Goal: Task Accomplishment & Management: Manage account settings

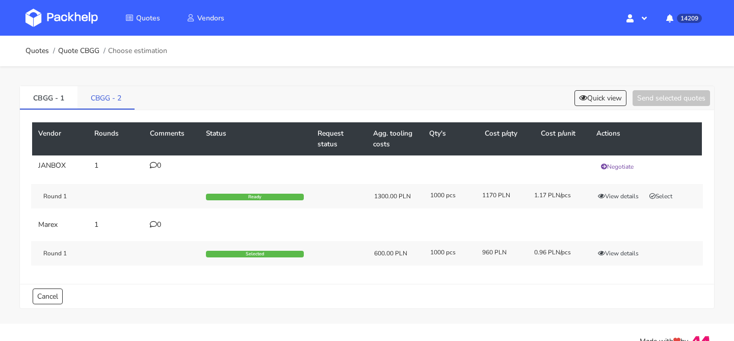
click at [131, 97] on link "CBGG - 2" at bounding box center [105, 97] width 57 height 22
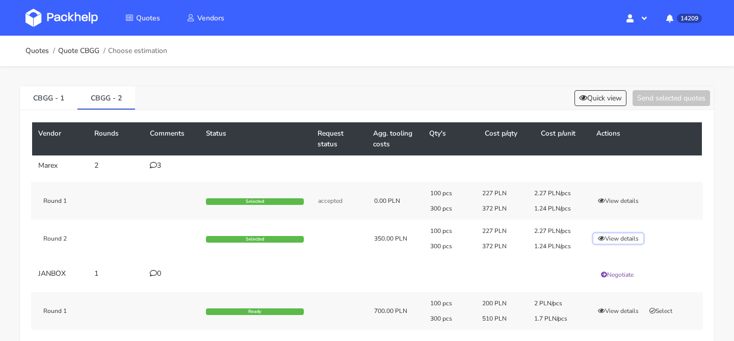
click at [608, 236] on button "View details" at bounding box center [618, 238] width 50 height 10
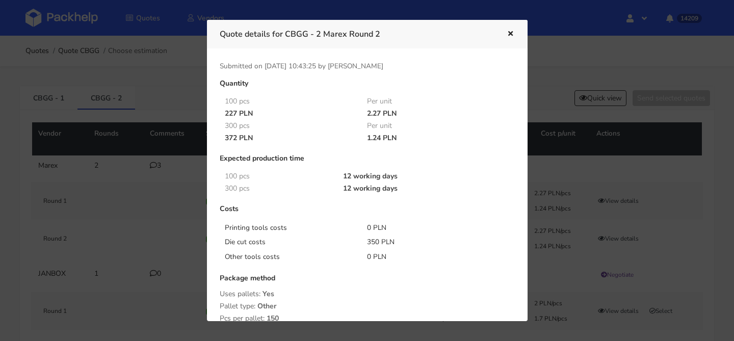
click at [118, 192] on div at bounding box center [367, 170] width 734 height 341
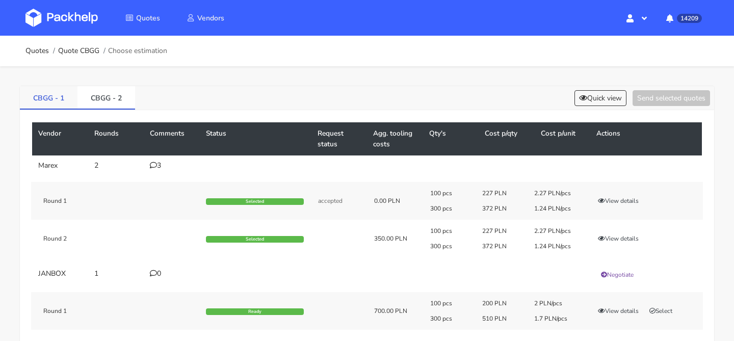
click at [44, 100] on link "CBGG - 1" at bounding box center [49, 97] width 58 height 22
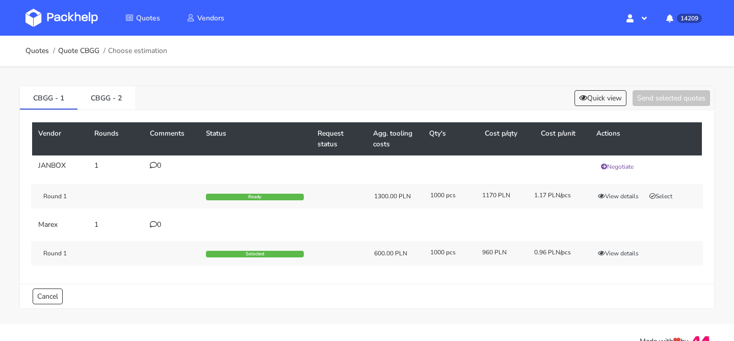
scroll to position [18, 0]
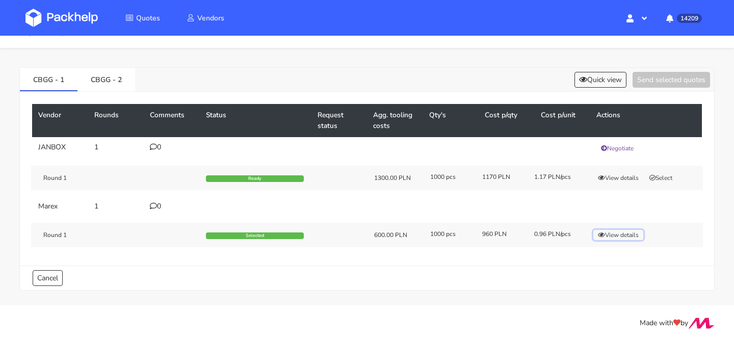
click at [609, 232] on button "View details" at bounding box center [618, 235] width 50 height 10
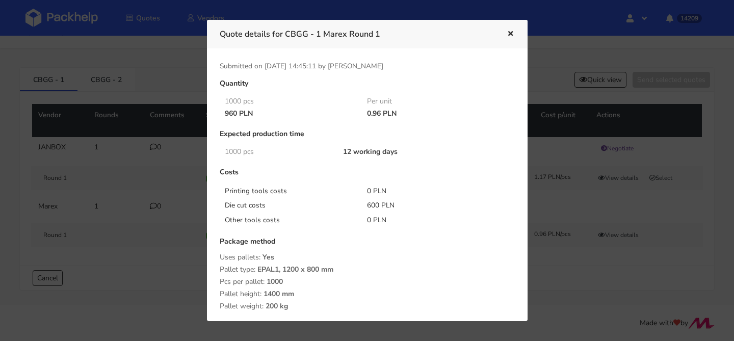
click at [175, 198] on div at bounding box center [367, 170] width 734 height 341
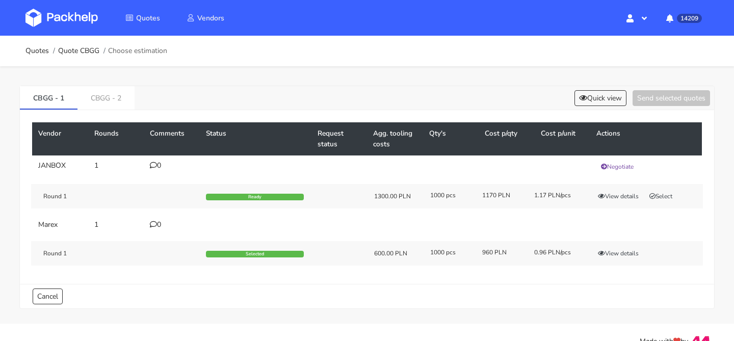
click at [92, 116] on div "Vendor Rounds Comments Status Request status Agg. tooling costs Qty's Cost p/qt…" at bounding box center [367, 197] width 694 height 174
click at [100, 111] on div "Vendor Rounds Comments Status Request status Agg. tooling costs Qty's Cost p/qt…" at bounding box center [367, 197] width 694 height 174
click at [110, 100] on link "CBGG - 2" at bounding box center [105, 97] width 57 height 22
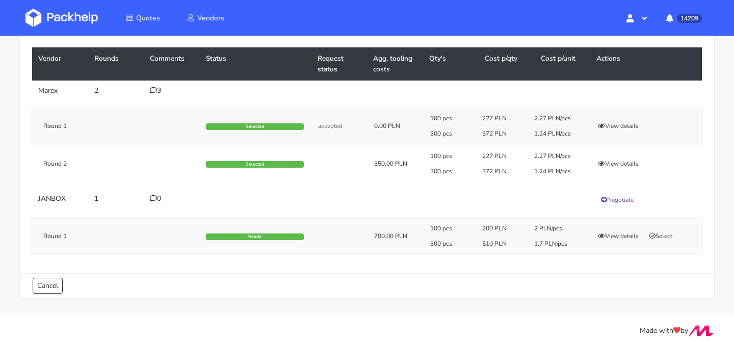
scroll to position [79, 0]
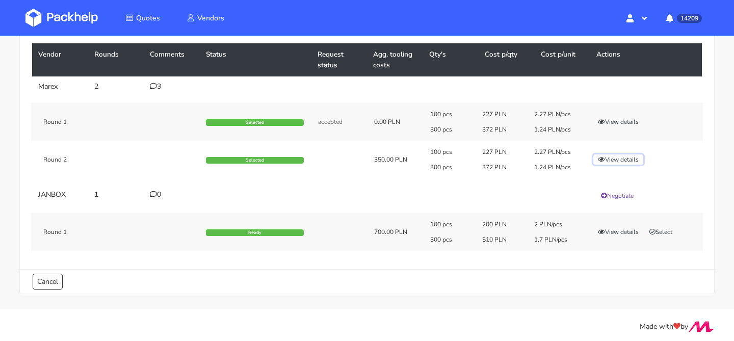
click at [626, 161] on button "View details" at bounding box center [618, 159] width 50 height 10
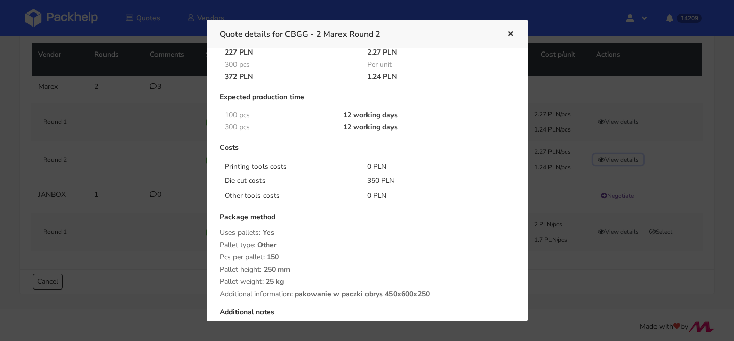
scroll to position [86, 0]
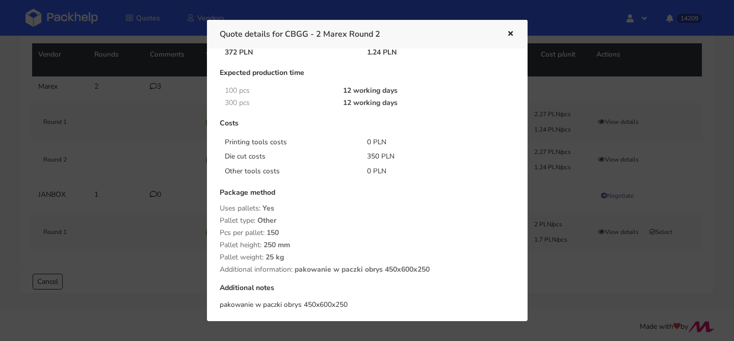
click at [504, 32] on button "button" at bounding box center [508, 34] width 11 height 13
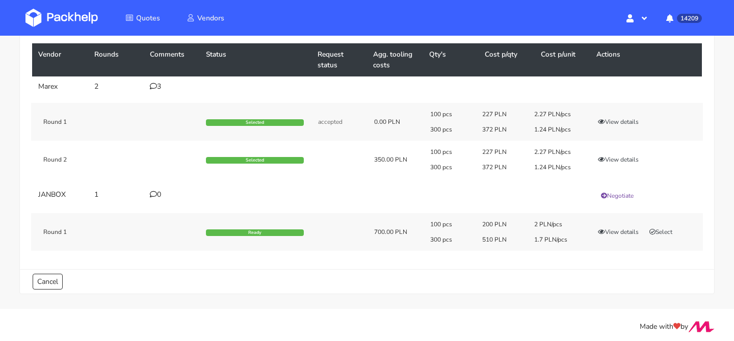
scroll to position [0, 0]
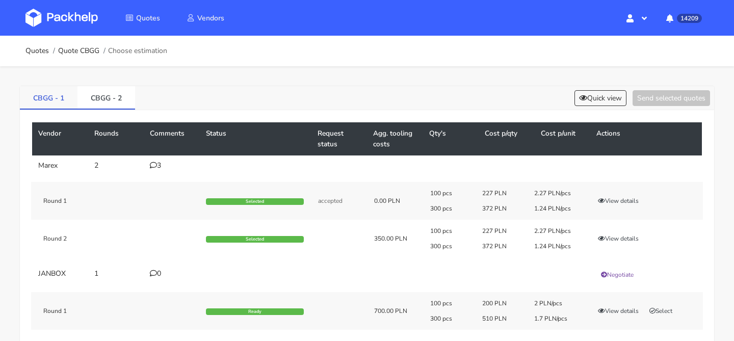
click at [43, 96] on link "CBGG - 1" at bounding box center [49, 97] width 58 height 22
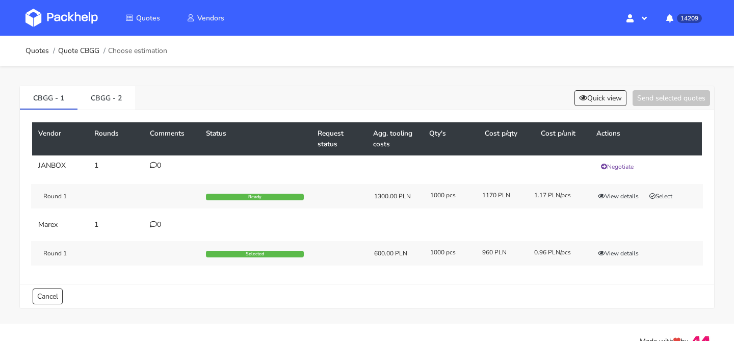
scroll to position [10, 0]
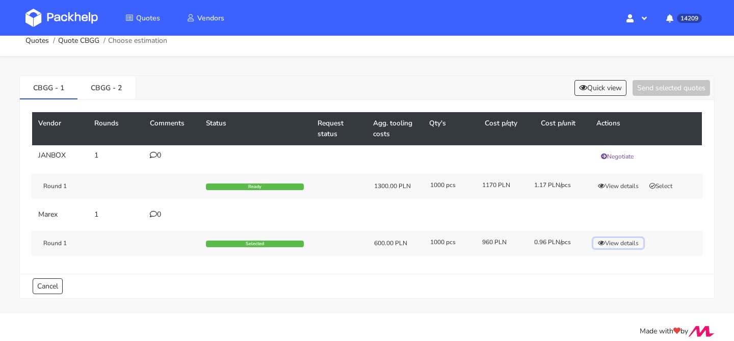
click at [619, 244] on button "View details" at bounding box center [618, 243] width 50 height 10
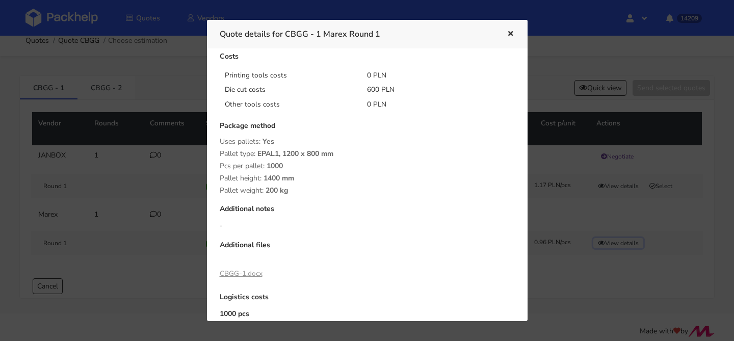
scroll to position [158, 0]
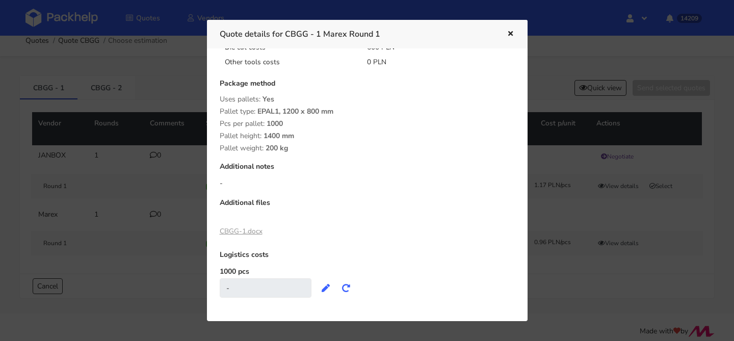
click at [251, 232] on link "CBGG-1.docx" at bounding box center [241, 231] width 43 height 10
click at [91, 141] on div at bounding box center [367, 170] width 734 height 341
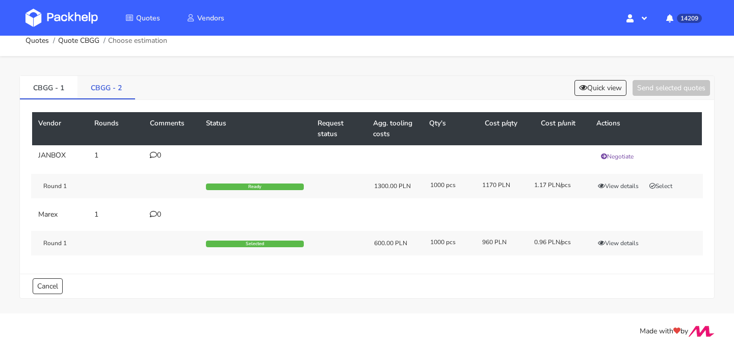
click at [104, 90] on link "CBGG - 2" at bounding box center [106, 87] width 58 height 22
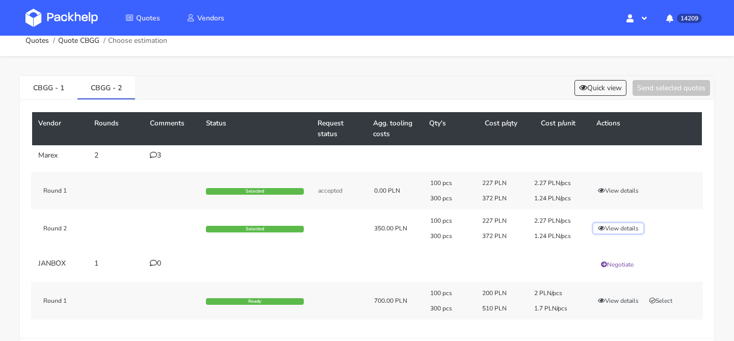
click at [600, 227] on icon "button" at bounding box center [601, 228] width 7 height 6
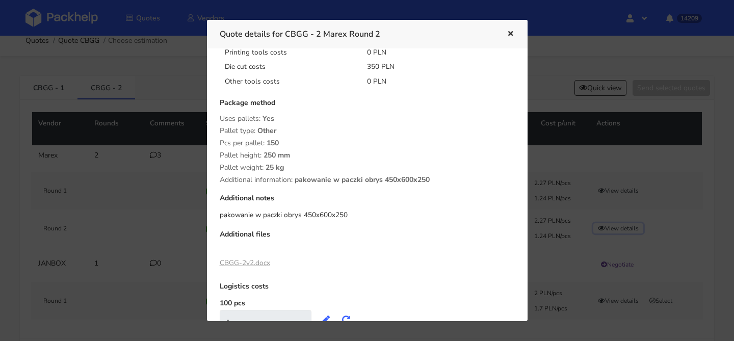
scroll to position [176, 0]
click at [252, 260] on link "CBGG-2v2.docx" at bounding box center [245, 262] width 50 height 10
click at [149, 217] on div at bounding box center [367, 170] width 734 height 341
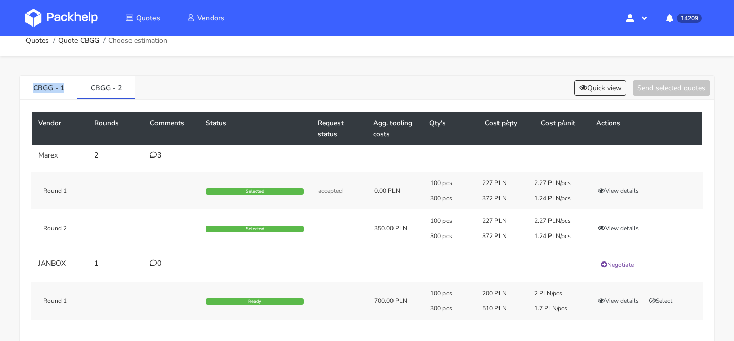
drag, startPoint x: 64, startPoint y: 87, endPoint x: 0, endPoint y: 87, distance: 64.2
click at [0, 87] on div "CBGG - 1 CBGG - 2 Quick view Send selected quotes Vendor Rounds Comments Status…" at bounding box center [367, 217] width 734 height 322
copy link "CBGG - 1"
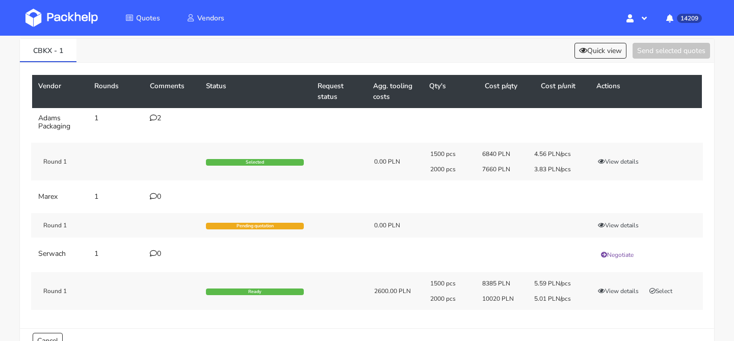
scroll to position [54, 0]
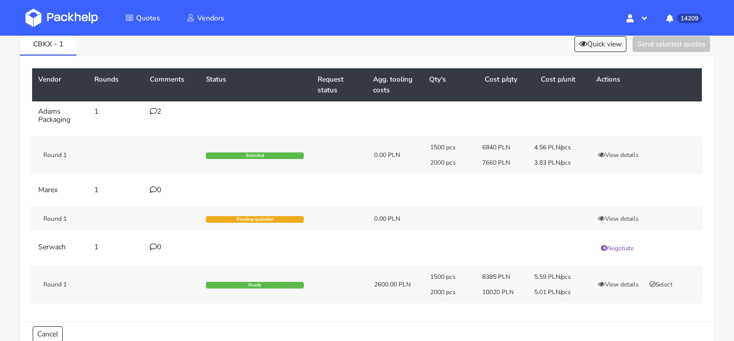
click at [162, 117] on td "2" at bounding box center [172, 115] width 56 height 29
click at [155, 112] on icon at bounding box center [153, 111] width 7 height 7
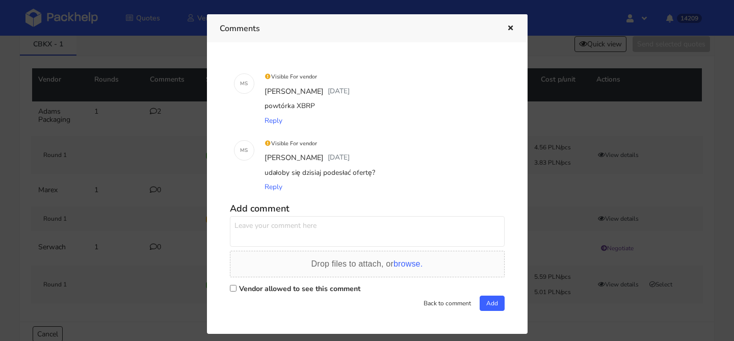
click at [504, 27] on button "button" at bounding box center [508, 28] width 11 height 13
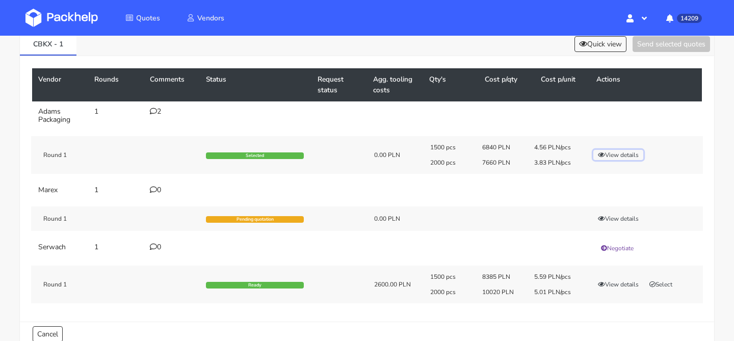
click at [629, 154] on button "View details" at bounding box center [618, 155] width 50 height 10
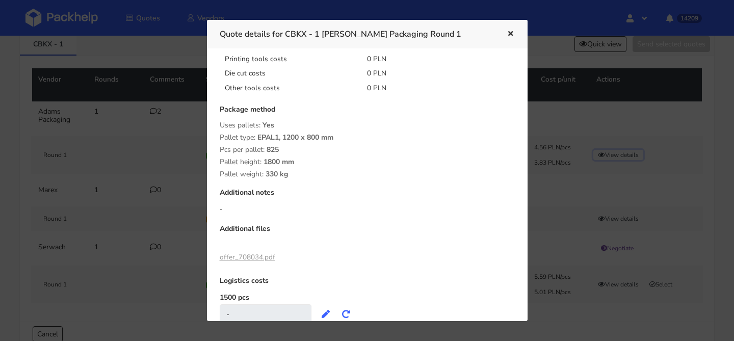
scroll to position [171, 0]
click at [263, 254] on link "offer_708034.pdf" at bounding box center [248, 255] width 56 height 10
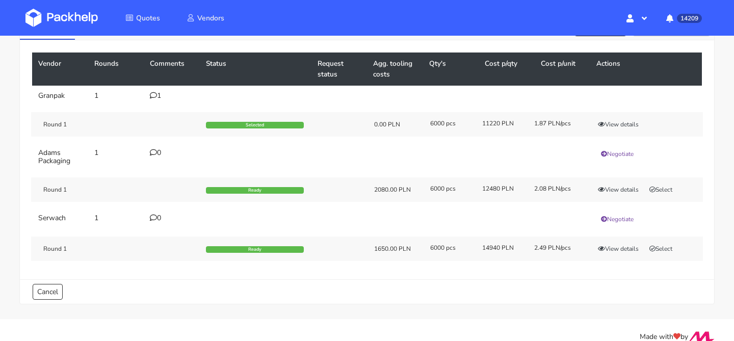
scroll to position [70, 0]
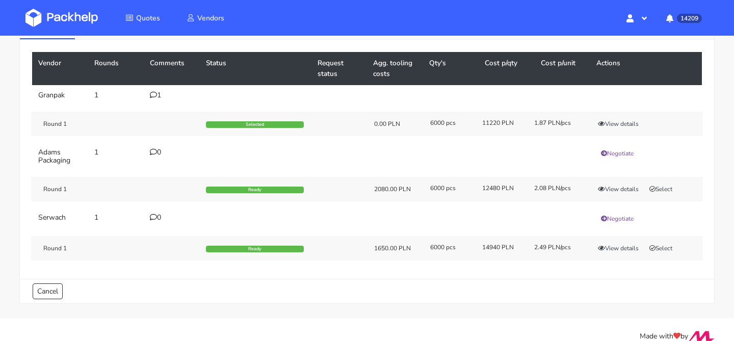
click at [154, 92] on icon at bounding box center [153, 94] width 7 height 7
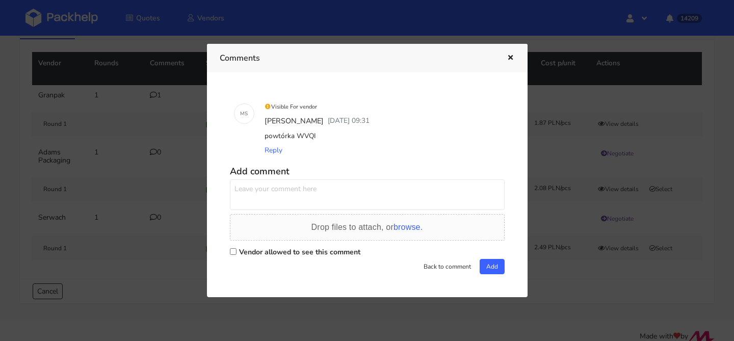
click at [513, 58] on icon "button" at bounding box center [510, 58] width 9 height 7
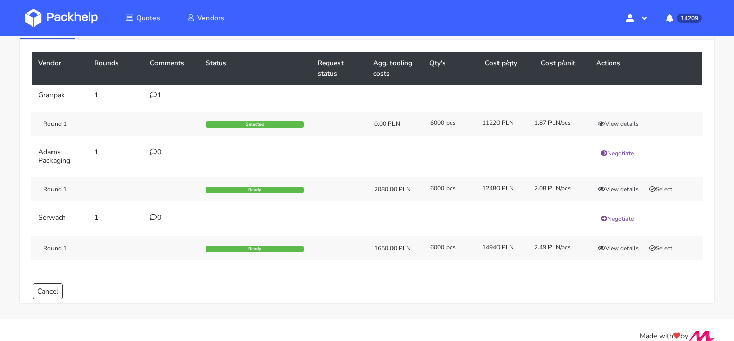
click at [154, 93] on icon at bounding box center [153, 94] width 7 height 7
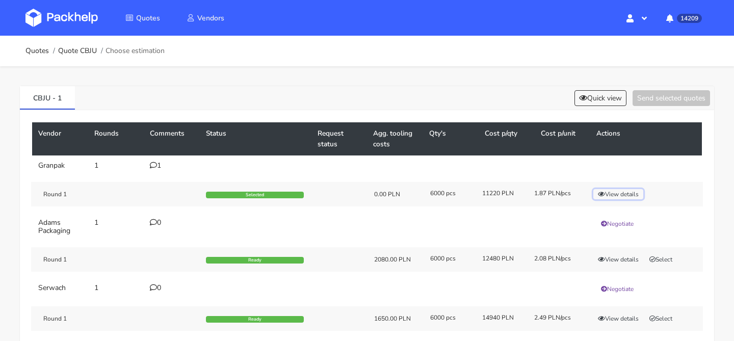
click at [615, 194] on button "View details" at bounding box center [618, 194] width 50 height 10
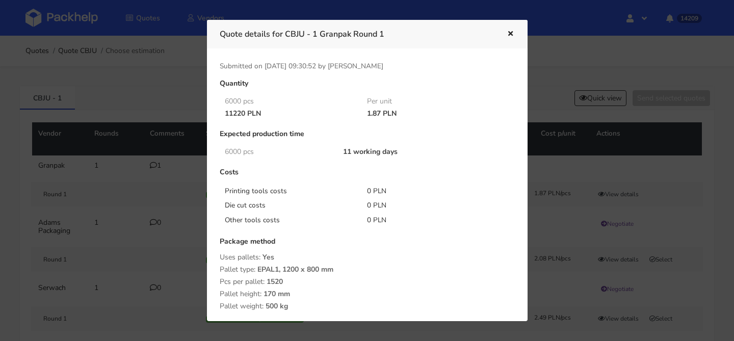
click at [129, 111] on div at bounding box center [367, 170] width 734 height 341
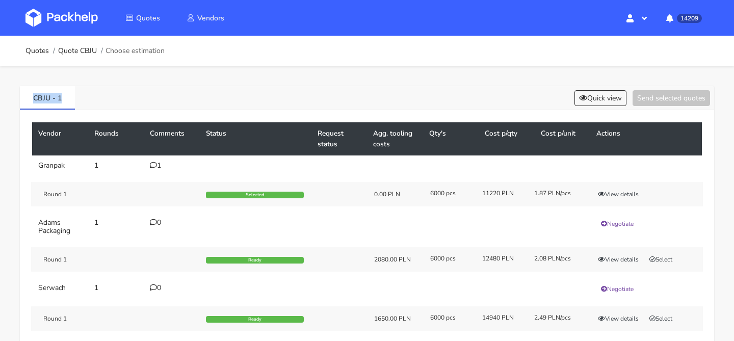
drag, startPoint x: 75, startPoint y: 97, endPoint x: 0, endPoint y: 97, distance: 75.4
click at [0, 97] on div "CBJU - 1 Quick view Send selected quotes Vendor Rounds Comments Status Request …" at bounding box center [367, 227] width 734 height 323
copy link "CBJU - 1"
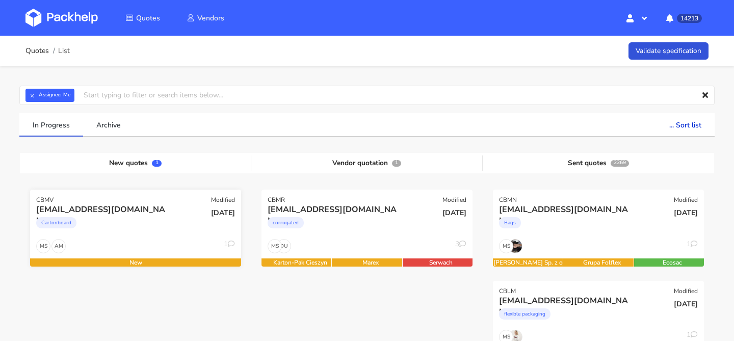
click at [97, 245] on div "AM MS 1" at bounding box center [135, 248] width 211 height 19
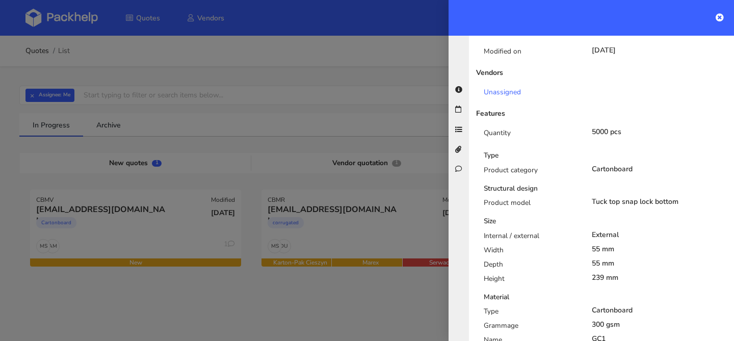
scroll to position [201, 0]
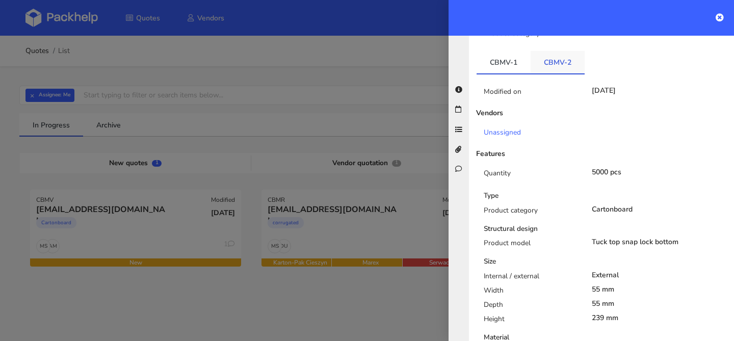
click at [563, 54] on link "CBMV-2" at bounding box center [557, 62] width 54 height 22
click at [512, 55] on link "CBMV-1" at bounding box center [503, 62] width 54 height 22
click at [546, 51] on link "CBMV-2" at bounding box center [557, 62] width 54 height 22
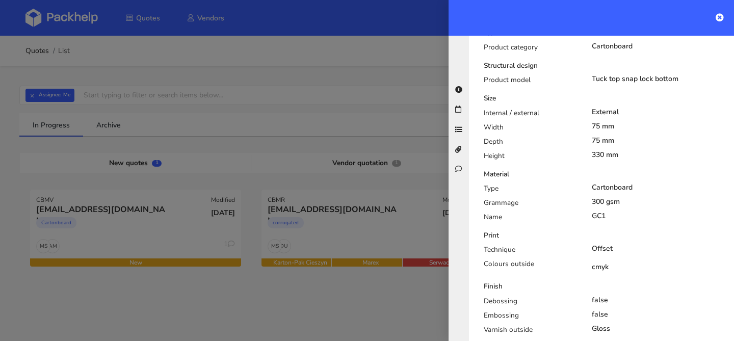
scroll to position [185, 0]
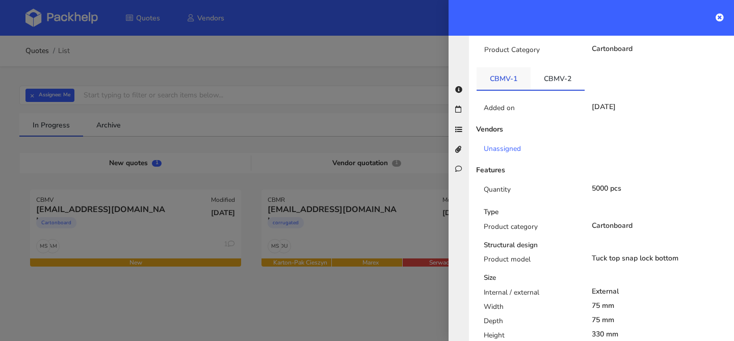
click at [508, 70] on link "CBMV-1" at bounding box center [503, 78] width 54 height 22
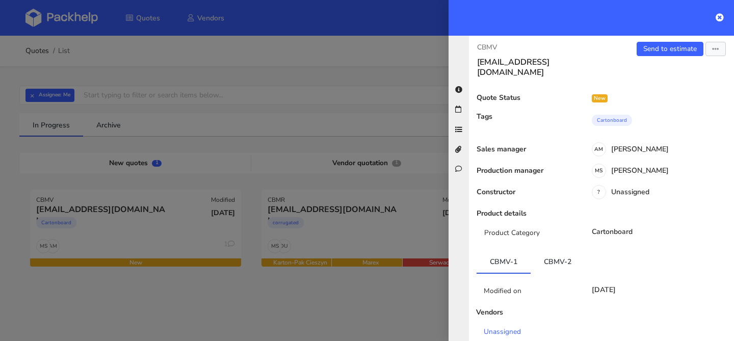
scroll to position [0, 0]
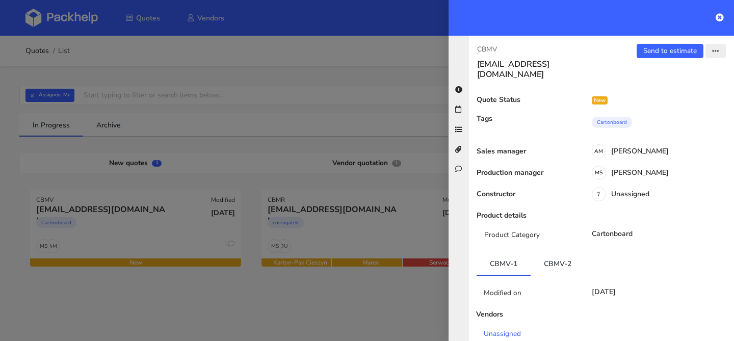
click at [714, 56] on button "button" at bounding box center [715, 51] width 20 height 14
click at [688, 85] on link "Edit quote" at bounding box center [682, 91] width 90 height 17
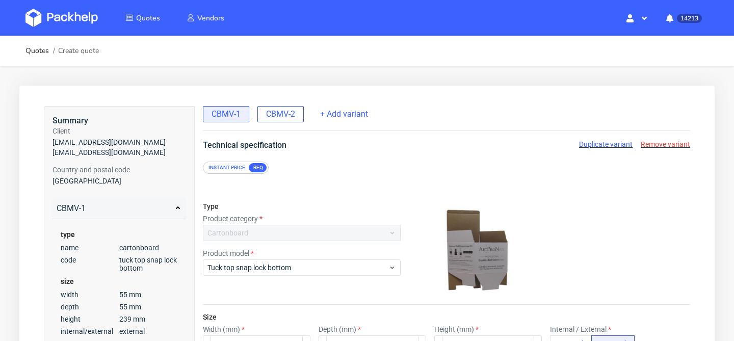
click at [293, 115] on span "CBMV-2" at bounding box center [280, 114] width 29 height 11
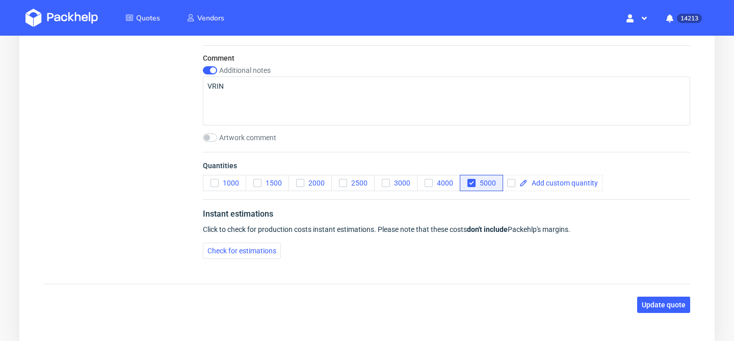
scroll to position [1028, 0]
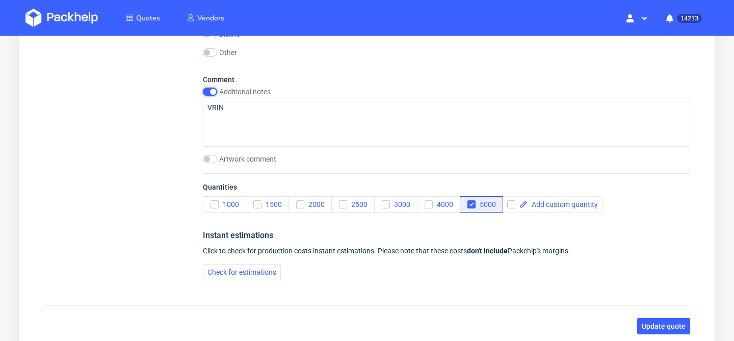
click at [213, 91] on input "checkbox" at bounding box center [210, 92] width 14 height 8
checkbox input "false"
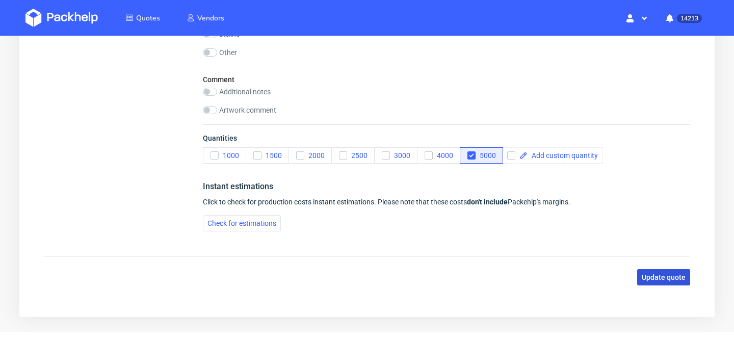
click at [648, 270] on button "Update quote" at bounding box center [663, 277] width 53 height 16
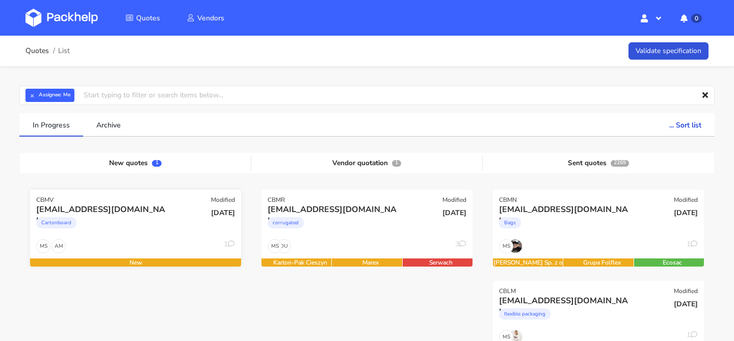
click at [140, 249] on div "AM MS 1" at bounding box center [135, 248] width 211 height 19
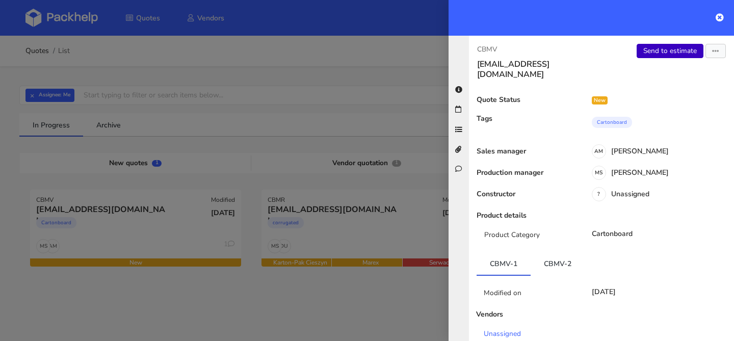
click at [660, 48] on link "Send to estimate" at bounding box center [669, 51] width 67 height 14
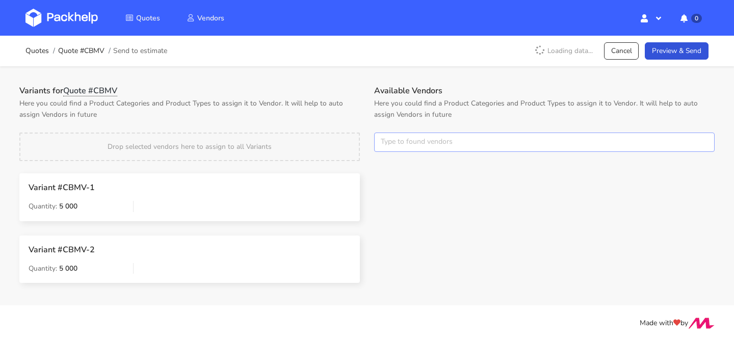
click at [395, 144] on input "text" at bounding box center [544, 141] width 340 height 19
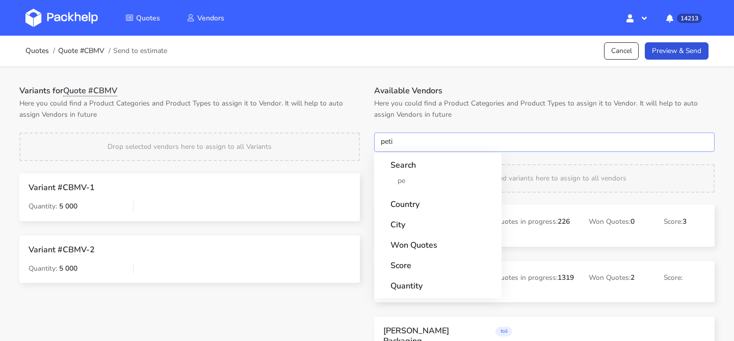
type input "petit"
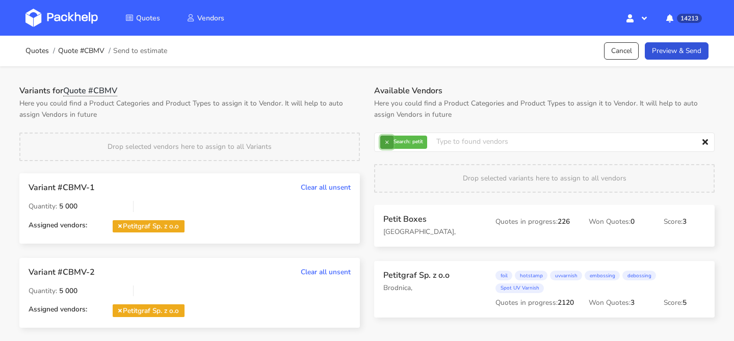
click at [392, 143] on button "×" at bounding box center [386, 142] width 13 height 13
click at [392, 143] on input "text" at bounding box center [544, 141] width 340 height 19
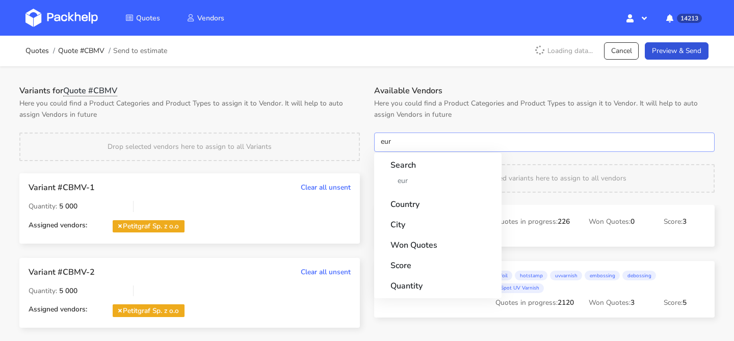
type input "euro"
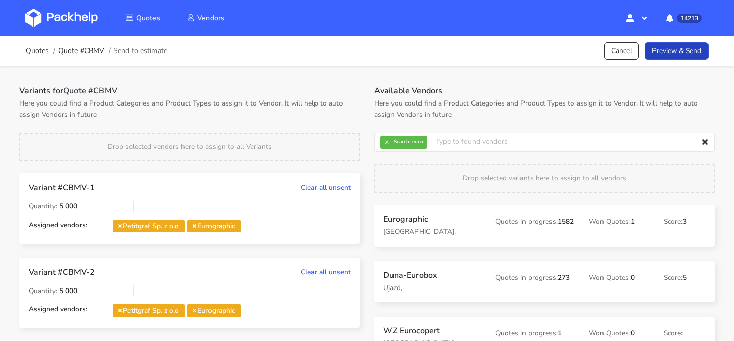
click at [680, 54] on link "Preview & Send" at bounding box center [677, 51] width 64 height 18
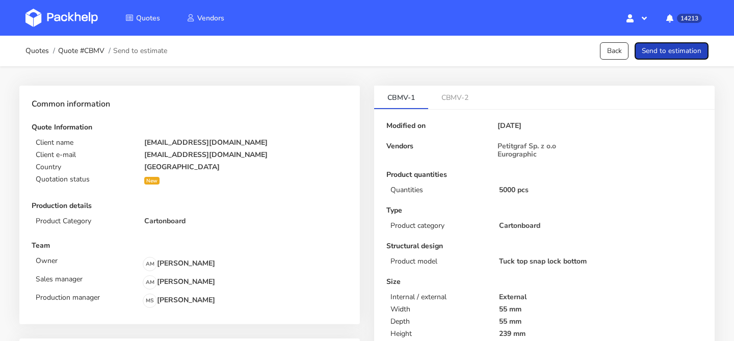
click at [680, 54] on button "Send to estimation" at bounding box center [671, 51] width 74 height 18
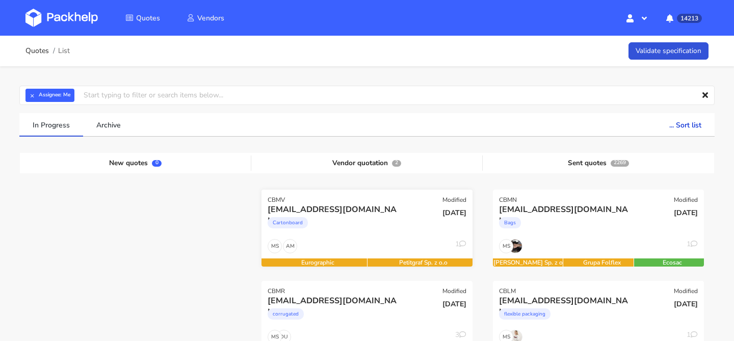
click at [362, 232] on div "Cartonboard" at bounding box center [335, 225] width 135 height 20
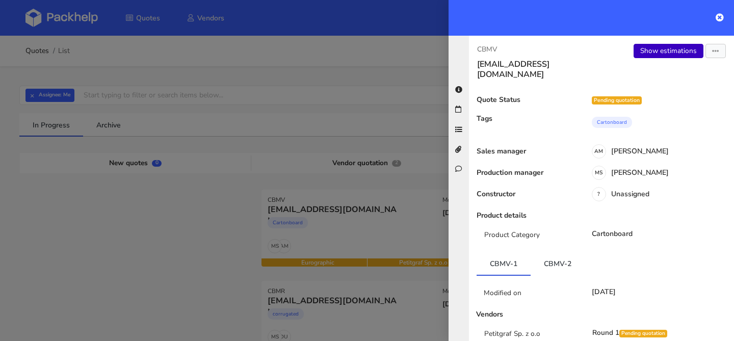
click at [662, 55] on link "Show estimations" at bounding box center [668, 51] width 70 height 14
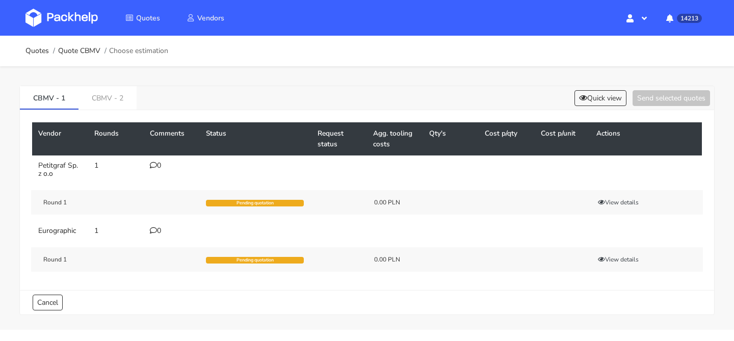
click at [154, 230] on icon at bounding box center [153, 230] width 7 height 7
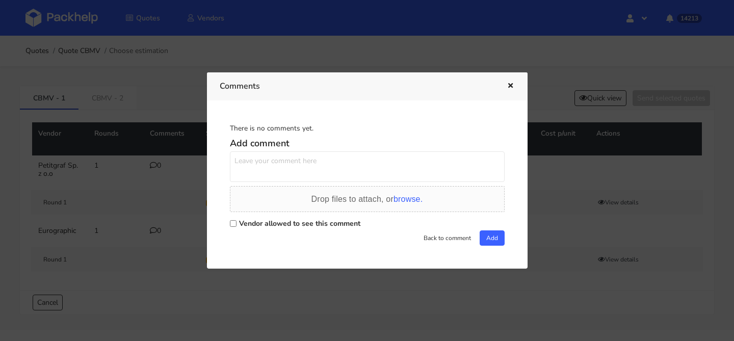
click at [291, 163] on textarea at bounding box center [367, 166] width 275 height 31
click at [153, 195] on div at bounding box center [367, 170] width 734 height 341
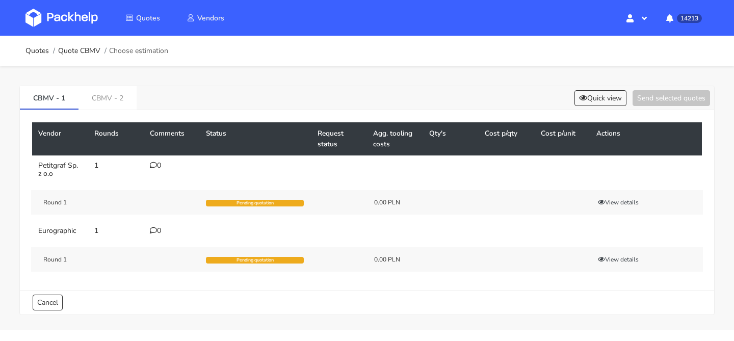
click at [156, 234] on icon at bounding box center [153, 230] width 7 height 7
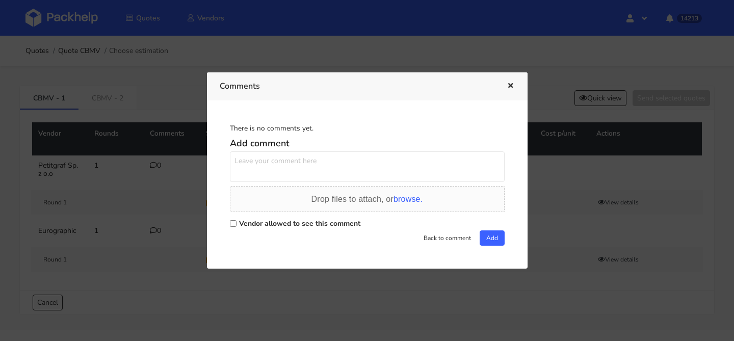
click at [150, 175] on div at bounding box center [367, 170] width 734 height 341
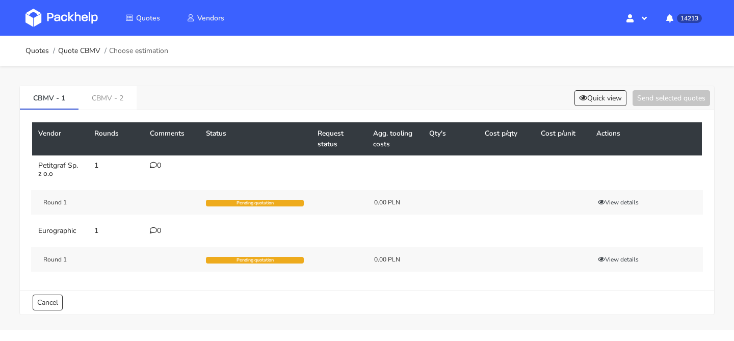
click at [156, 165] on icon at bounding box center [153, 165] width 7 height 7
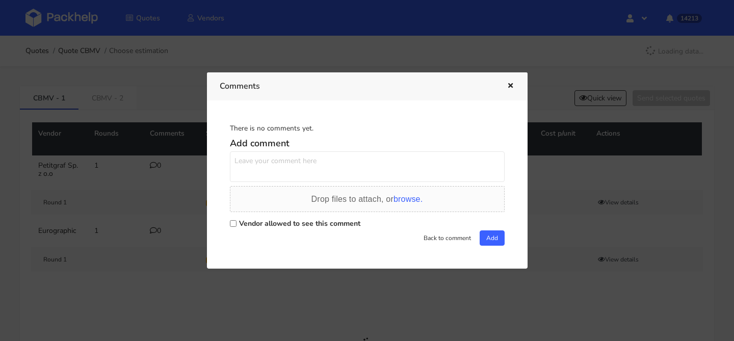
click at [251, 167] on textarea at bounding box center [367, 166] width 275 height 31
paste textarea "R590939456"
type textarea "powtórka R590939456 DSJW / VRIN"
click at [259, 224] on label "Vendor allowed to see this comment" at bounding box center [299, 224] width 121 height 10
click at [236, 224] on input "Vendor allowed to see this comment" at bounding box center [233, 223] width 7 height 7
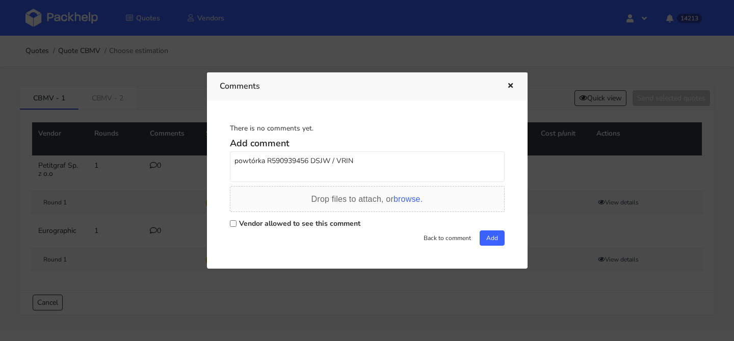
checkbox input "true"
click at [496, 243] on button "Add" at bounding box center [491, 237] width 25 height 15
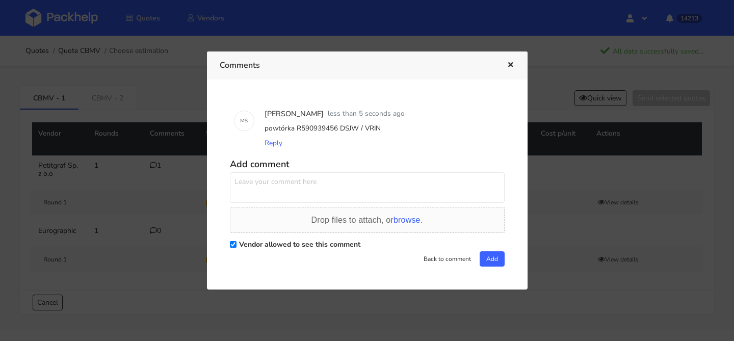
click at [509, 68] on icon "button" at bounding box center [510, 65] width 9 height 7
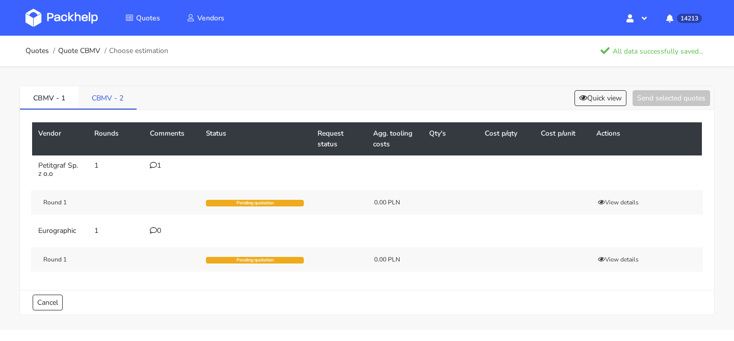
click at [134, 100] on link "CBMV - 2" at bounding box center [107, 97] width 58 height 22
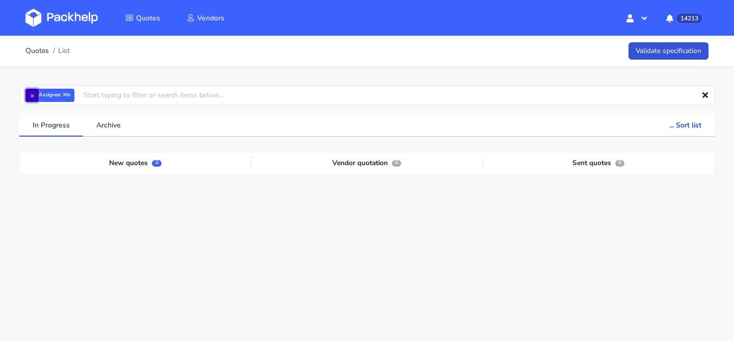
click at [35, 91] on button "×" at bounding box center [31, 95] width 13 height 13
click at [35, 91] on input "text" at bounding box center [366, 95] width 695 height 19
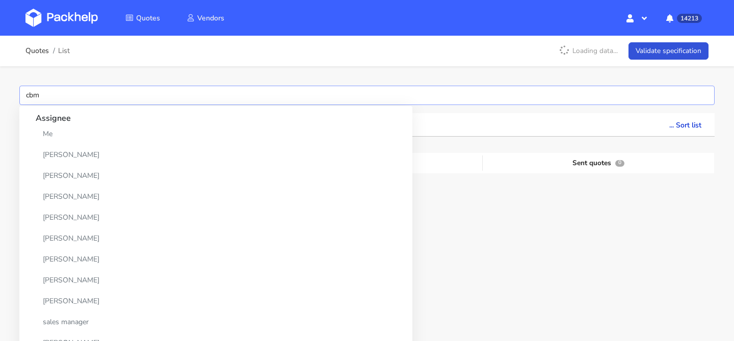
type input "cbmx"
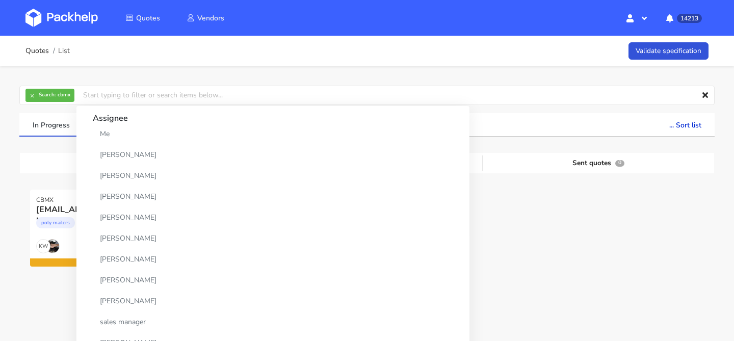
click at [422, 226] on div at bounding box center [366, 235] width 231 height 91
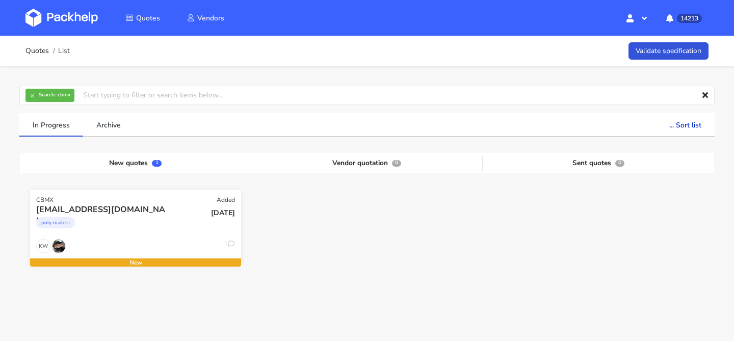
click at [124, 213] on div "ggarcia@bellavistasg.com" at bounding box center [103, 209] width 135 height 11
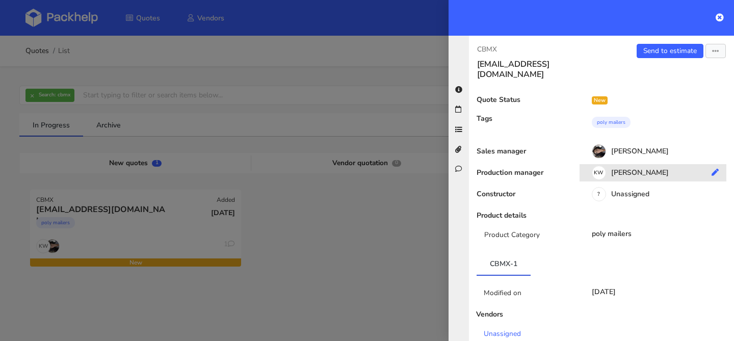
click at [659, 169] on div "KW Klaudia Wiśniewska" at bounding box center [656, 174] width 154 height 11
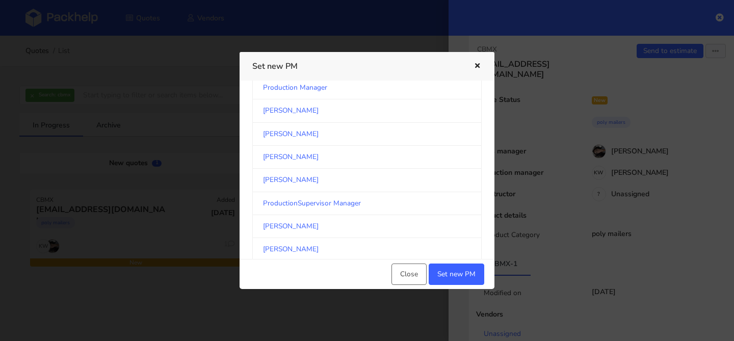
scroll to position [1698, 0]
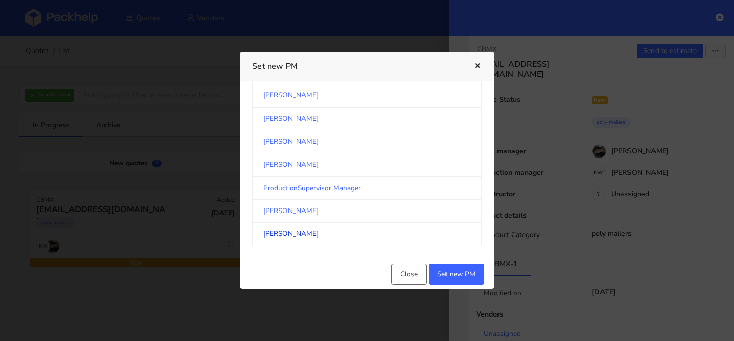
click at [304, 233] on link "[PERSON_NAME]" at bounding box center [366, 234] width 229 height 23
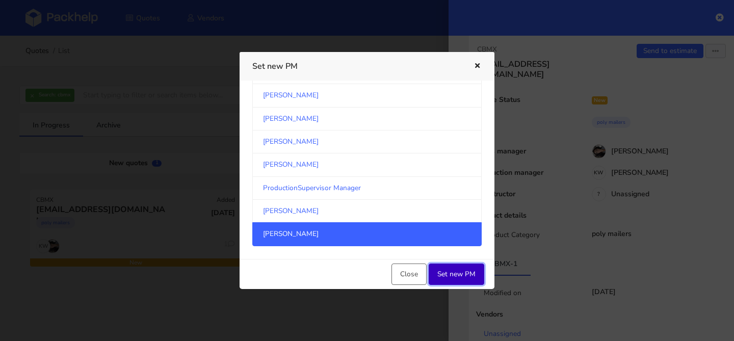
click at [443, 268] on button "Set new PM" at bounding box center [457, 273] width 56 height 21
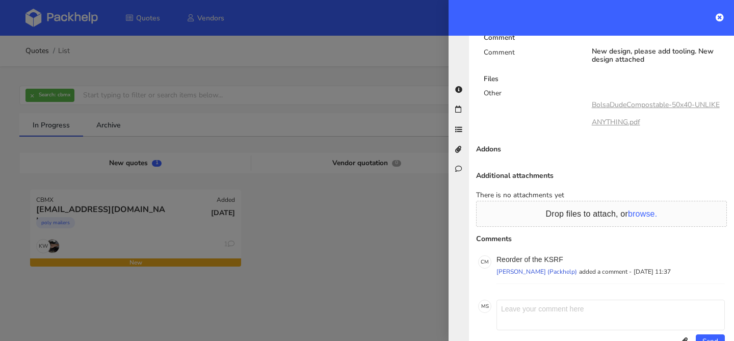
scroll to position [663, 0]
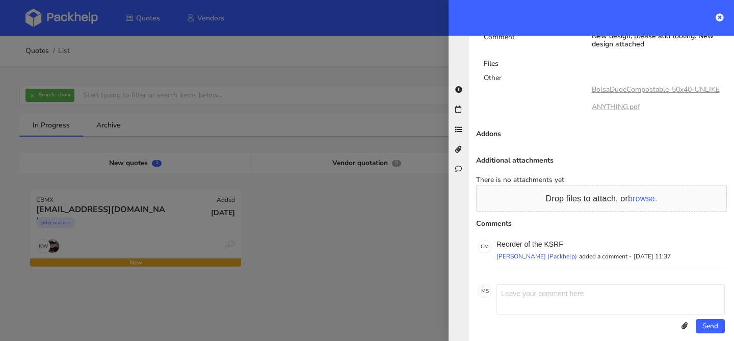
click at [629, 85] on link "BolsaDudeCompostable-50x40-UNLIKEANYTHING.pdf" at bounding box center [656, 98] width 128 height 27
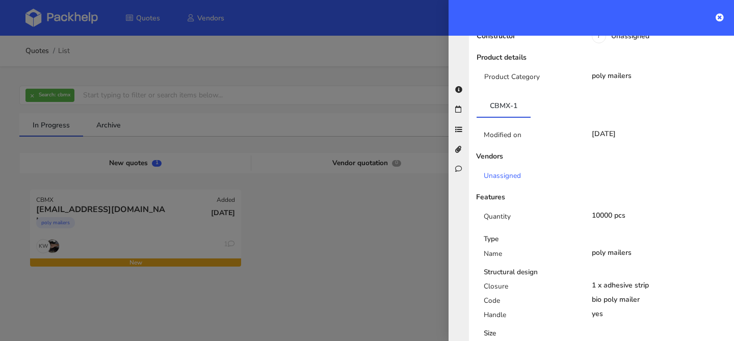
scroll to position [0, 0]
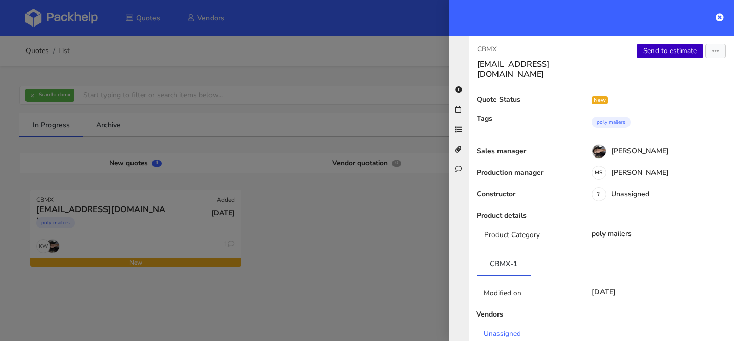
click at [654, 56] on link "Send to estimate" at bounding box center [669, 51] width 67 height 14
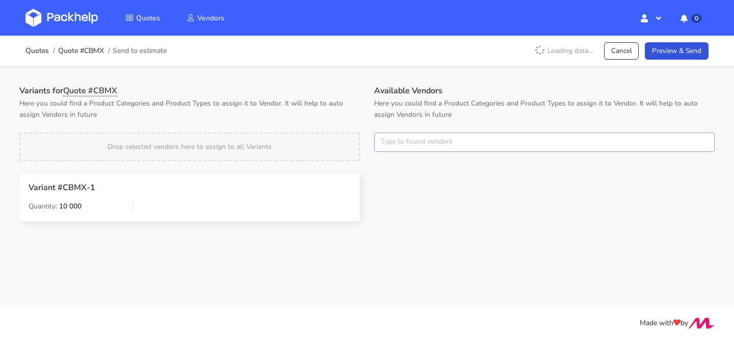
click at [418, 139] on input "text" at bounding box center [544, 141] width 340 height 19
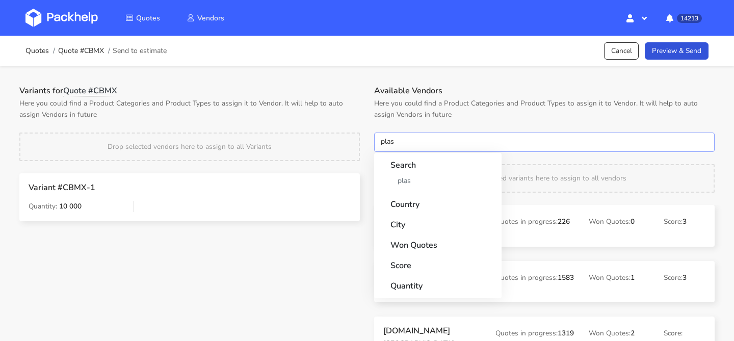
type input "plast"
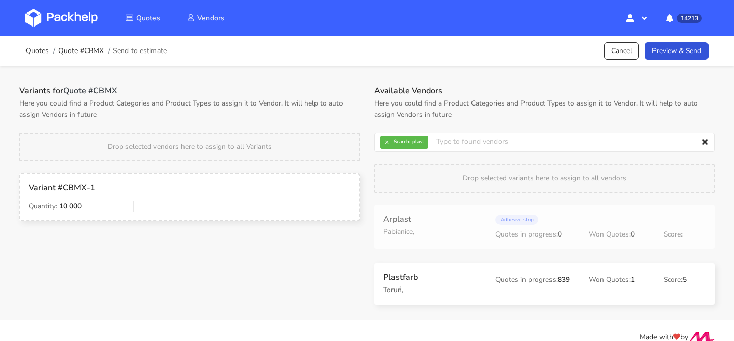
drag, startPoint x: 399, startPoint y: 290, endPoint x: 292, endPoint y: 190, distance: 147.4
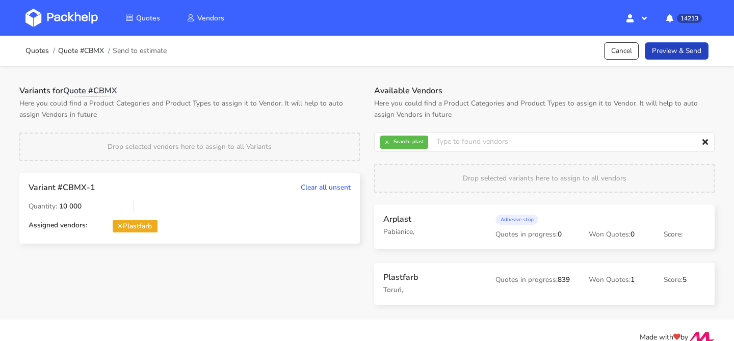
click at [678, 52] on link "Preview & Send" at bounding box center [677, 51] width 64 height 18
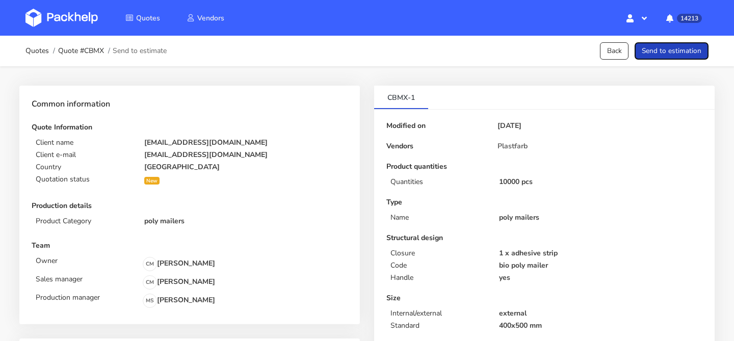
click at [678, 52] on button "Send to estimation" at bounding box center [671, 51] width 74 height 18
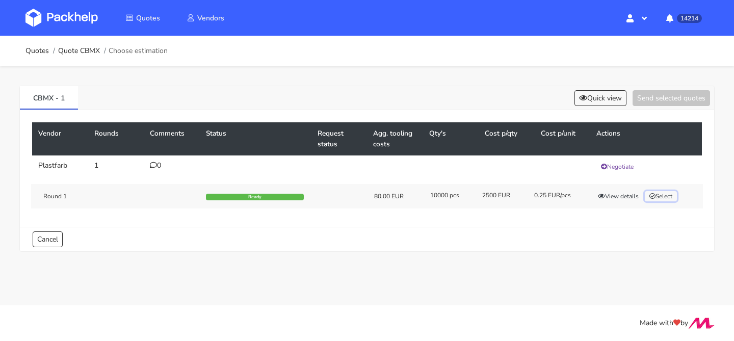
click at [666, 195] on button "Select" at bounding box center [661, 196] width 32 height 10
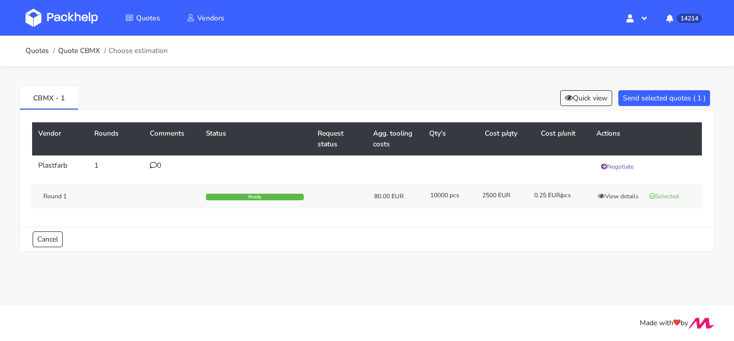
click at [661, 89] on div "CBMX - 1 Quick view Send selected quotes ( 1 )" at bounding box center [367, 98] width 694 height 24
click at [658, 92] on button "Send selected quotes ( 1 )" at bounding box center [664, 98] width 92 height 16
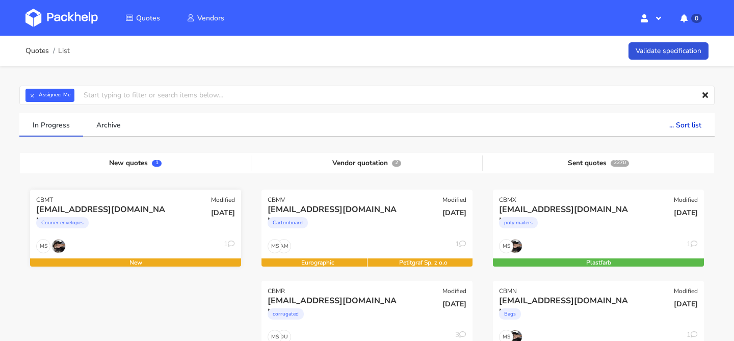
click at [120, 244] on div "MS 1" at bounding box center [135, 248] width 211 height 19
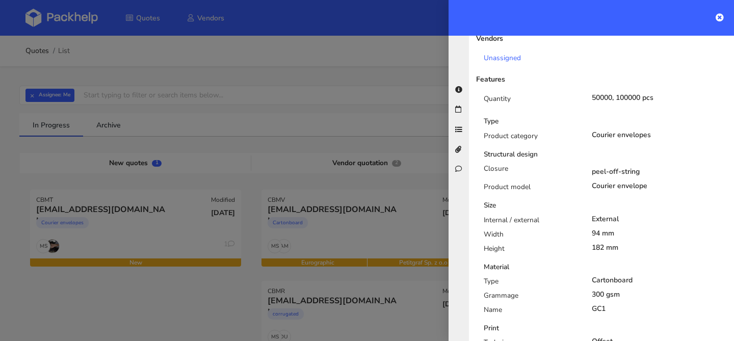
scroll to position [276, 0]
drag, startPoint x: 596, startPoint y: 86, endPoint x: 608, endPoint y: 86, distance: 12.2
click at [608, 93] on div "50000, 100000 pcs" at bounding box center [659, 97] width 151 height 8
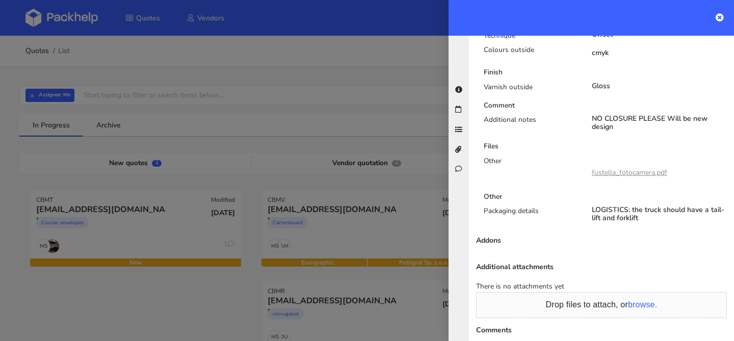
scroll to position [584, 0]
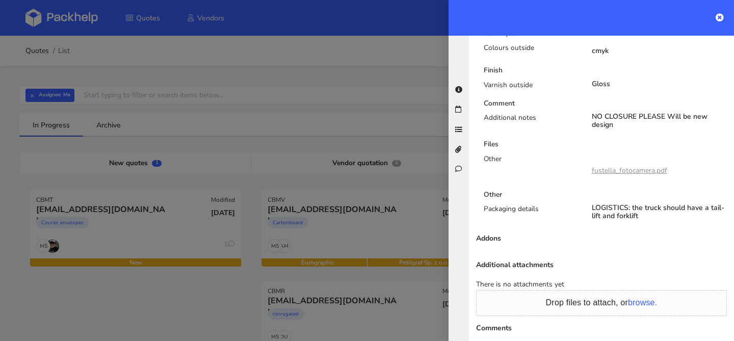
click at [609, 166] on link "fustella_fotocamera.pdf" at bounding box center [629, 171] width 75 height 10
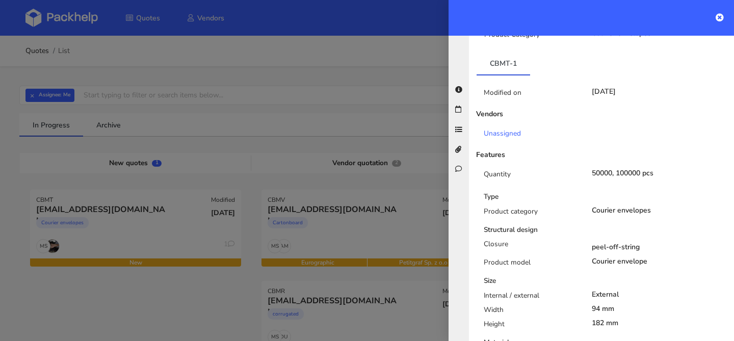
scroll to position [0, 0]
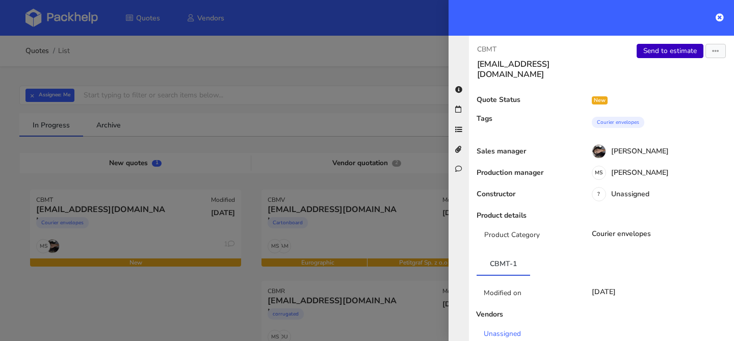
click at [652, 58] on link "Send to estimate" at bounding box center [669, 51] width 67 height 14
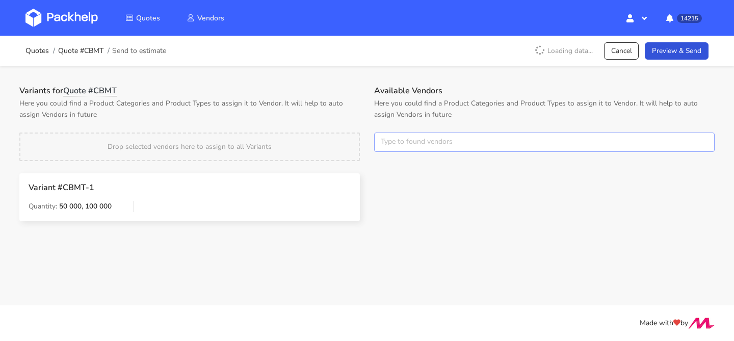
click at [412, 139] on input "text" at bounding box center [544, 141] width 340 height 19
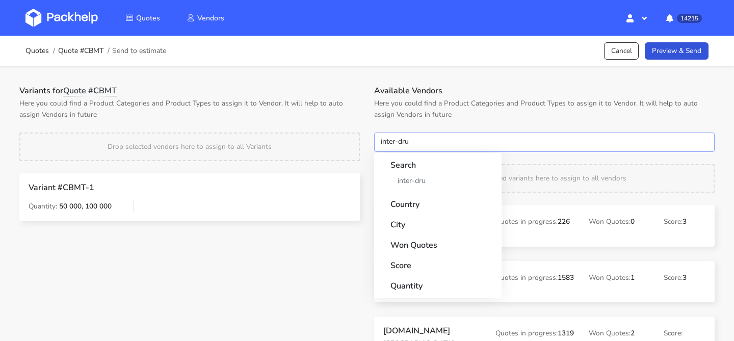
type input "inter-druk"
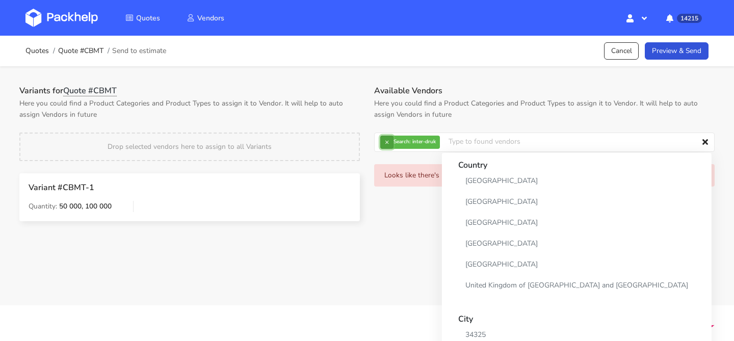
click at [388, 141] on button "×" at bounding box center [386, 142] width 13 height 13
click at [388, 141] on input "text" at bounding box center [544, 141] width 340 height 19
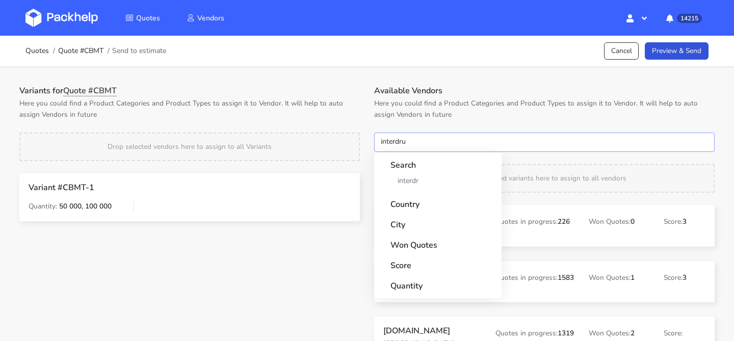
type input "interdruk"
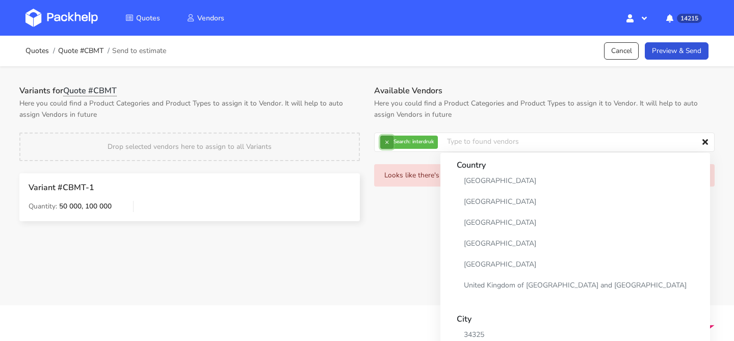
click at [387, 144] on button "×" at bounding box center [386, 142] width 13 height 13
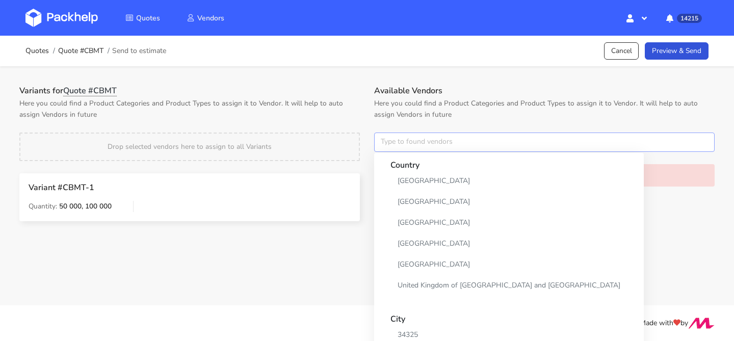
click at [387, 144] on input "text" at bounding box center [544, 141] width 340 height 19
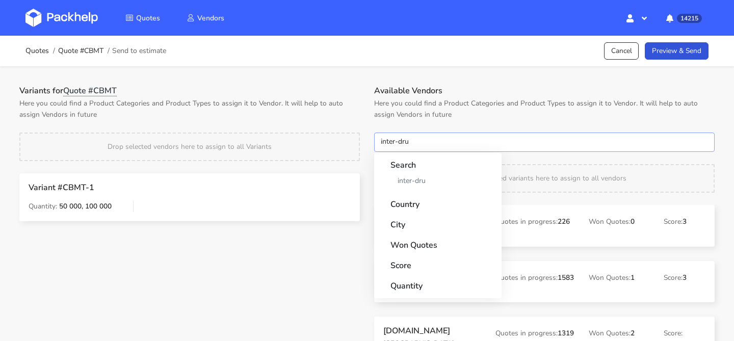
type input "inter-druk"
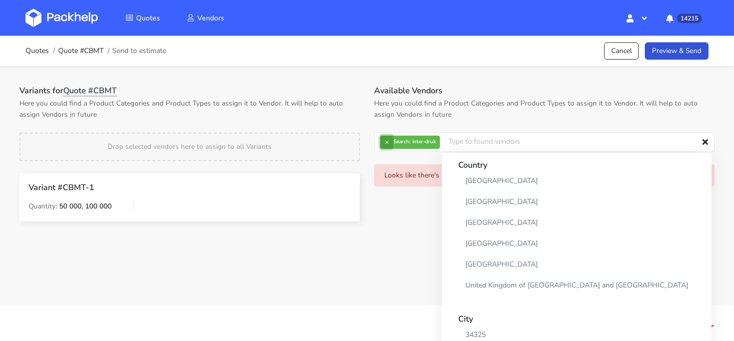
click at [386, 140] on button "×" at bounding box center [386, 142] width 13 height 13
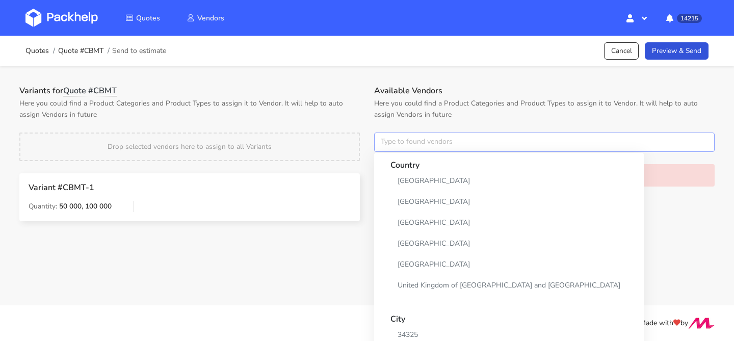
click at [386, 140] on input "text" at bounding box center [544, 141] width 340 height 19
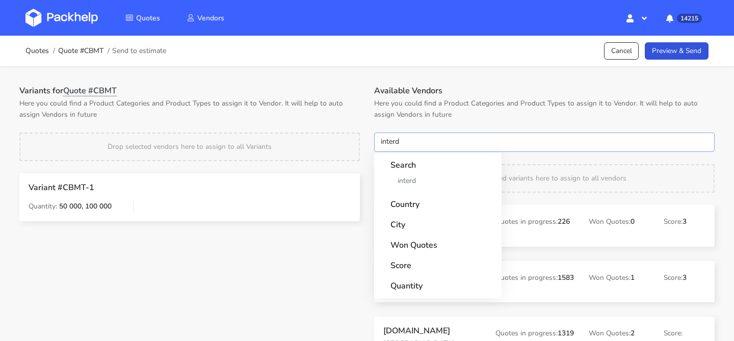
type input "inter"
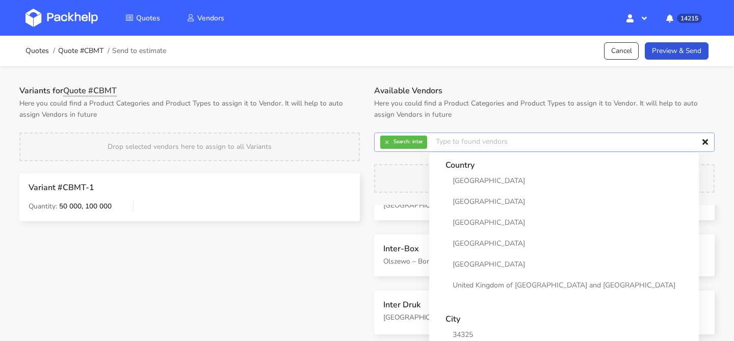
scroll to position [118, 0]
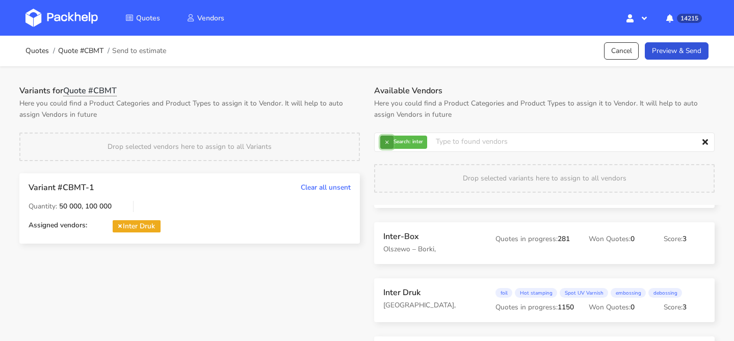
click at [389, 145] on button "×" at bounding box center [386, 142] width 13 height 13
click at [389, 145] on input "text" at bounding box center [544, 141] width 340 height 19
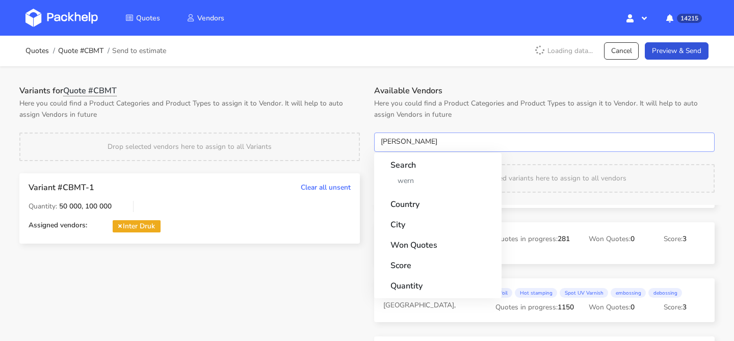
type input "werner"
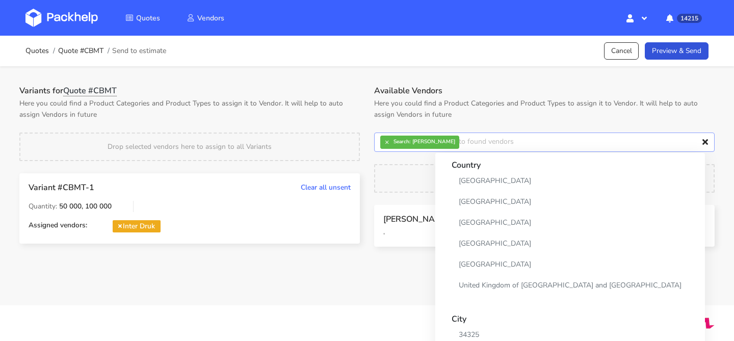
scroll to position [0, 0]
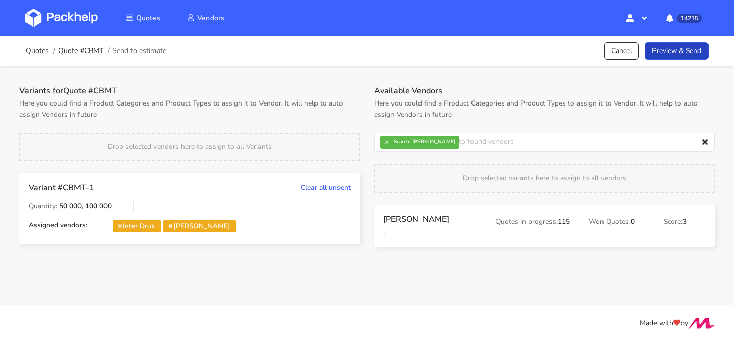
click at [686, 53] on link "Preview & Send" at bounding box center [677, 51] width 64 height 18
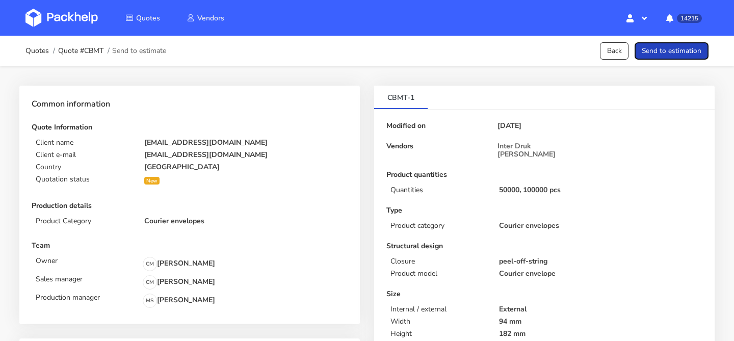
click at [686, 53] on button "Send to estimation" at bounding box center [671, 51] width 74 height 18
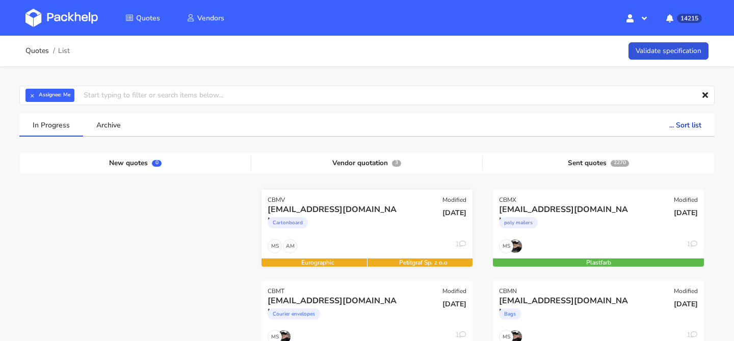
click at [369, 228] on div "Cartonboard" at bounding box center [335, 225] width 135 height 20
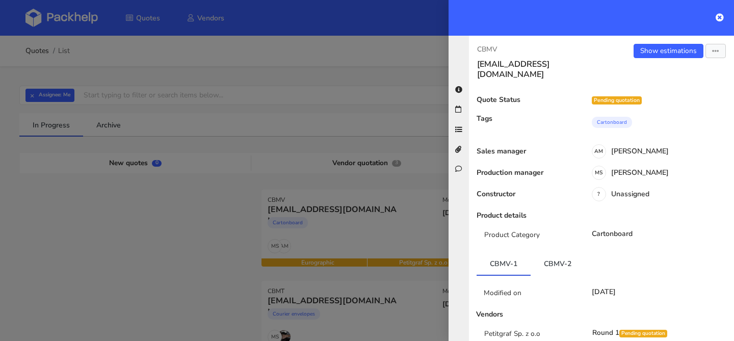
scroll to position [633, 0]
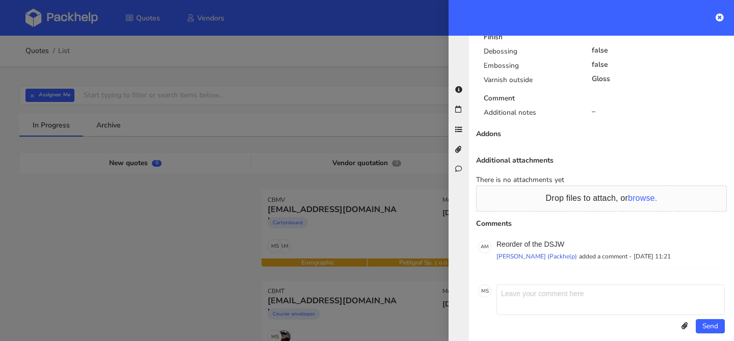
click at [367, 225] on div at bounding box center [367, 170] width 734 height 341
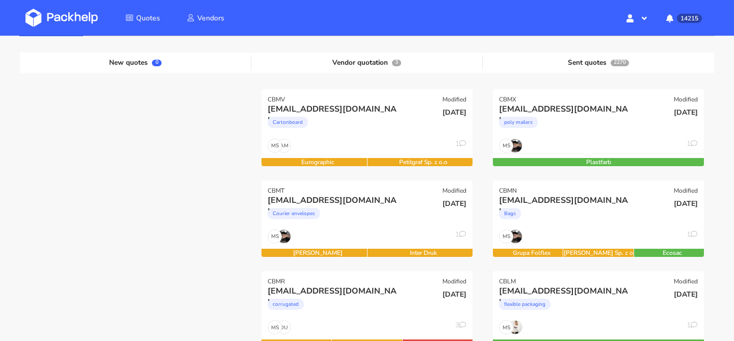
scroll to position [120, 0]
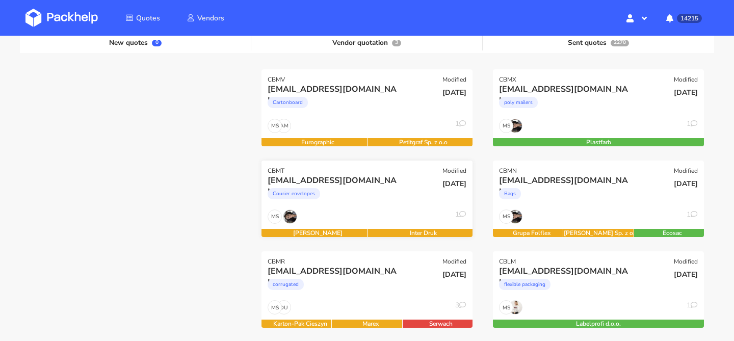
click at [376, 196] on div "Courier envelopes" at bounding box center [335, 196] width 135 height 20
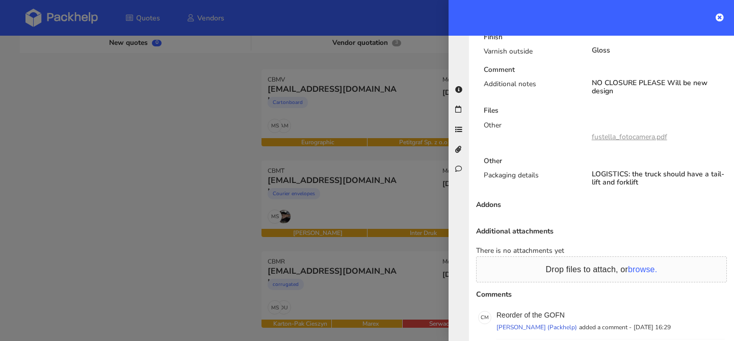
scroll to position [708, 0]
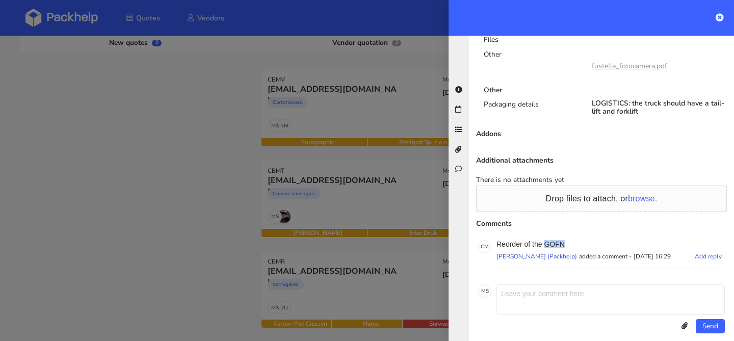
drag, startPoint x: 570, startPoint y: 233, endPoint x: 545, endPoint y: 233, distance: 24.5
click at [545, 240] on p "Reorder of the GOFN" at bounding box center [610, 244] width 228 height 8
copy p "GOFN"
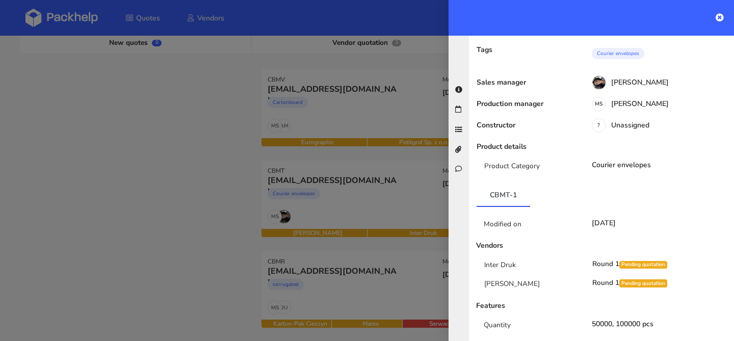
scroll to position [0, 0]
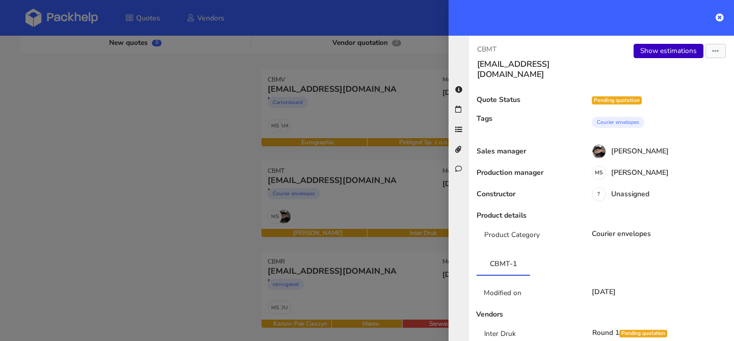
click at [660, 51] on link "Show estimations" at bounding box center [668, 51] width 70 height 14
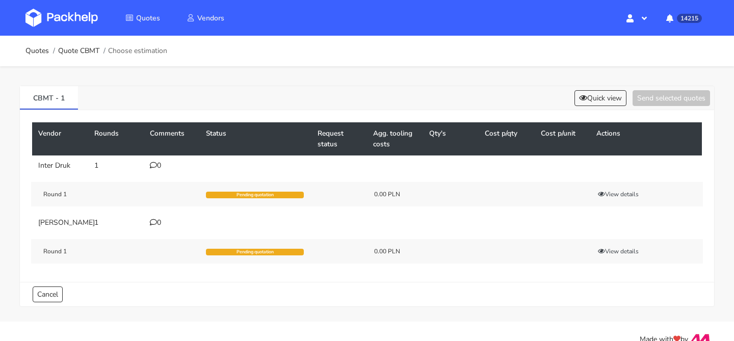
click at [156, 162] on icon at bounding box center [153, 165] width 7 height 7
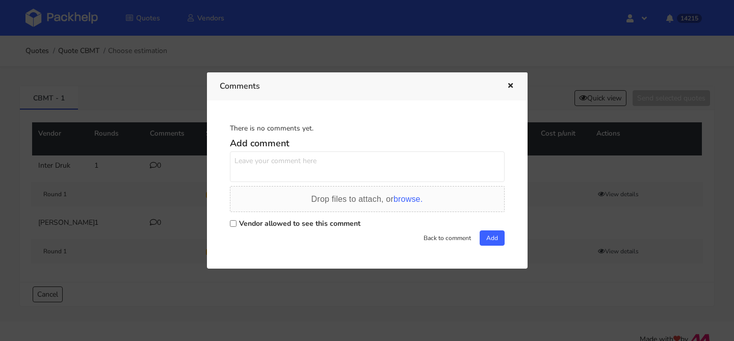
click at [274, 160] on textarea at bounding box center [367, 166] width 275 height 31
paste textarea "GOFN"
type textarea "powtórka zamówienia GOFN / nowa grafika"
click at [275, 220] on label "Vendor allowed to see this comment" at bounding box center [299, 224] width 121 height 10
click at [236, 220] on input "Vendor allowed to see this comment" at bounding box center [233, 223] width 7 height 7
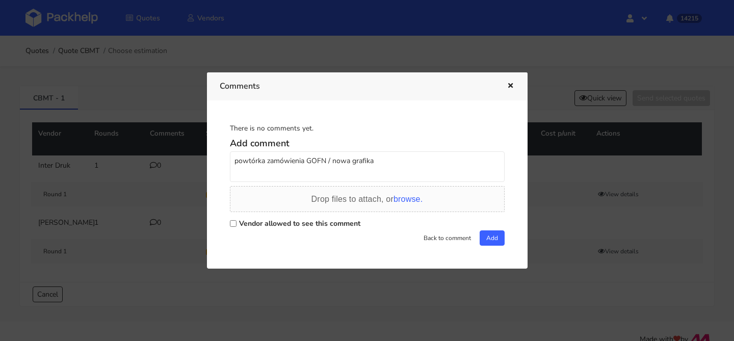
checkbox input "true"
click at [491, 241] on button "Add" at bounding box center [491, 237] width 25 height 15
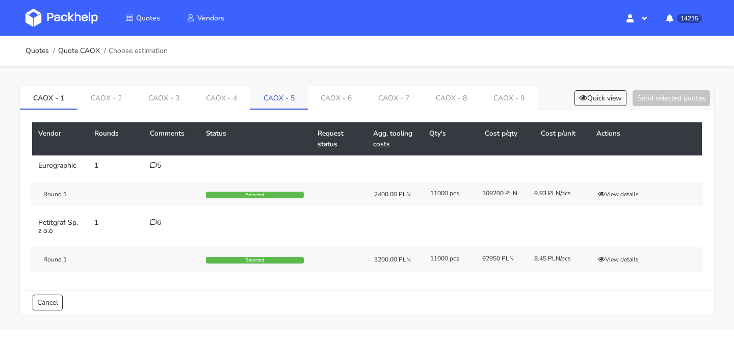
click at [272, 101] on link "CAOX - 5" at bounding box center [279, 97] width 58 height 22
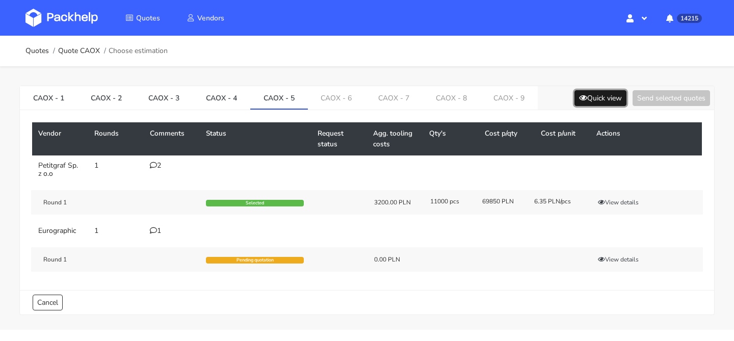
click at [594, 91] on button "Quick view" at bounding box center [600, 98] width 52 height 16
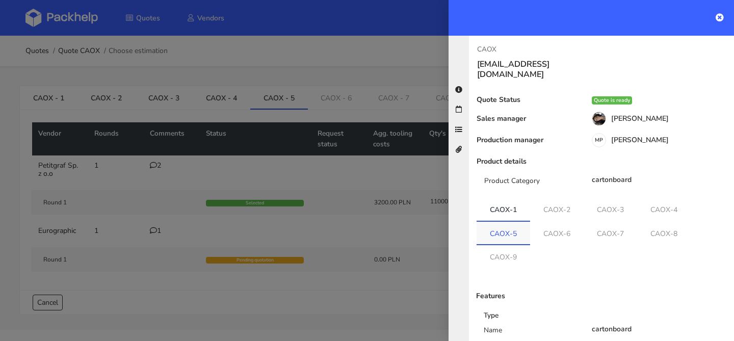
click at [513, 222] on link "CAOX-5" at bounding box center [503, 233] width 54 height 22
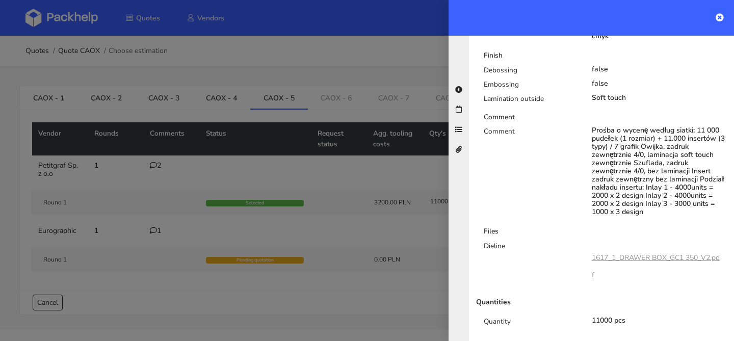
scroll to position [564, 0]
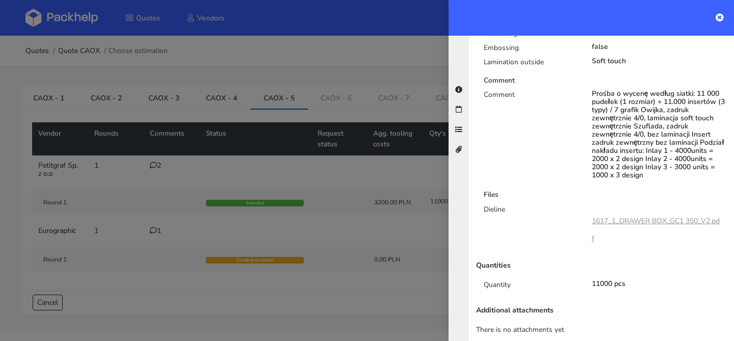
click at [627, 215] on div "1617_1_DRAWER BOX_GC1 350_V2.pdf" at bounding box center [657, 229] width 130 height 35
click at [628, 216] on link "1617_1_DRAWER BOX_GC1 350_V2.pdf" at bounding box center [656, 229] width 128 height 27
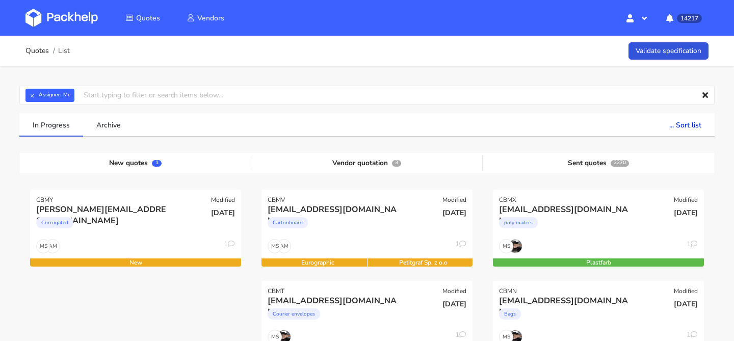
click at [184, 227] on div "22 Sep 2025" at bounding box center [206, 221] width 71 height 35
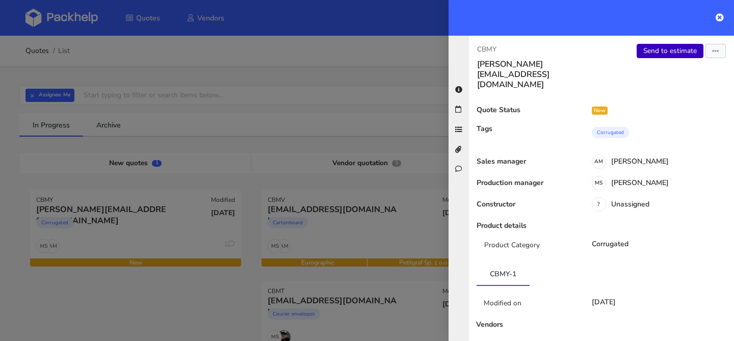
click at [679, 49] on link "Send to estimate" at bounding box center [669, 51] width 67 height 14
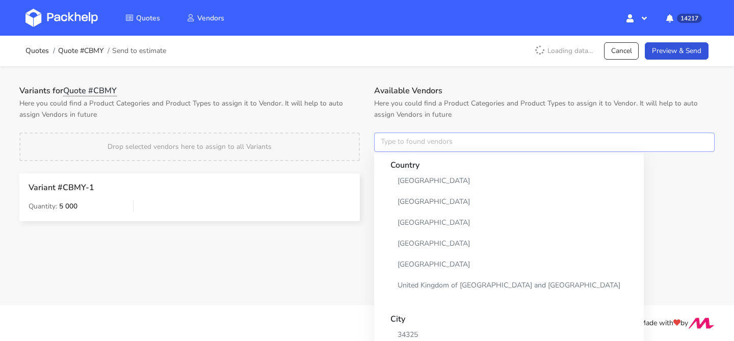
click at [401, 141] on input "text" at bounding box center [544, 141] width 340 height 19
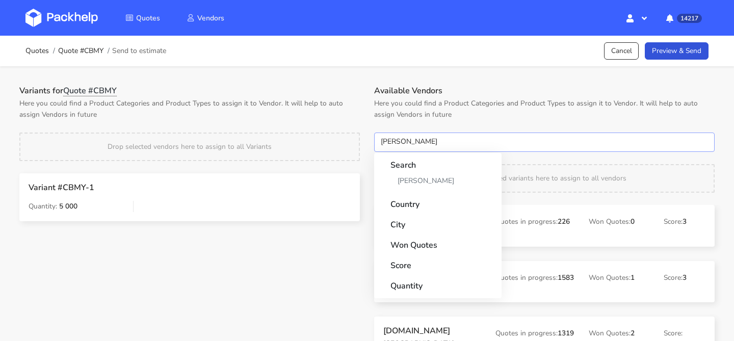
type input "adams"
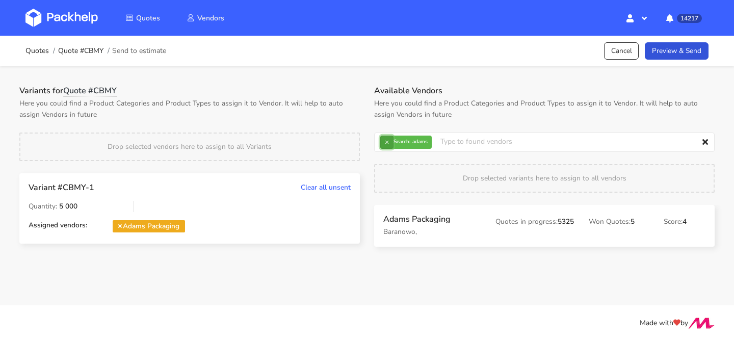
click at [392, 144] on button "×" at bounding box center [386, 142] width 13 height 13
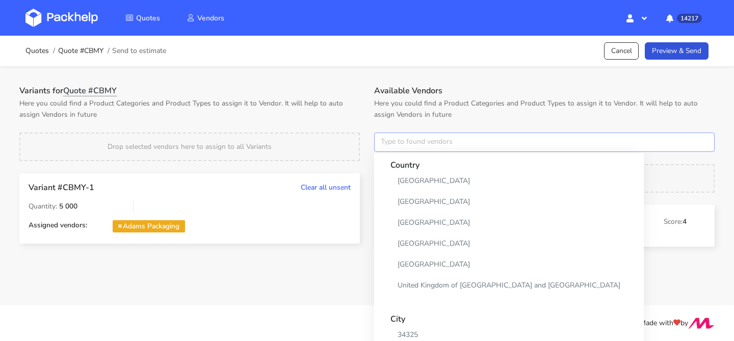
click at [392, 144] on input "text" at bounding box center [544, 141] width 340 height 19
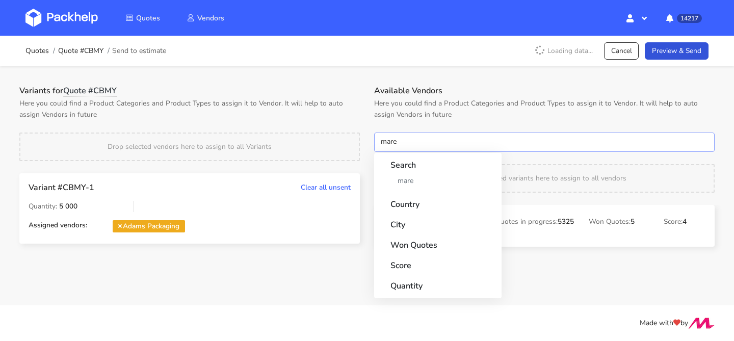
type input "marex"
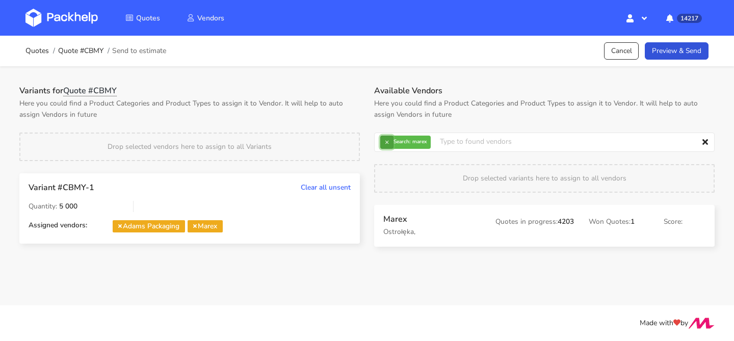
click at [383, 146] on button "×" at bounding box center [386, 142] width 13 height 13
click at [383, 146] on input "text" at bounding box center [544, 141] width 340 height 19
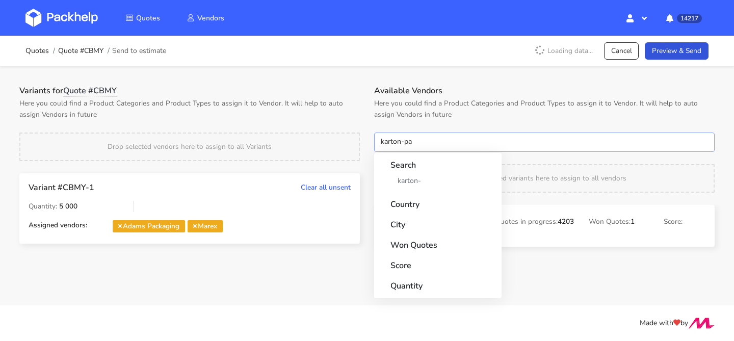
type input "karton-pak"
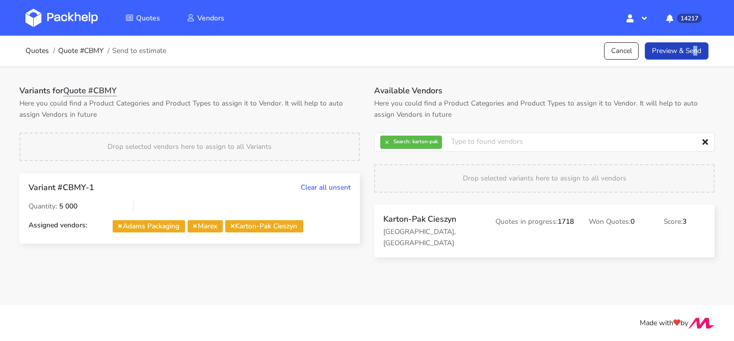
click at [665, 52] on link "Preview & Send" at bounding box center [677, 51] width 64 height 18
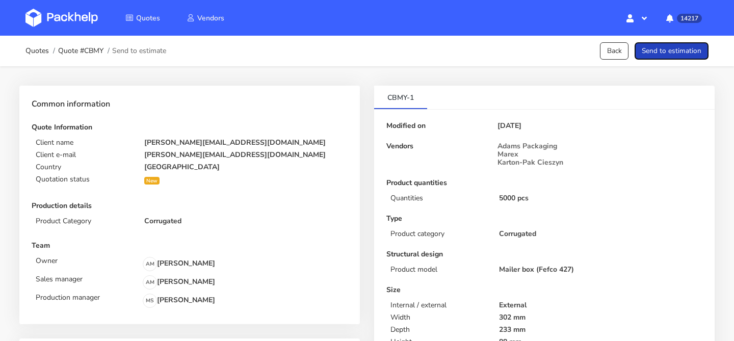
click at [665, 52] on button "Send to estimation" at bounding box center [671, 51] width 74 height 18
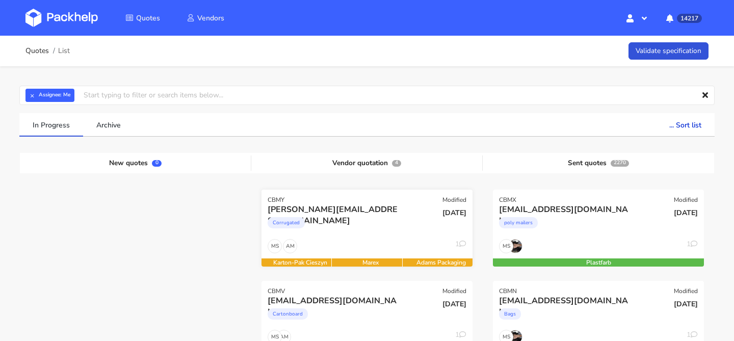
click at [355, 226] on div "Corrugated" at bounding box center [335, 225] width 135 height 20
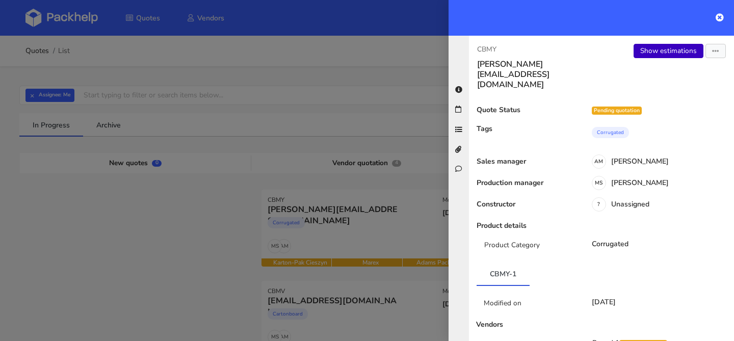
click at [665, 49] on link "Show estimations" at bounding box center [668, 51] width 70 height 14
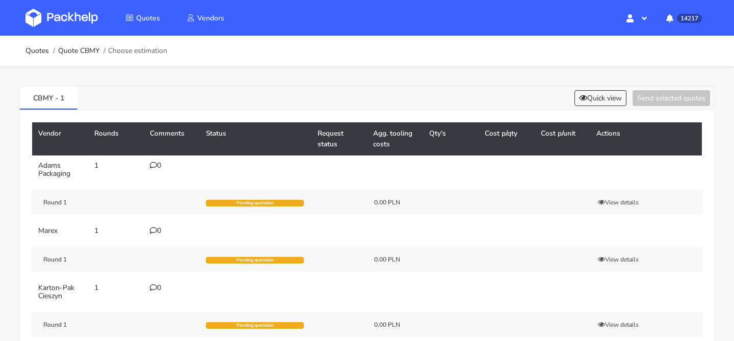
click at [155, 160] on td "0" at bounding box center [172, 169] width 56 height 29
click at [155, 168] on icon at bounding box center [153, 165] width 7 height 7
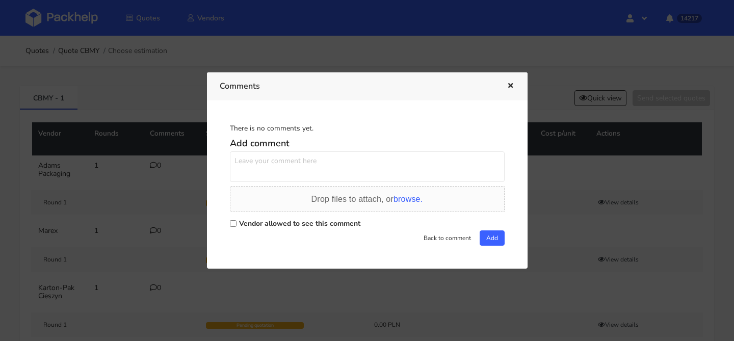
click at [290, 173] on textarea at bounding box center [367, 166] width 275 height 31
paste textarea "ODSY"
type textarea "powtórka ODSY"
click at [265, 221] on label "Vendor allowed to see this comment" at bounding box center [299, 224] width 121 height 10
click at [236, 221] on input "Vendor allowed to see this comment" at bounding box center [233, 223] width 7 height 7
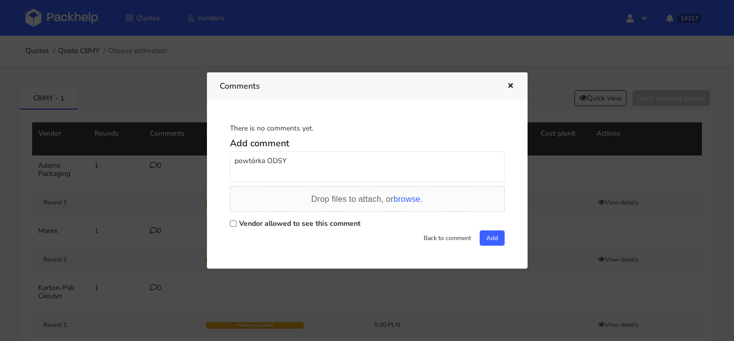
checkbox input "true"
click at [494, 239] on button "Add" at bounding box center [491, 237] width 25 height 15
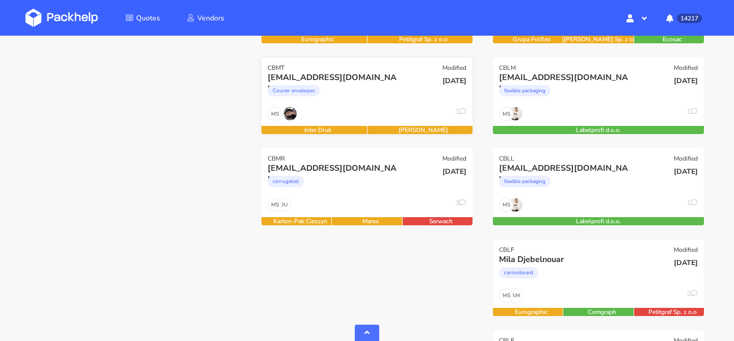
scroll to position [324, 0]
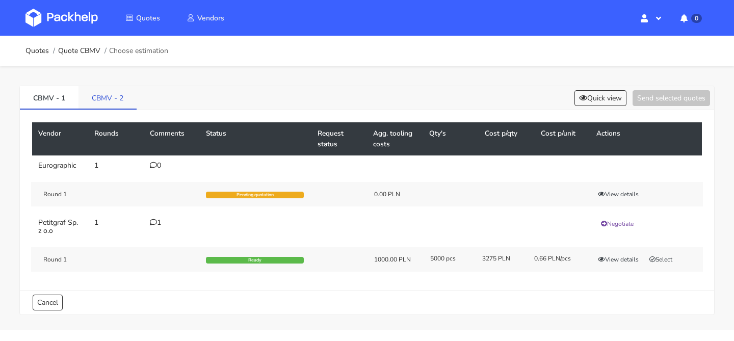
click at [119, 102] on link "CBMV - 2" at bounding box center [107, 97] width 58 height 22
click at [68, 100] on link "CBMV - 1" at bounding box center [49, 97] width 59 height 22
click at [657, 258] on button "Select" at bounding box center [661, 259] width 32 height 10
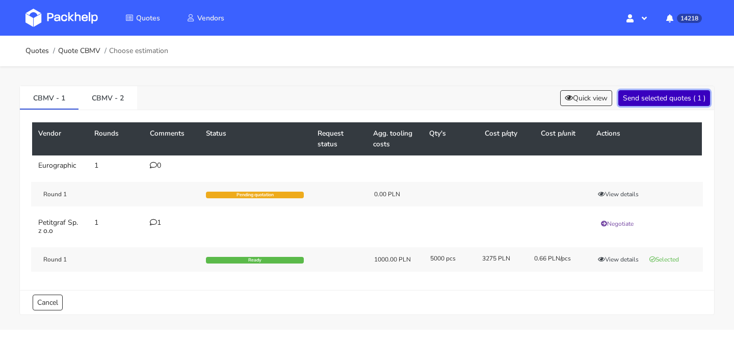
click at [697, 102] on button "Send selected quotes ( 1 )" at bounding box center [664, 98] width 92 height 16
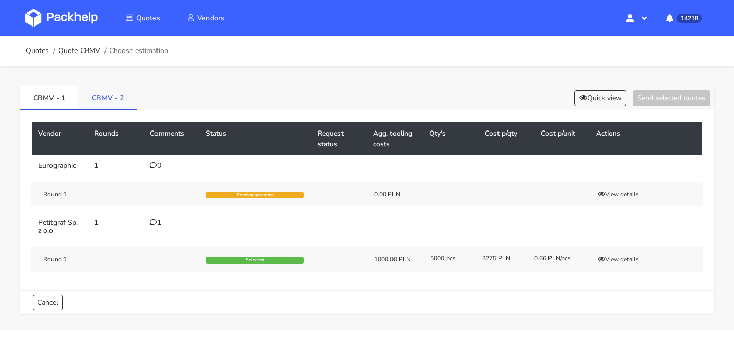
click at [123, 100] on link "CBMV - 2" at bounding box center [107, 97] width 59 height 22
click at [660, 255] on button "Select" at bounding box center [661, 259] width 32 height 10
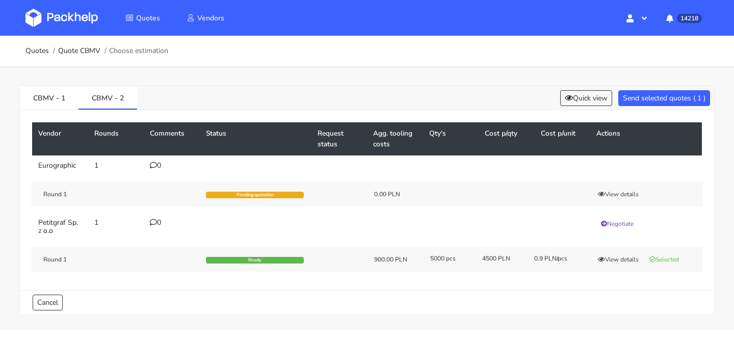
click at [663, 108] on div "CBMV - 1 CBMV - 2 Quick view Send selected quotes ( 1 )" at bounding box center [367, 98] width 694 height 24
click at [668, 99] on button "Send selected quotes ( 1 )" at bounding box center [664, 98] width 92 height 16
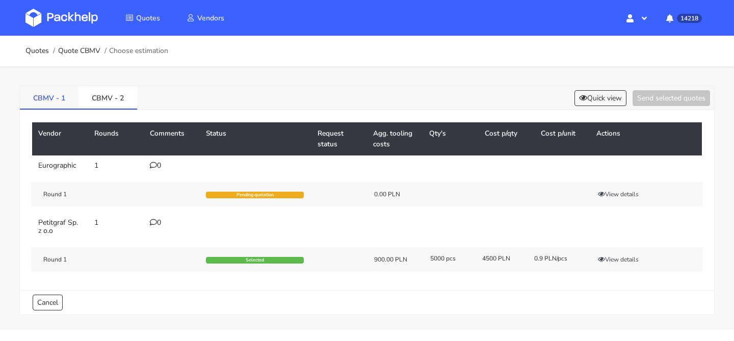
click at [63, 101] on link "CBMV - 1" at bounding box center [49, 97] width 59 height 22
click at [104, 97] on link "CBMV - 2" at bounding box center [107, 97] width 59 height 22
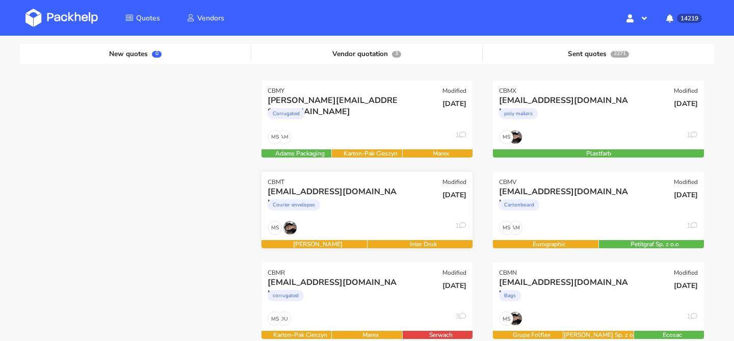
scroll to position [105, 0]
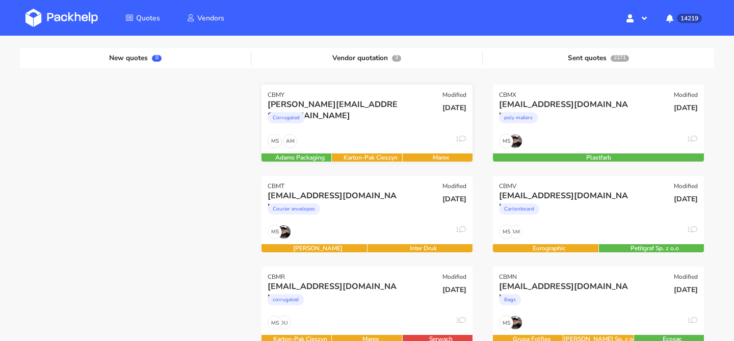
click at [365, 127] on div "Corrugated" at bounding box center [335, 120] width 135 height 20
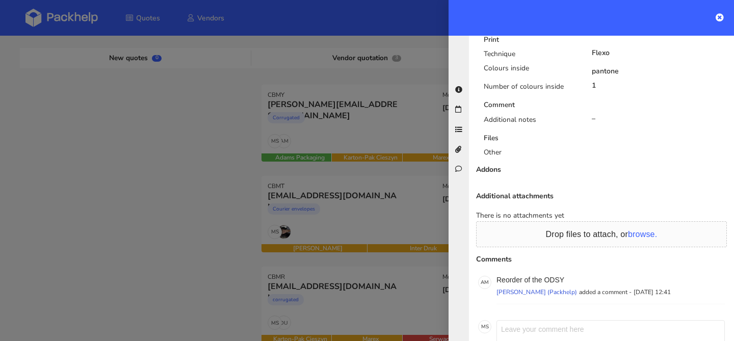
scroll to position [648, 0]
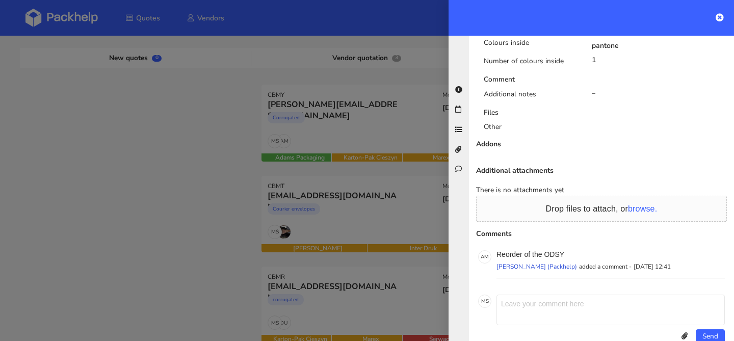
click at [281, 226] on div at bounding box center [367, 170] width 734 height 341
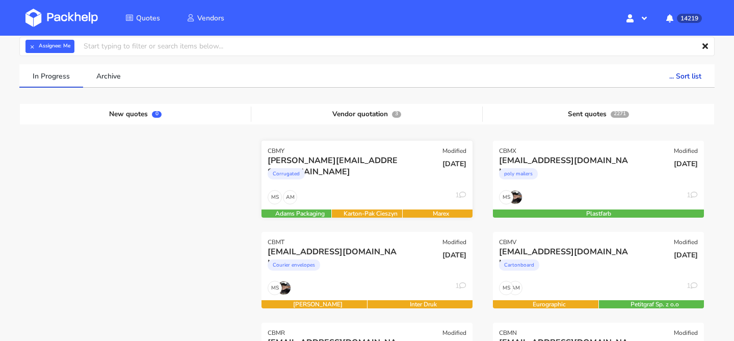
scroll to position [46, 0]
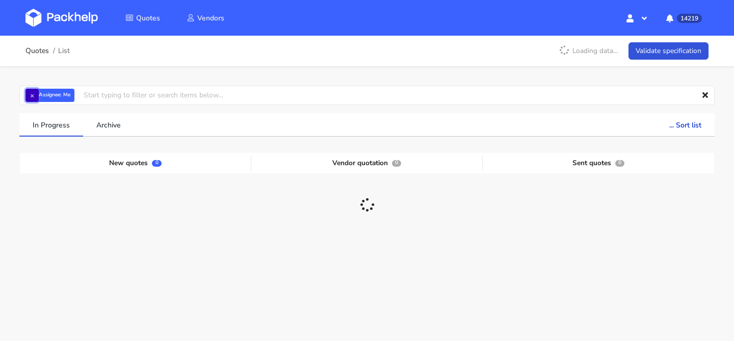
click at [37, 98] on button "×" at bounding box center [31, 95] width 13 height 13
click at [37, 98] on input "text" at bounding box center [366, 95] width 695 height 19
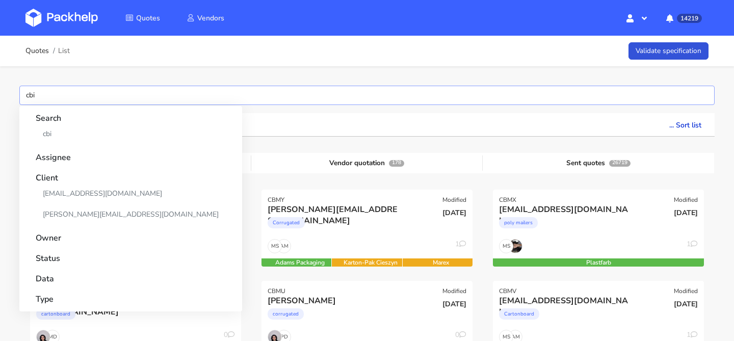
type input "cbiv"
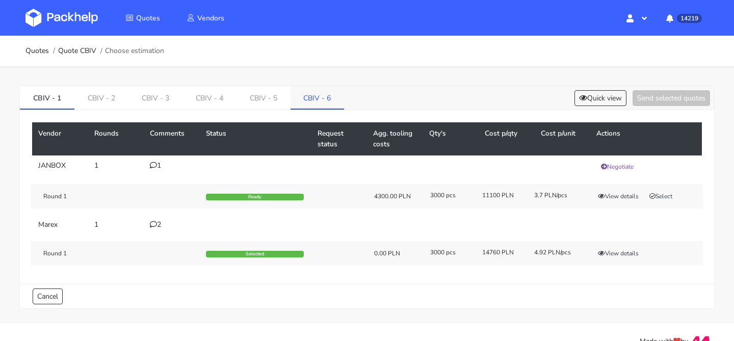
click at [306, 101] on link "CBIV - 6" at bounding box center [317, 97] width 54 height 22
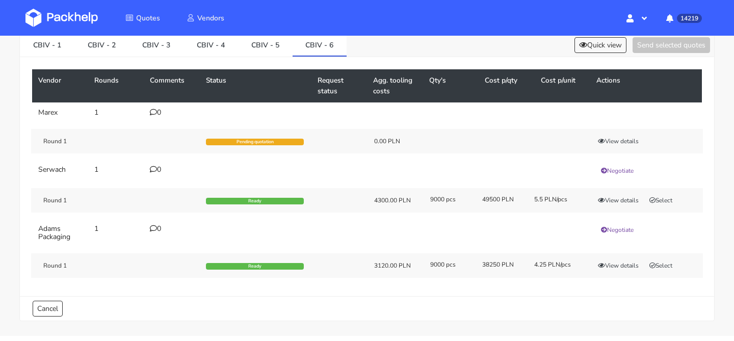
scroll to position [54, 0]
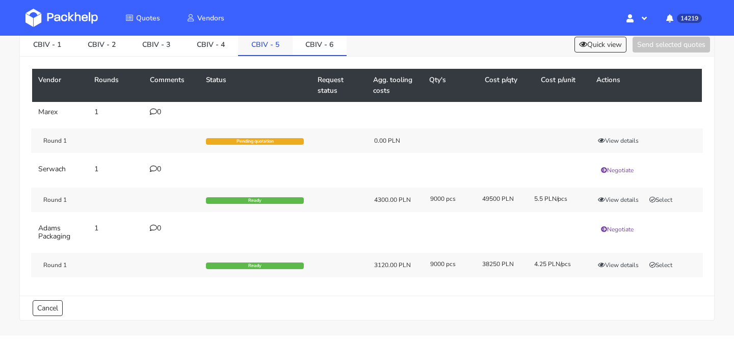
click at [278, 49] on link "CBIV - 5" at bounding box center [265, 44] width 55 height 22
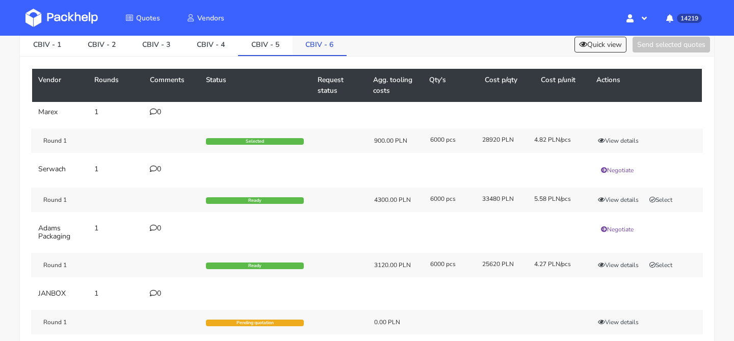
click at [325, 46] on link "CBIV - 6" at bounding box center [319, 44] width 55 height 22
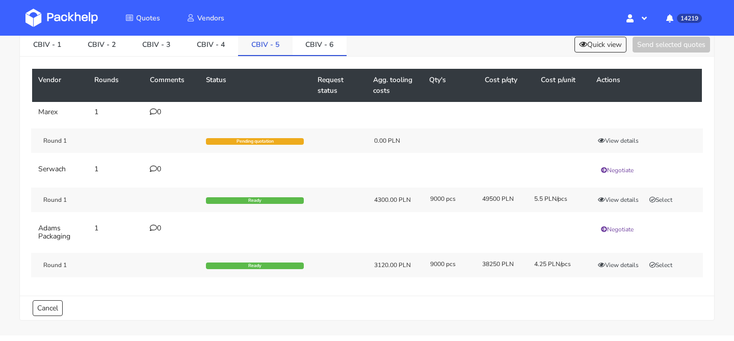
click at [270, 46] on link "CBIV - 5" at bounding box center [265, 44] width 55 height 22
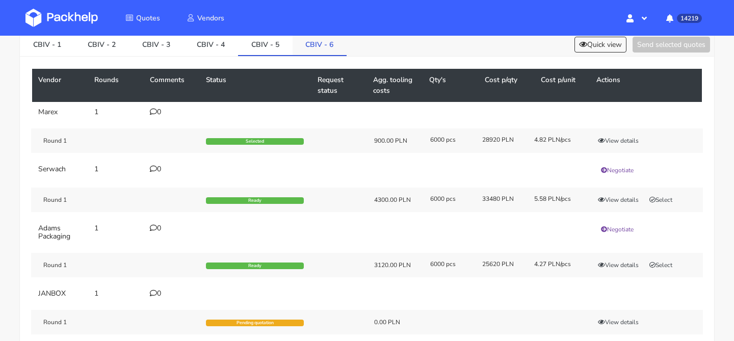
click at [318, 46] on link "CBIV - 6" at bounding box center [319, 44] width 55 height 22
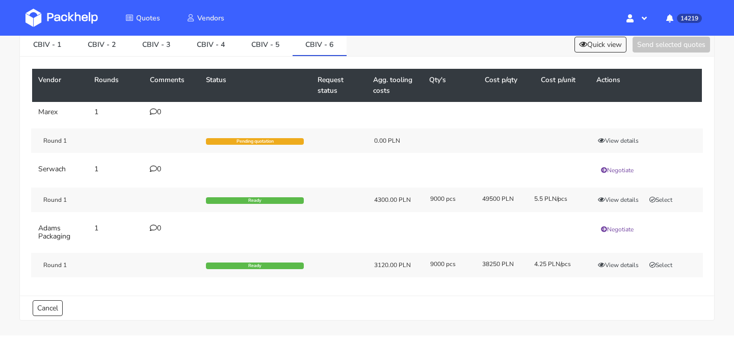
click at [661, 259] on div "Round 1 Ready 3120.00 PLN 9000 pcs 38250 PLN 4.25 PLN/pcs View details Select" at bounding box center [367, 265] width 672 height 24
click at [660, 261] on button "Select" at bounding box center [661, 265] width 32 height 10
click at [653, 48] on button "Send selected quotes ( 1 )" at bounding box center [664, 45] width 92 height 16
click at [247, 48] on link "CBIV - 5" at bounding box center [265, 44] width 55 height 22
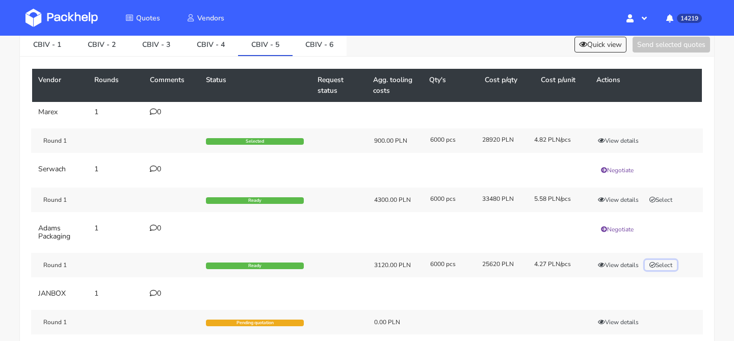
click at [657, 265] on button "Select" at bounding box center [661, 265] width 32 height 10
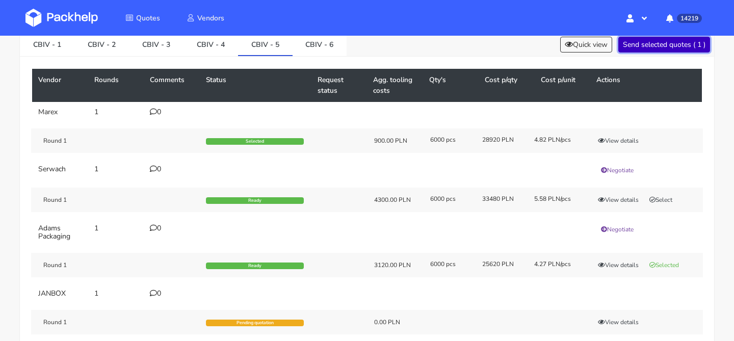
click at [646, 44] on button "Send selected quotes ( 1 )" at bounding box center [664, 45] width 92 height 16
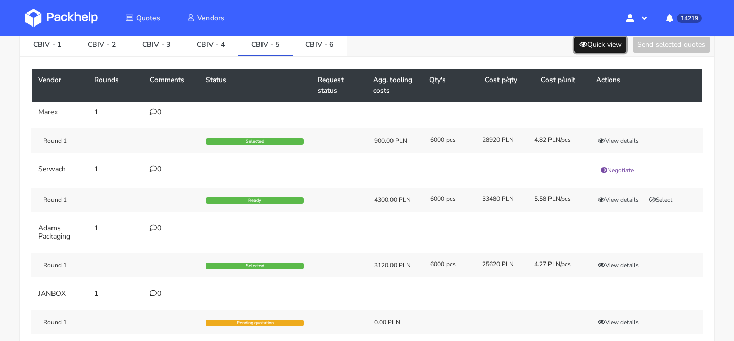
click at [592, 43] on button "Quick view" at bounding box center [600, 45] width 52 height 16
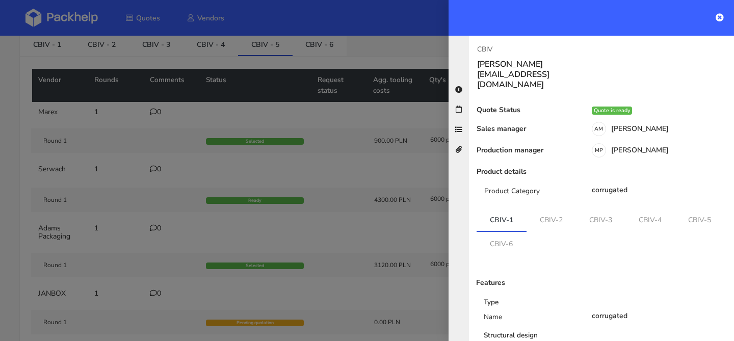
click at [501, 232] on link "CBIV-6" at bounding box center [500, 243] width 49 height 22
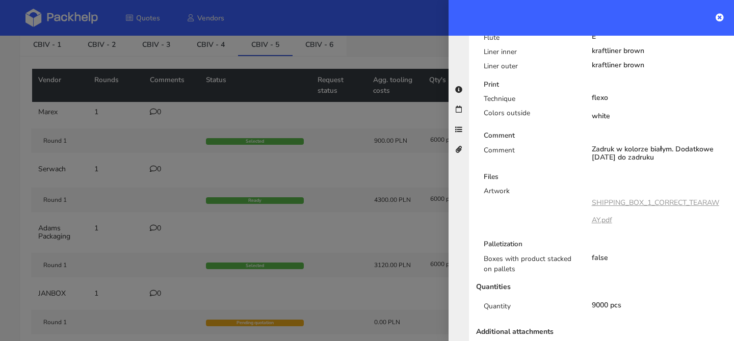
scroll to position [474, 0]
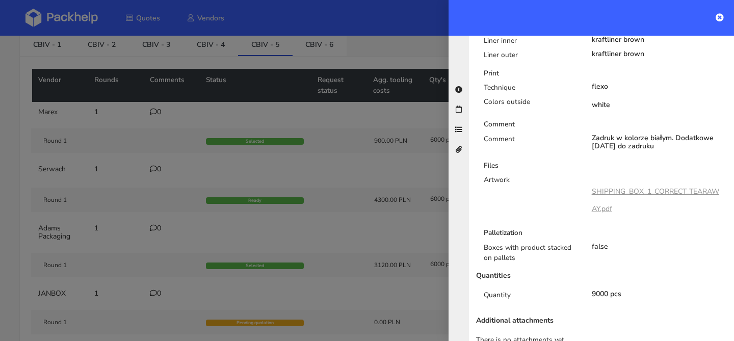
click at [365, 183] on div at bounding box center [367, 170] width 734 height 341
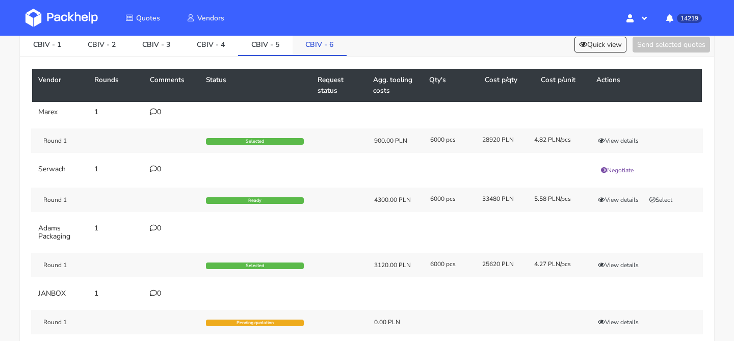
click at [328, 39] on link "CBIV - 6" at bounding box center [319, 44] width 55 height 22
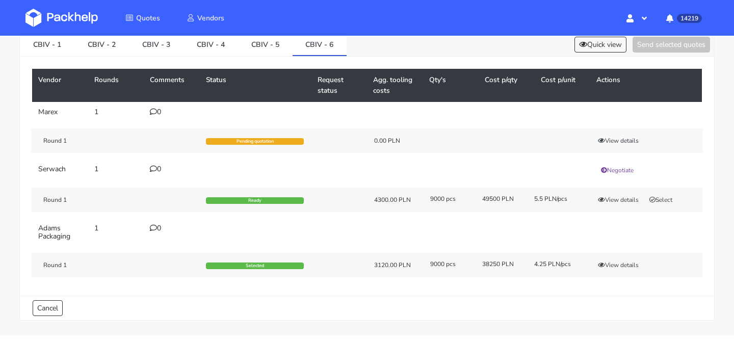
click at [251, 58] on div "Vendor Rounds Comments Status Request status Agg. tooling costs Qty's Cost p/qt…" at bounding box center [367, 176] width 694 height 239
click at [623, 266] on button "View details" at bounding box center [618, 265] width 50 height 10
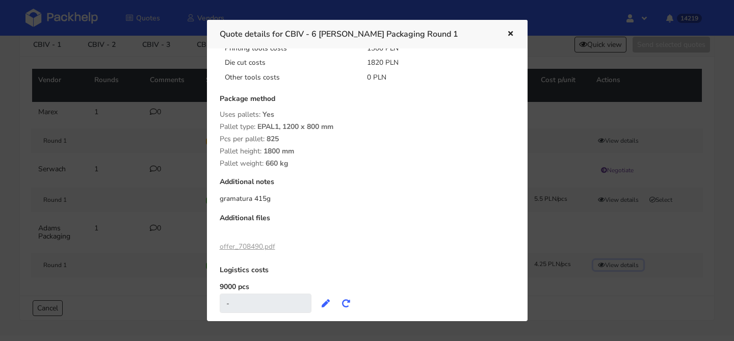
scroll to position [166, 0]
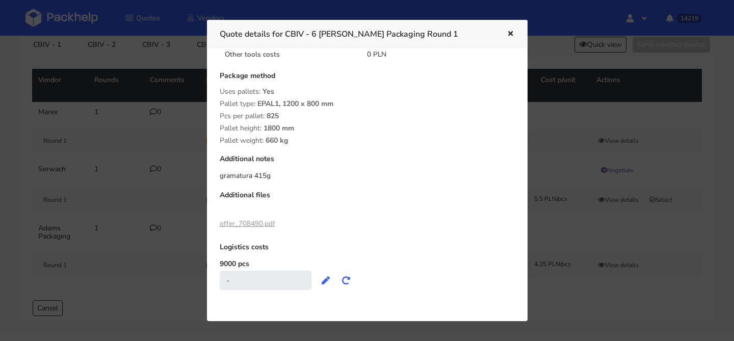
click at [249, 221] on link "offer_708490.pdf" at bounding box center [248, 224] width 56 height 10
click at [575, 146] on div at bounding box center [367, 170] width 734 height 341
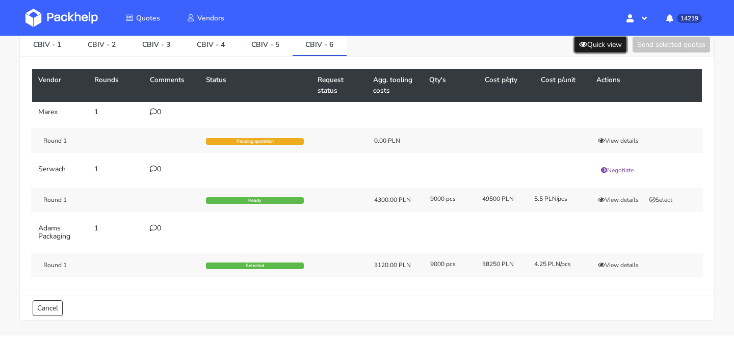
click at [608, 48] on button "Quick view" at bounding box center [600, 45] width 52 height 16
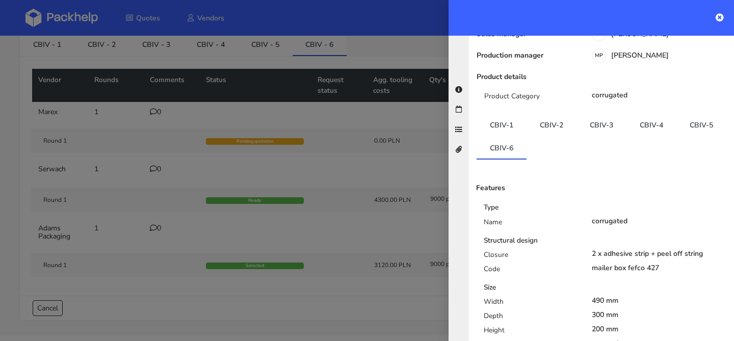
scroll to position [94, 0]
click at [691, 120] on ul "CBIV-1 CBIV-2 CBIV-3 CBIV-4 CBIV-5 CBIV-6" at bounding box center [601, 138] width 250 height 46
click at [694, 115] on link "CBIV-5" at bounding box center [701, 126] width 50 height 22
click at [361, 205] on div at bounding box center [367, 170] width 734 height 341
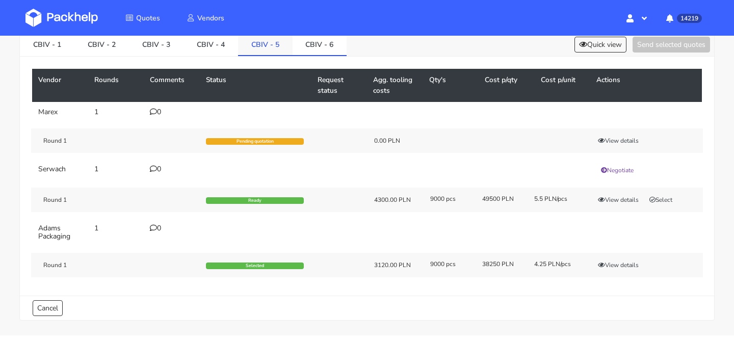
click at [263, 44] on link "CBIV - 5" at bounding box center [265, 44] width 55 height 22
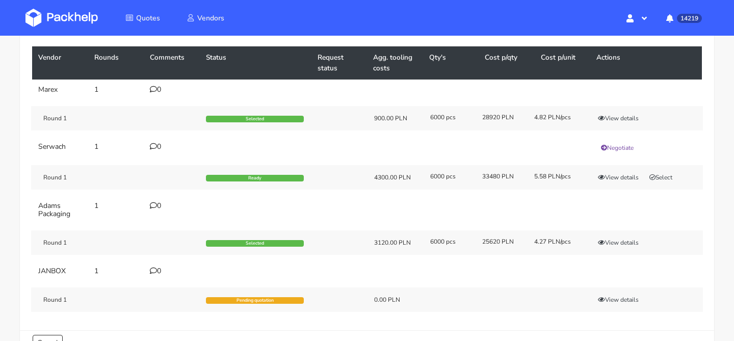
scroll to position [84, 0]
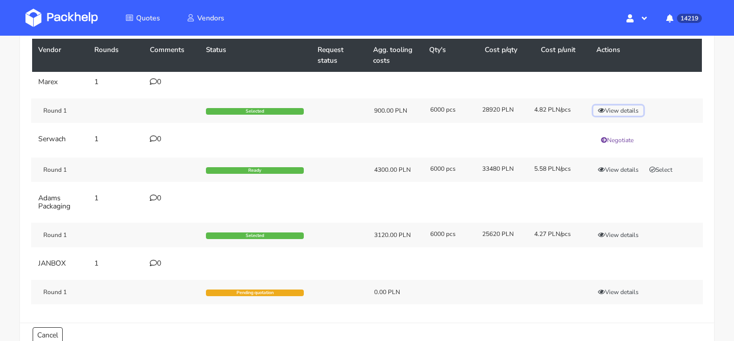
click at [623, 106] on button "View details" at bounding box center [618, 110] width 50 height 10
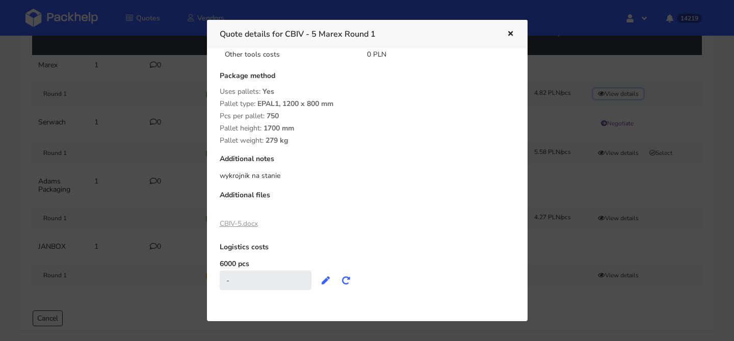
scroll to position [102, 0]
click at [230, 222] on link "CBIV-5.docx" at bounding box center [239, 224] width 38 height 10
click at [128, 69] on div at bounding box center [367, 170] width 734 height 341
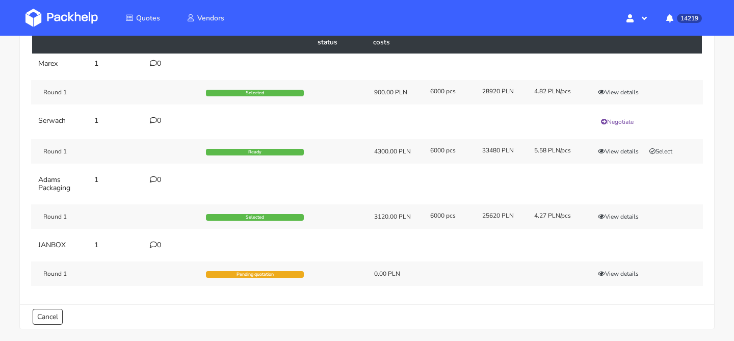
click at [128, 69] on td "1" at bounding box center [116, 64] width 56 height 20
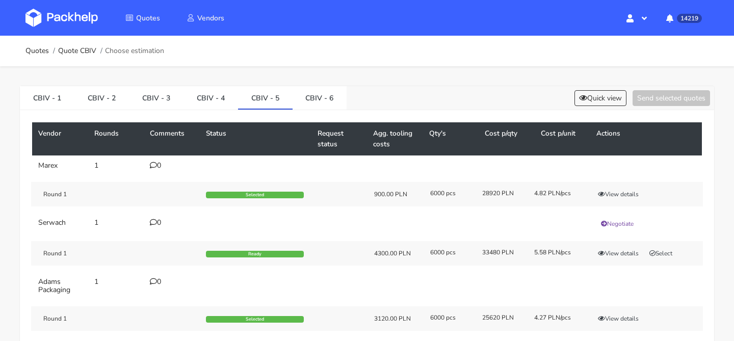
click at [317, 114] on div "Vendor Rounds Comments Status Request status Agg. tooling costs Qty's Cost p/qt…" at bounding box center [367, 258] width 694 height 296
click at [318, 99] on link "CBIV - 6" at bounding box center [319, 97] width 55 height 22
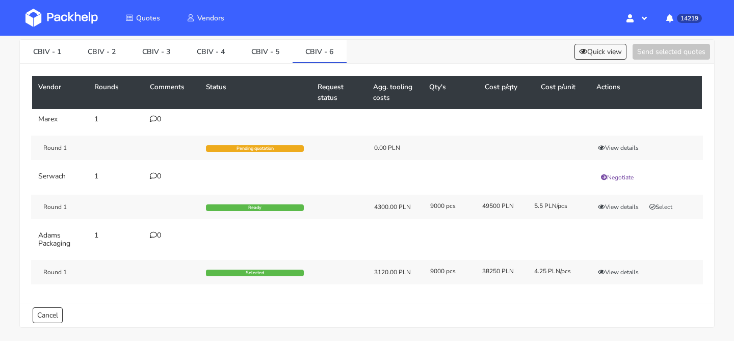
scroll to position [47, 0]
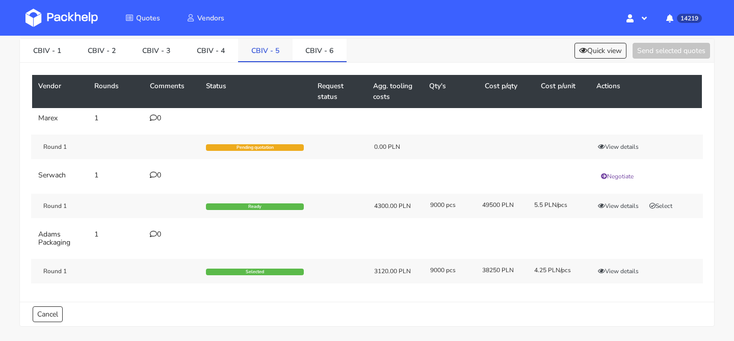
click at [266, 45] on link "CBIV - 5" at bounding box center [265, 50] width 55 height 22
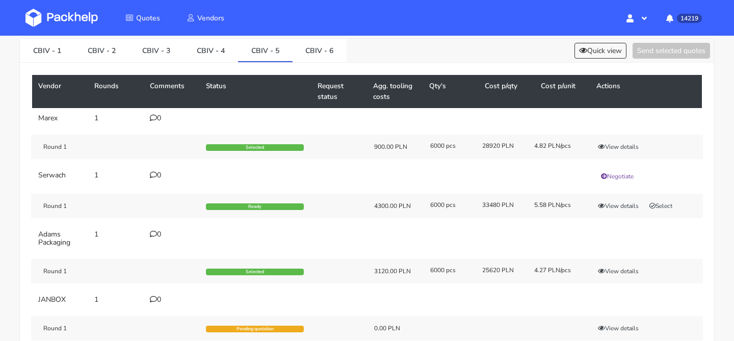
scroll to position [57, 0]
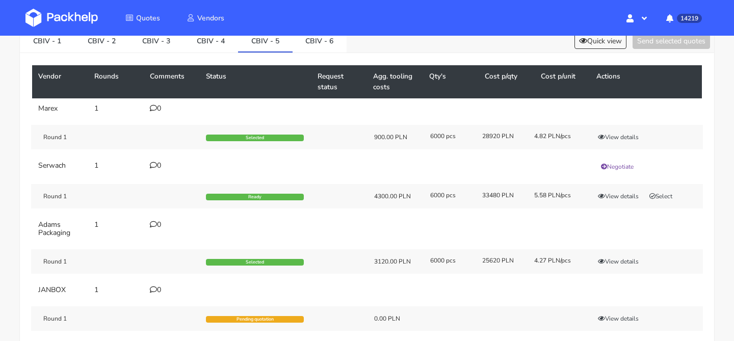
click at [323, 52] on div "CBIV - 1 CBIV - 2 CBIV - 3 CBIV - 4 CBIV - 5 CBIV - 6 Quick view Send selected …" at bounding box center [367, 41] width 694 height 24
click at [324, 44] on link "CBIV - 6" at bounding box center [319, 40] width 55 height 22
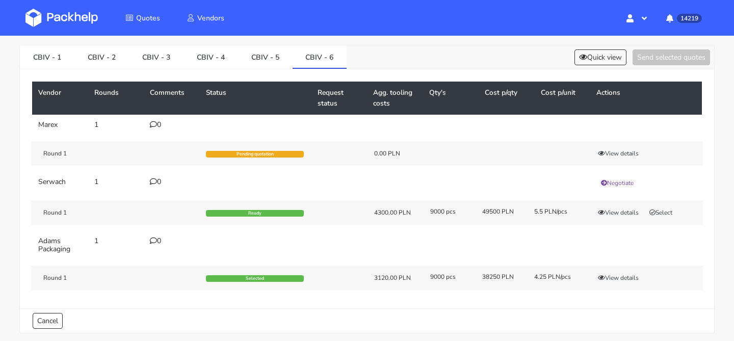
scroll to position [0, 0]
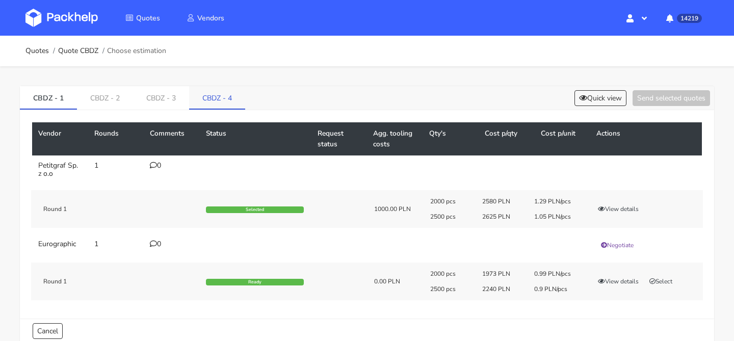
click at [209, 100] on link "CBDZ - 4" at bounding box center [217, 97] width 56 height 22
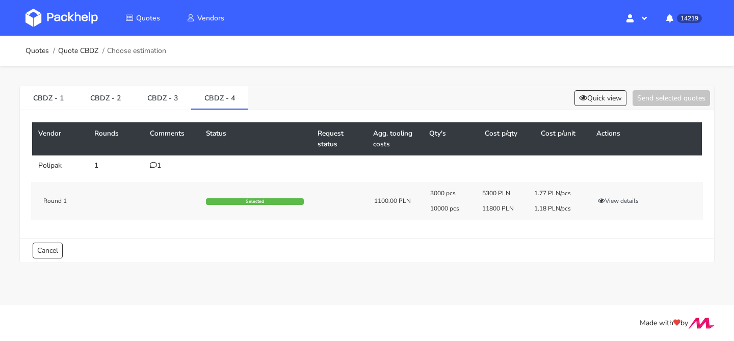
click at [594, 115] on div "Vendor Rounds Comments Status Request status Agg. tooling costs Qty's Cost p/qt…" at bounding box center [367, 174] width 694 height 128
click at [595, 109] on div "CBDZ - 1 CBDZ - 2 CBDZ - 3 CBDZ - 4 Quick view Send selected quotes" at bounding box center [367, 98] width 694 height 24
click at [597, 103] on button "Quick view" at bounding box center [600, 98] width 52 height 16
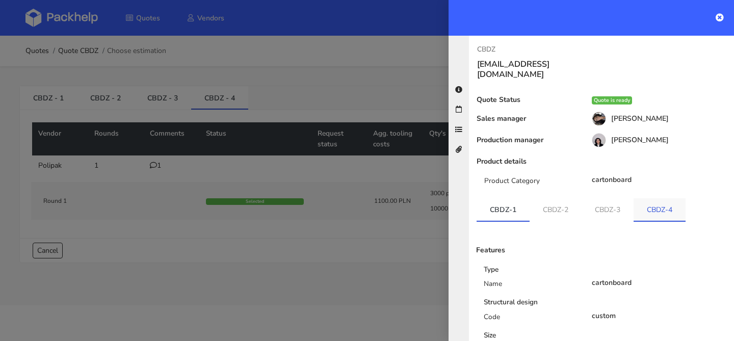
click at [638, 198] on link "CBDZ-4" at bounding box center [659, 209] width 52 height 22
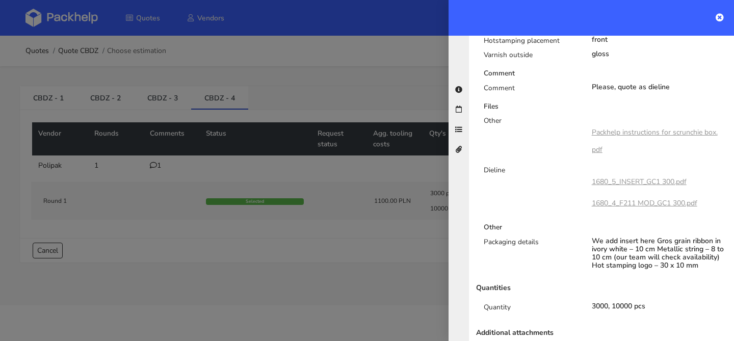
scroll to position [603, 0]
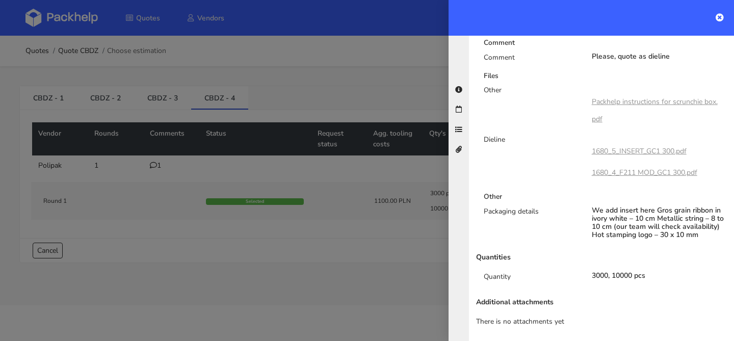
click at [332, 83] on div at bounding box center [367, 170] width 734 height 341
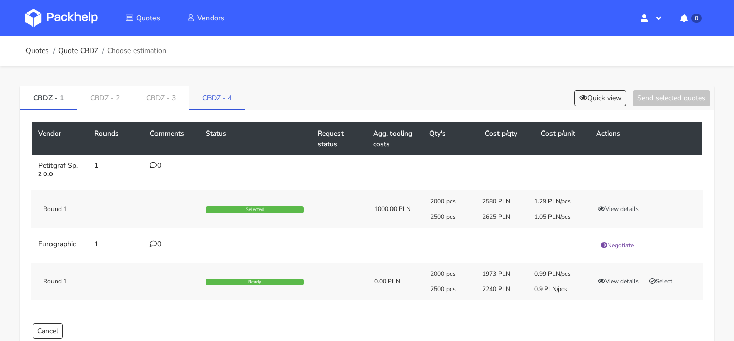
click at [223, 92] on link "CBDZ - 4" at bounding box center [217, 97] width 56 height 22
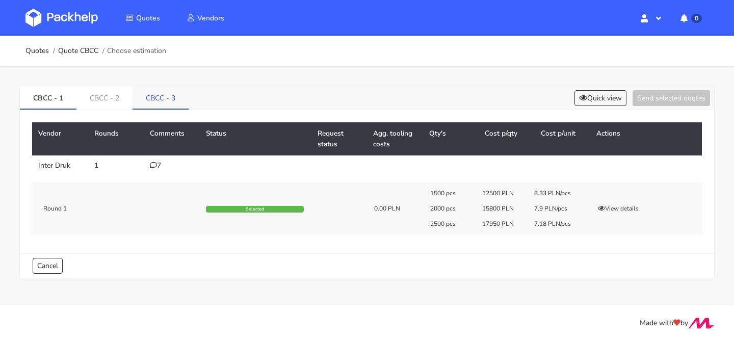
click at [163, 102] on link "CBCC - 3" at bounding box center [160, 97] width 56 height 22
click at [165, 167] on div "3" at bounding box center [172, 166] width 44 height 8
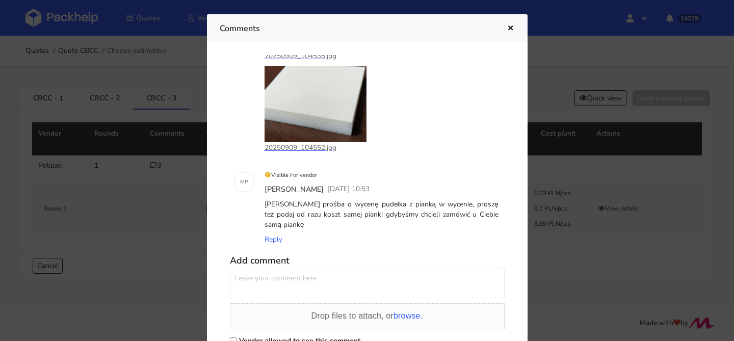
scroll to position [238, 0]
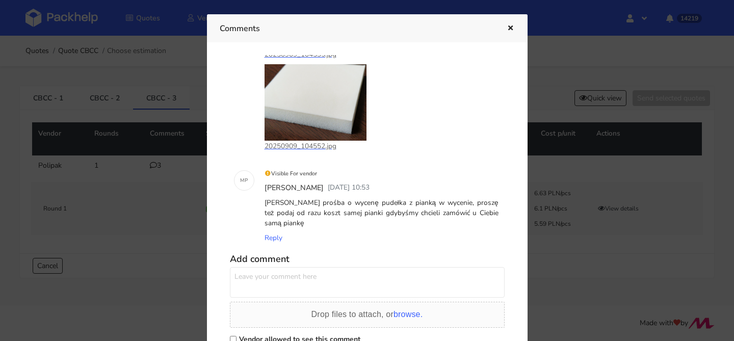
click at [506, 30] on icon "button" at bounding box center [510, 28] width 9 height 7
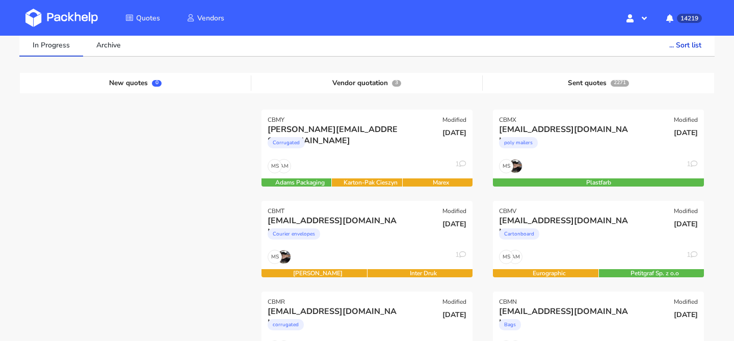
scroll to position [75, 0]
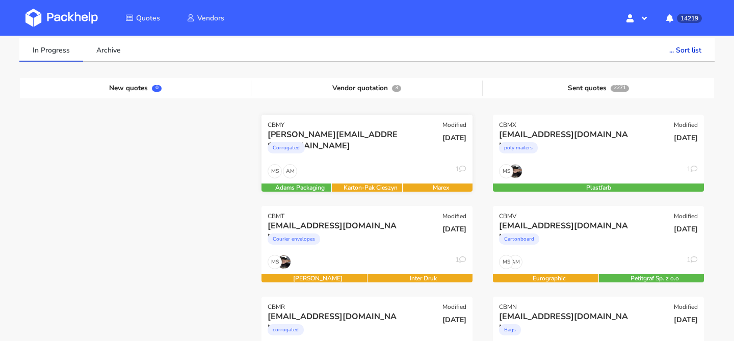
click at [376, 170] on div "AM MS 1" at bounding box center [366, 173] width 211 height 19
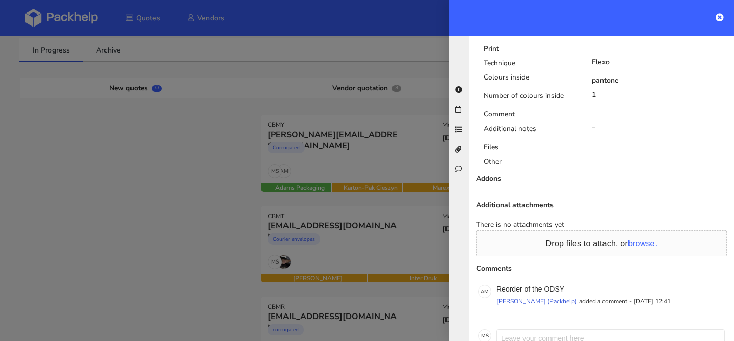
scroll to position [647, 0]
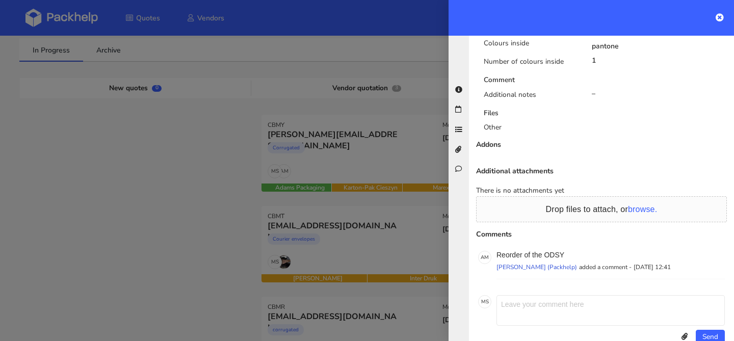
click at [384, 167] on div at bounding box center [367, 170] width 734 height 341
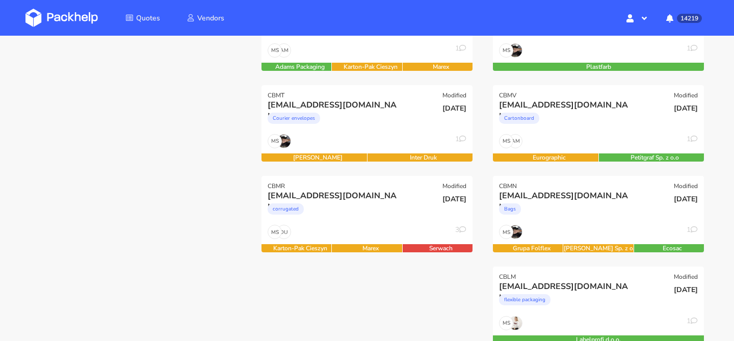
scroll to position [199, 0]
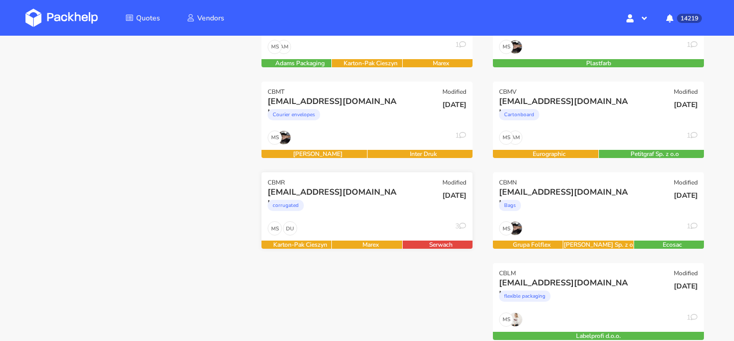
click at [369, 218] on div "mnb@lethalcosmetics.com corrugated" at bounding box center [331, 203] width 142 height 35
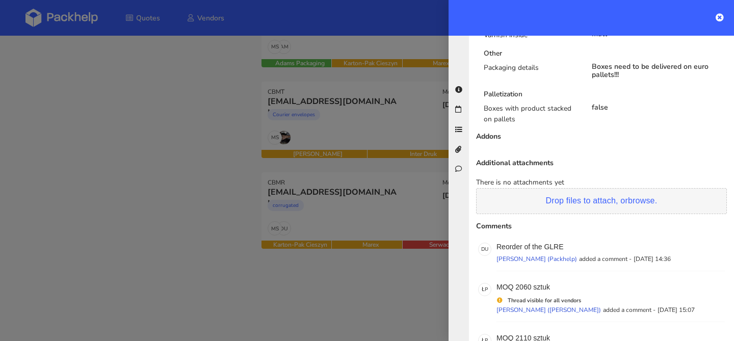
scroll to position [746, 0]
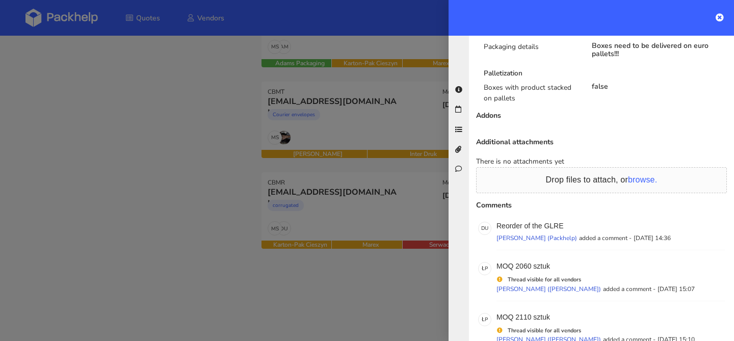
click at [367, 139] on div at bounding box center [367, 170] width 734 height 341
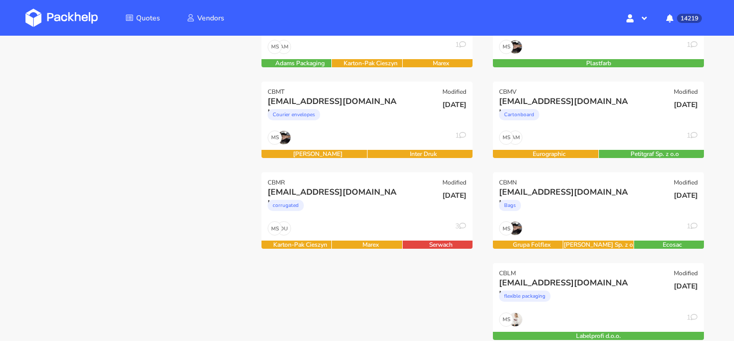
click at [367, 139] on div "MS 1" at bounding box center [366, 139] width 211 height 19
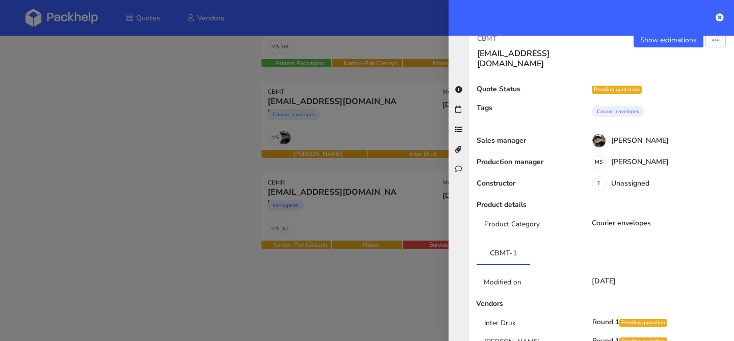
scroll to position [0, 0]
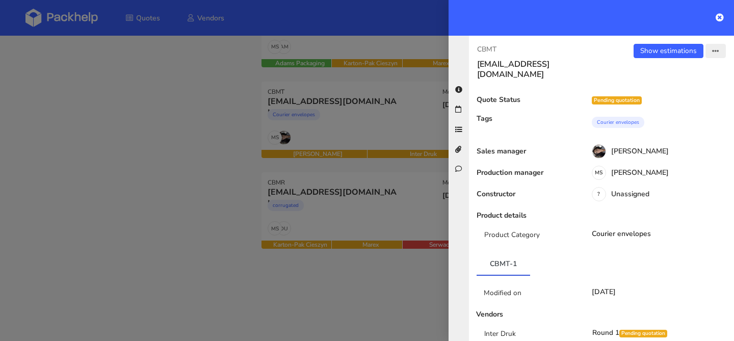
click at [717, 52] on icon "button" at bounding box center [715, 51] width 7 height 7
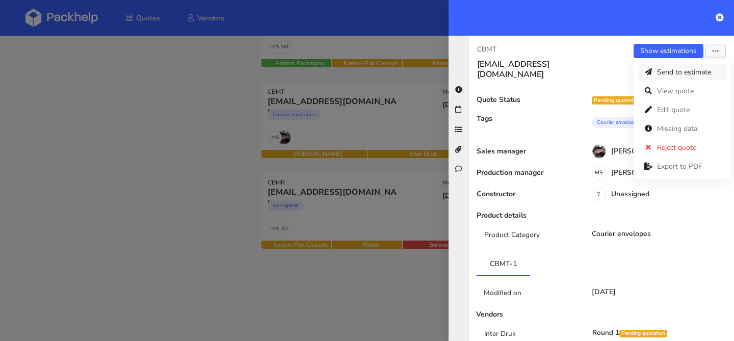
click at [680, 73] on link "Send to estimate" at bounding box center [682, 72] width 90 height 17
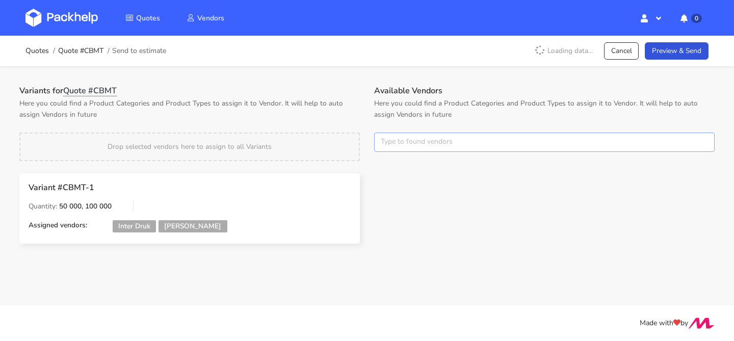
click at [425, 138] on input "text" at bounding box center [544, 141] width 340 height 19
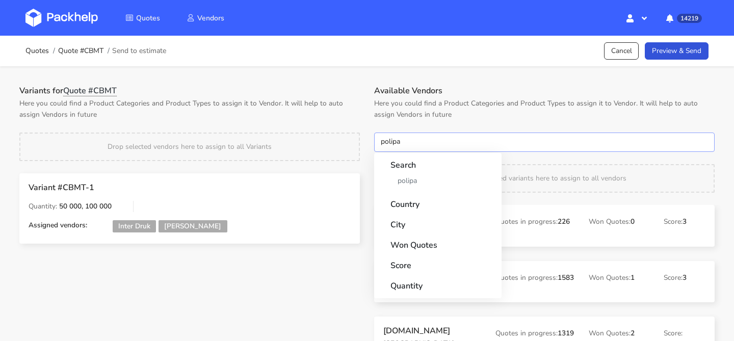
type input "polipak"
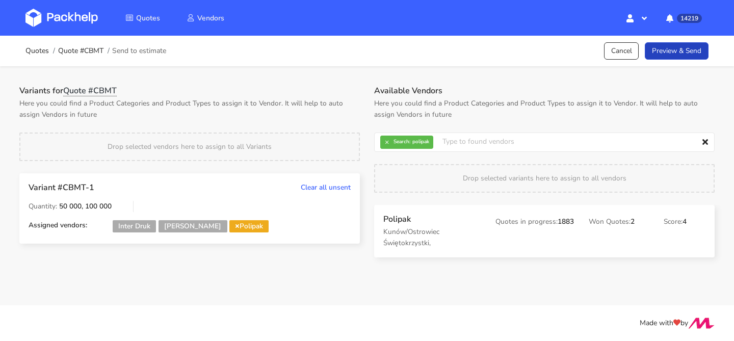
click at [667, 52] on link "Preview & Send" at bounding box center [677, 51] width 64 height 18
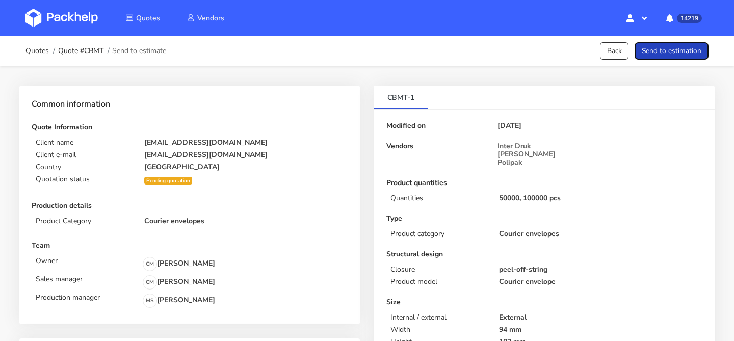
click at [667, 52] on button "Send to estimation" at bounding box center [671, 51] width 74 height 18
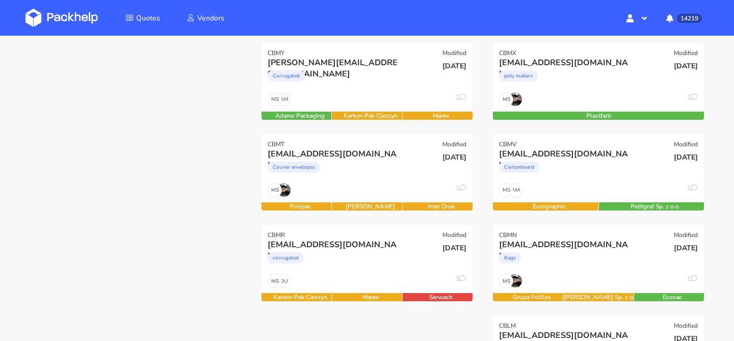
scroll to position [148, 0]
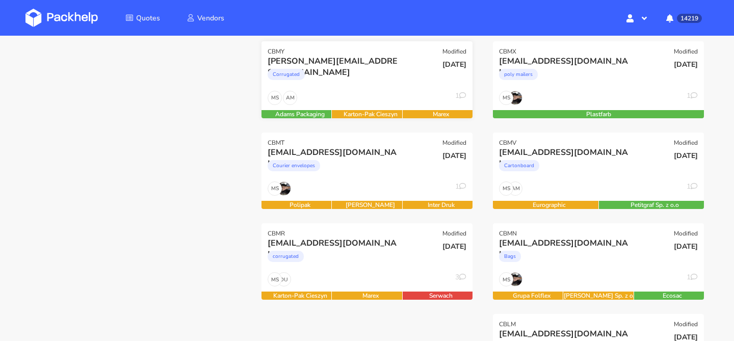
click at [354, 95] on div "AM MS 1" at bounding box center [366, 100] width 211 height 19
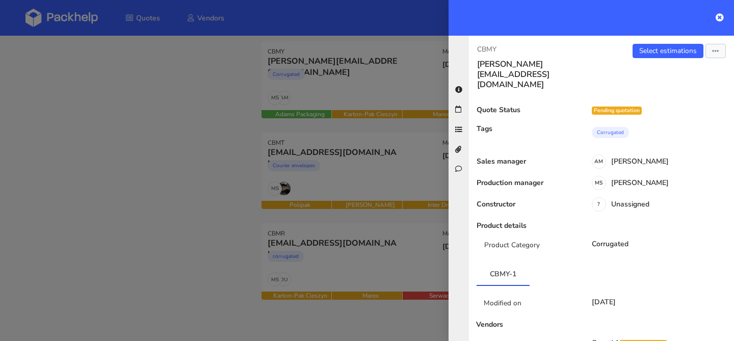
click at [421, 124] on div at bounding box center [367, 170] width 734 height 341
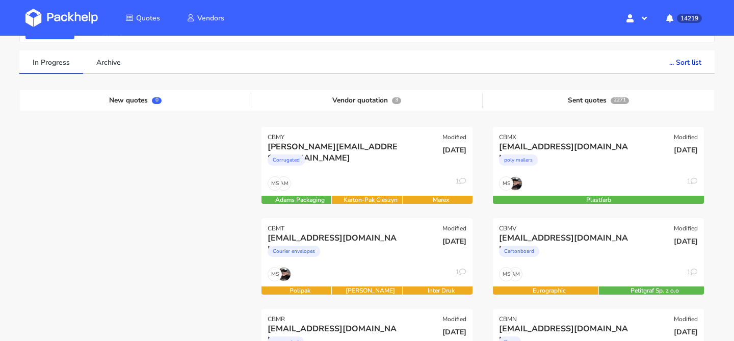
scroll to position [0, 0]
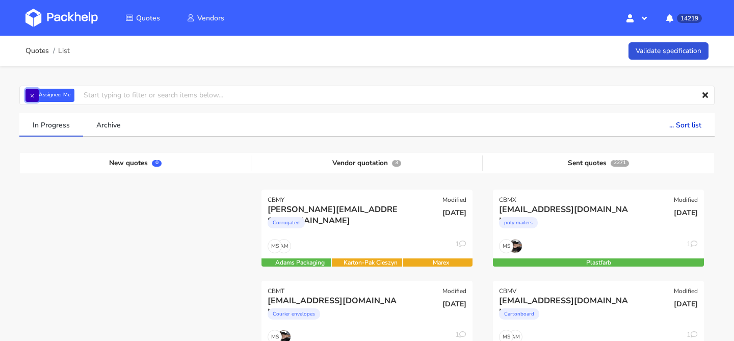
click at [35, 92] on button "×" at bounding box center [31, 95] width 13 height 13
click at [35, 92] on input "text" at bounding box center [366, 95] width 695 height 19
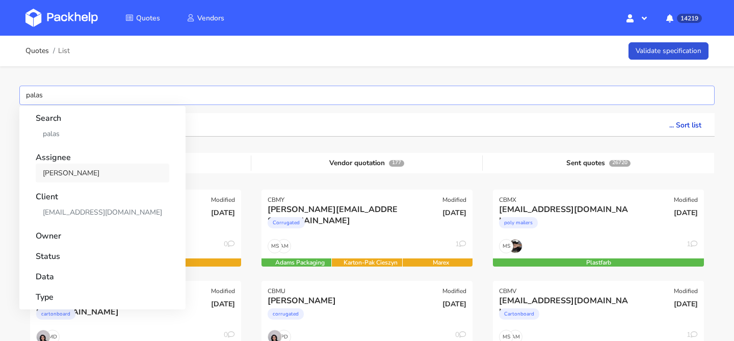
type input "palas"
click at [55, 175] on link "[PERSON_NAME]" at bounding box center [103, 173] width 134 height 19
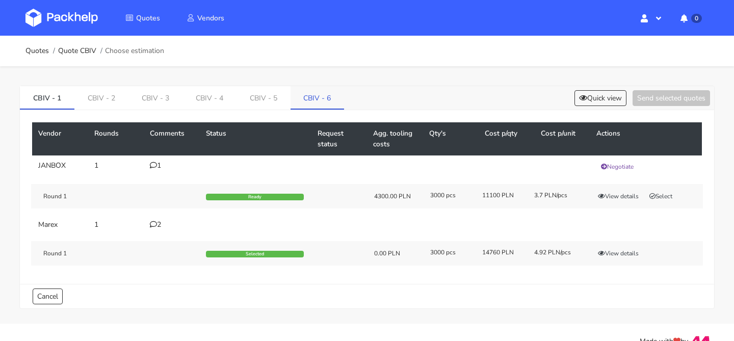
click at [309, 96] on link "CBIV - 6" at bounding box center [317, 97] width 54 height 22
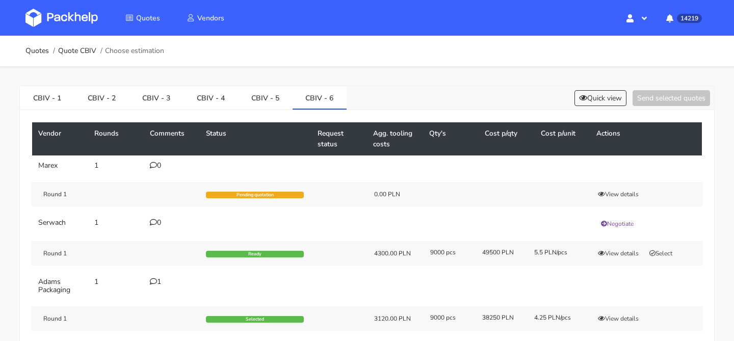
click at [157, 284] on div "1" at bounding box center [172, 282] width 44 height 8
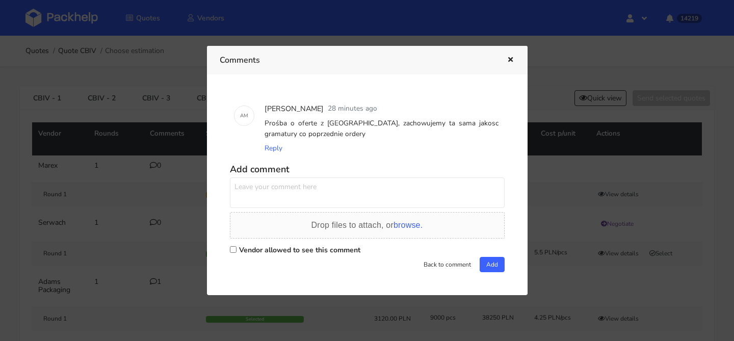
click at [137, 248] on div at bounding box center [367, 170] width 734 height 341
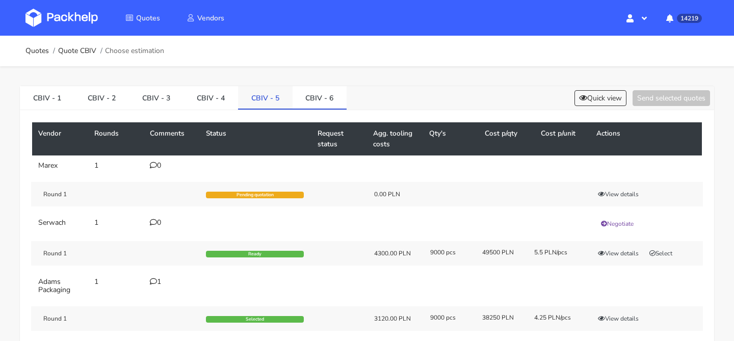
click at [273, 104] on link "CBIV - 5" at bounding box center [265, 97] width 55 height 22
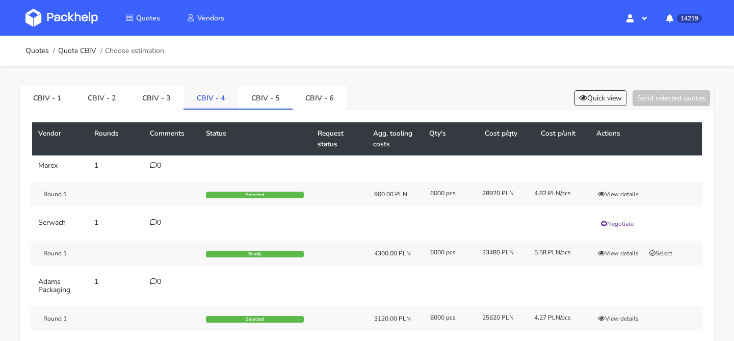
click at [223, 101] on link "CBIV - 4" at bounding box center [210, 97] width 55 height 22
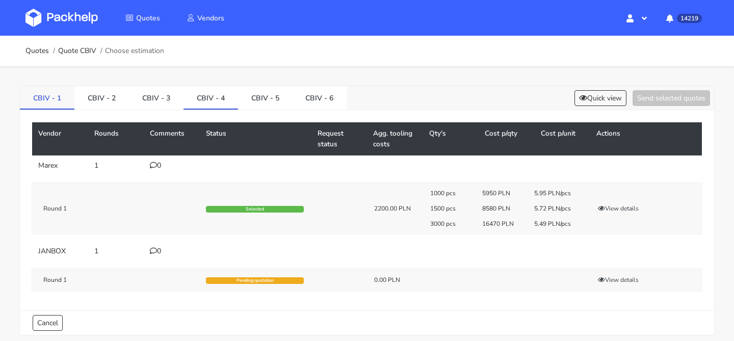
click at [58, 93] on link "CBIV - 1" at bounding box center [47, 97] width 55 height 22
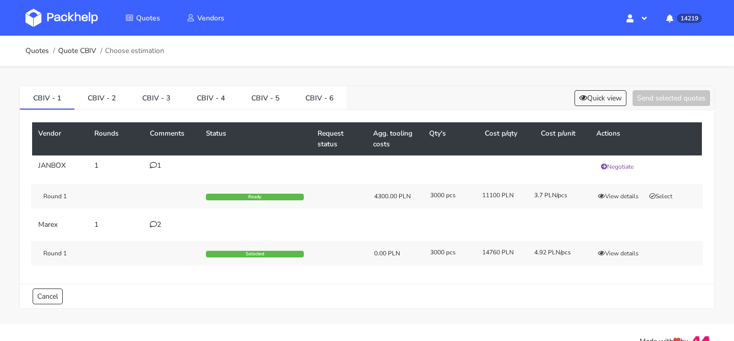
click at [164, 225] on div "2" at bounding box center [172, 225] width 44 height 8
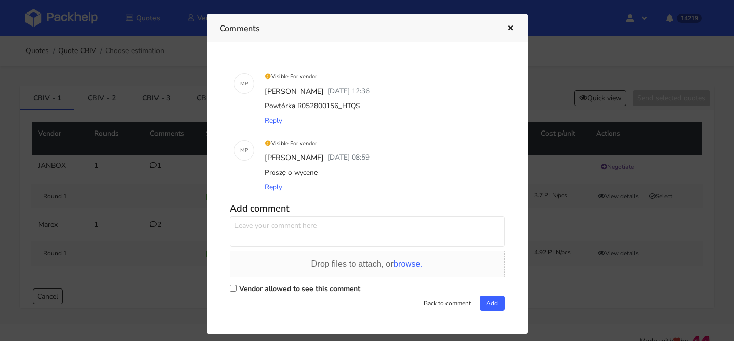
click at [146, 212] on div at bounding box center [367, 170] width 734 height 341
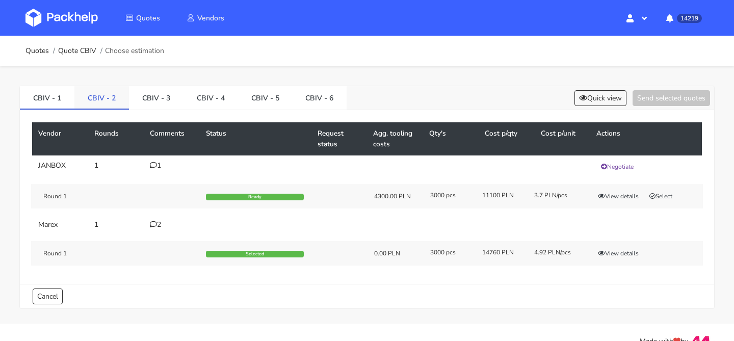
click at [106, 104] on link "CBIV - 2" at bounding box center [101, 97] width 55 height 22
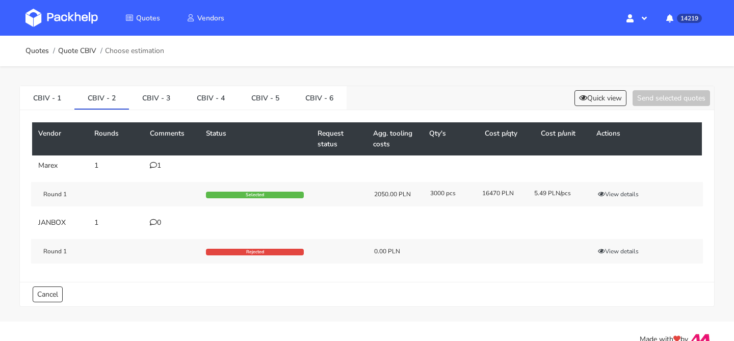
click at [157, 167] on div "1" at bounding box center [172, 166] width 44 height 8
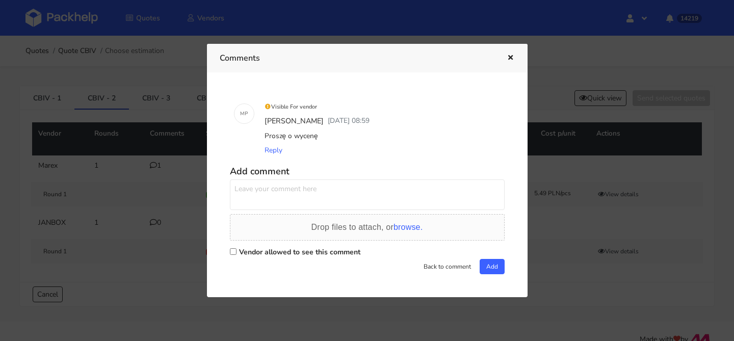
click at [157, 167] on div at bounding box center [367, 170] width 734 height 341
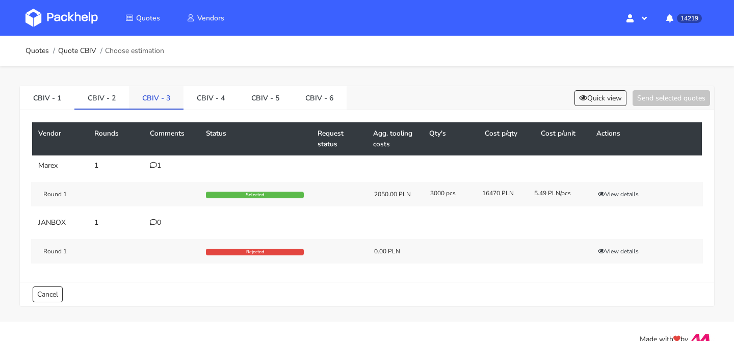
click at [153, 92] on link "CBIV - 3" at bounding box center [156, 97] width 55 height 22
click at [222, 100] on link "CBIV - 4" at bounding box center [210, 97] width 55 height 22
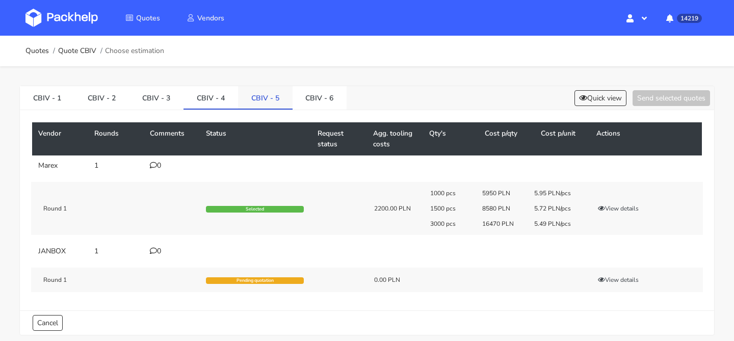
click at [264, 101] on link "CBIV - 5" at bounding box center [265, 97] width 55 height 22
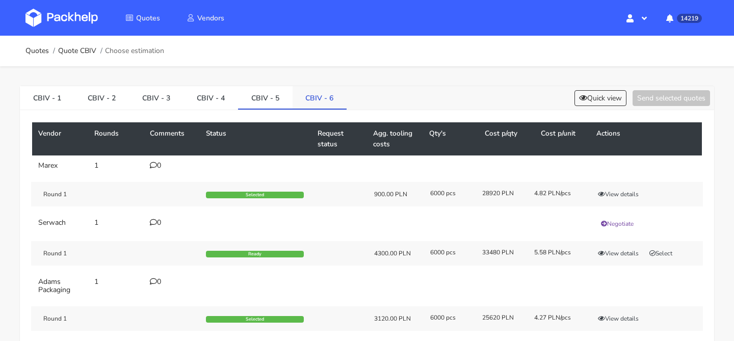
click at [304, 106] on link "CBIV - 6" at bounding box center [319, 97] width 55 height 22
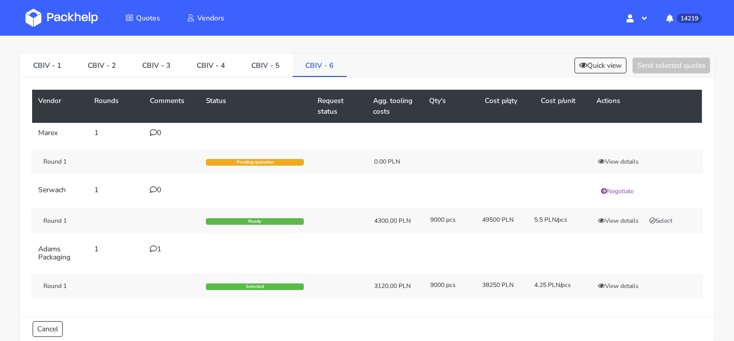
scroll to position [84, 0]
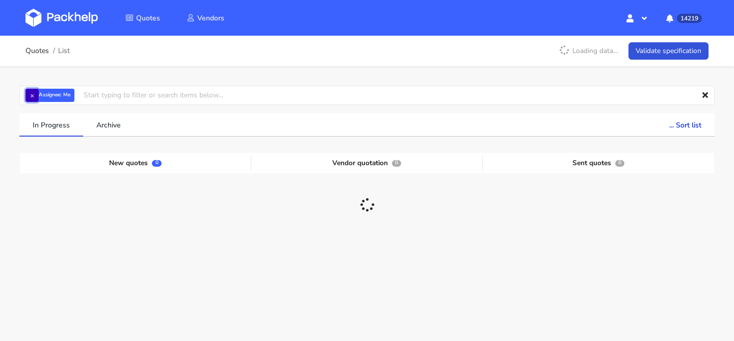
click at [37, 96] on button "×" at bounding box center [31, 95] width 13 height 13
click at [37, 96] on input "text" at bounding box center [366, 95] width 695 height 19
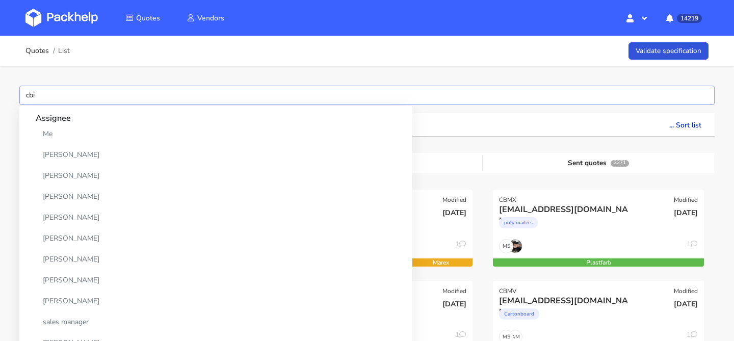
type input "cbiv"
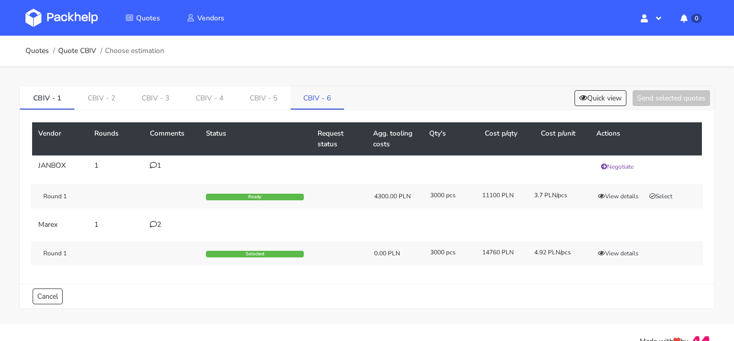
click at [316, 102] on link "CBIV - 6" at bounding box center [317, 97] width 54 height 22
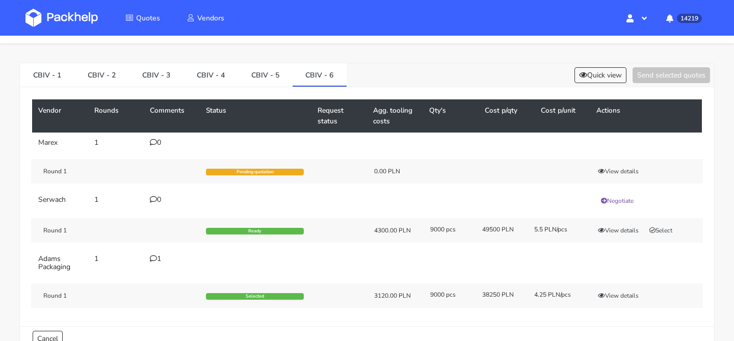
scroll to position [48, 0]
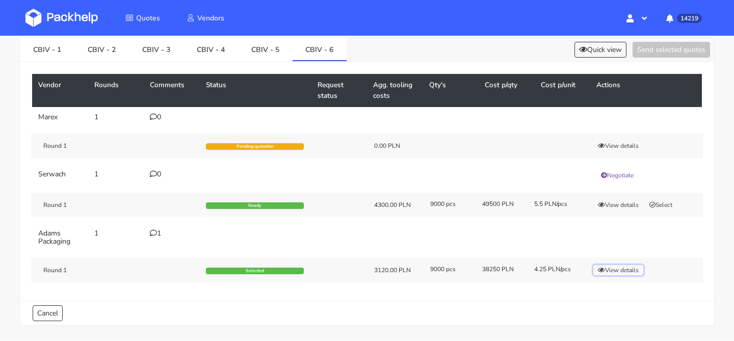
click at [610, 271] on button "View details" at bounding box center [618, 270] width 50 height 10
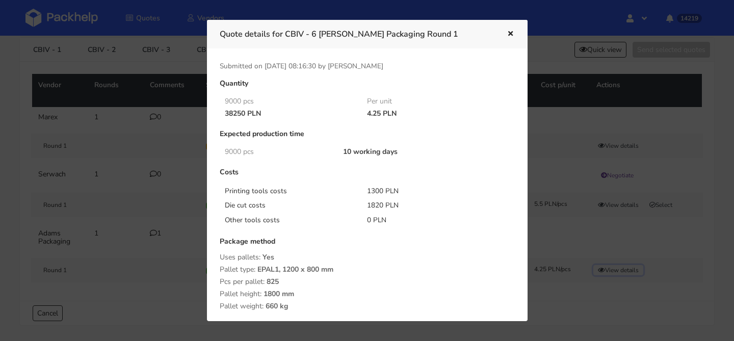
scroll to position [166, 0]
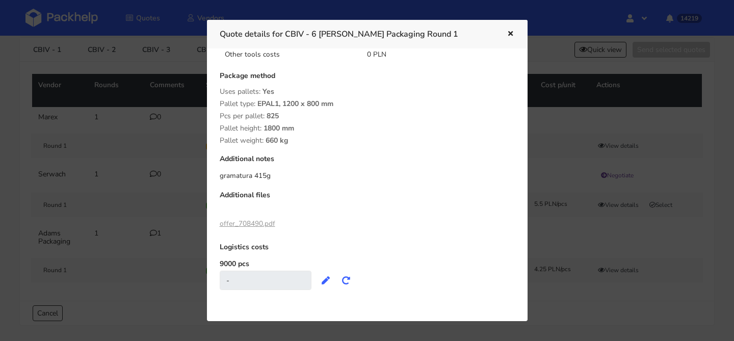
click at [267, 222] on link "offer_708490.pdf" at bounding box center [248, 224] width 56 height 10
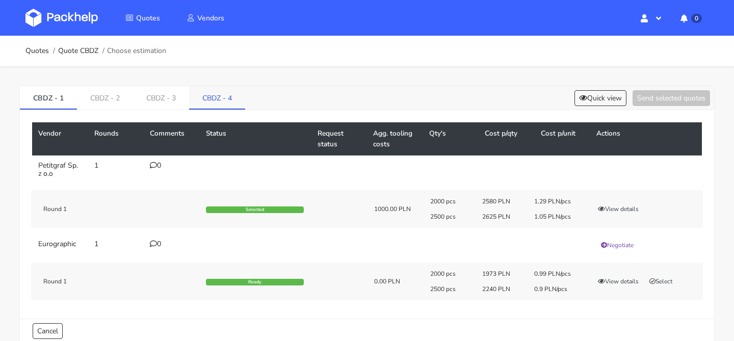
click at [229, 90] on link "CBDZ - 4" at bounding box center [217, 97] width 56 height 22
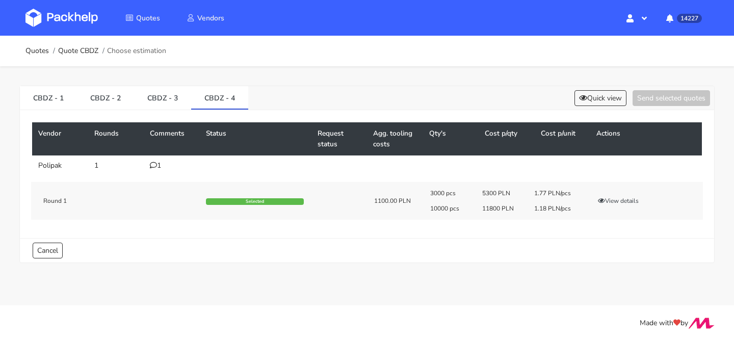
click at [159, 167] on div "1" at bounding box center [172, 166] width 44 height 8
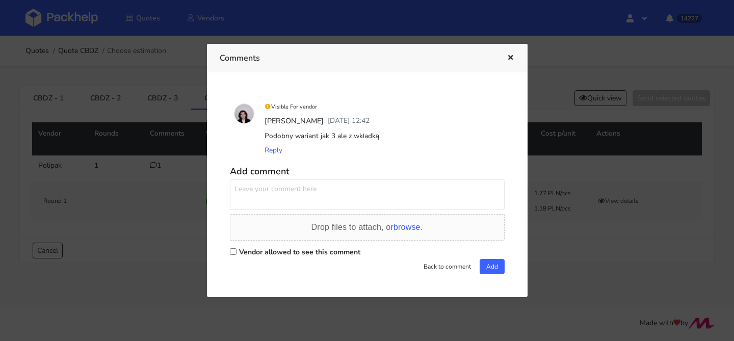
click at [509, 57] on icon "button" at bounding box center [510, 58] width 9 height 7
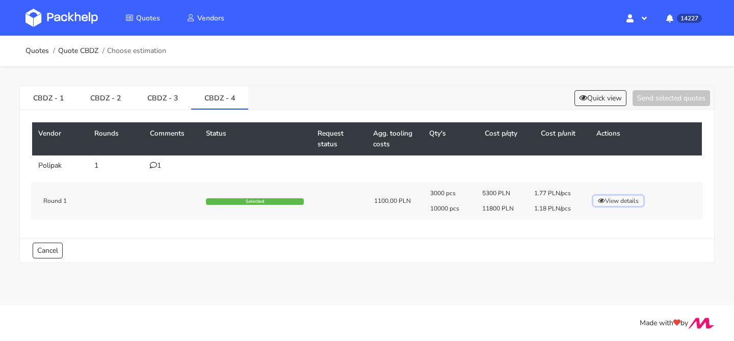
click at [610, 200] on button "View details" at bounding box center [618, 201] width 50 height 10
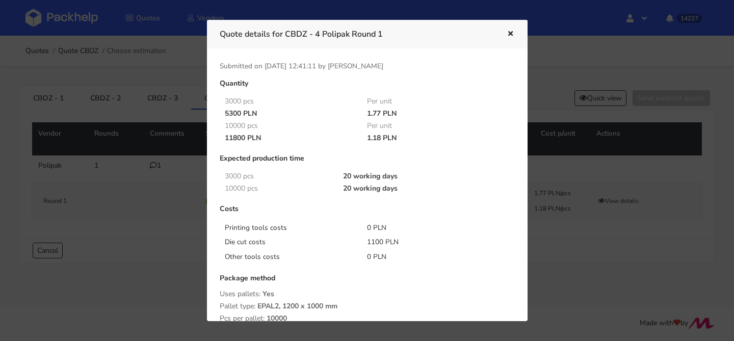
click at [513, 34] on icon "button" at bounding box center [510, 34] width 9 height 7
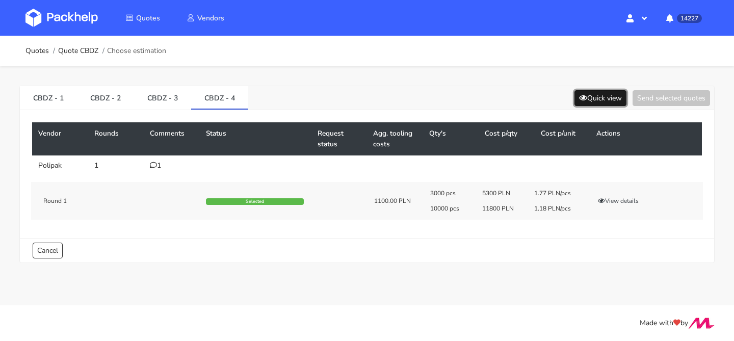
click at [604, 97] on button "Quick view" at bounding box center [600, 98] width 52 height 16
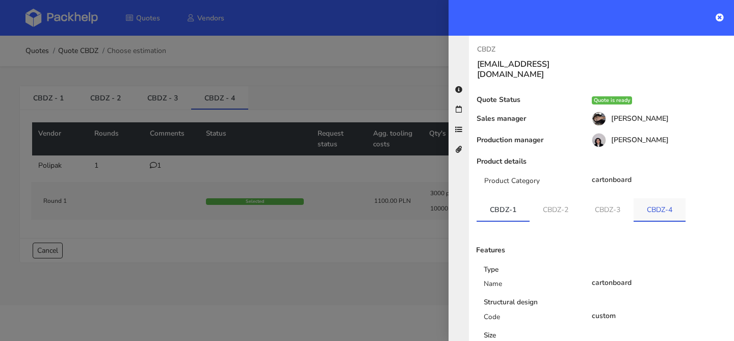
click at [666, 203] on link "CBDZ-4" at bounding box center [659, 209] width 52 height 22
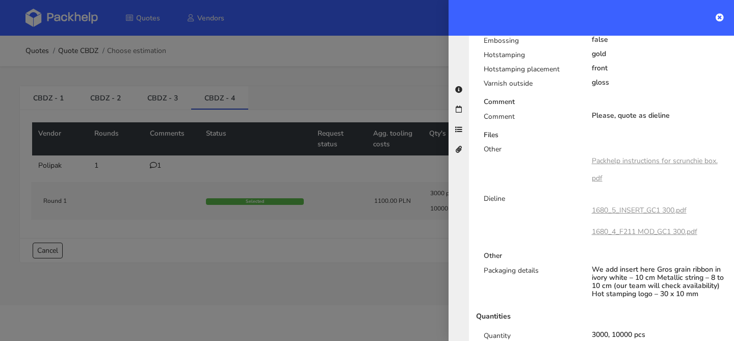
scroll to position [546, 0]
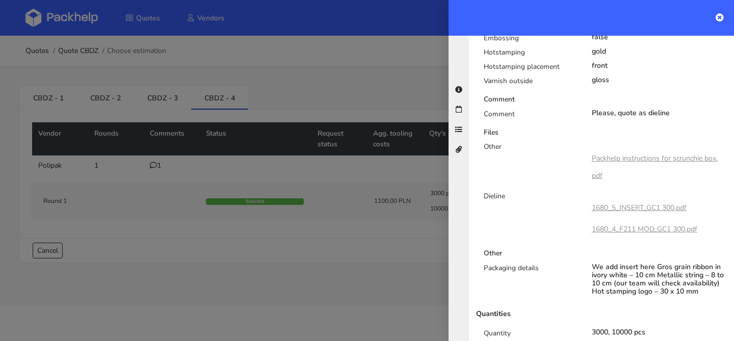
click at [654, 153] on link "Packhelp instructions for scrunchie box.pdf" at bounding box center [655, 166] width 126 height 27
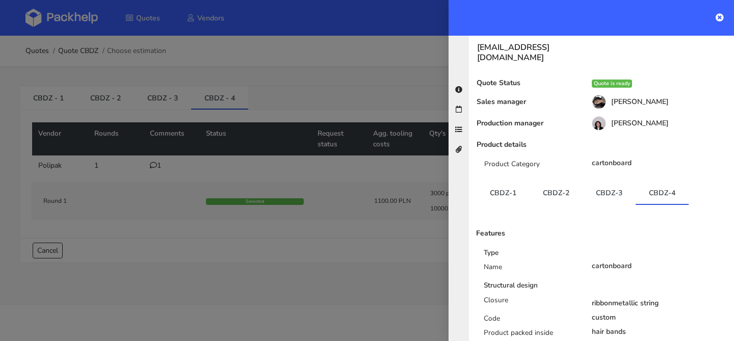
scroll to position [0, 0]
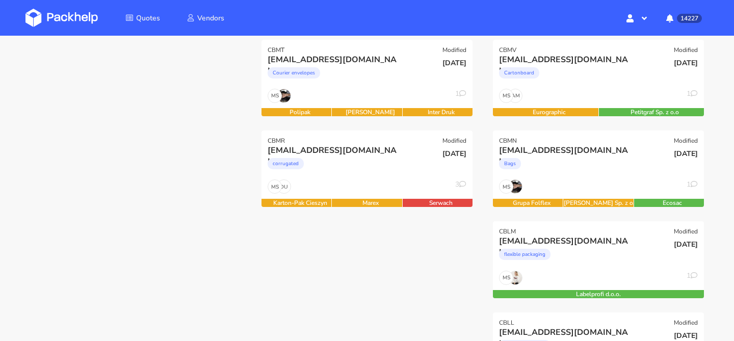
scroll to position [256, 0]
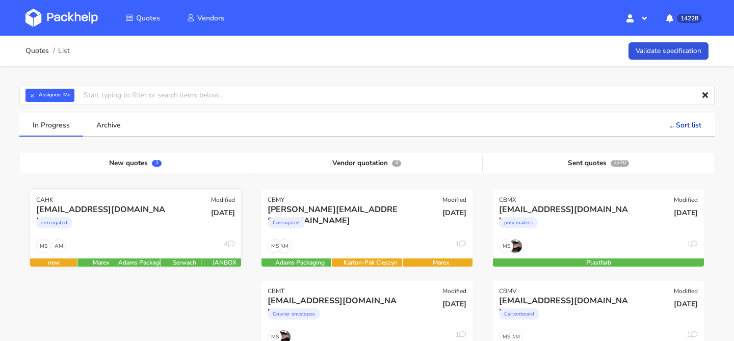
click at [156, 236] on div "[EMAIL_ADDRESS][DOMAIN_NAME] corrugated" at bounding box center [100, 221] width 142 height 35
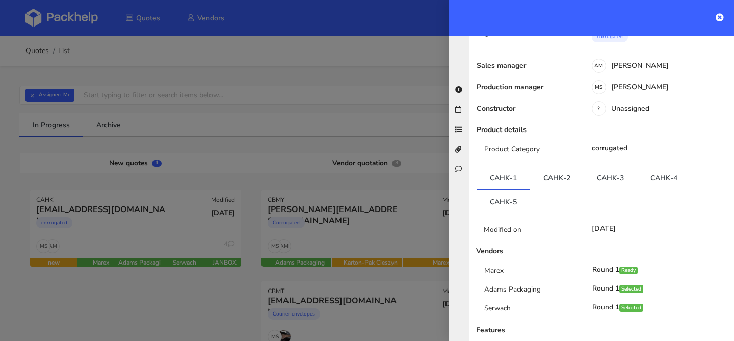
scroll to position [168, 0]
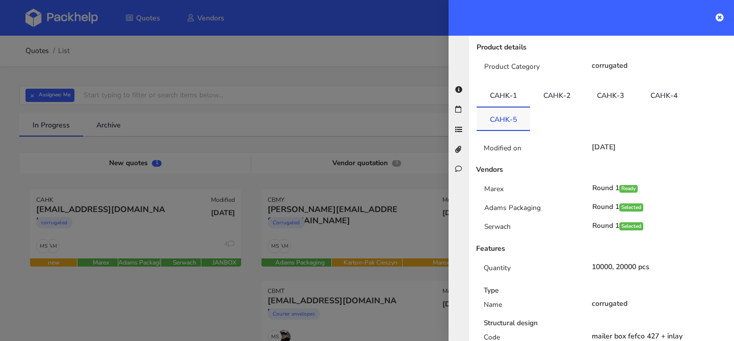
click at [514, 108] on link "CAHK-5" at bounding box center [503, 119] width 54 height 22
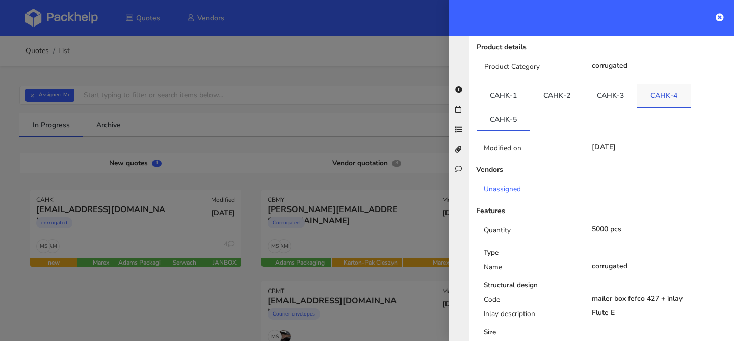
click at [663, 86] on link "CAHK-4" at bounding box center [664, 95] width 54 height 22
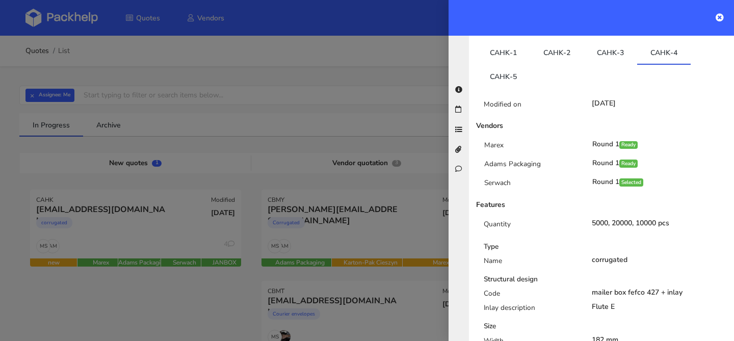
scroll to position [206, 0]
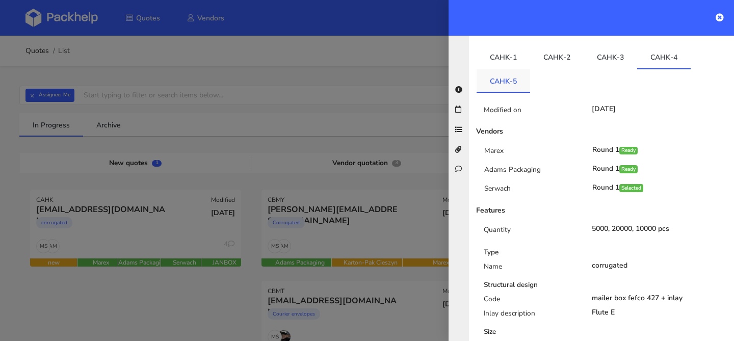
click at [498, 76] on link "CAHK-5" at bounding box center [503, 80] width 54 height 22
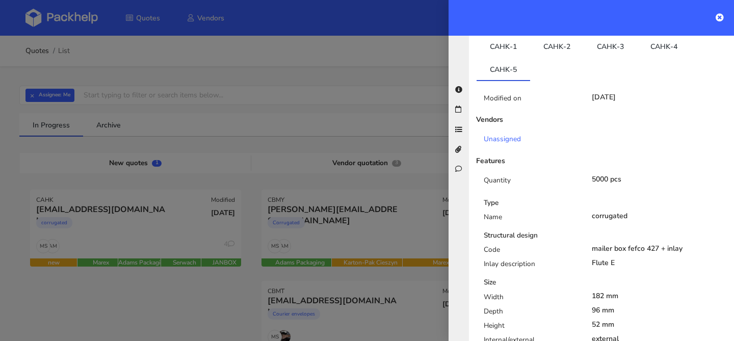
scroll to position [209, 0]
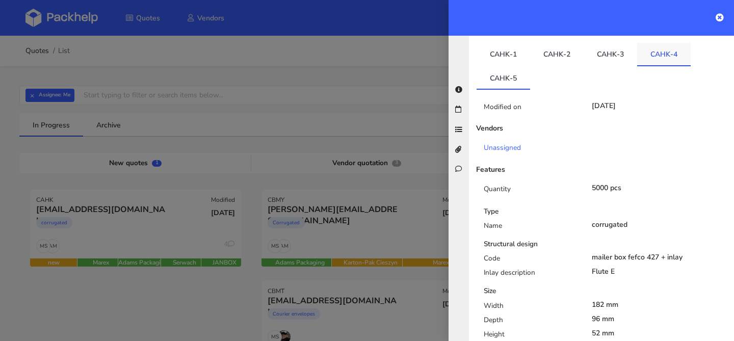
click at [668, 43] on link "CAHK-4" at bounding box center [664, 54] width 54 height 22
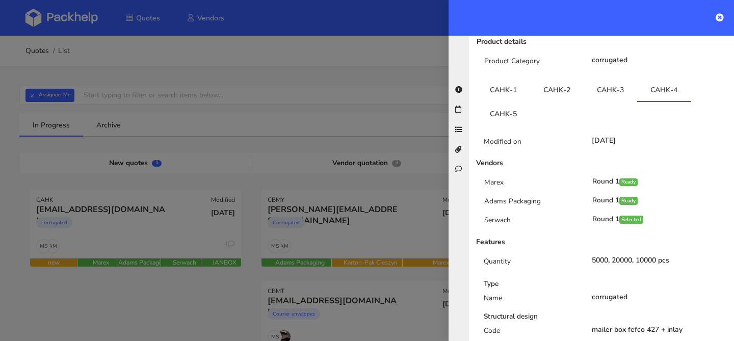
scroll to position [161, 0]
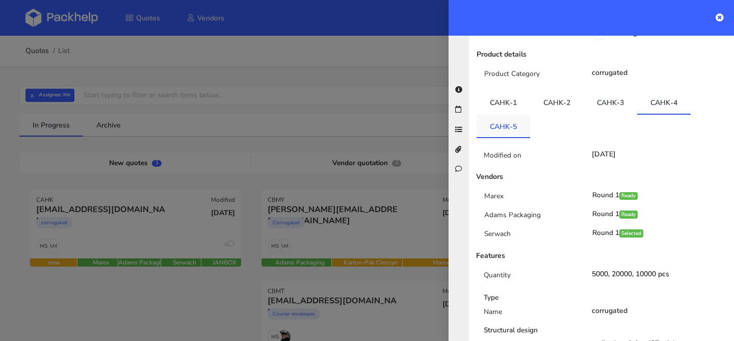
click at [513, 115] on link "CAHK-5" at bounding box center [503, 126] width 54 height 22
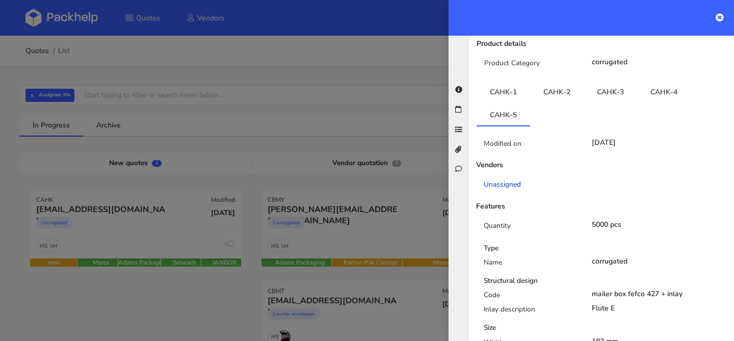
scroll to position [158, 0]
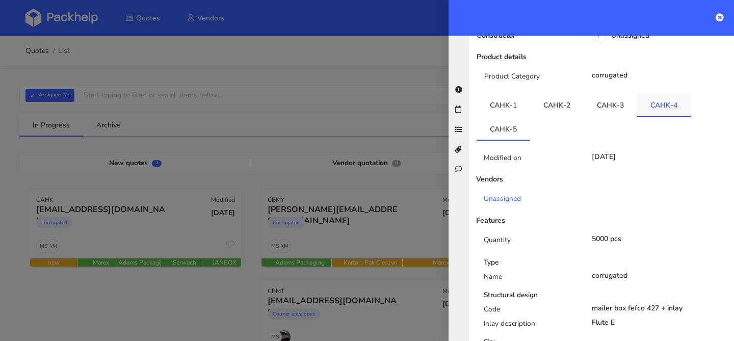
click at [655, 96] on link "CAHK-4" at bounding box center [664, 105] width 54 height 22
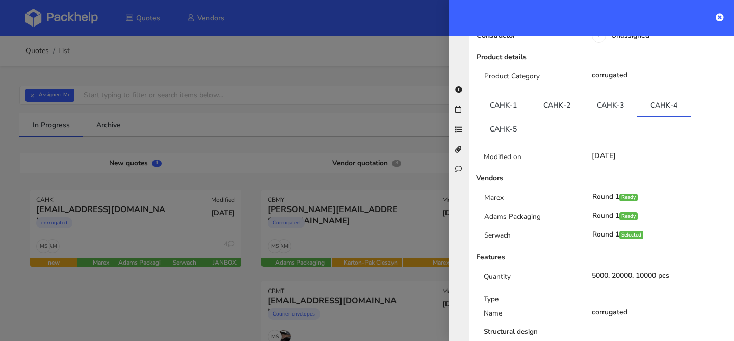
scroll to position [0, 0]
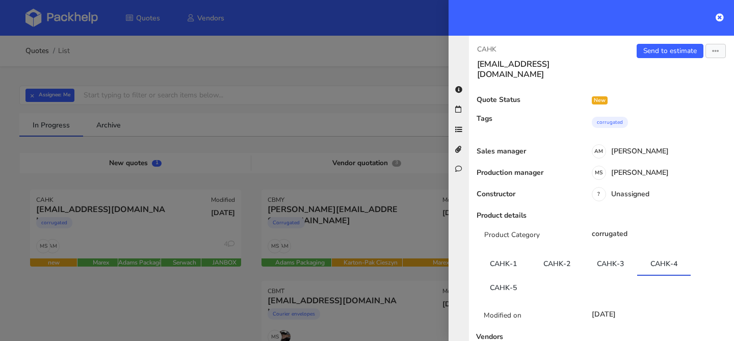
click at [651, 58] on div "Send to estimate View quote Edit quote Missing data Export to PDF" at bounding box center [667, 62] width 132 height 36
click at [656, 51] on link "Send to estimate" at bounding box center [669, 51] width 67 height 14
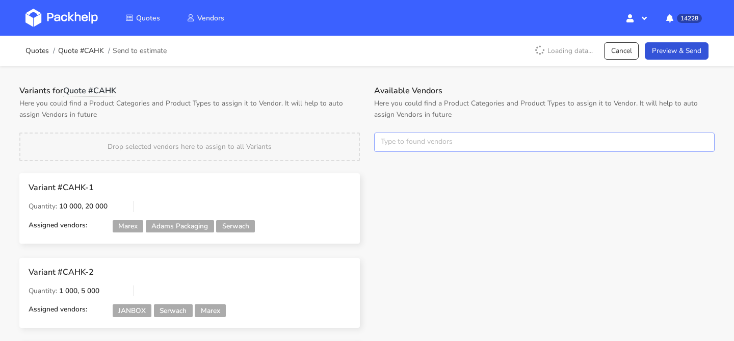
click at [407, 139] on input "text" at bounding box center [544, 141] width 340 height 19
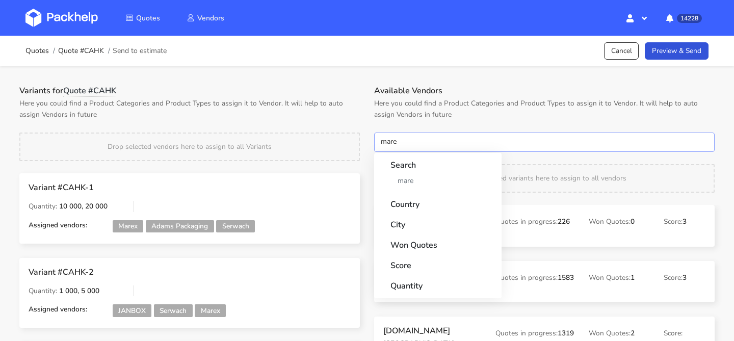
type input "marex"
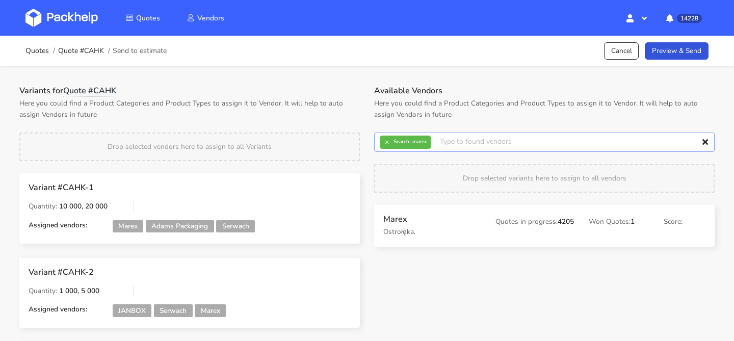
click at [386, 135] on input "text" at bounding box center [544, 141] width 340 height 19
click at [386, 138] on button "×" at bounding box center [386, 142] width 13 height 13
click at [386, 138] on input "text" at bounding box center [544, 141] width 340 height 19
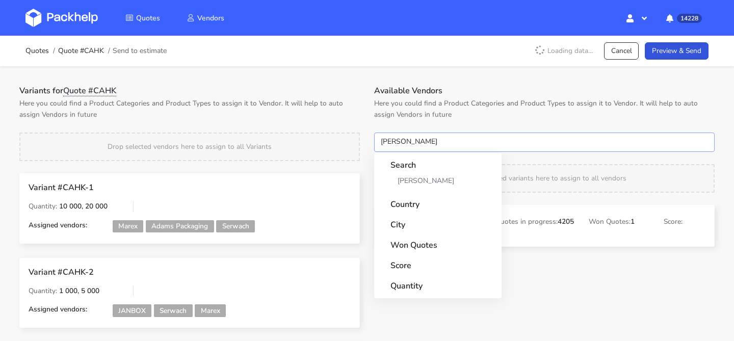
type input "adams"
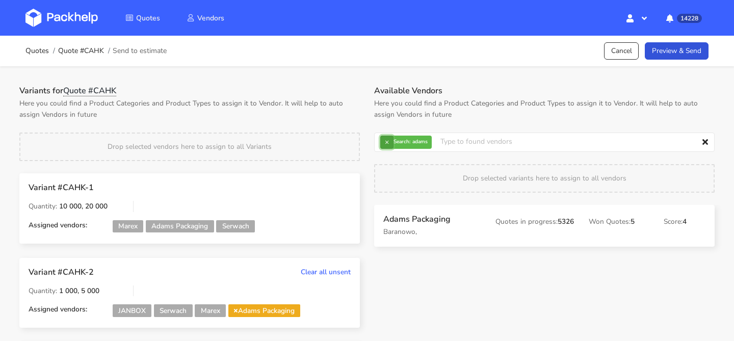
click at [388, 140] on button "×" at bounding box center [386, 142] width 13 height 13
click at [388, 140] on input "text" at bounding box center [544, 141] width 340 height 19
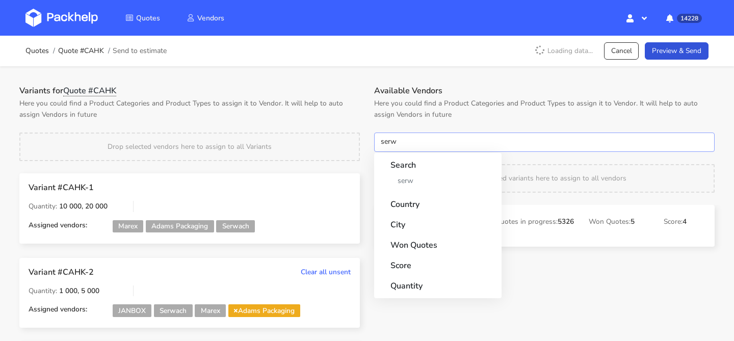
type input "serwa"
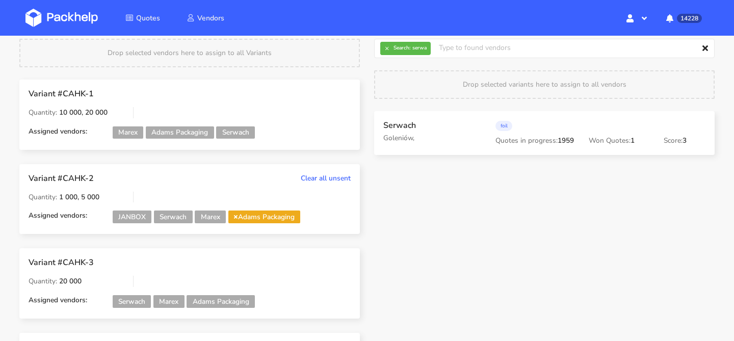
scroll to position [157, 0]
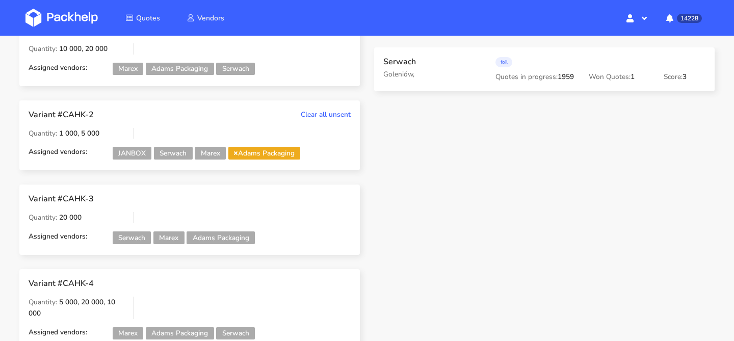
click at [237, 155] on icon at bounding box center [236, 152] width 4 height 5
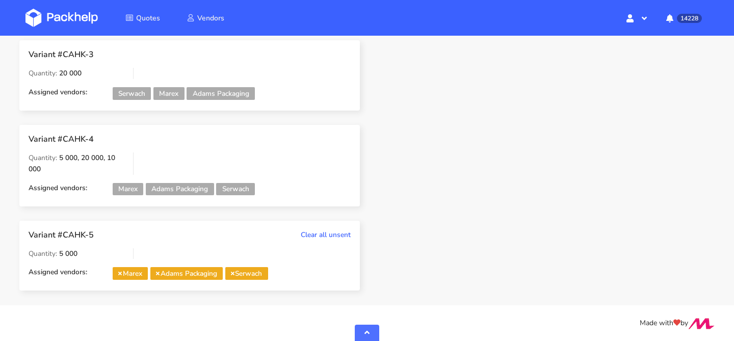
scroll to position [0, 0]
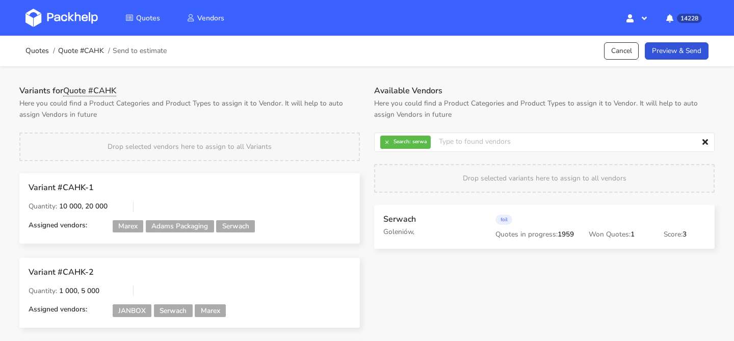
click at [683, 41] on div "Quotes Quote #CAHK Send to estimate Cancel Preview & Send" at bounding box center [366, 51] width 683 height 20
click at [683, 48] on link "Preview & Send" at bounding box center [677, 51] width 64 height 18
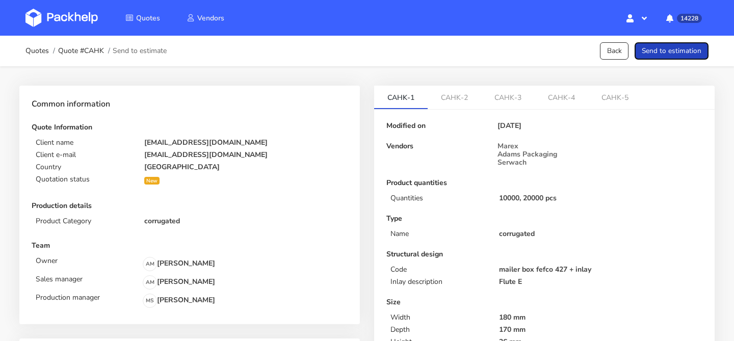
click at [683, 48] on button "Send to estimation" at bounding box center [671, 51] width 74 height 18
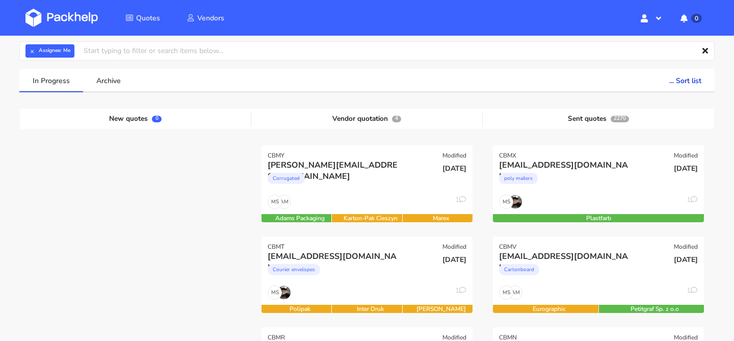
scroll to position [1, 0]
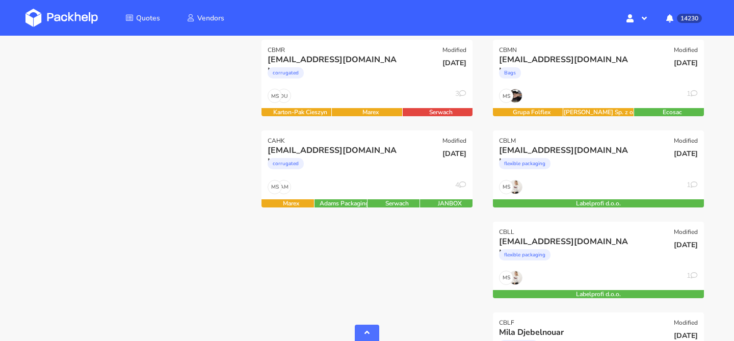
scroll to position [333, 0]
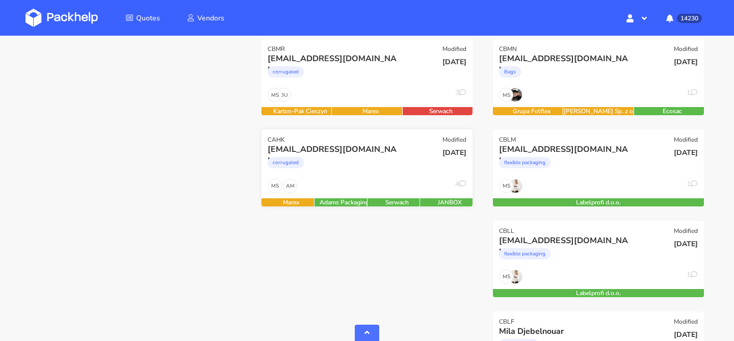
click at [345, 170] on div "corrugated" at bounding box center [335, 165] width 135 height 20
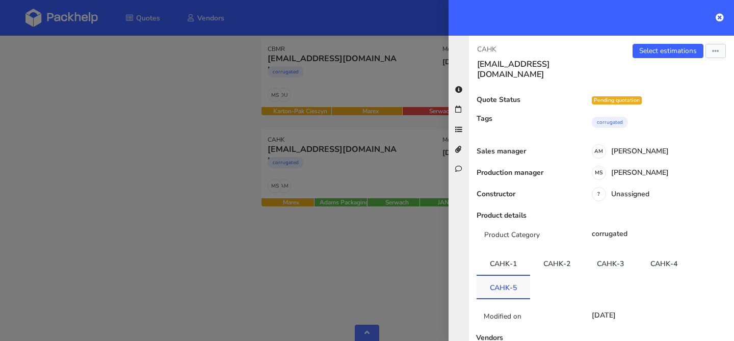
click at [528, 276] on link "CAHK-5" at bounding box center [503, 287] width 54 height 22
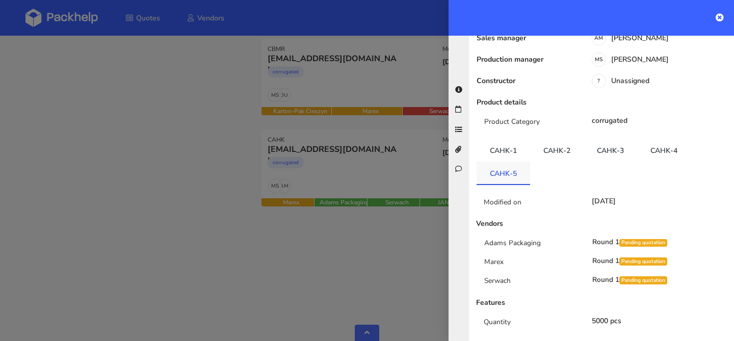
scroll to position [207, 0]
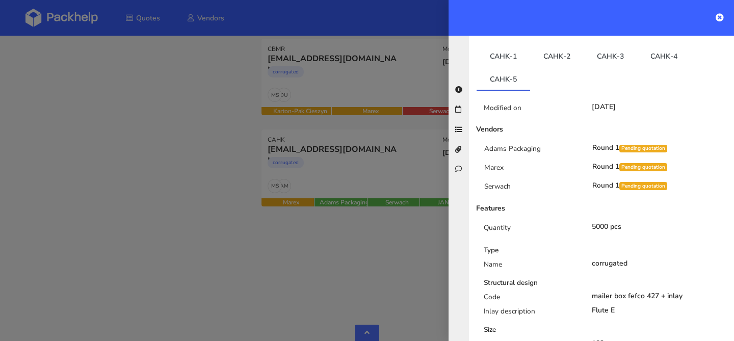
click at [344, 168] on div at bounding box center [367, 170] width 734 height 341
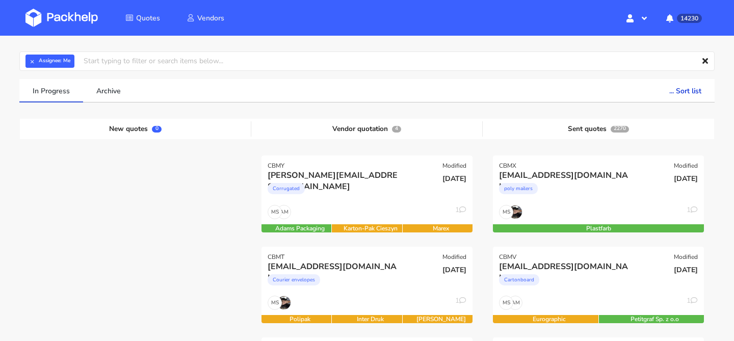
scroll to position [29, 0]
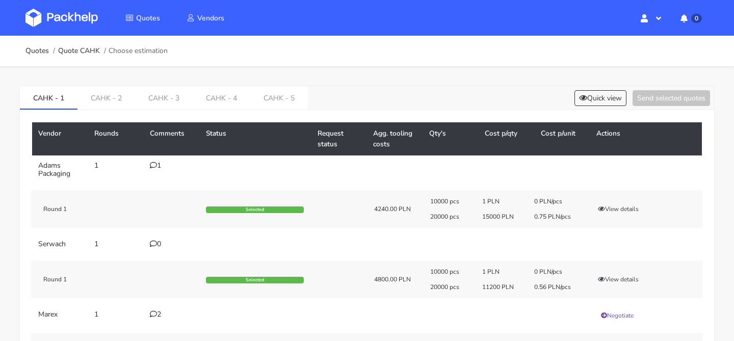
click at [233, 110] on div "Vendor Rounds Comments Status Request status Agg. tooling costs Qty's Cost p/qt…" at bounding box center [367, 249] width 694 height 279
click at [232, 103] on link "CAHK - 4" at bounding box center [222, 97] width 58 height 22
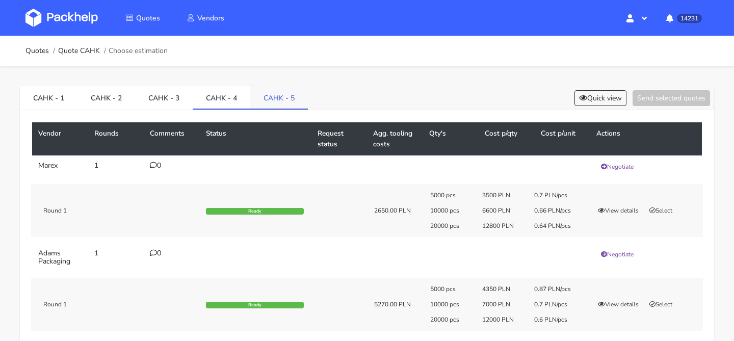
click at [278, 99] on link "CAHK - 5" at bounding box center [279, 97] width 58 height 22
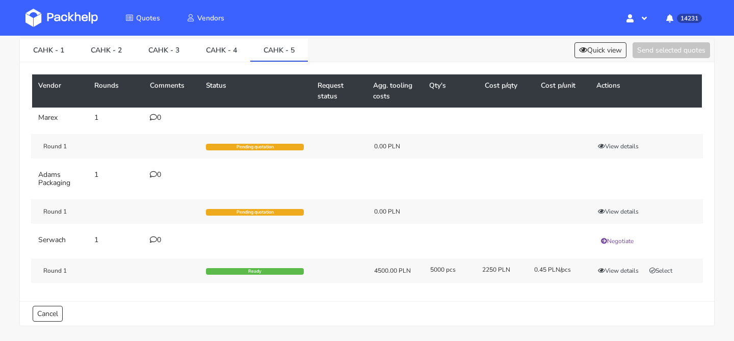
scroll to position [57, 0]
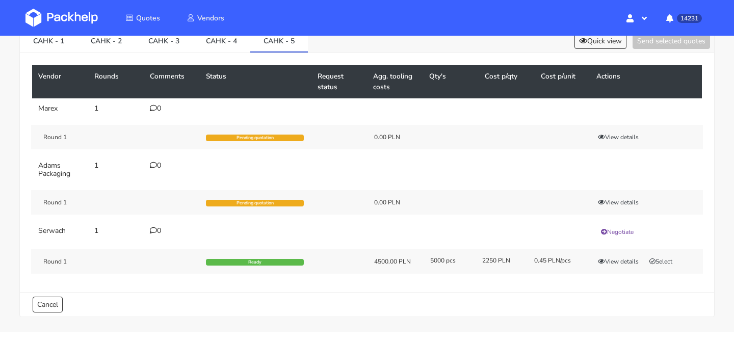
click at [234, 53] on div "Vendor Rounds Comments Status Request status Agg. tooling costs Qty's Cost p/qt…" at bounding box center [367, 172] width 694 height 239
click at [234, 46] on link "CAHK - 4" at bounding box center [222, 40] width 58 height 22
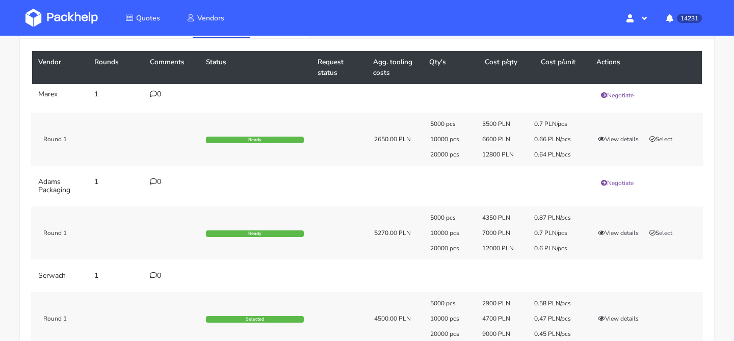
scroll to position [18, 0]
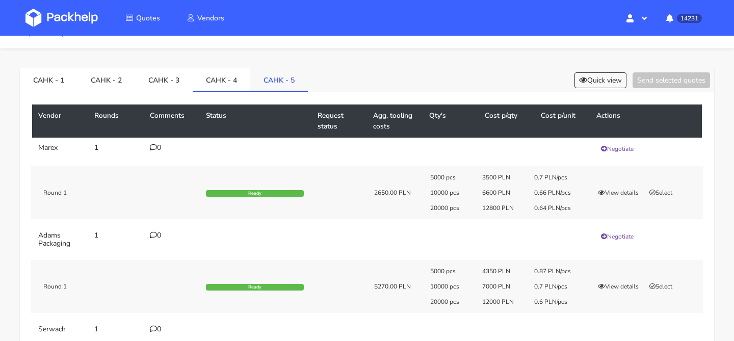
click at [275, 72] on link "CAHK - 5" at bounding box center [279, 79] width 58 height 22
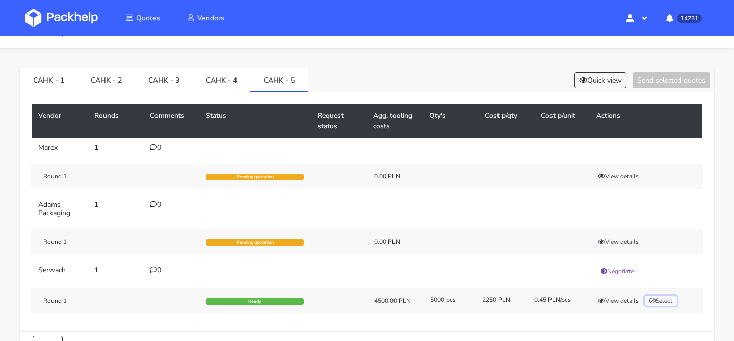
click at [671, 297] on button "Select" at bounding box center [661, 301] width 32 height 10
click at [659, 82] on button "Send selected quotes ( 1 )" at bounding box center [664, 80] width 92 height 16
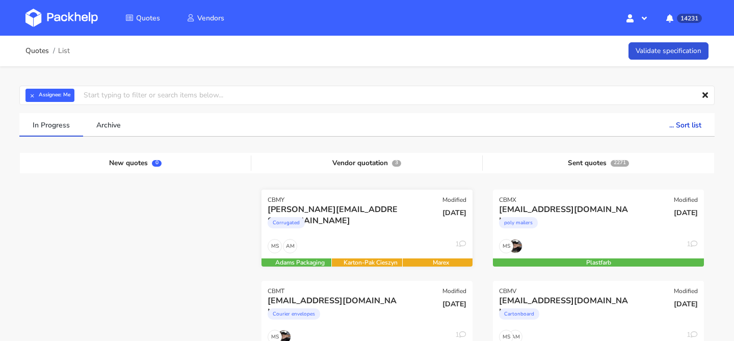
click at [346, 222] on div "Corrugated" at bounding box center [335, 225] width 135 height 20
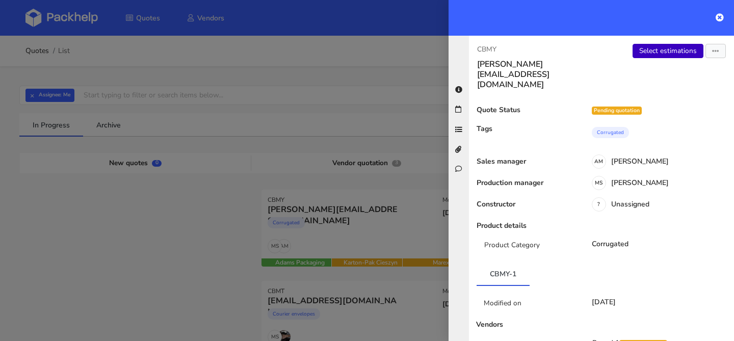
click at [645, 55] on link "Select estimations" at bounding box center [667, 51] width 71 height 14
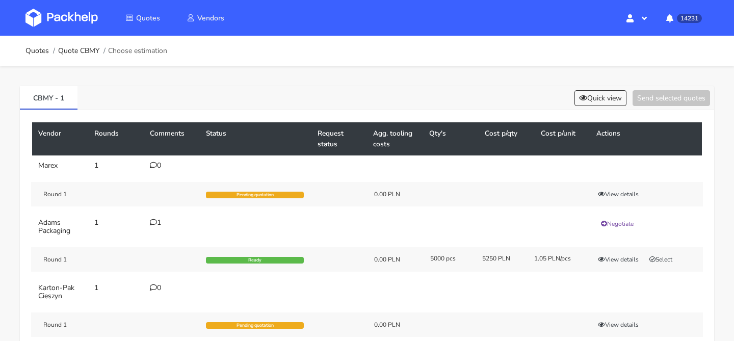
click at [158, 226] on div "1" at bounding box center [172, 223] width 44 height 8
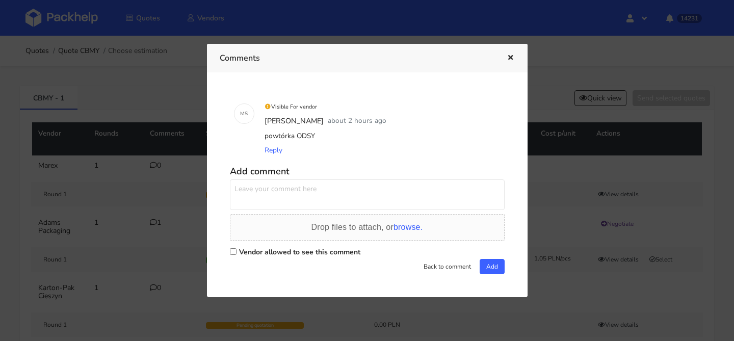
click at [593, 218] on div at bounding box center [367, 170] width 734 height 341
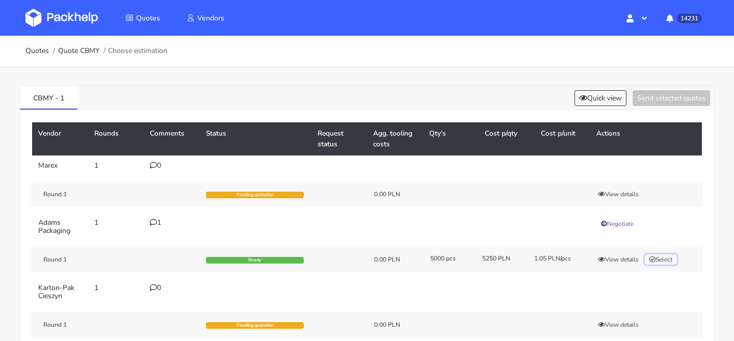
click at [665, 260] on button "Select" at bounding box center [661, 259] width 32 height 10
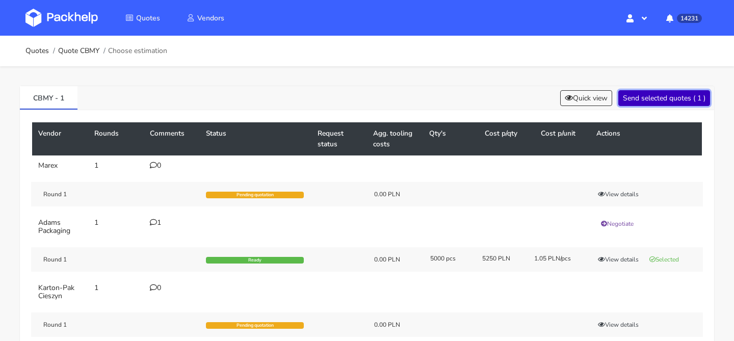
click at [662, 97] on button "Send selected quotes ( 1 )" at bounding box center [664, 98] width 92 height 16
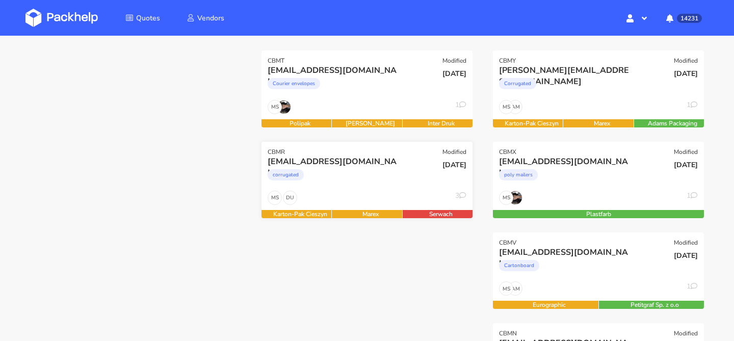
scroll to position [151, 0]
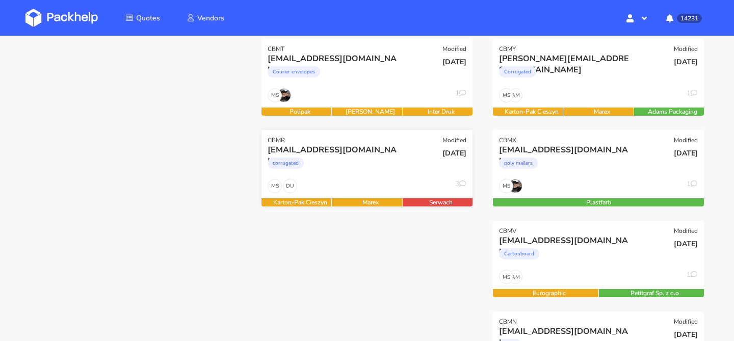
click at [350, 180] on div "DU MS 3" at bounding box center [366, 188] width 211 height 19
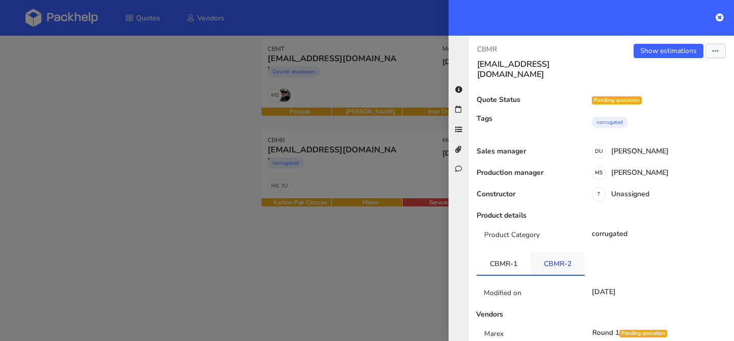
click at [569, 254] on link "CBMR-2" at bounding box center [557, 263] width 54 height 22
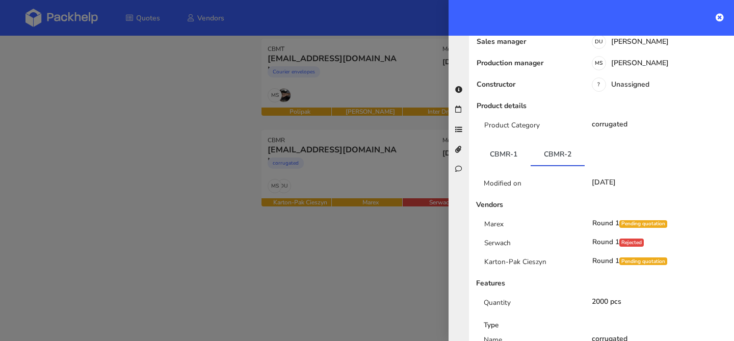
scroll to position [152, 0]
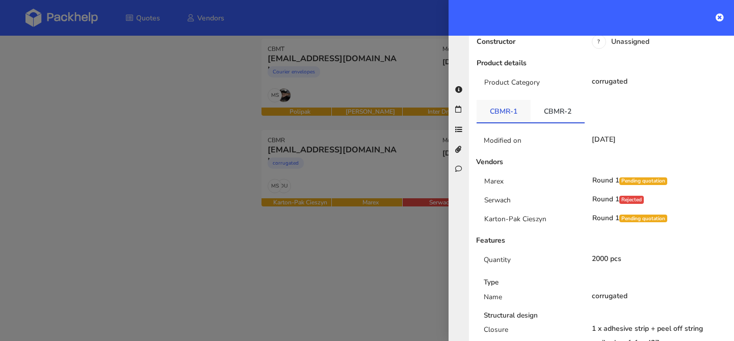
click at [514, 105] on link "CBMR-1" at bounding box center [503, 111] width 54 height 22
click at [546, 102] on link "CBMR-2" at bounding box center [557, 111] width 54 height 22
click at [491, 101] on link "CBMR-1" at bounding box center [503, 111] width 54 height 22
click at [536, 100] on link "CBMR-2" at bounding box center [557, 111] width 54 height 22
click at [486, 100] on link "CBMR-1" at bounding box center [503, 111] width 54 height 22
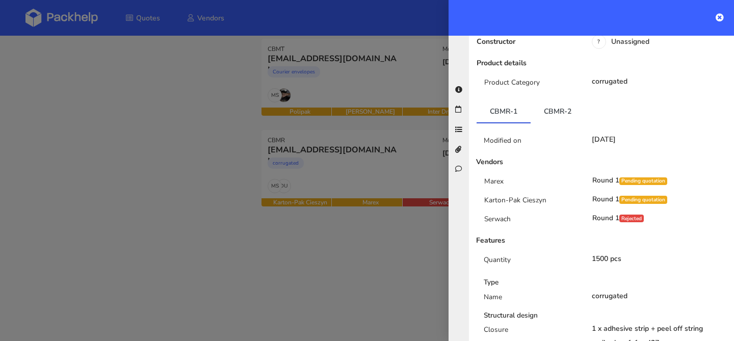
click at [378, 154] on div at bounding box center [367, 170] width 734 height 341
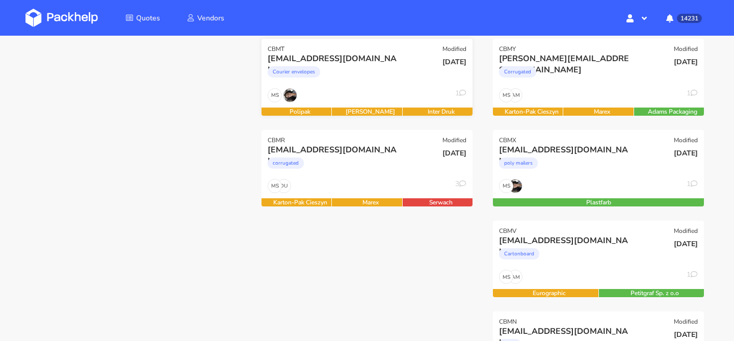
click at [386, 83] on div "Courier envelopes" at bounding box center [335, 74] width 135 height 20
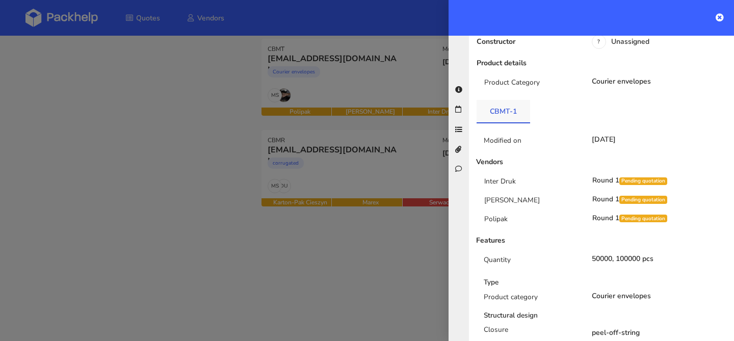
click at [528, 107] on link "CBMT-1" at bounding box center [503, 111] width 54 height 22
click at [316, 94] on div at bounding box center [367, 170] width 734 height 341
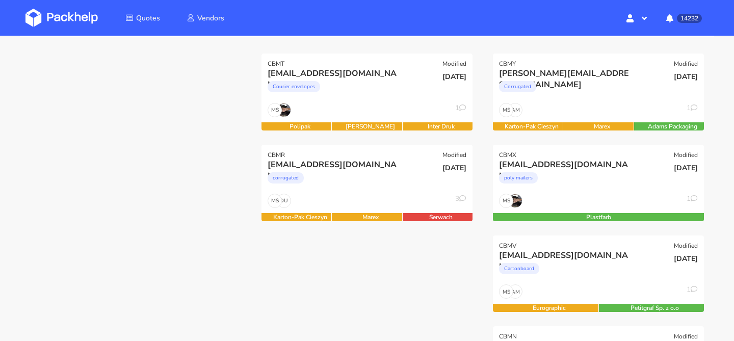
scroll to position [152, 0]
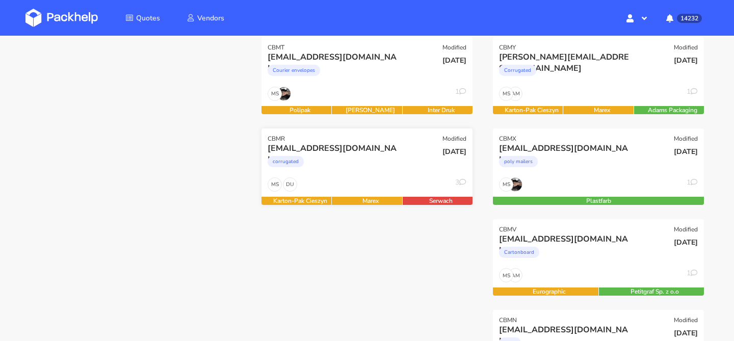
click at [358, 158] on div "corrugated" at bounding box center [335, 164] width 135 height 20
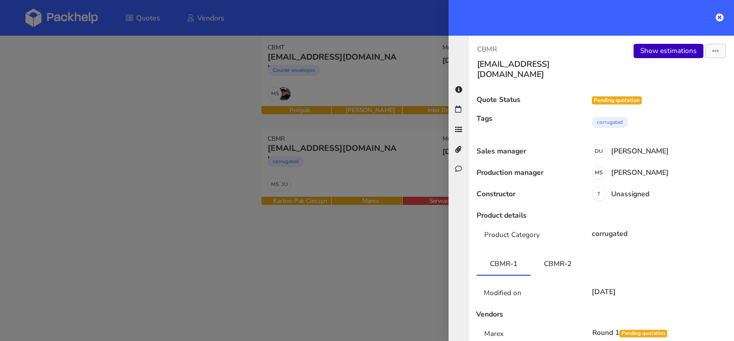
click at [665, 48] on link "Show estimations" at bounding box center [668, 51] width 70 height 14
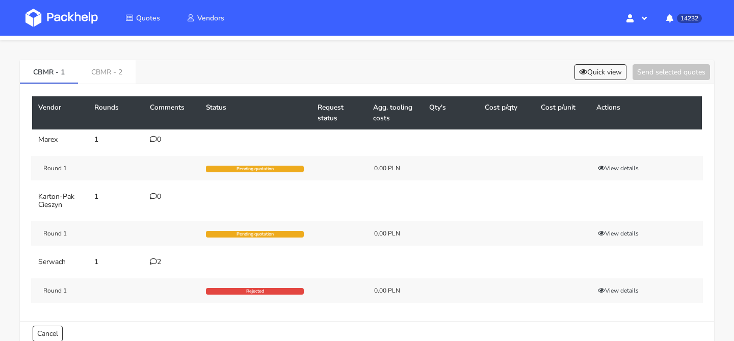
scroll to position [30, 0]
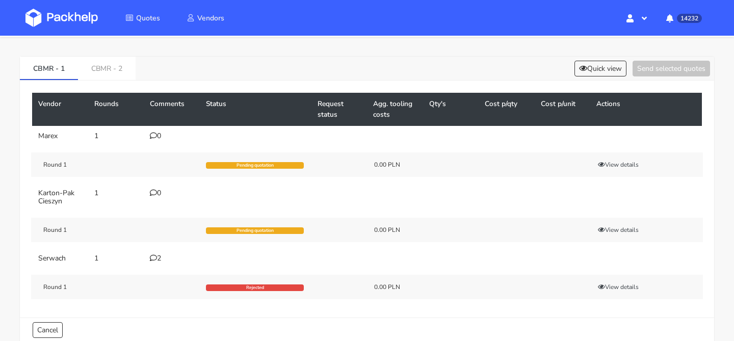
click at [155, 256] on icon at bounding box center [153, 257] width 7 height 7
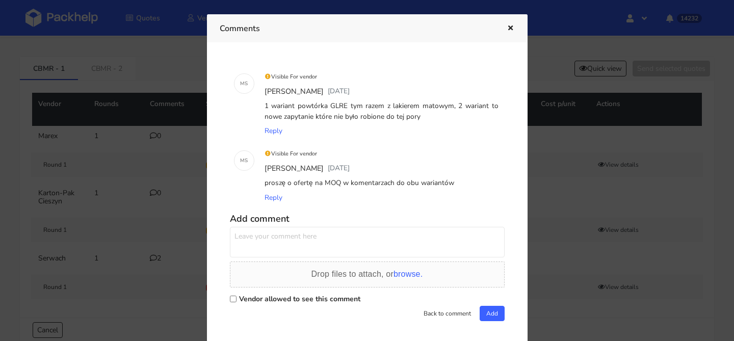
click at [155, 256] on div at bounding box center [367, 170] width 734 height 341
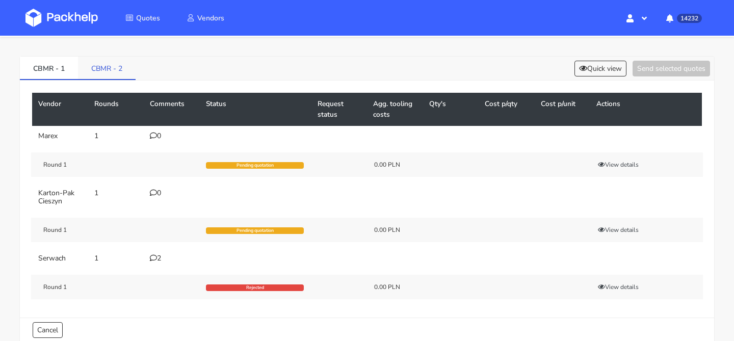
click at [115, 69] on link "CBMR - 2" at bounding box center [107, 68] width 58 height 22
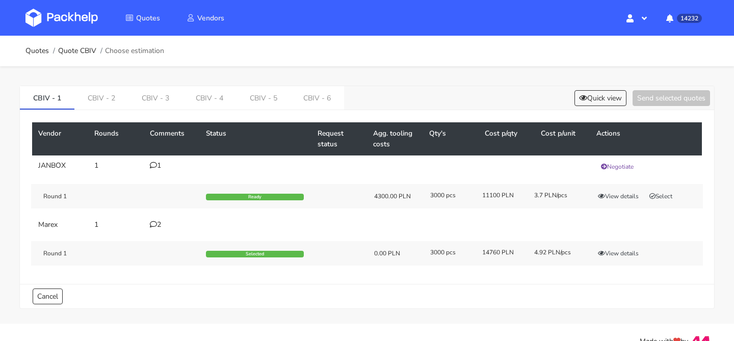
click at [158, 227] on div "2" at bounding box center [172, 225] width 44 height 8
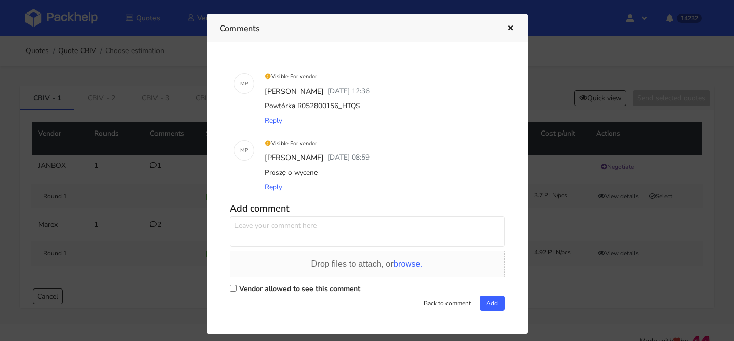
click at [501, 26] on div at bounding box center [502, 28] width 23 height 13
click at [508, 26] on icon "button" at bounding box center [510, 28] width 9 height 7
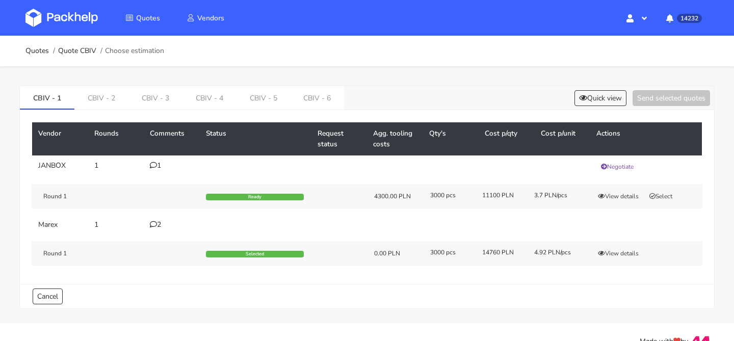
click at [589, 106] on div "CBIV - 1 CBIV - 2 CBIV - 3 CBIV - 4 CBIV - 5 CBIV - 6 Quick view Send selected …" at bounding box center [367, 98] width 694 height 24
click at [593, 98] on button "Quick view" at bounding box center [600, 98] width 52 height 16
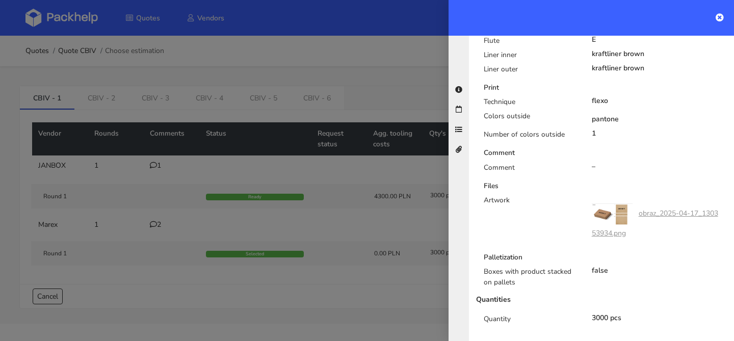
scroll to position [471, 0]
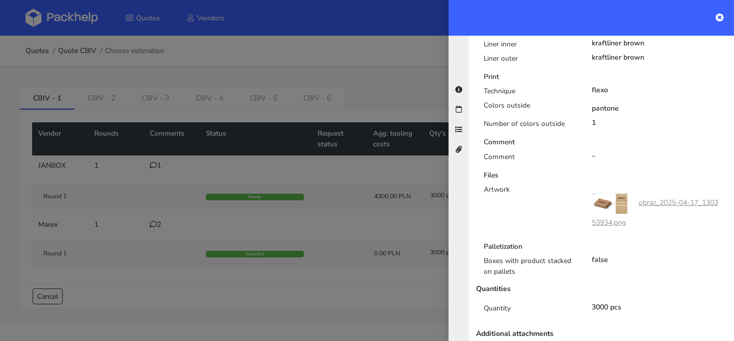
click at [399, 172] on div at bounding box center [367, 170] width 734 height 341
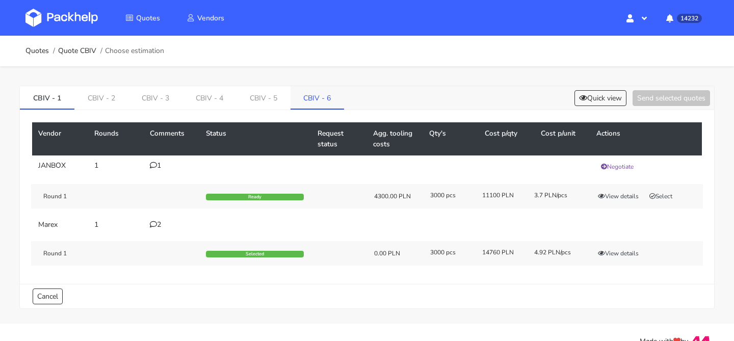
click at [315, 101] on link "CBIV - 6" at bounding box center [317, 97] width 54 height 22
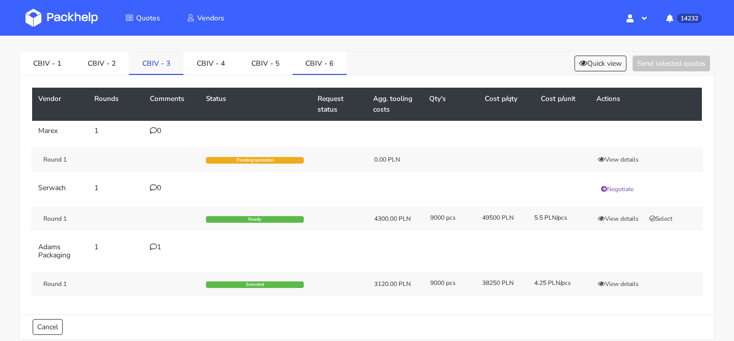
scroll to position [36, 0]
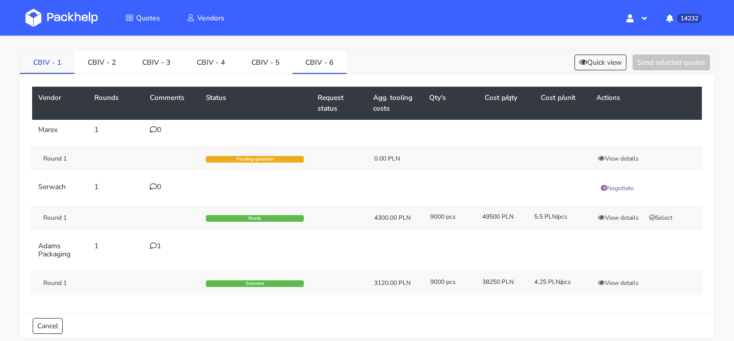
click at [63, 65] on link "CBIV - 1" at bounding box center [47, 61] width 55 height 22
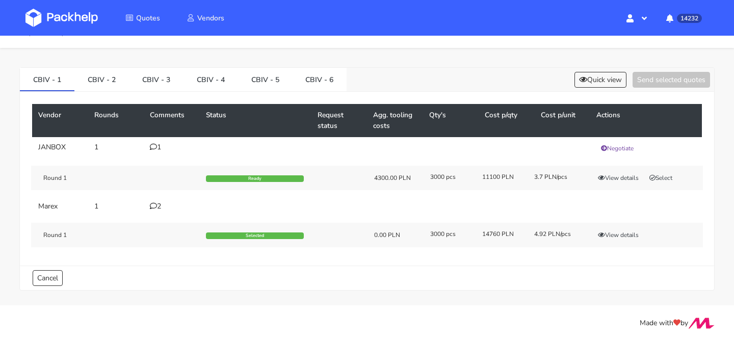
scroll to position [18, 0]
click at [318, 74] on link "CBIV - 6" at bounding box center [319, 79] width 55 height 22
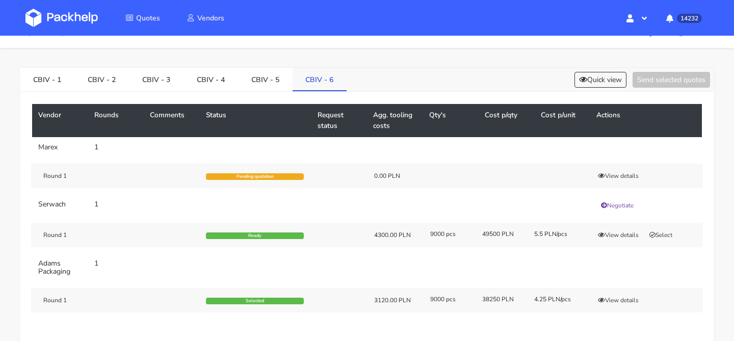
scroll to position [36, 0]
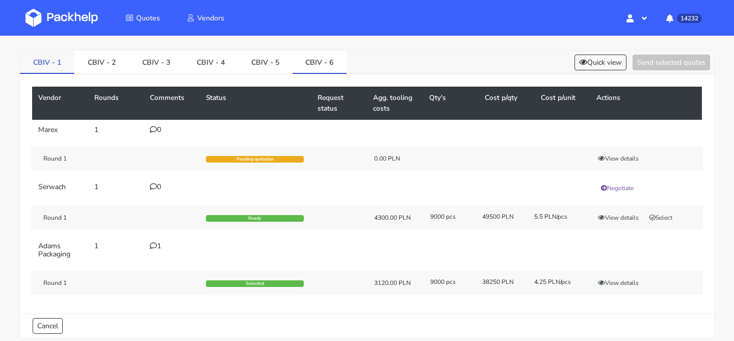
click at [46, 62] on link "CBIV - 1" at bounding box center [47, 61] width 55 height 22
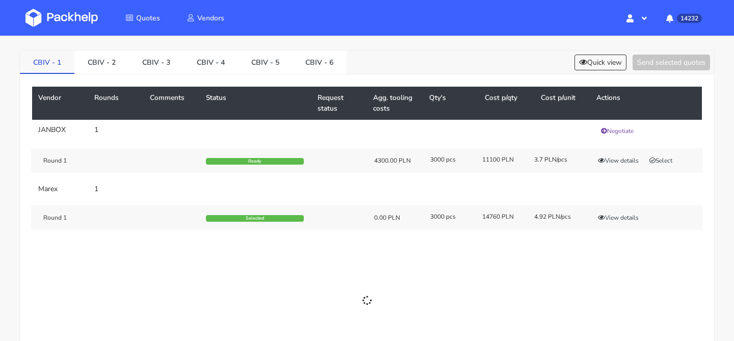
scroll to position [18, 0]
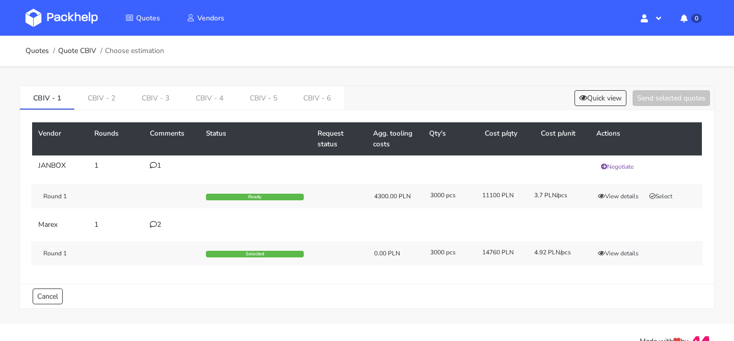
click at [114, 110] on div "Vendor Rounds Comments Status Request status Agg. tooling costs Qty's Cost p/qt…" at bounding box center [367, 197] width 694 height 174
click at [104, 101] on link "CBIV - 2" at bounding box center [101, 97] width 54 height 22
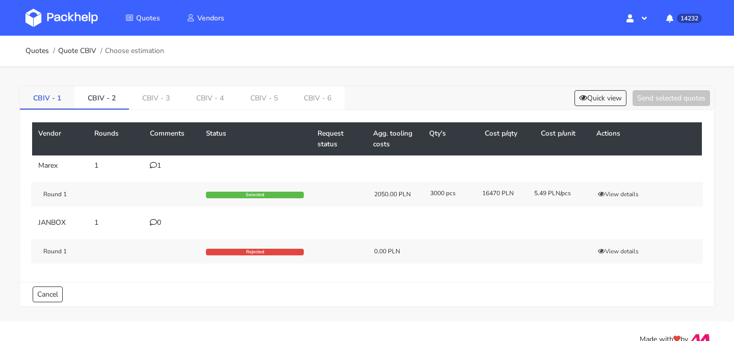
click at [56, 100] on link "CBIV - 1" at bounding box center [47, 97] width 55 height 22
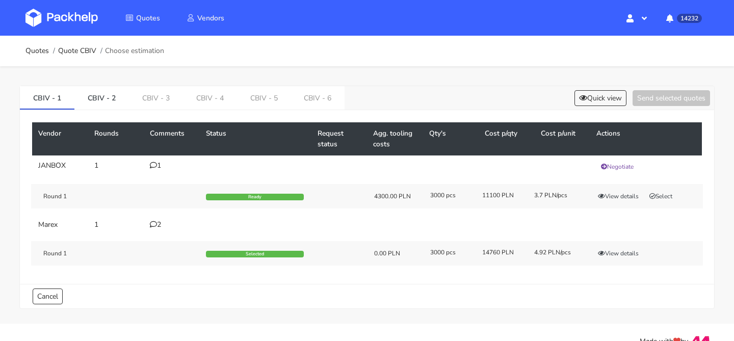
click at [154, 224] on icon at bounding box center [153, 224] width 7 height 7
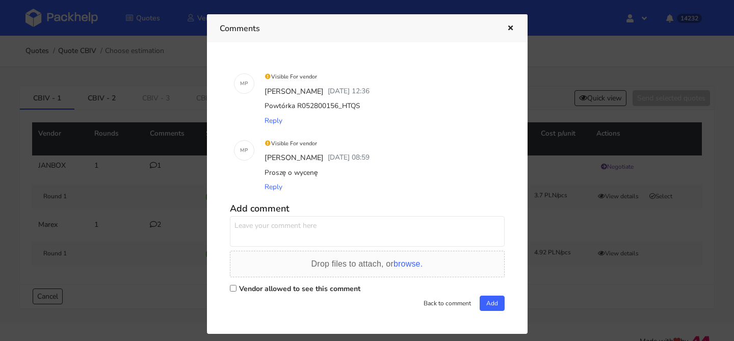
click at [90, 205] on div at bounding box center [367, 170] width 734 height 341
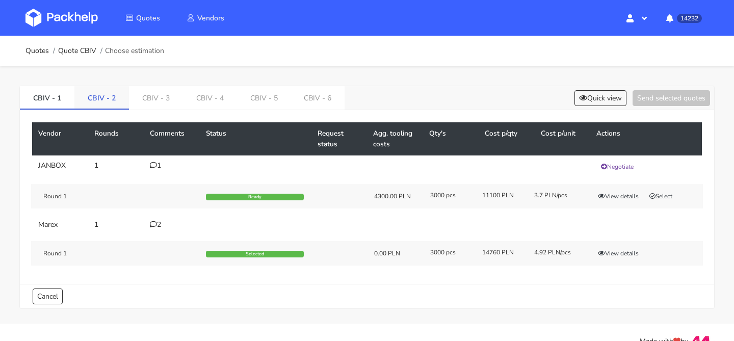
click at [107, 108] on link "CBIV - 2" at bounding box center [101, 97] width 55 height 22
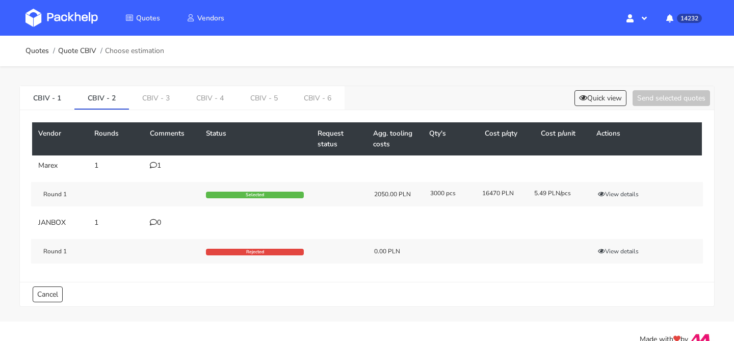
click at [159, 164] on div "1" at bounding box center [172, 166] width 44 height 8
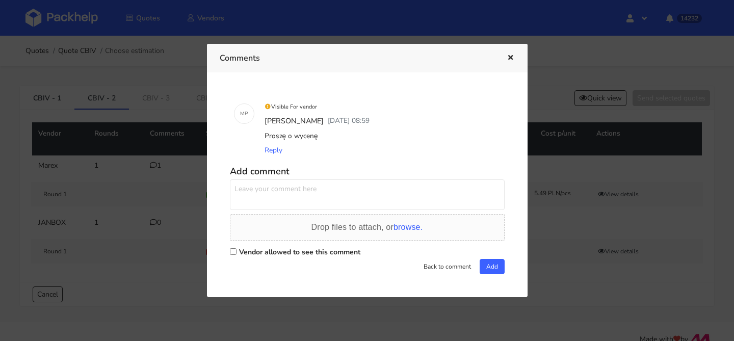
click at [154, 165] on div at bounding box center [367, 170] width 734 height 341
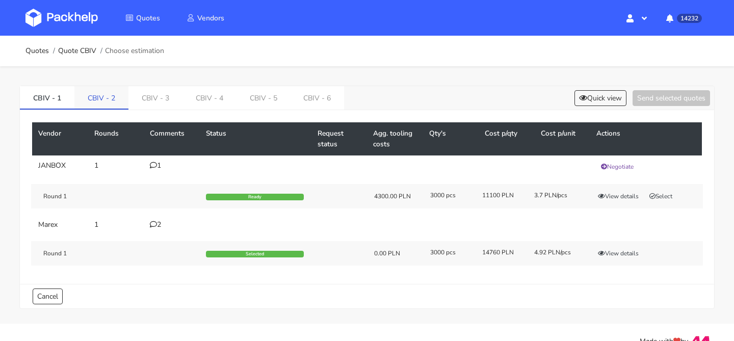
click at [112, 100] on link "CBIV - 2" at bounding box center [101, 97] width 54 height 22
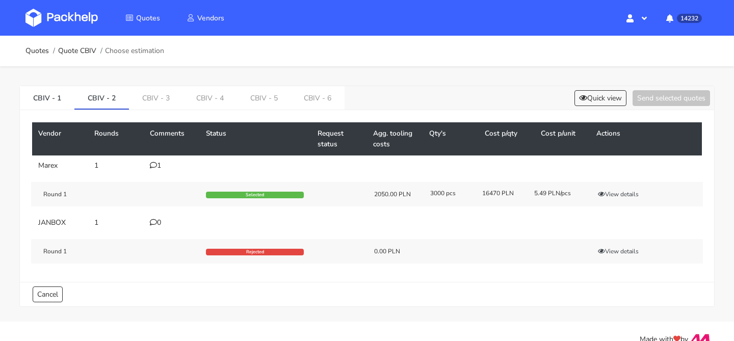
click at [162, 165] on div "1" at bounding box center [172, 166] width 44 height 8
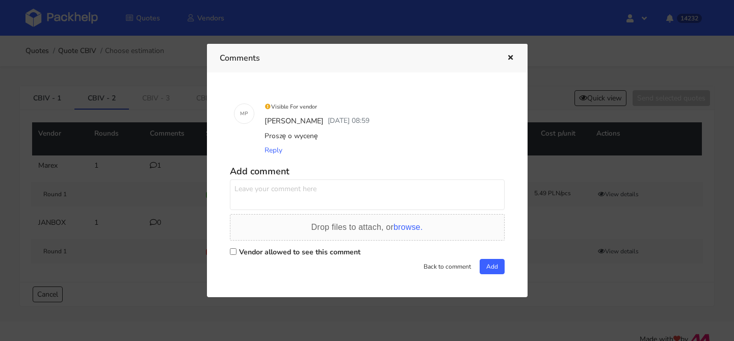
click at [162, 165] on div at bounding box center [367, 170] width 734 height 341
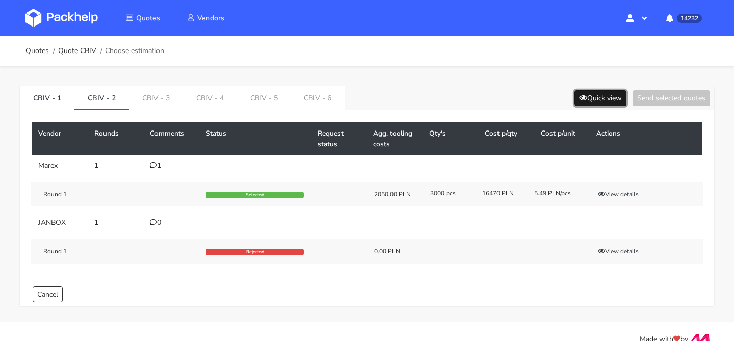
click at [594, 92] on button "Quick view" at bounding box center [600, 98] width 52 height 16
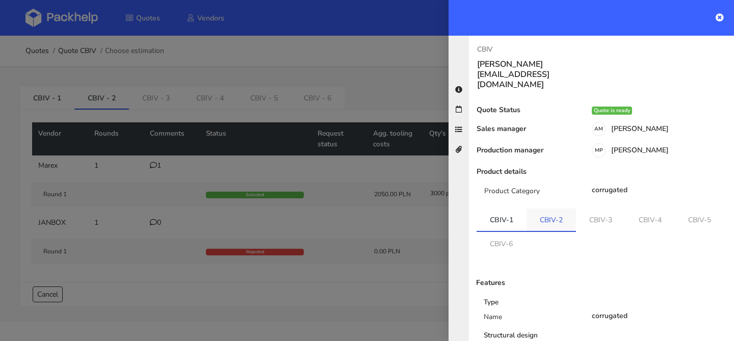
click at [557, 208] on link "CBIV-2" at bounding box center [550, 219] width 49 height 22
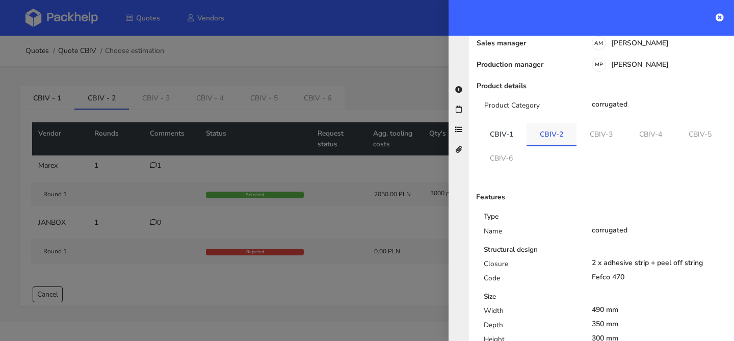
scroll to position [150, 0]
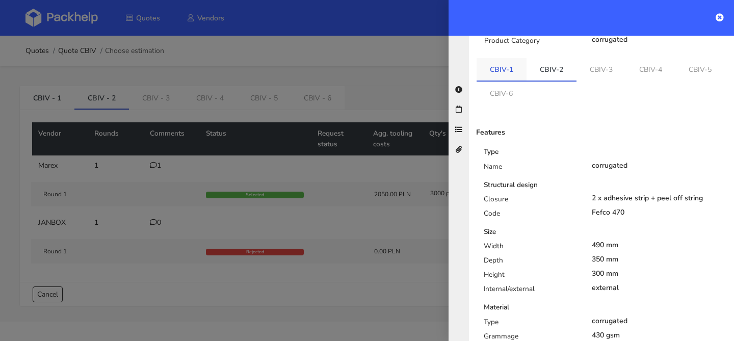
click at [508, 58] on link "CBIV-1" at bounding box center [501, 69] width 50 height 22
click at [533, 58] on link "CBIV-2" at bounding box center [551, 69] width 50 height 22
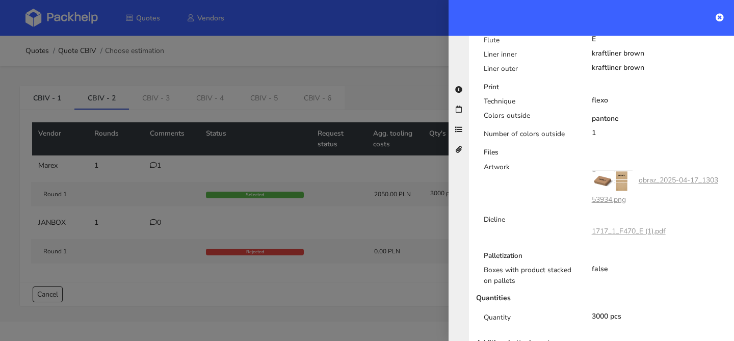
scroll to position [483, 0]
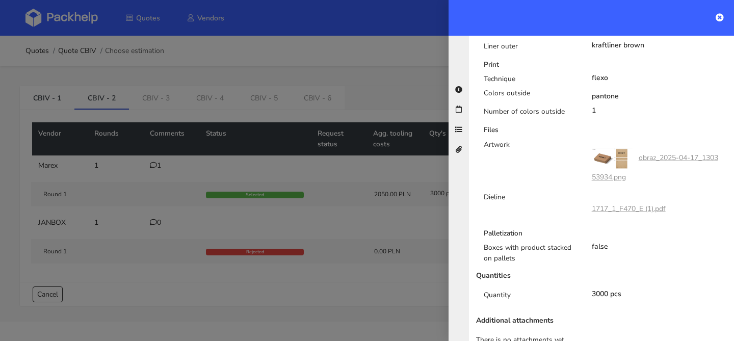
click at [241, 222] on div at bounding box center [367, 170] width 734 height 341
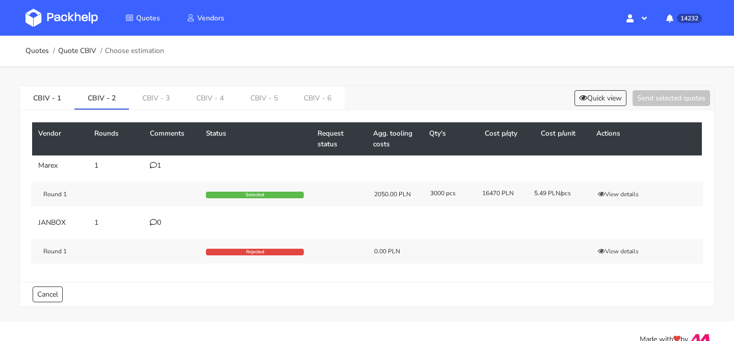
click at [155, 158] on td "1" at bounding box center [172, 165] width 56 height 20
click at [155, 161] on td "1" at bounding box center [172, 165] width 56 height 20
click at [155, 163] on icon at bounding box center [153, 165] width 7 height 7
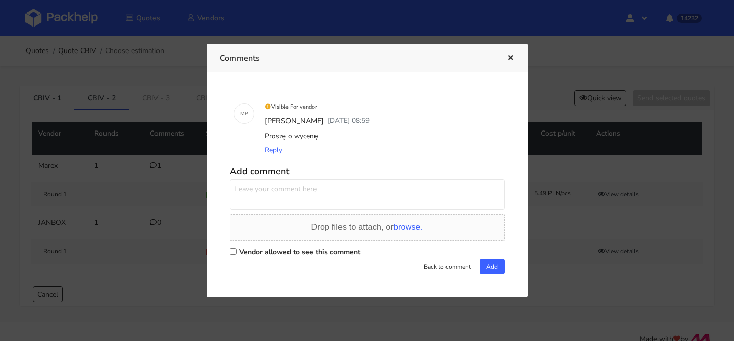
click at [503, 54] on button "button" at bounding box center [508, 57] width 11 height 13
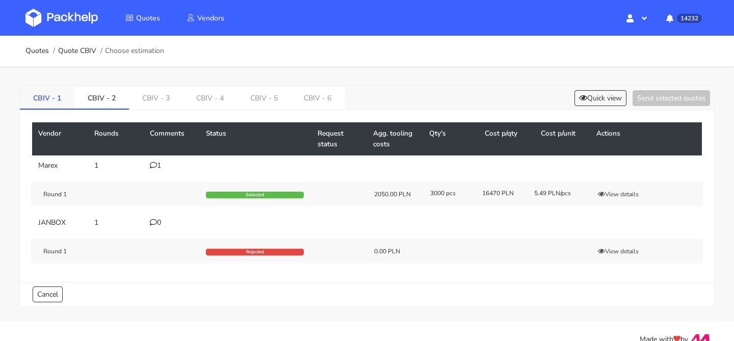
click at [61, 96] on link "CBIV - 1" at bounding box center [47, 97] width 55 height 22
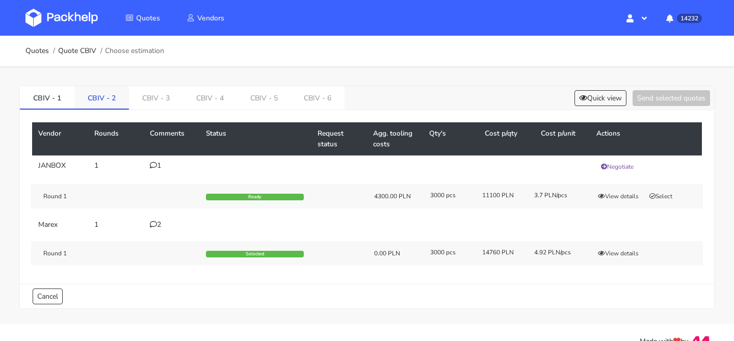
click at [101, 96] on link "CBIV - 2" at bounding box center [101, 97] width 55 height 22
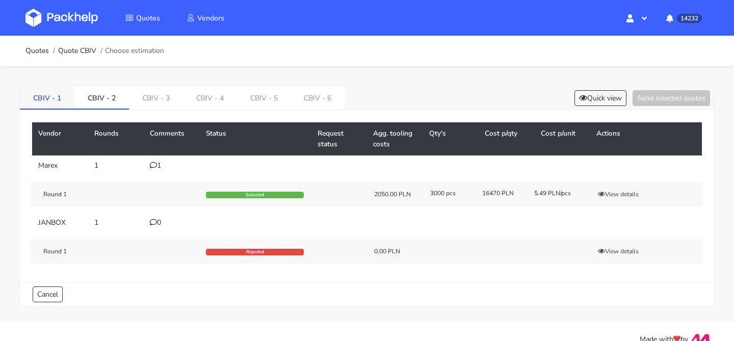
click at [45, 109] on li "CBIV - 1" at bounding box center [47, 97] width 55 height 23
click at [43, 103] on link "CBIV - 1" at bounding box center [47, 97] width 55 height 22
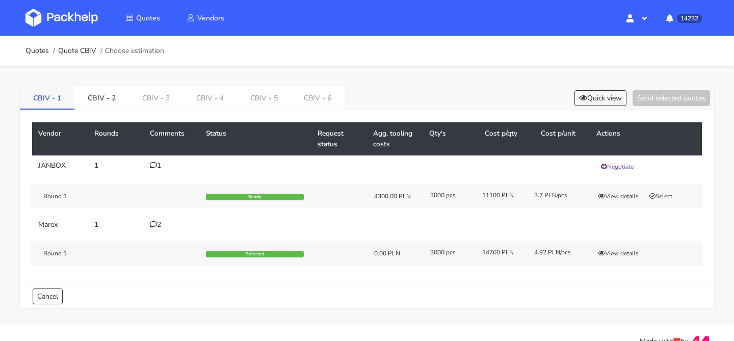
click at [54, 98] on link "CBIV - 1" at bounding box center [47, 97] width 55 height 22
click at [302, 106] on link "CBIV - 6" at bounding box center [318, 97] width 54 height 22
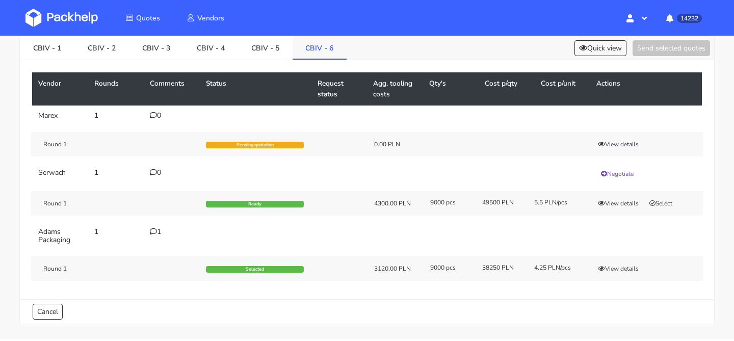
scroll to position [46, 0]
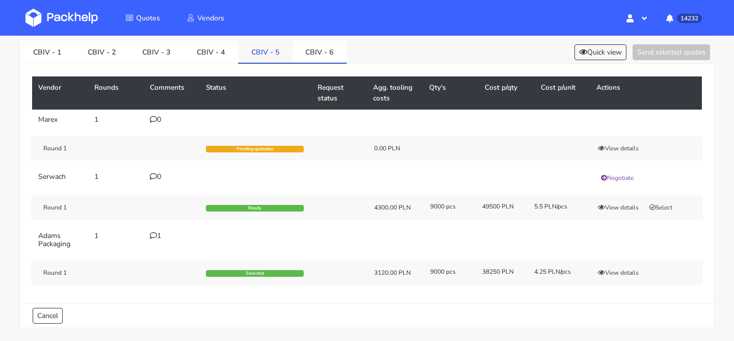
click at [269, 59] on link "CBIV - 5" at bounding box center [265, 51] width 55 height 22
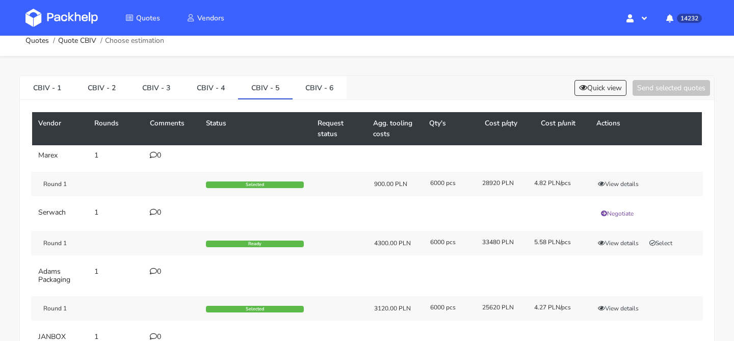
scroll to position [11, 0]
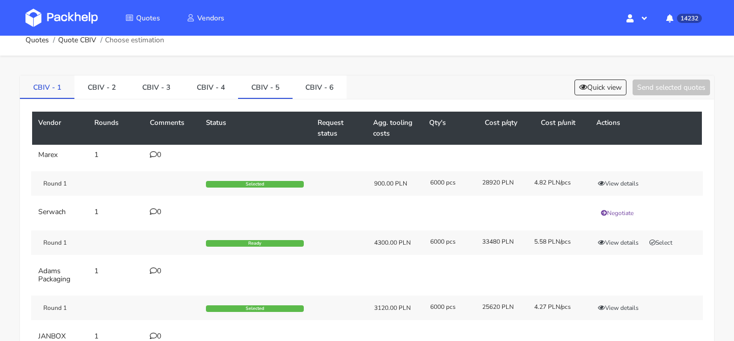
click at [48, 87] on link "CBIV - 1" at bounding box center [47, 86] width 55 height 22
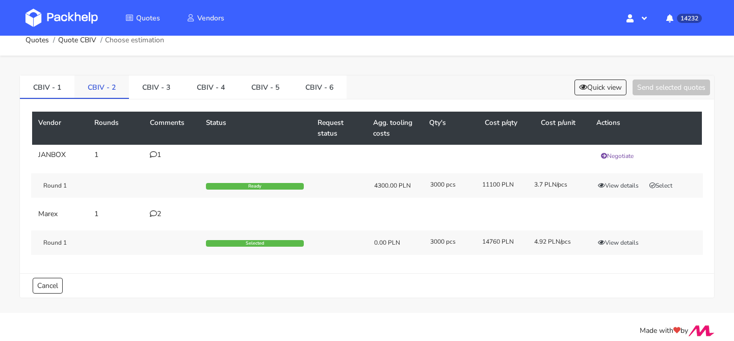
click at [97, 89] on link "CBIV - 2" at bounding box center [101, 86] width 55 height 22
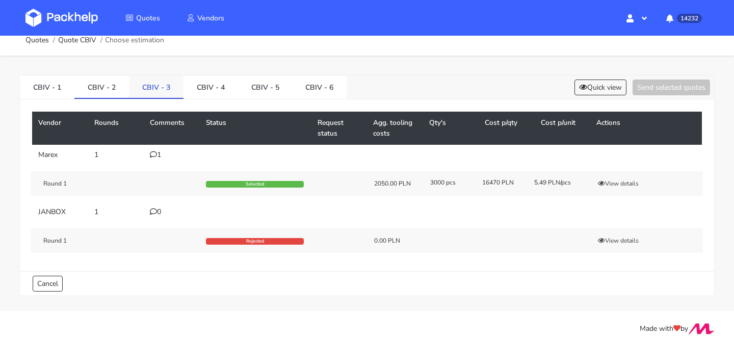
click at [153, 84] on link "CBIV - 3" at bounding box center [156, 86] width 55 height 22
click at [209, 89] on link "CBIV - 4" at bounding box center [210, 86] width 55 height 22
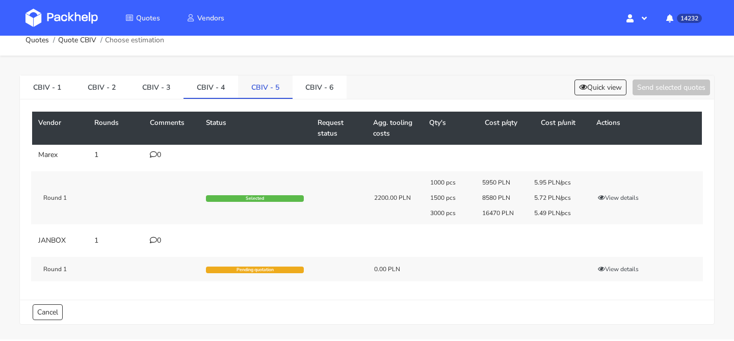
click at [246, 91] on link "CBIV - 5" at bounding box center [265, 86] width 55 height 22
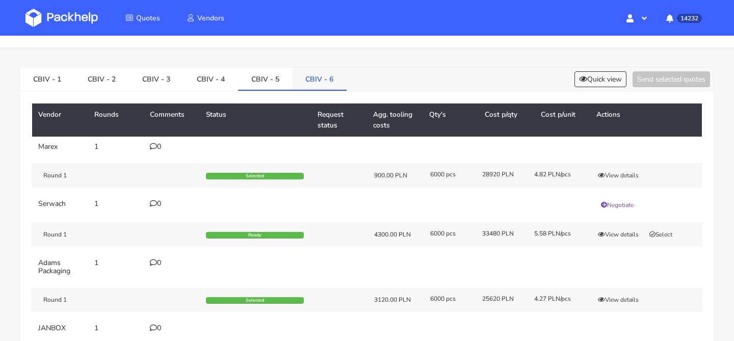
scroll to position [15, 0]
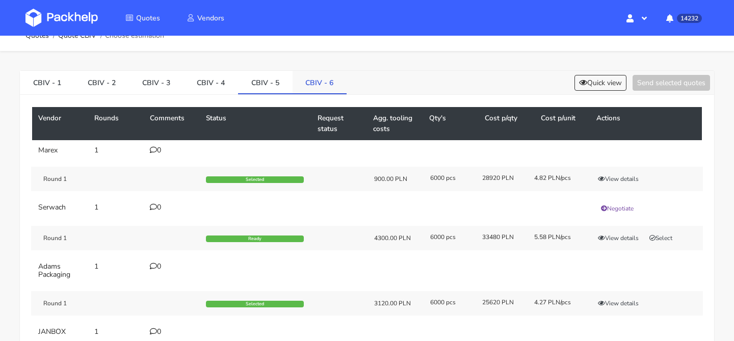
click at [306, 81] on link "CBIV - 6" at bounding box center [319, 82] width 55 height 22
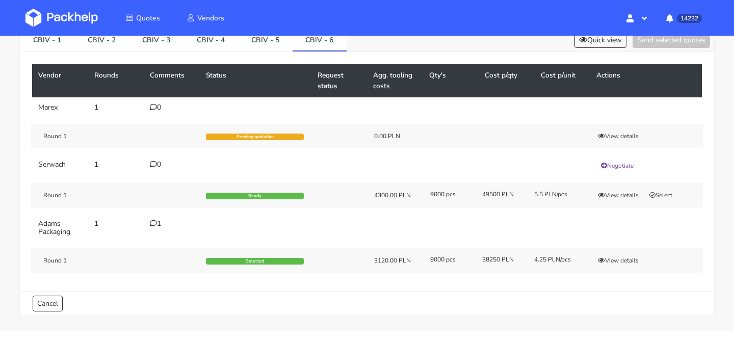
scroll to position [60, 0]
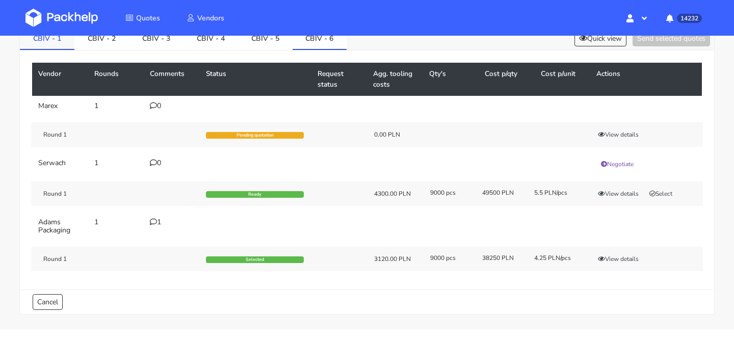
click at [65, 40] on link "CBIV - 1" at bounding box center [47, 37] width 55 height 22
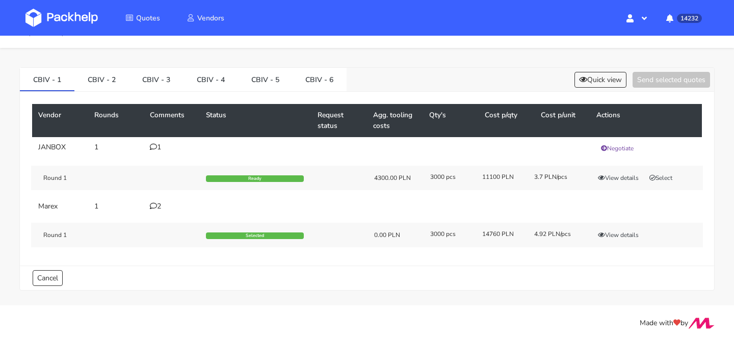
scroll to position [18, 0]
click at [98, 82] on link "CBIV - 2" at bounding box center [101, 79] width 55 height 22
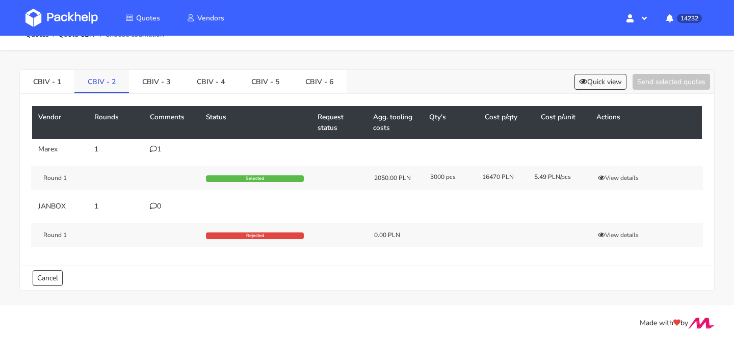
scroll to position [16, 0]
click at [163, 85] on link "CBIV - 3" at bounding box center [156, 81] width 55 height 22
click at [216, 86] on link "CBIV - 4" at bounding box center [210, 81] width 55 height 22
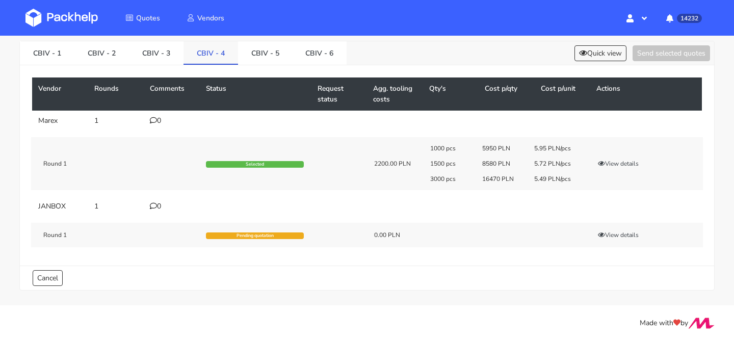
scroll to position [45, 0]
click at [267, 55] on link "CBIV - 5" at bounding box center [265, 52] width 55 height 22
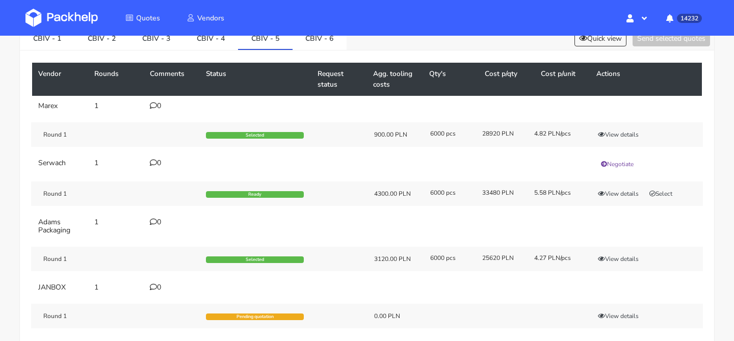
click at [297, 56] on div "Vendor Rounds Comments Status Request status Agg. tooling costs Qty's Cost p/qt…" at bounding box center [367, 198] width 694 height 296
click at [306, 46] on link "CBIV - 6" at bounding box center [319, 37] width 55 height 22
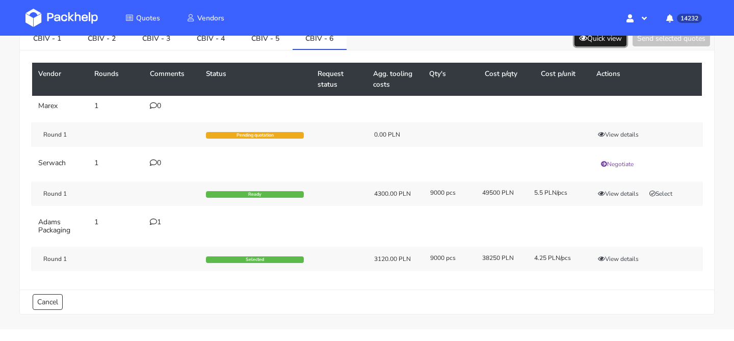
click at [597, 37] on button "Quick view" at bounding box center [600, 39] width 52 height 16
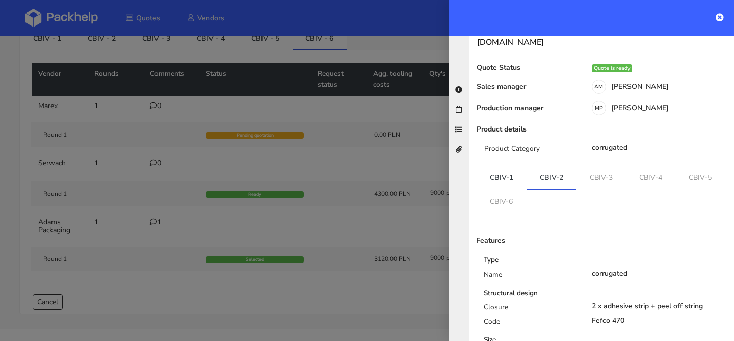
scroll to position [30, 0]
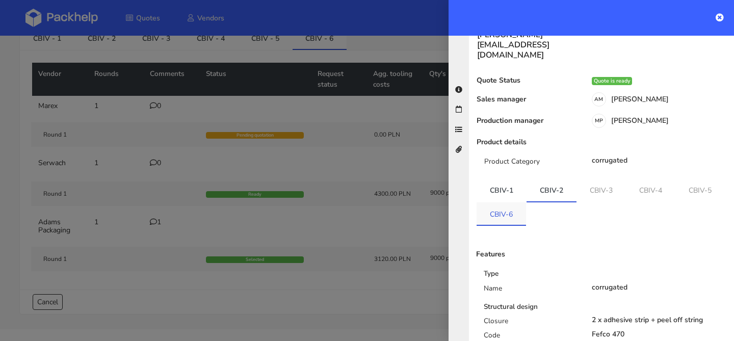
click at [516, 202] on link "CBIV-6" at bounding box center [500, 213] width 49 height 22
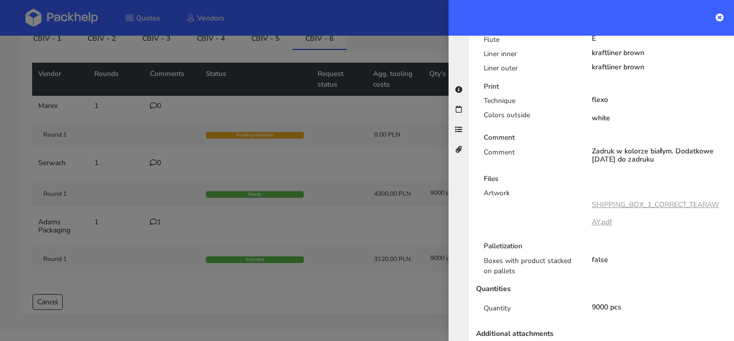
scroll to position [474, 0]
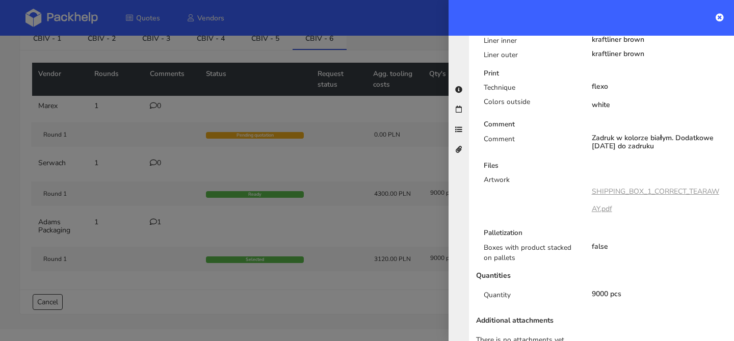
click at [634, 186] on link "SHIPPING_BOX_1_CORRECT_TEARAWAY.pdf" at bounding box center [655, 199] width 127 height 27
click at [210, 109] on div at bounding box center [367, 170] width 734 height 341
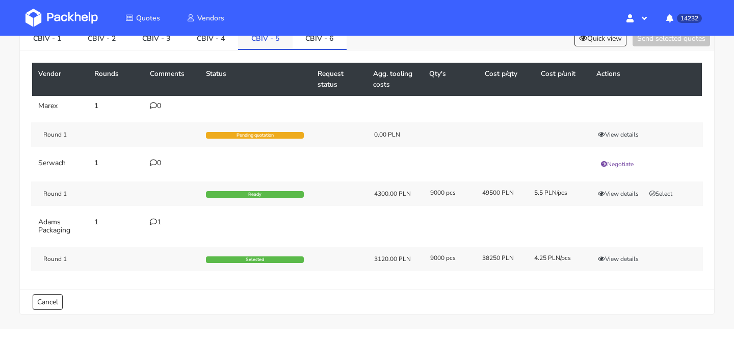
click at [264, 44] on link "CBIV - 5" at bounding box center [265, 37] width 55 height 22
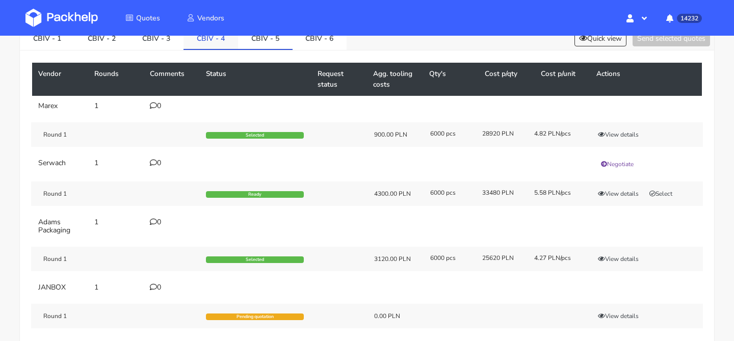
click at [209, 45] on link "CBIV - 4" at bounding box center [210, 37] width 55 height 22
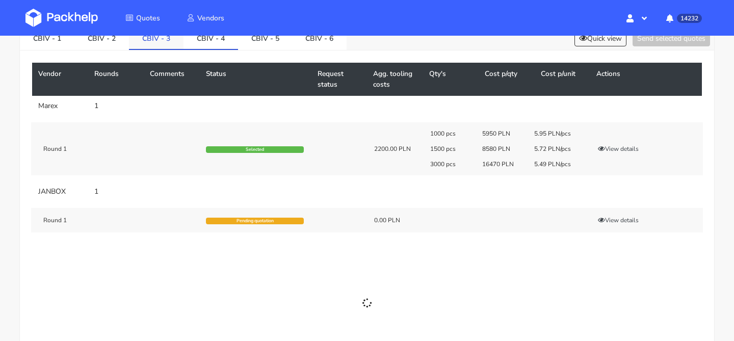
scroll to position [45, 0]
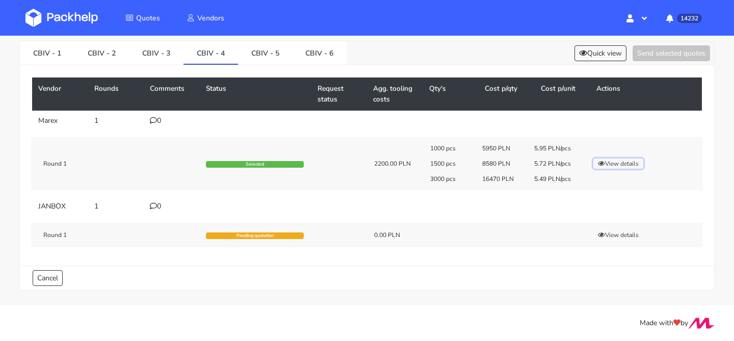
click at [606, 163] on button "View details" at bounding box center [618, 163] width 50 height 10
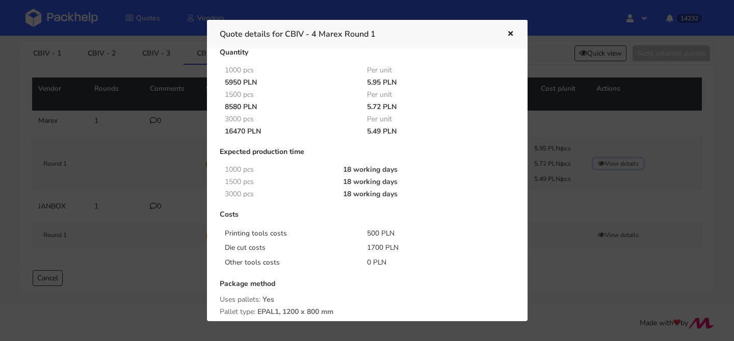
scroll to position [0, 0]
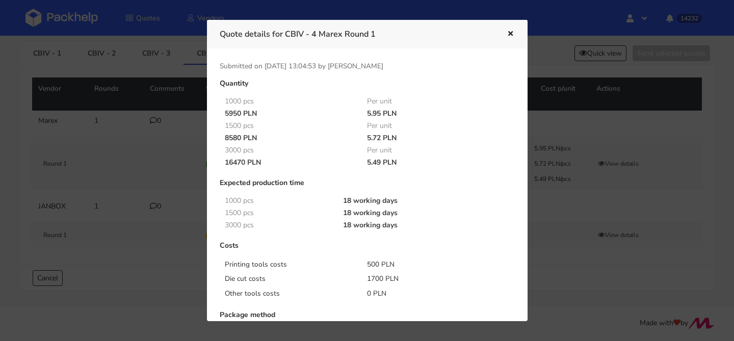
click at [506, 31] on icon "button" at bounding box center [510, 34] width 9 height 7
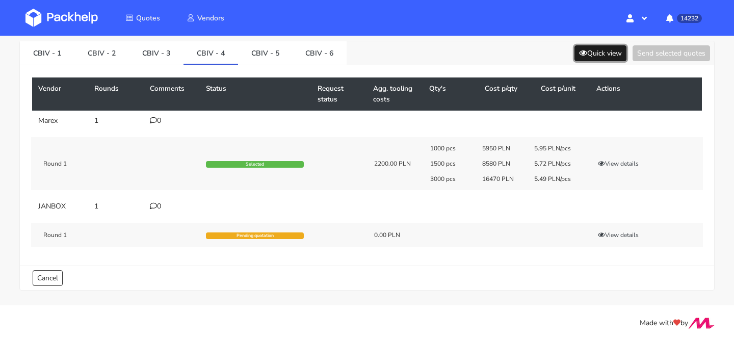
click at [582, 55] on icon at bounding box center [583, 52] width 8 height 7
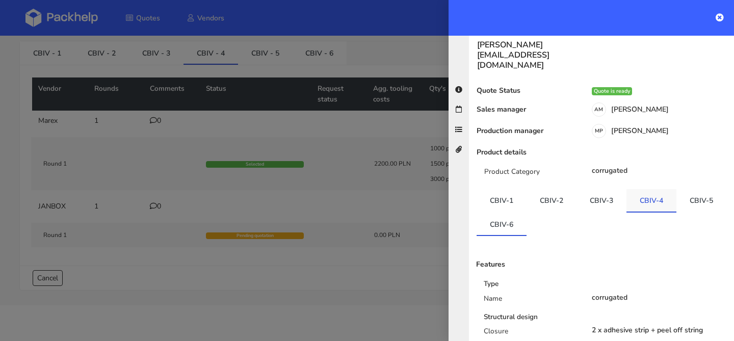
click at [638, 189] on link "CBIV-4" at bounding box center [651, 200] width 50 height 22
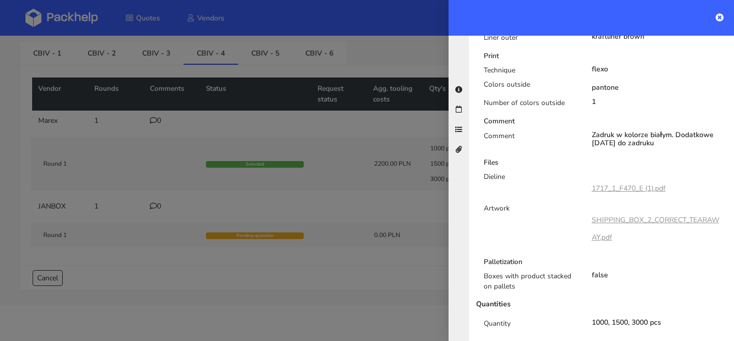
scroll to position [520, 0]
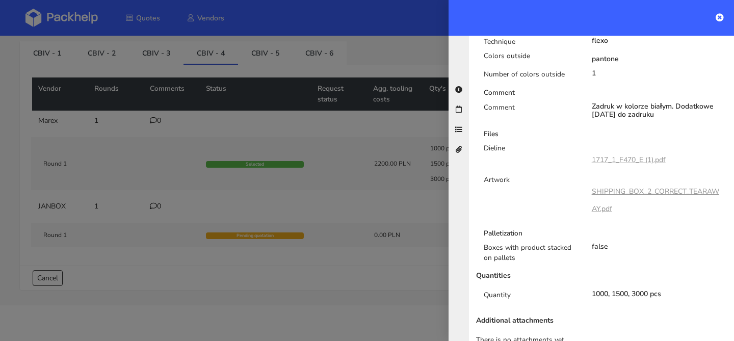
click at [353, 159] on div at bounding box center [367, 170] width 734 height 341
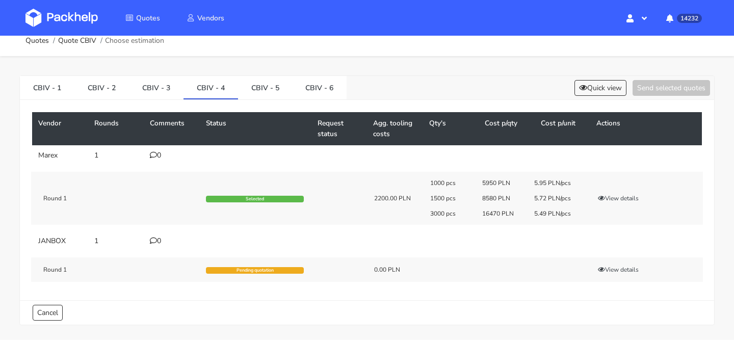
scroll to position [0, 0]
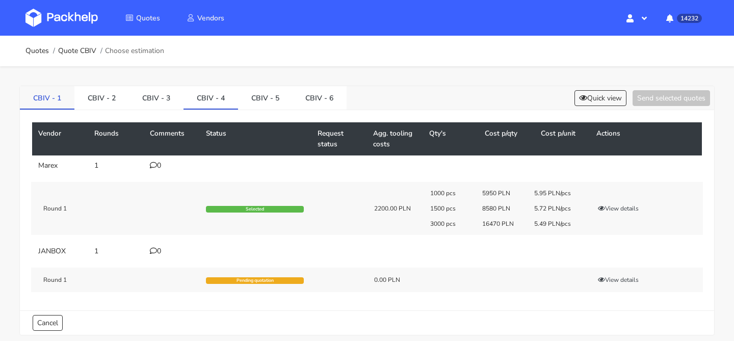
click at [60, 103] on link "CBIV - 1" at bounding box center [47, 97] width 55 height 22
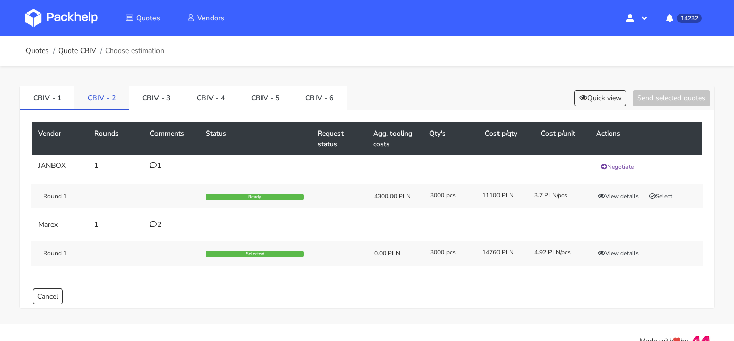
click at [90, 101] on link "CBIV - 2" at bounding box center [101, 97] width 55 height 22
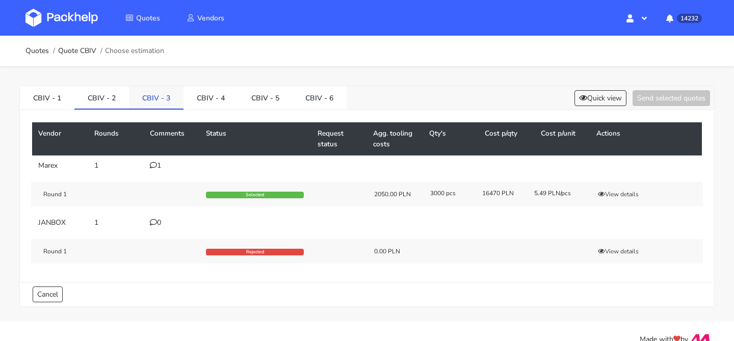
click at [134, 101] on link "CBIV - 3" at bounding box center [156, 97] width 55 height 22
click at [215, 102] on link "CBIV - 4" at bounding box center [210, 97] width 55 height 22
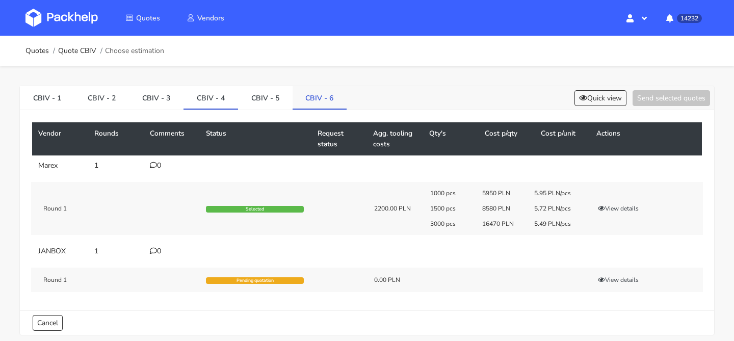
click at [301, 101] on link "CBIV - 6" at bounding box center [319, 97] width 55 height 22
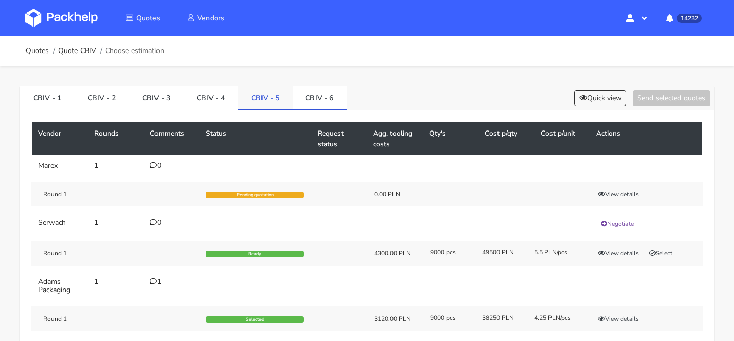
click at [258, 100] on link "CBIV - 5" at bounding box center [265, 97] width 55 height 22
click at [304, 97] on link "CBIV - 6" at bounding box center [319, 97] width 55 height 22
click at [210, 104] on link "CBIV - 4" at bounding box center [210, 97] width 55 height 22
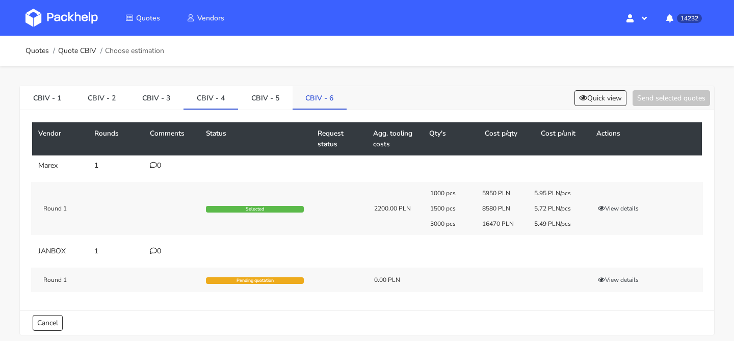
click at [317, 106] on link "CBIV - 6" at bounding box center [319, 97] width 55 height 22
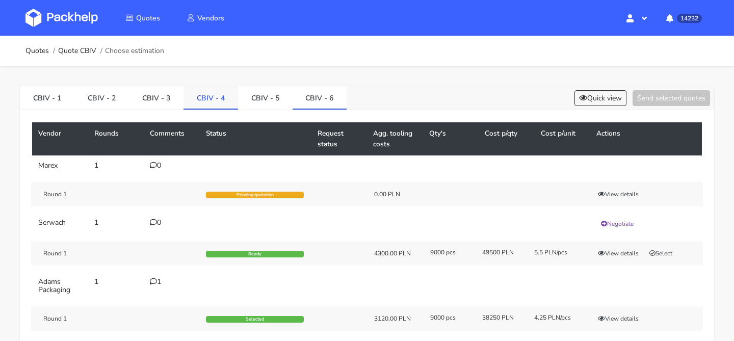
click at [216, 104] on link "CBIV - 4" at bounding box center [210, 97] width 55 height 22
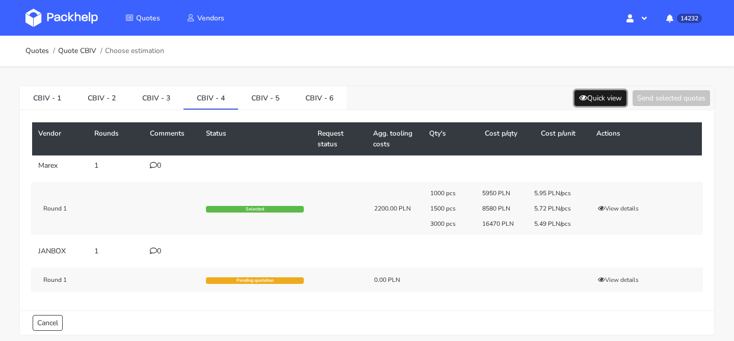
click at [603, 104] on button "Quick view" at bounding box center [600, 98] width 52 height 16
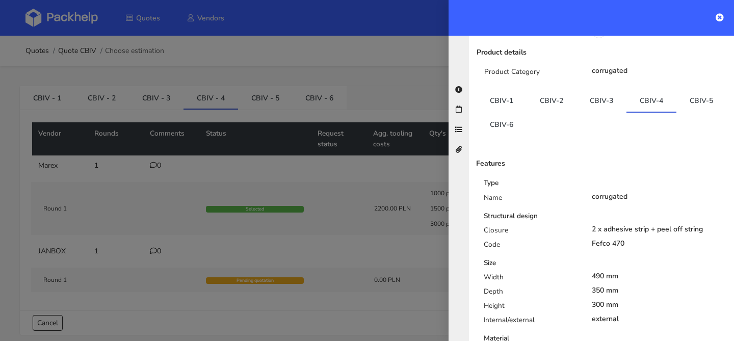
scroll to position [82, 0]
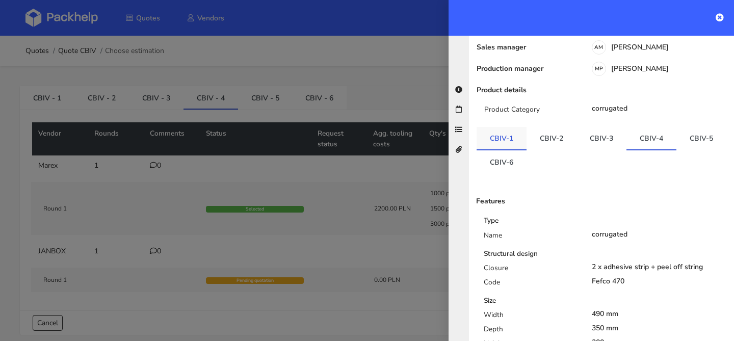
click at [509, 127] on link "CBIV-1" at bounding box center [501, 138] width 50 height 22
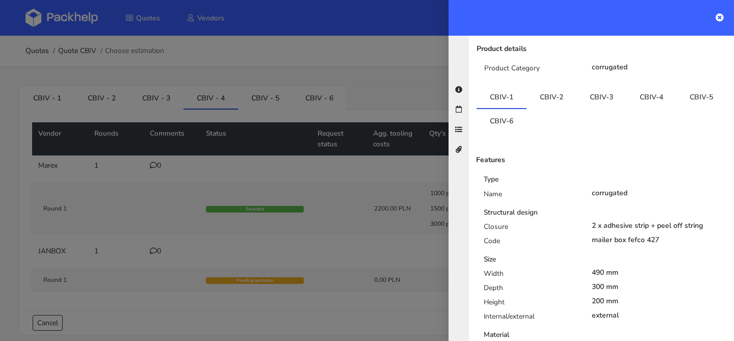
scroll to position [125, 0]
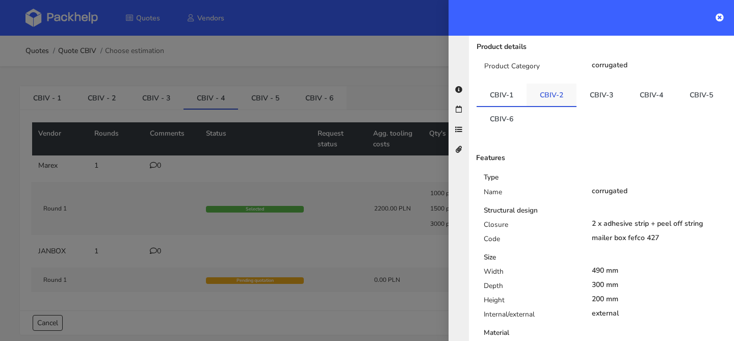
click at [551, 84] on link "CBIV-2" at bounding box center [551, 95] width 50 height 22
click at [502, 84] on link "CBIV-1" at bounding box center [501, 95] width 50 height 22
click at [551, 84] on link "CBIV-2" at bounding box center [551, 95] width 50 height 22
click at [597, 84] on link "CBIV-3" at bounding box center [601, 95] width 50 height 22
click at [551, 84] on link "CBIV-2" at bounding box center [551, 95] width 50 height 22
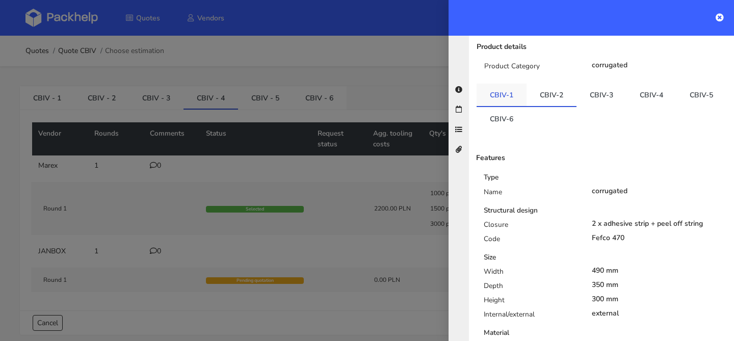
click at [495, 84] on link "CBIV-1" at bounding box center [501, 95] width 50 height 22
click at [533, 84] on link "CBIV-2" at bounding box center [551, 95] width 50 height 22
click at [577, 84] on link "CBIV-3" at bounding box center [601, 95] width 50 height 22
click at [629, 84] on link "CBIV-4" at bounding box center [651, 95] width 50 height 22
click at [506, 84] on link "CBIV-1" at bounding box center [501, 95] width 50 height 22
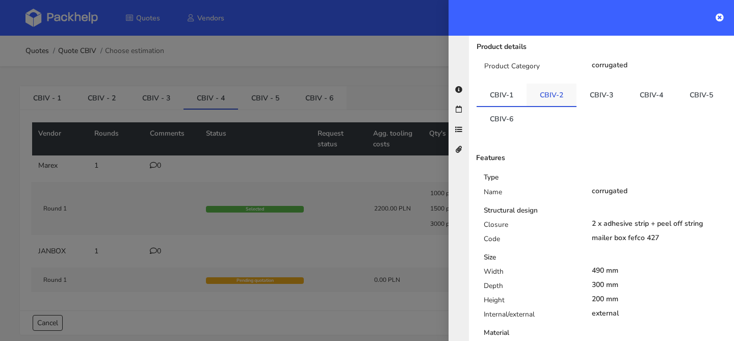
click at [541, 84] on link "CBIV-2" at bounding box center [551, 95] width 50 height 22
click at [595, 84] on link "CBIV-3" at bounding box center [601, 95] width 50 height 22
click at [84, 168] on div at bounding box center [367, 170] width 734 height 341
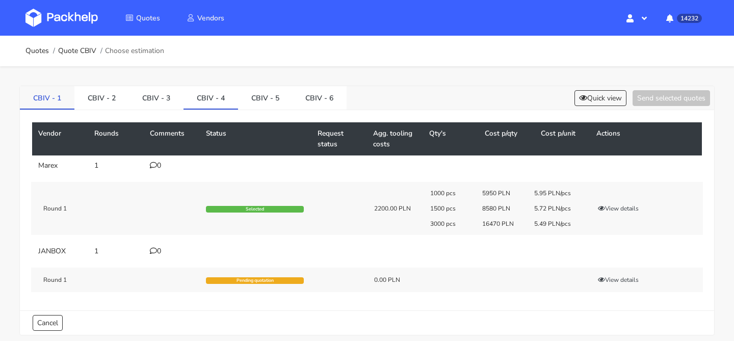
click at [46, 97] on link "CBIV - 1" at bounding box center [47, 97] width 55 height 22
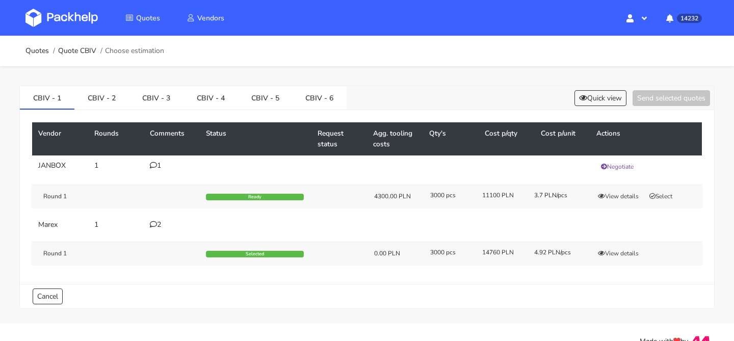
click at [159, 224] on div "2" at bounding box center [172, 225] width 44 height 8
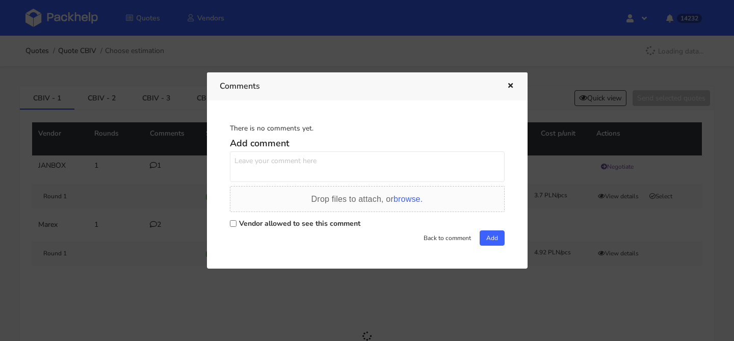
click at [510, 87] on icon "button" at bounding box center [510, 86] width 9 height 7
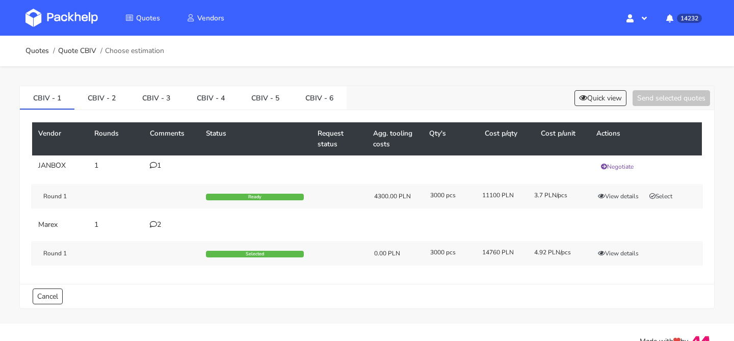
click at [159, 226] on div "2" at bounding box center [172, 225] width 44 height 8
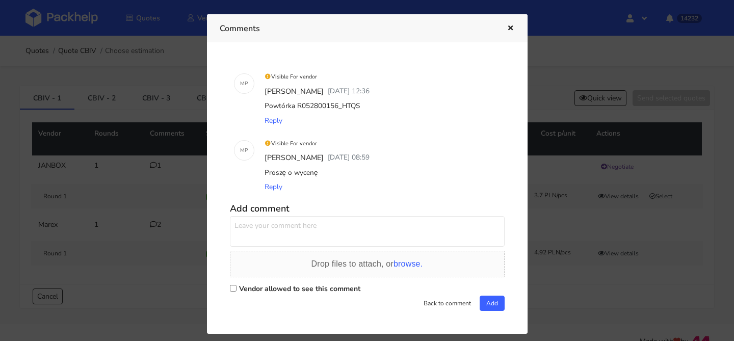
click at [159, 226] on div at bounding box center [367, 170] width 734 height 341
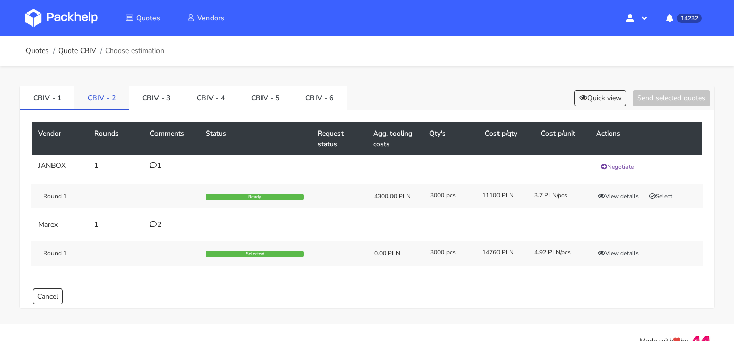
click at [116, 89] on link "CBIV - 2" at bounding box center [101, 97] width 55 height 22
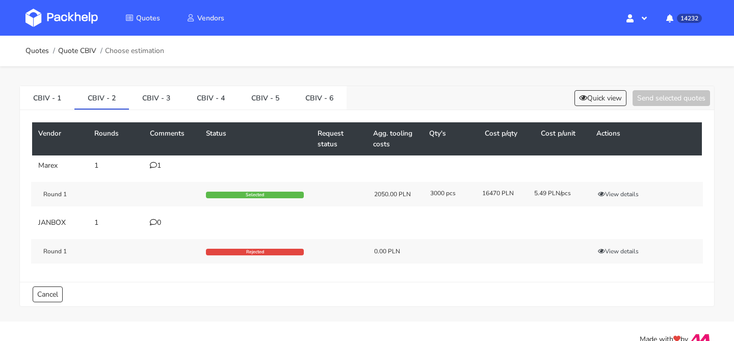
click at [155, 162] on icon at bounding box center [153, 165] width 7 height 7
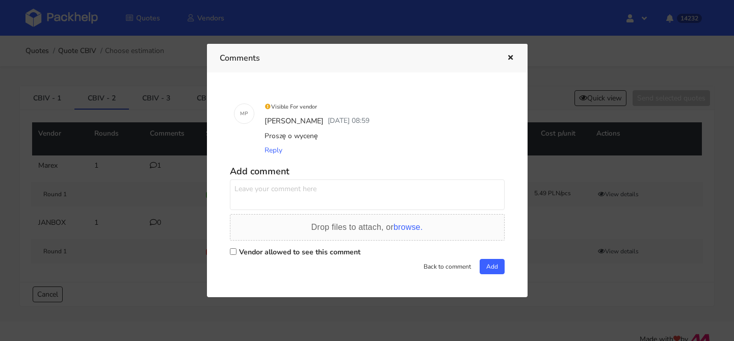
click at [155, 162] on div at bounding box center [367, 170] width 734 height 341
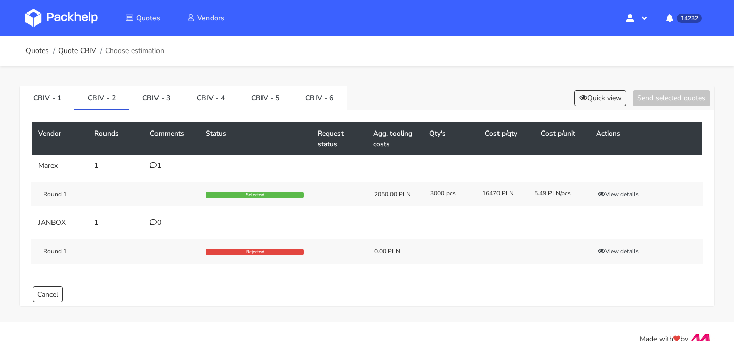
click at [161, 111] on div "Vendor Rounds Comments Status Request status Agg. tooling costs Qty's Cost p/qt…" at bounding box center [367, 196] width 694 height 172
click at [161, 103] on link "CBIV - 3" at bounding box center [156, 97] width 55 height 22
click at [590, 86] on div "CBIV - 1 CBIV - 2 CBIV - 3 CBIV - 4 CBIV - 5 CBIV - 6 Quick view Send selected …" at bounding box center [366, 196] width 695 height 221
click at [588, 103] on button "Quick view" at bounding box center [600, 98] width 52 height 16
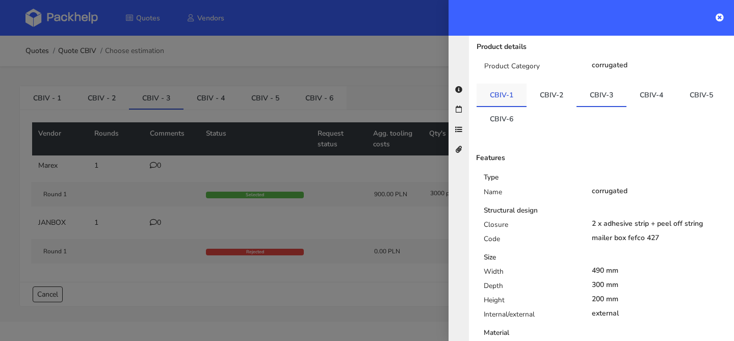
click at [511, 84] on link "CBIV-1" at bounding box center [501, 95] width 50 height 22
click at [546, 84] on link "CBIV-2" at bounding box center [551, 95] width 50 height 22
click at [576, 84] on link "CBIV-3" at bounding box center [601, 95] width 50 height 22
click at [493, 84] on link "CBIV-1" at bounding box center [501, 95] width 50 height 22
click at [554, 84] on link "CBIV-2" at bounding box center [551, 95] width 50 height 22
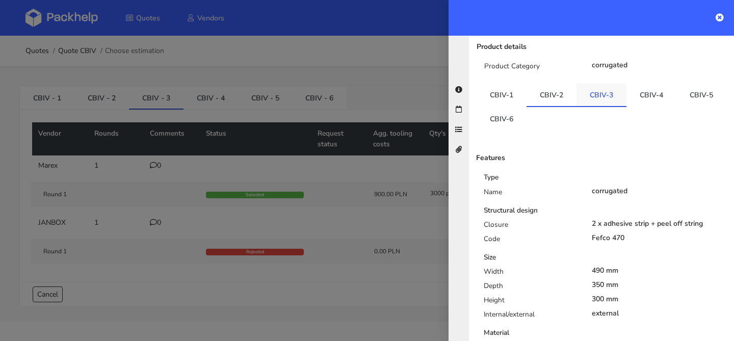
click at [582, 84] on link "CBIV-3" at bounding box center [601, 95] width 50 height 22
click at [637, 84] on link "CBIV-4" at bounding box center [651, 95] width 50 height 22
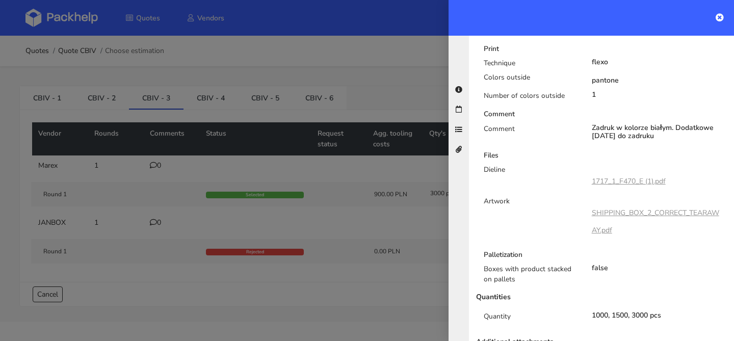
scroll to position [520, 0]
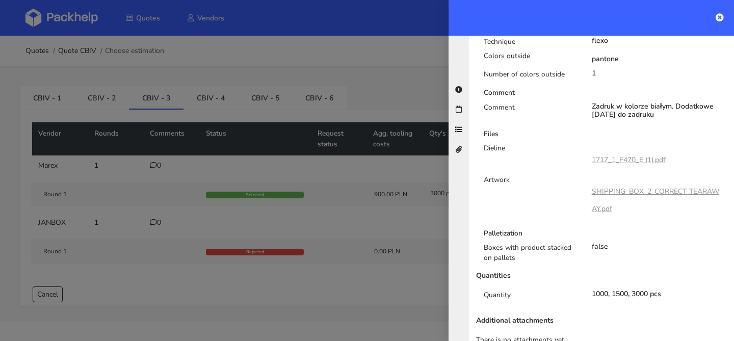
click at [226, 101] on div at bounding box center [367, 170] width 734 height 341
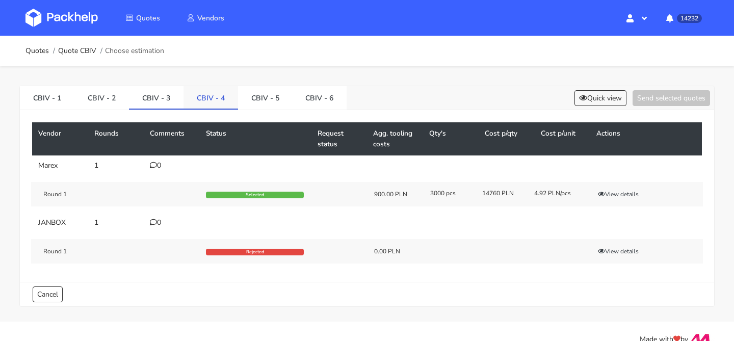
click at [219, 100] on link "CBIV - 4" at bounding box center [210, 97] width 55 height 22
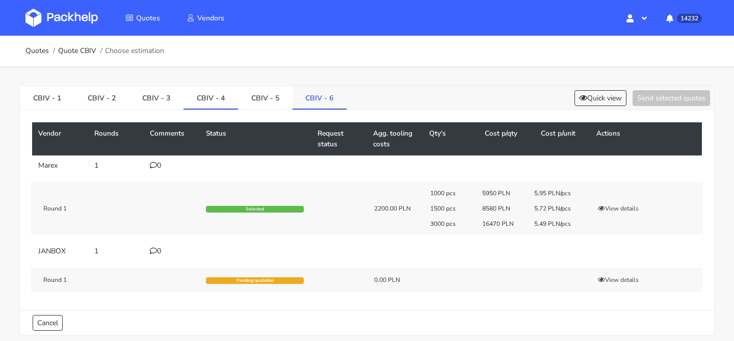
click at [321, 96] on link "CBIV - 6" at bounding box center [319, 97] width 55 height 22
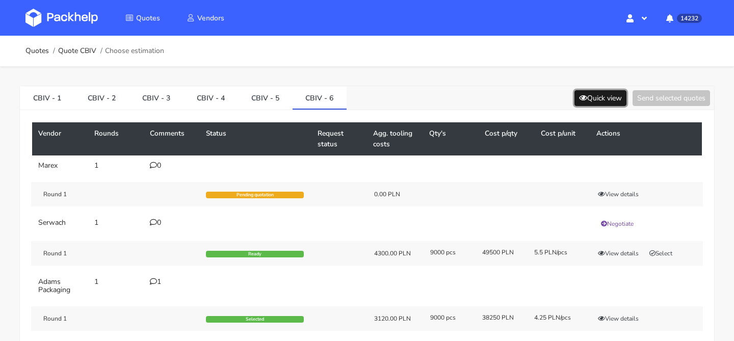
click at [601, 93] on button "Quick view" at bounding box center [600, 98] width 52 height 16
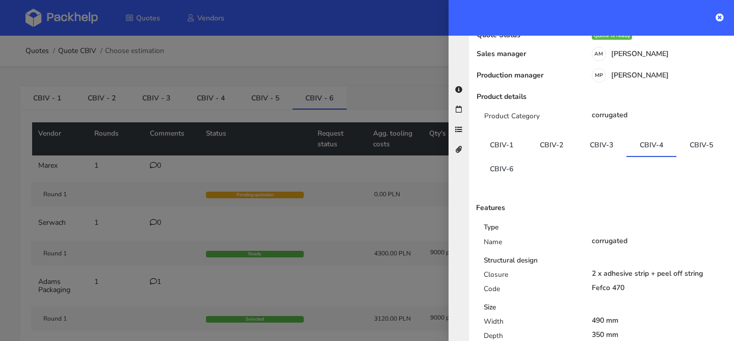
scroll to position [109, 0]
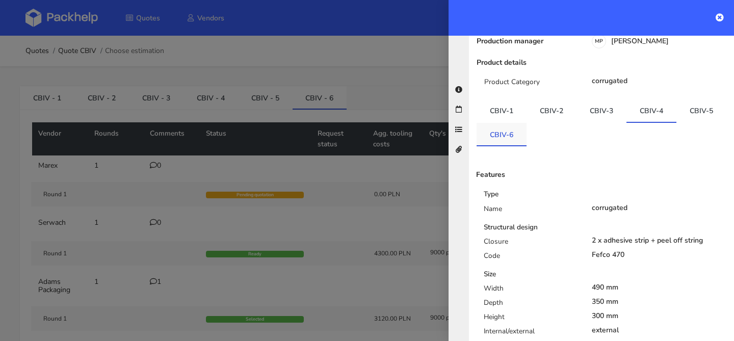
click at [515, 123] on link "CBIV-6" at bounding box center [501, 134] width 50 height 22
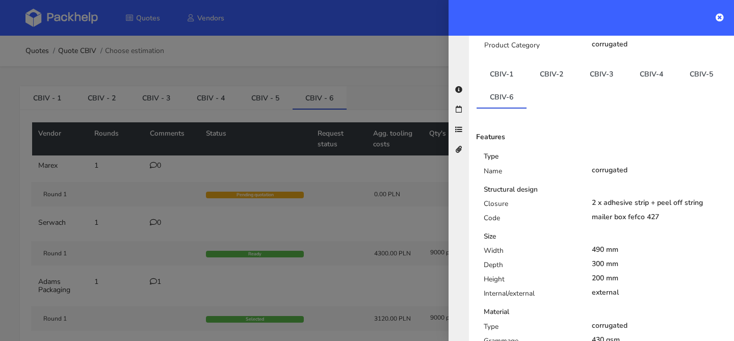
scroll to position [145, 0]
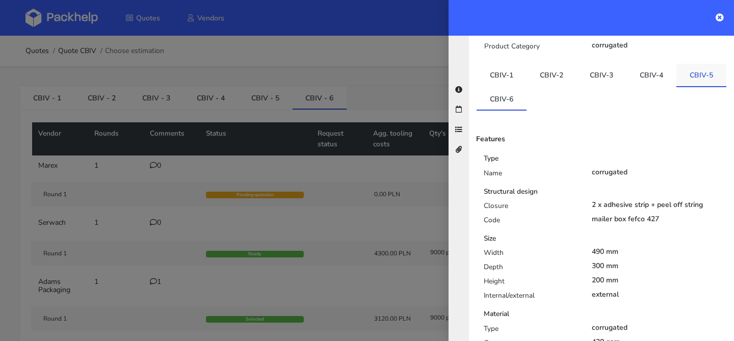
click at [680, 64] on link "CBIV-5" at bounding box center [701, 75] width 50 height 22
click at [498, 87] on link "CBIV-6" at bounding box center [501, 98] width 50 height 22
click at [703, 64] on link "CBIV-5" at bounding box center [701, 75] width 50 height 22
click at [258, 115] on div at bounding box center [367, 170] width 734 height 341
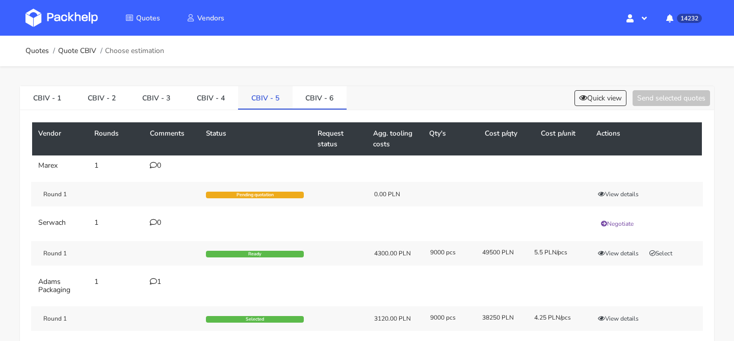
click at [259, 99] on link "CBIV - 5" at bounding box center [265, 97] width 55 height 22
click at [622, 195] on button "View details" at bounding box center [618, 194] width 50 height 10
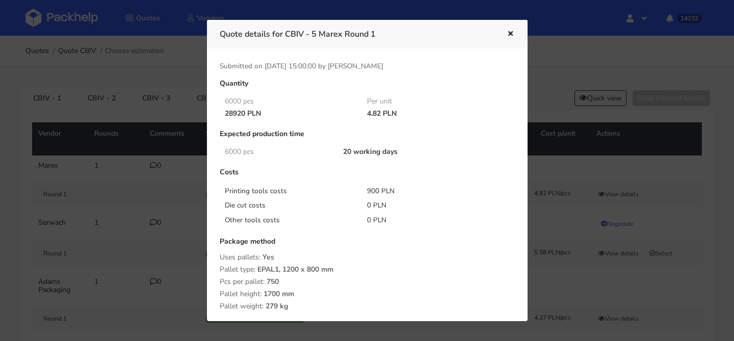
click at [506, 34] on icon "button" at bounding box center [510, 34] width 9 height 7
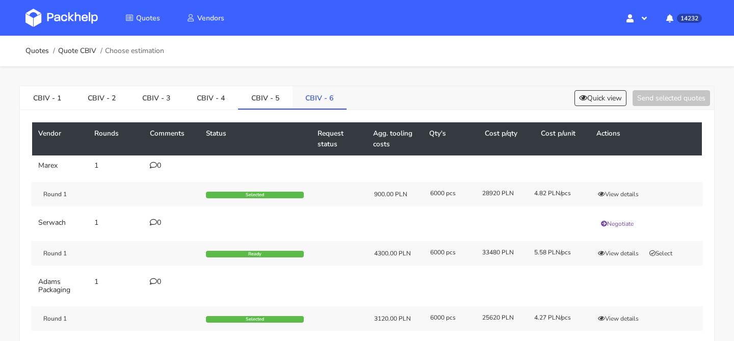
click at [322, 99] on link "CBIV - 6" at bounding box center [319, 97] width 55 height 22
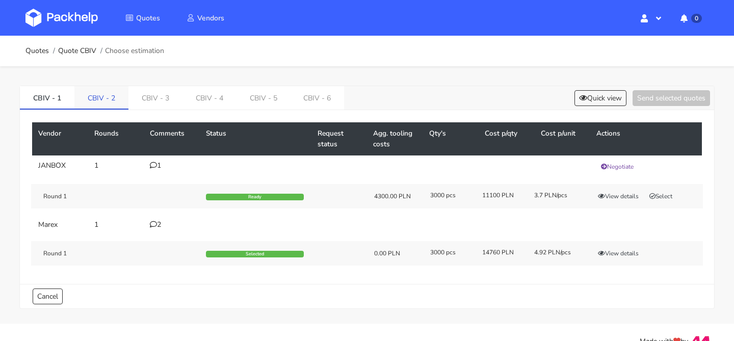
click at [105, 100] on link "CBIV - 2" at bounding box center [101, 97] width 54 height 22
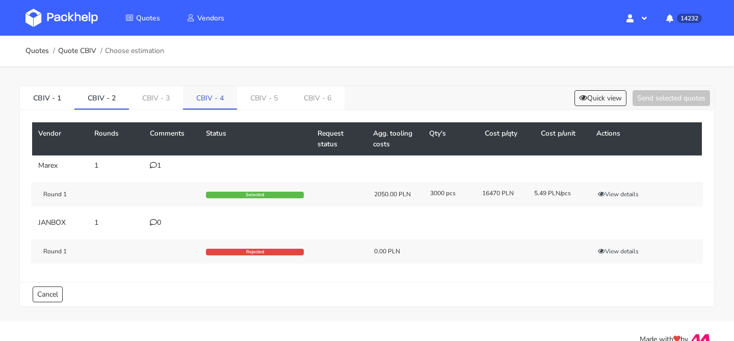
click at [193, 102] on link "CBIV - 4" at bounding box center [210, 97] width 54 height 22
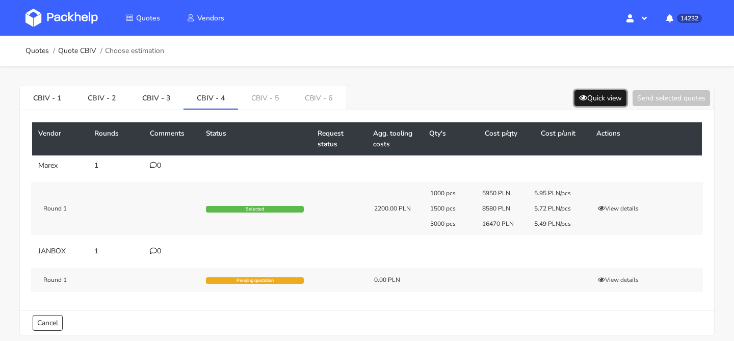
click at [594, 96] on button "Quick view" at bounding box center [600, 98] width 52 height 16
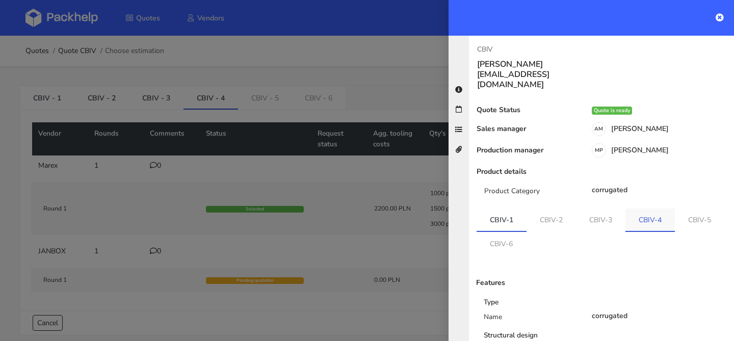
click at [645, 208] on link "CBIV-4" at bounding box center [649, 219] width 49 height 22
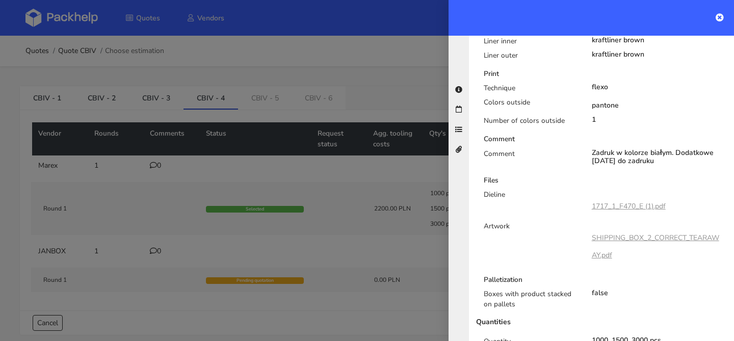
scroll to position [520, 0]
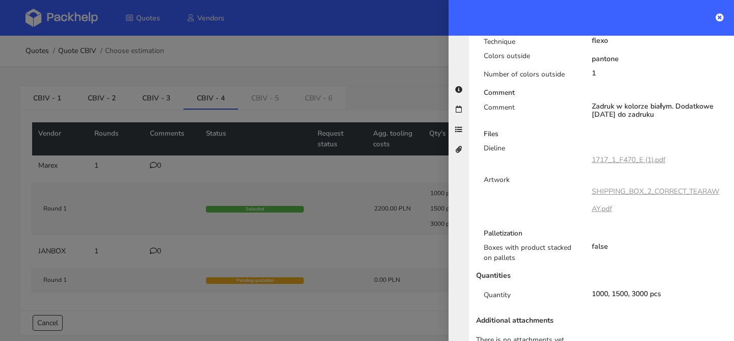
click at [333, 166] on div at bounding box center [367, 170] width 734 height 341
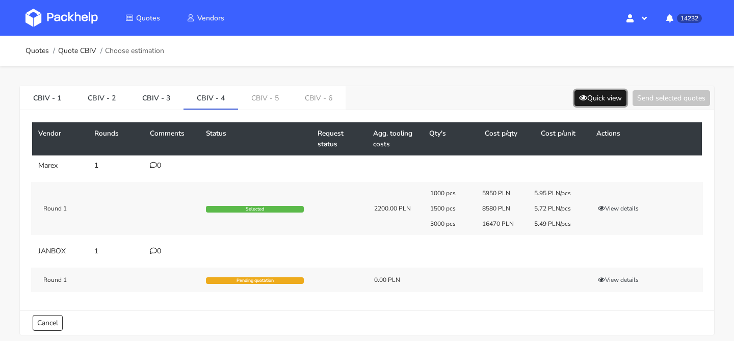
click at [591, 90] on button "Quick view" at bounding box center [600, 98] width 52 height 16
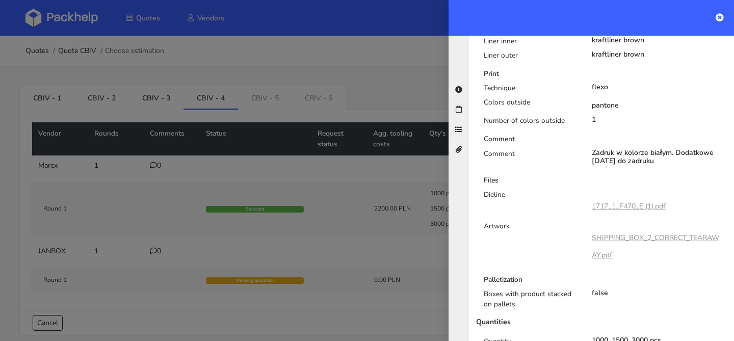
scroll to position [474, 0]
click at [629, 201] on link "1717_1_F470_E (1).pdf" at bounding box center [629, 206] width 74 height 10
click at [316, 99] on div at bounding box center [367, 170] width 734 height 341
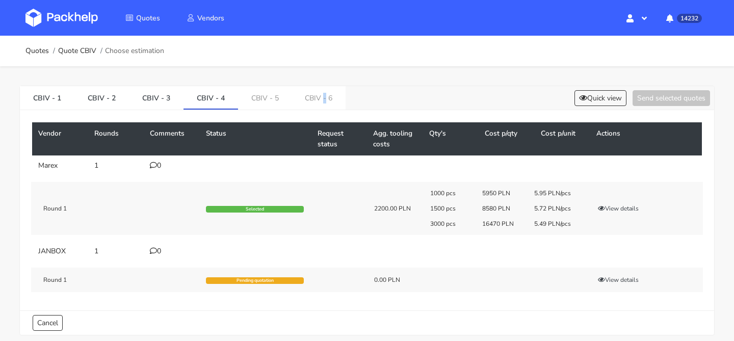
click at [316, 99] on link "CBIV - 6" at bounding box center [319, 97] width 54 height 22
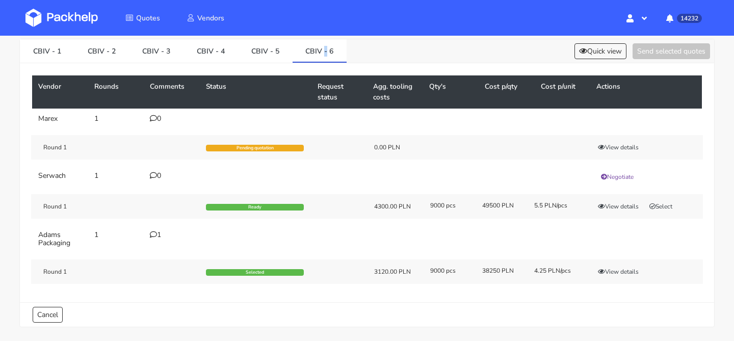
scroll to position [47, 0]
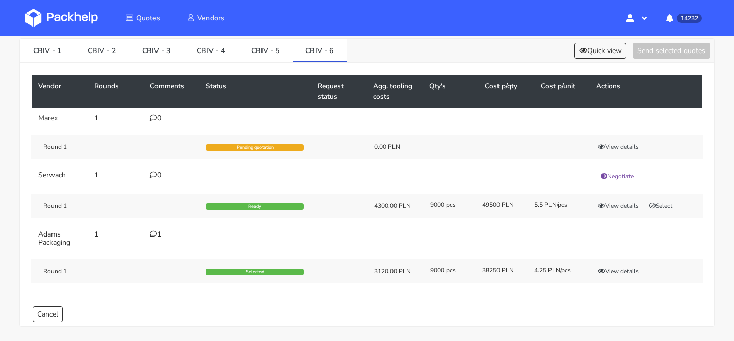
click at [274, 151] on div "Round 1 Pending quotation 0.00 PLN View details" at bounding box center [367, 147] width 672 height 24
click at [205, 52] on link "CBIV - 4" at bounding box center [210, 50] width 55 height 22
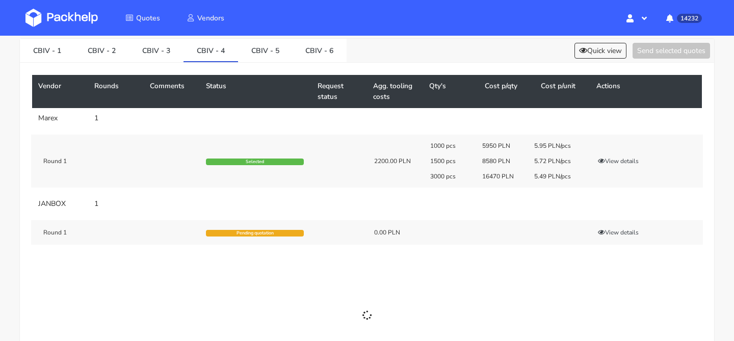
scroll to position [45, 0]
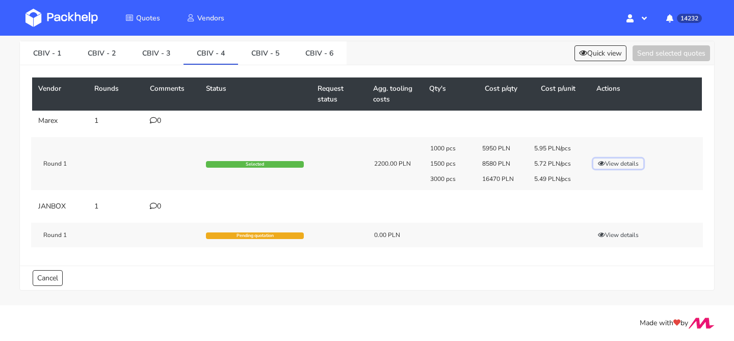
click at [607, 159] on button "View details" at bounding box center [618, 163] width 50 height 10
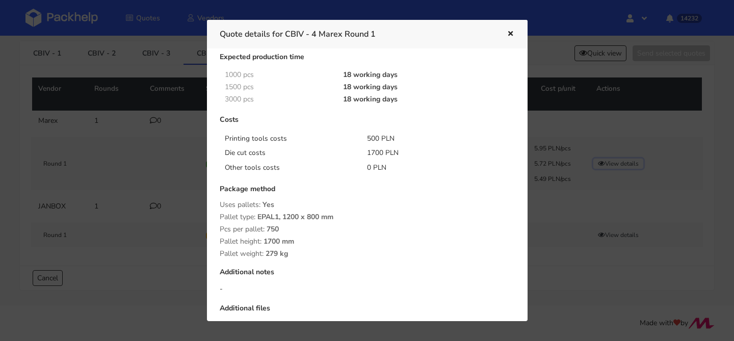
scroll to position [317, 0]
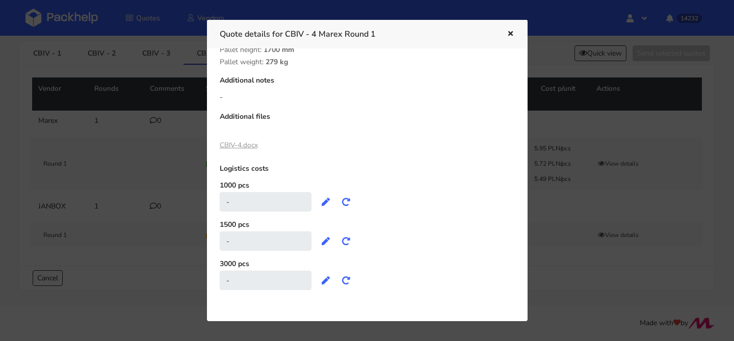
click at [248, 147] on link "CBIV-4.docx" at bounding box center [239, 145] width 38 height 10
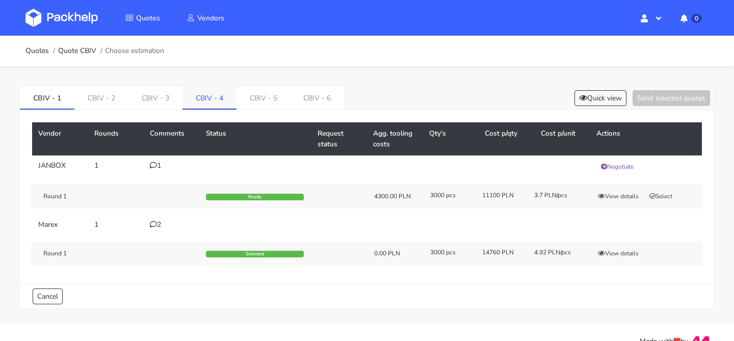
click at [200, 103] on link "CBIV - 4" at bounding box center [209, 97] width 54 height 22
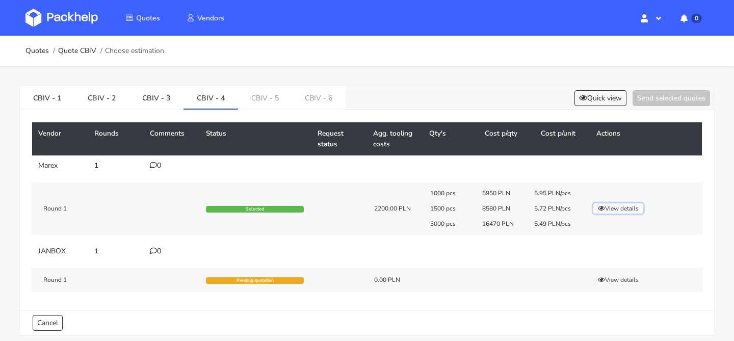
click at [610, 205] on button "View details" at bounding box center [618, 208] width 50 height 10
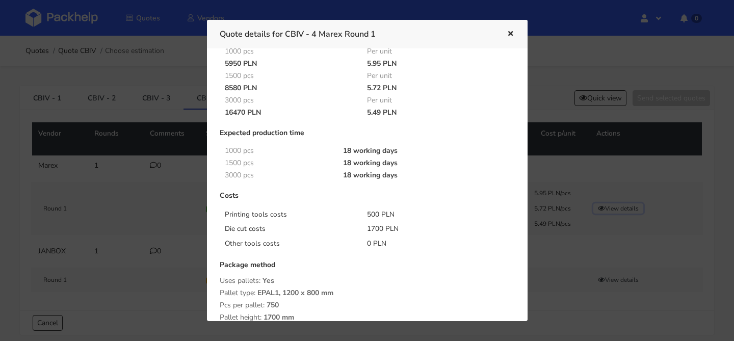
scroll to position [52, 0]
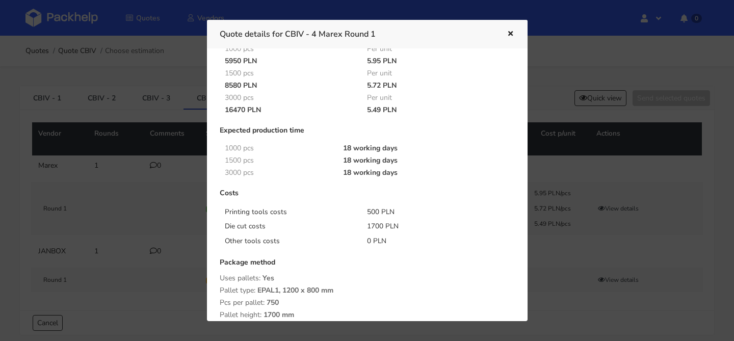
click at [510, 33] on icon "button" at bounding box center [510, 34] width 9 height 7
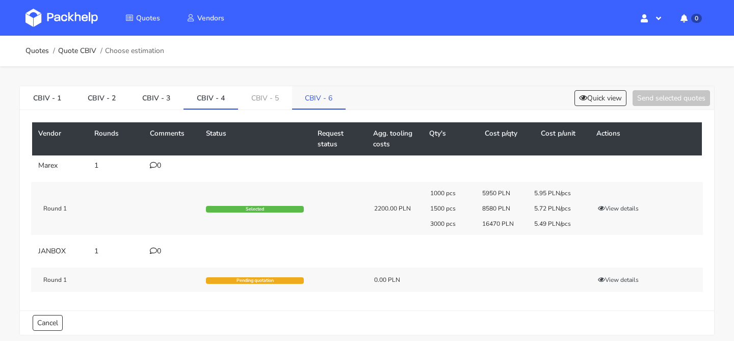
click at [310, 100] on link "CBIV - 6" at bounding box center [319, 97] width 54 height 22
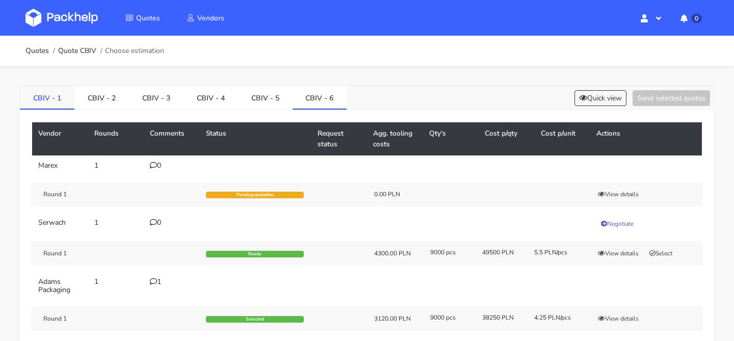
click at [54, 105] on link "CBIV - 1" at bounding box center [47, 97] width 55 height 22
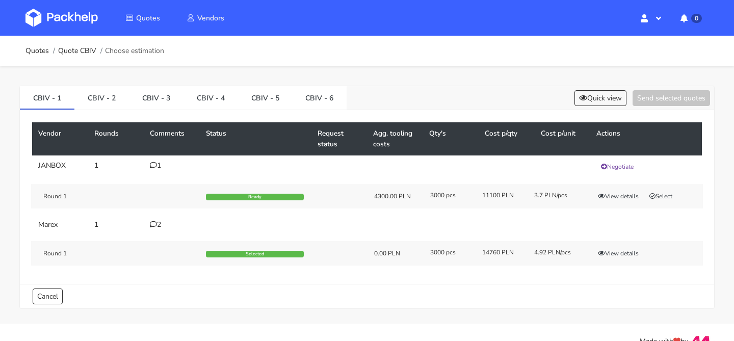
click at [157, 221] on div "2" at bounding box center [172, 225] width 44 height 8
click at [605, 100] on button "Quick view" at bounding box center [600, 98] width 52 height 16
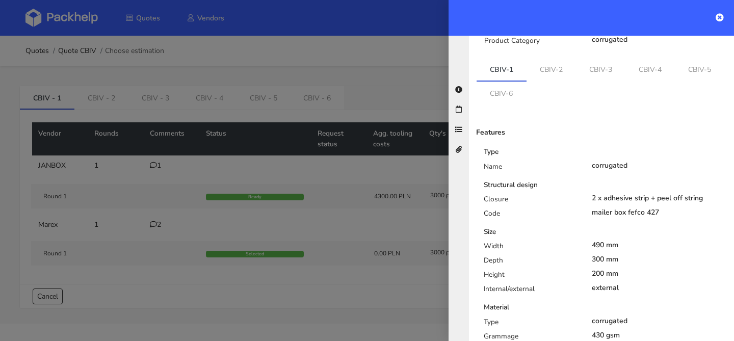
scroll to position [148, 0]
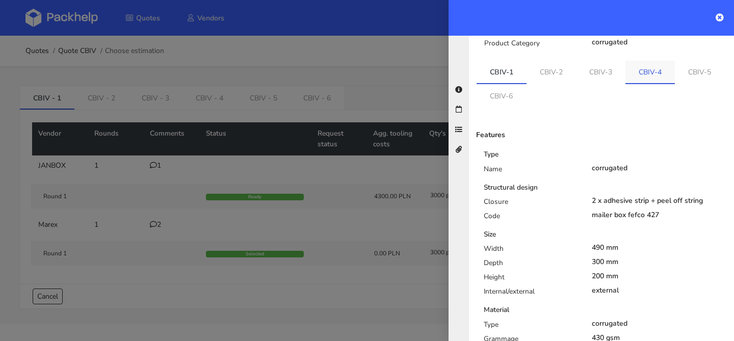
click at [647, 61] on link "CBIV-4" at bounding box center [649, 72] width 49 height 22
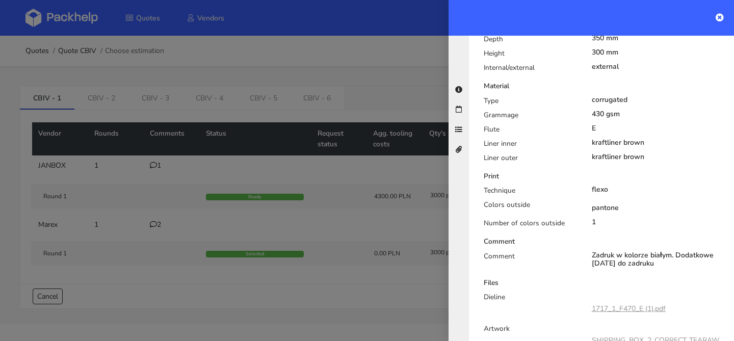
scroll to position [174, 0]
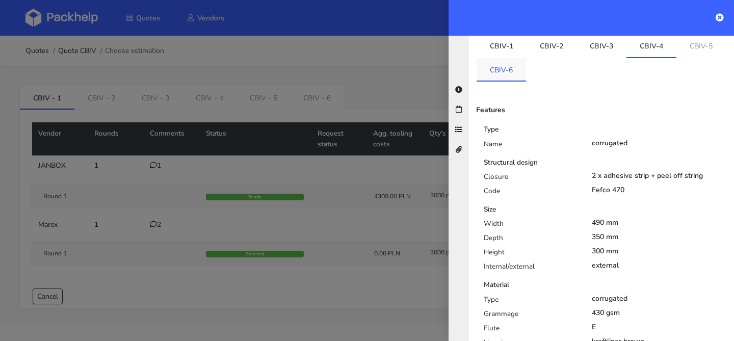
click at [509, 58] on link "CBIV-6" at bounding box center [500, 69] width 49 height 22
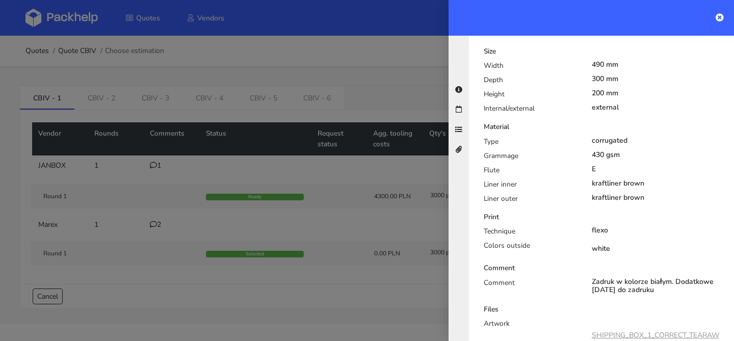
scroll to position [369, 0]
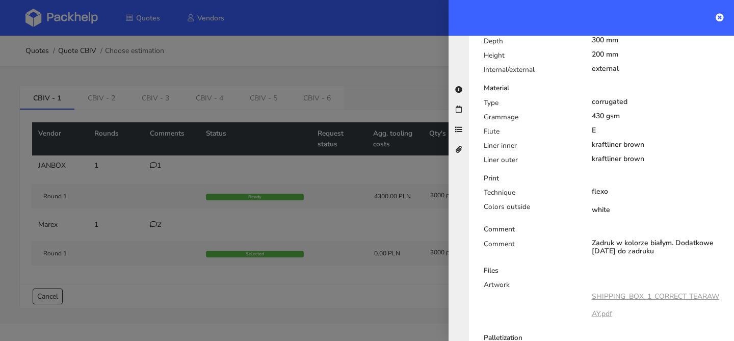
click at [236, 92] on div at bounding box center [367, 170] width 734 height 341
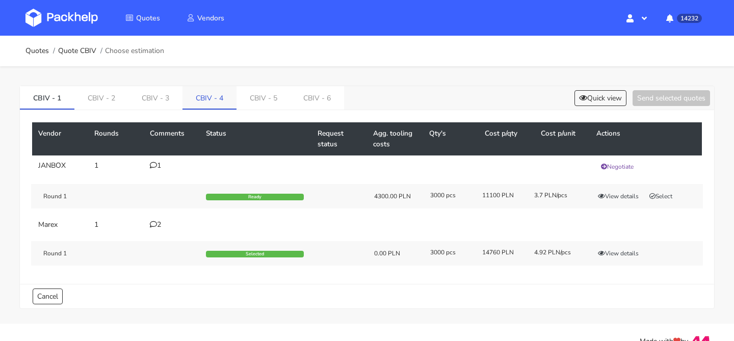
click at [200, 103] on link "CBIV - 4" at bounding box center [209, 97] width 54 height 22
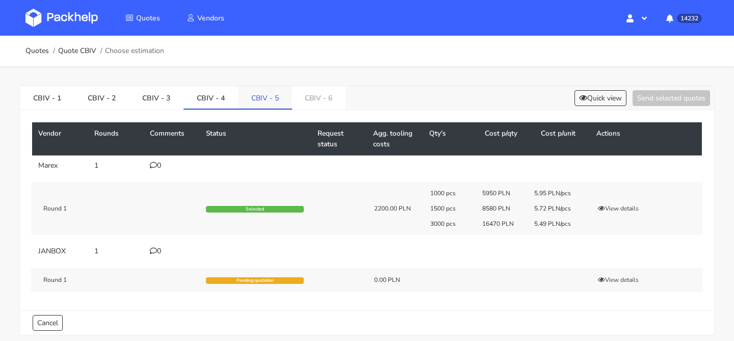
click at [255, 92] on link "CBIV - 5" at bounding box center [265, 97] width 54 height 22
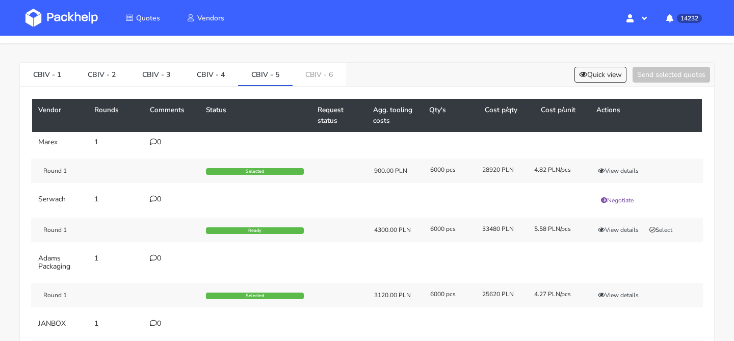
scroll to position [19, 0]
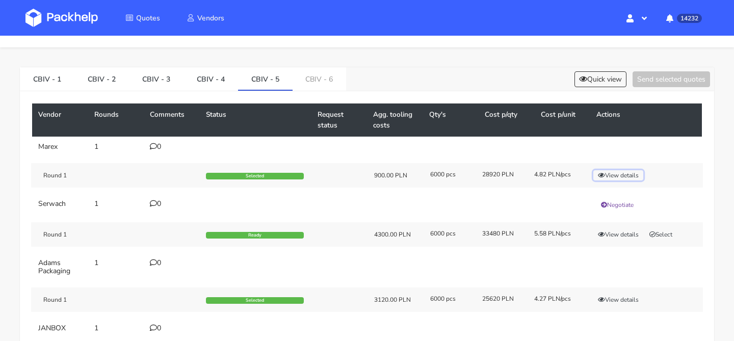
click at [611, 176] on button "View details" at bounding box center [618, 175] width 50 height 10
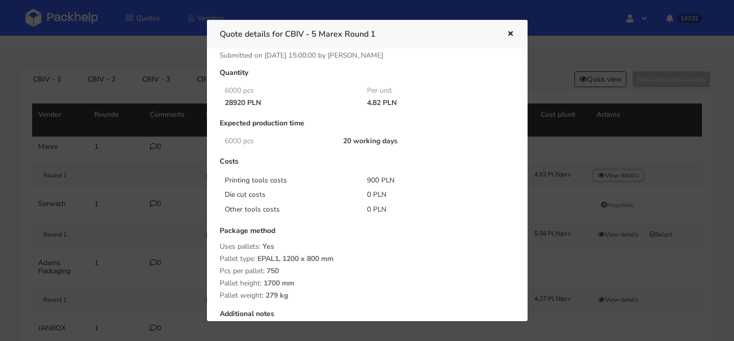
scroll to position [11, 0]
click at [503, 39] on button "button" at bounding box center [508, 34] width 11 height 13
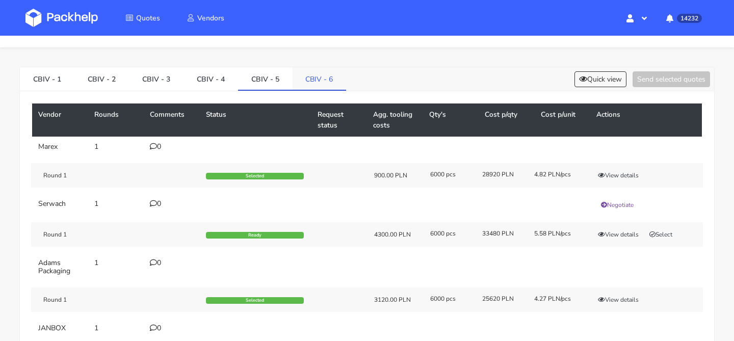
click at [308, 76] on link "CBIV - 6" at bounding box center [319, 78] width 54 height 22
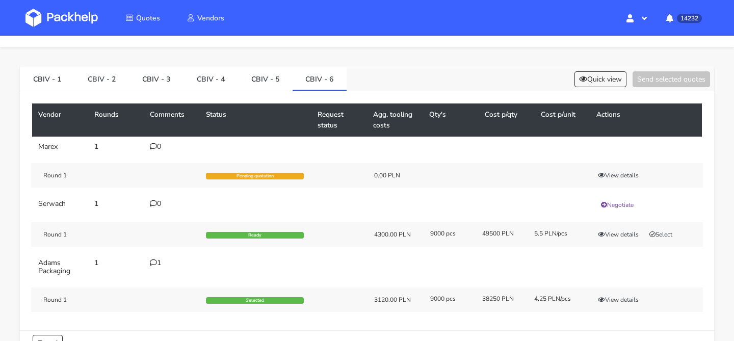
scroll to position [45, 0]
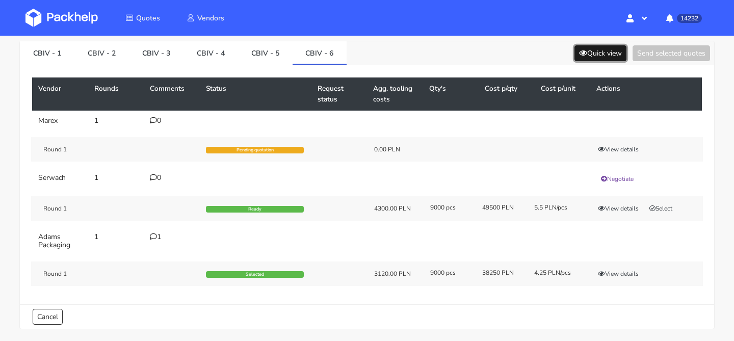
click at [613, 56] on button "Quick view" at bounding box center [600, 53] width 52 height 16
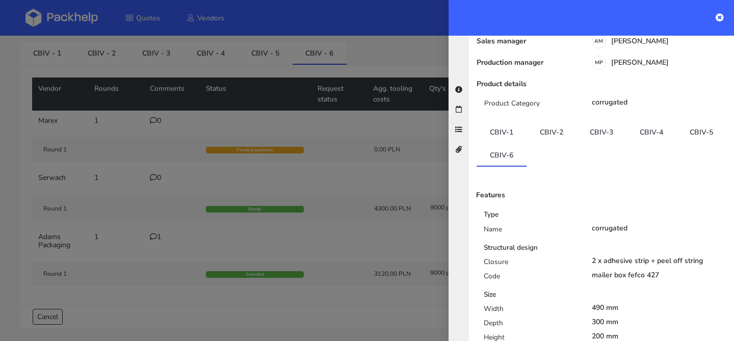
scroll to position [117, 0]
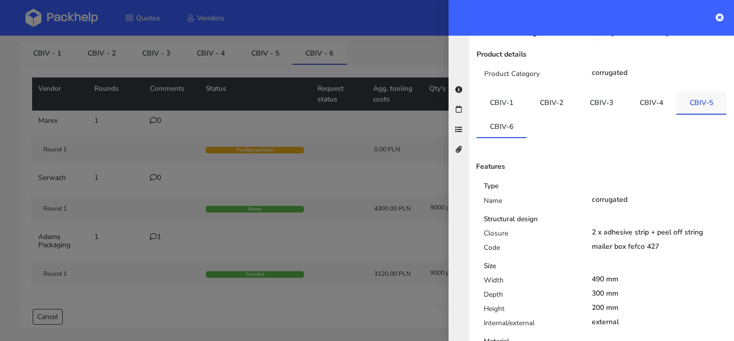
click at [715, 91] on link "CBIV-5" at bounding box center [701, 102] width 50 height 22
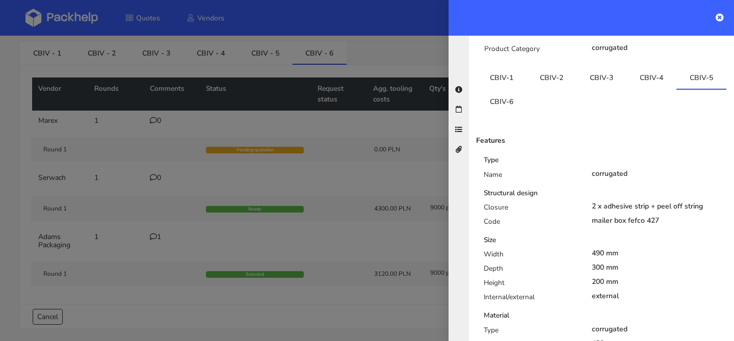
scroll to position [141, 0]
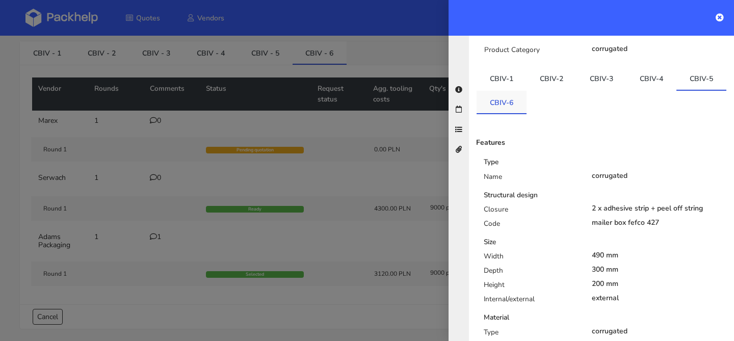
click at [499, 91] on link "CBIV-6" at bounding box center [501, 102] width 50 height 22
click at [688, 67] on link "CBIV-5" at bounding box center [701, 78] width 50 height 22
click at [355, 219] on div at bounding box center [367, 170] width 734 height 341
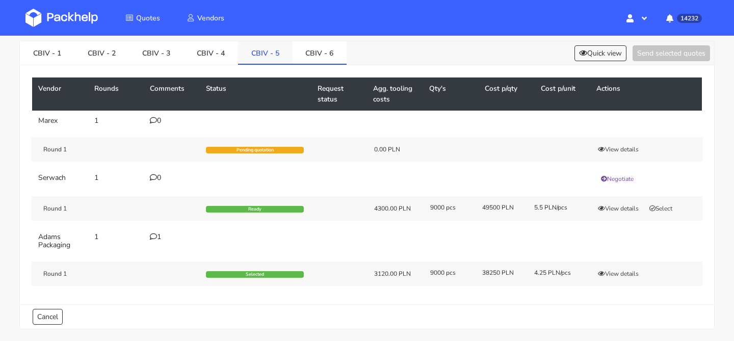
click at [269, 62] on link "CBIV - 5" at bounding box center [265, 52] width 55 height 22
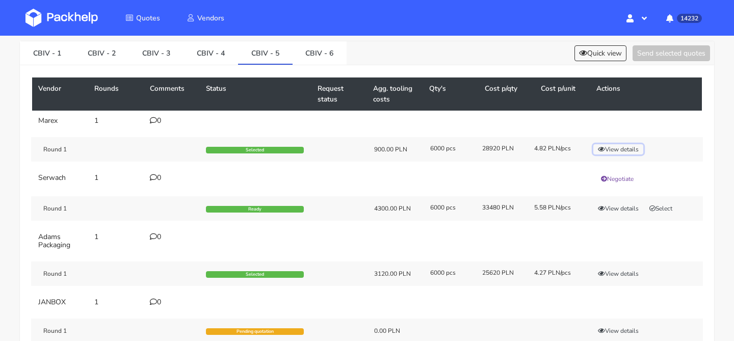
click at [610, 150] on button "View details" at bounding box center [618, 149] width 50 height 10
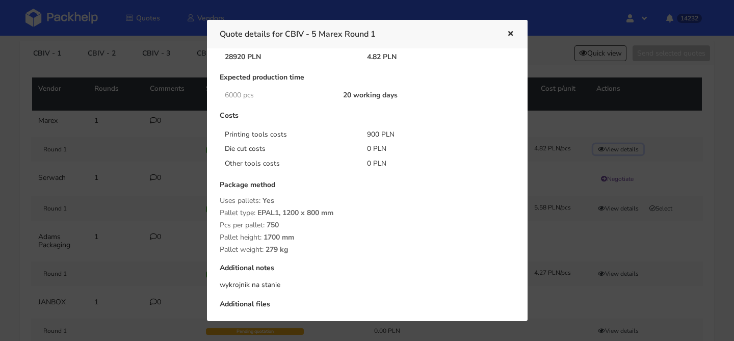
scroll to position [58, 0]
click at [179, 200] on div at bounding box center [367, 170] width 734 height 341
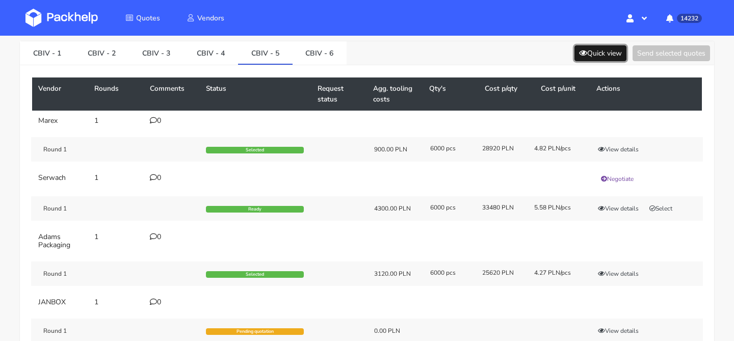
click at [593, 55] on button "Quick view" at bounding box center [600, 53] width 52 height 16
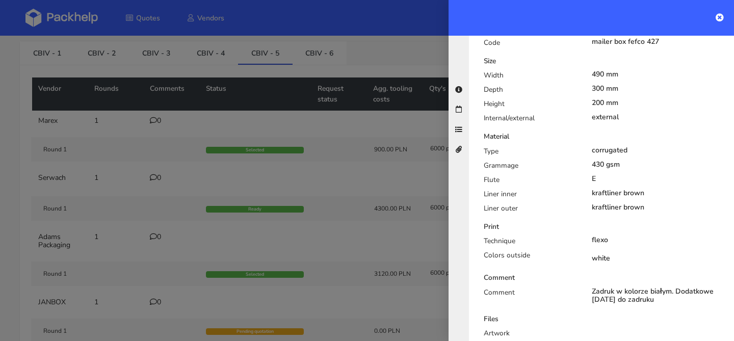
scroll to position [326, 0]
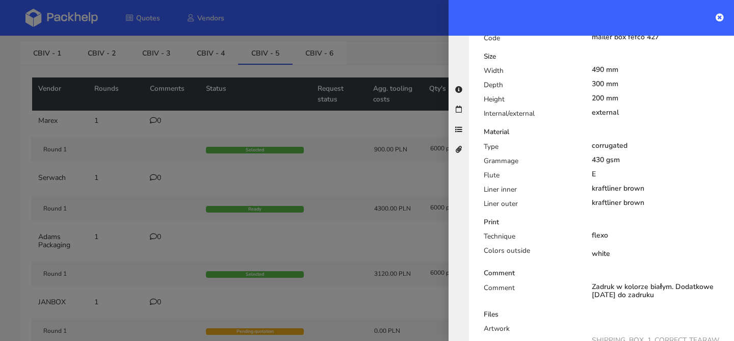
click at [325, 114] on div at bounding box center [367, 170] width 734 height 341
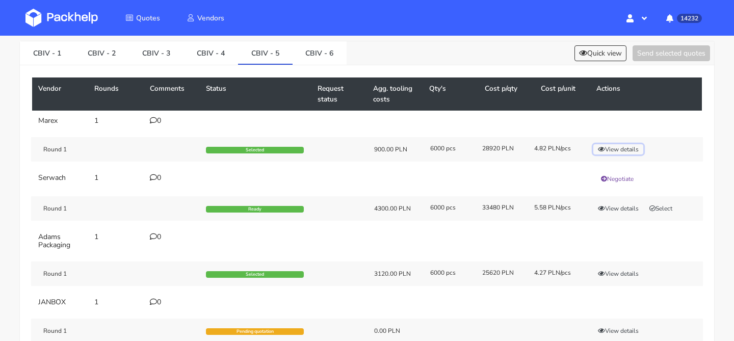
click at [614, 149] on button "View details" at bounding box center [618, 149] width 50 height 10
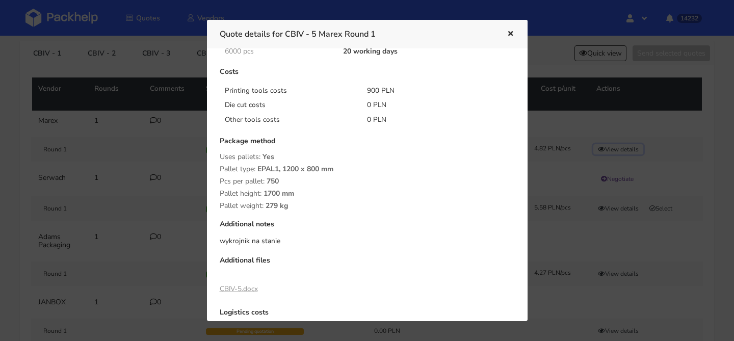
scroll to position [102, 0]
click at [94, 186] on div at bounding box center [367, 170] width 734 height 341
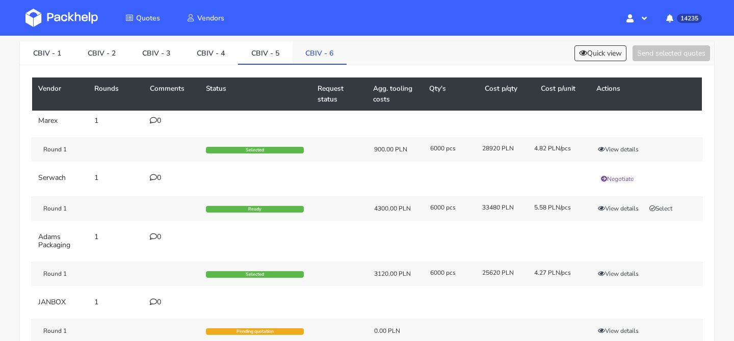
click at [318, 63] on link "CBIV - 6" at bounding box center [319, 52] width 55 height 22
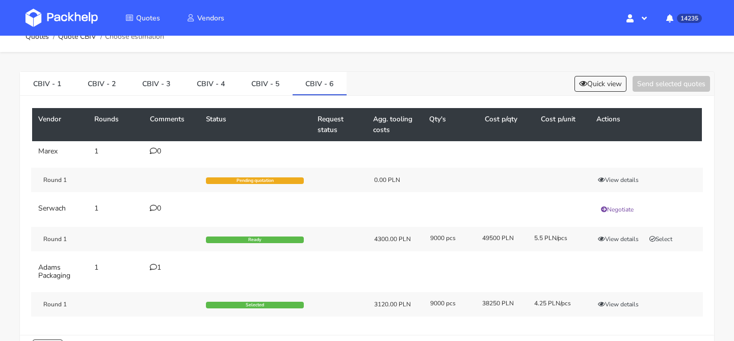
scroll to position [23, 0]
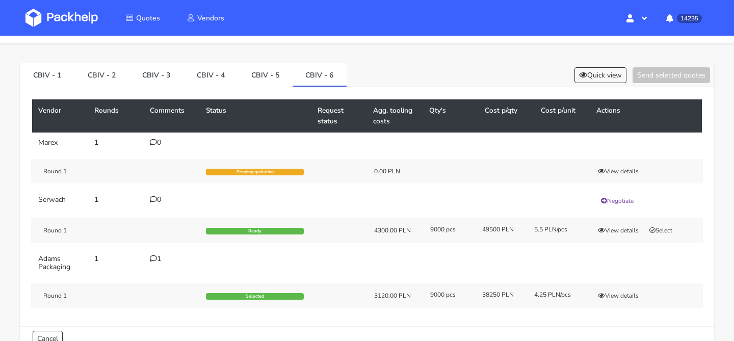
click at [162, 142] on div "0" at bounding box center [172, 143] width 44 height 8
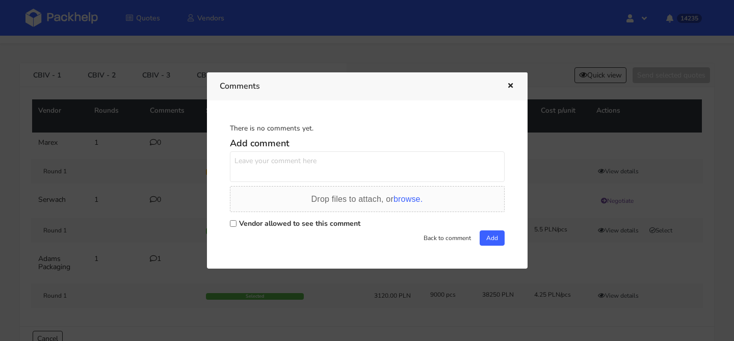
click at [312, 172] on textarea at bounding box center [367, 166] width 275 height 31
type textarea "Proszę o wycenę 6 wariantu. Czy możemy zrobić paletyzacje 1300x1200 (1000szt/pa…"
click at [303, 225] on label "Vendor allowed to see this comment" at bounding box center [299, 224] width 121 height 10
click at [236, 225] on input "Vendor allowed to see this comment" at bounding box center [233, 223] width 7 height 7
checkbox input "true"
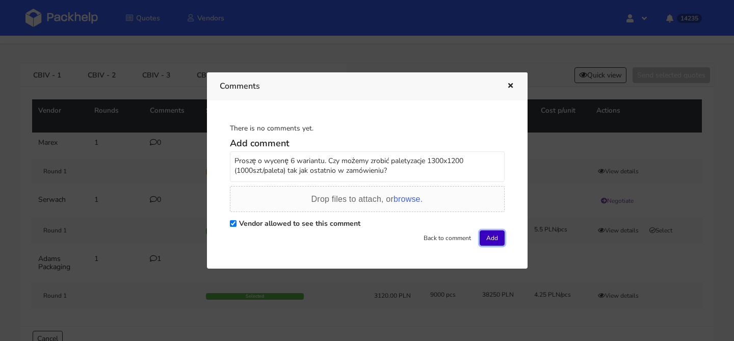
click at [489, 238] on button "Add" at bounding box center [491, 237] width 25 height 15
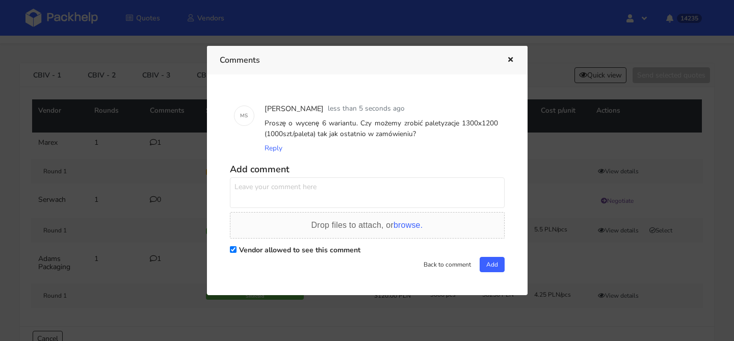
click at [508, 65] on button "button" at bounding box center [508, 60] width 11 height 13
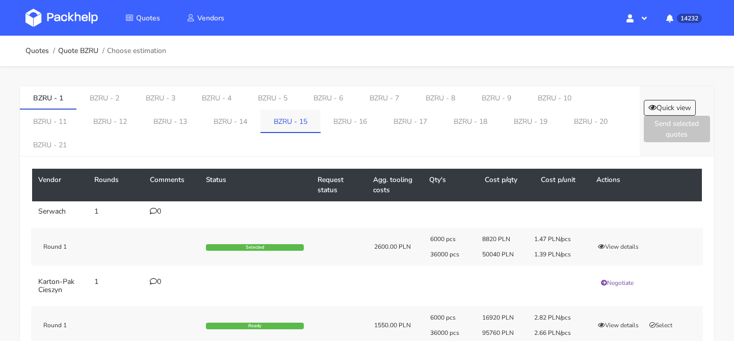
click at [260, 125] on link "BZRU - 15" at bounding box center [290, 121] width 60 height 22
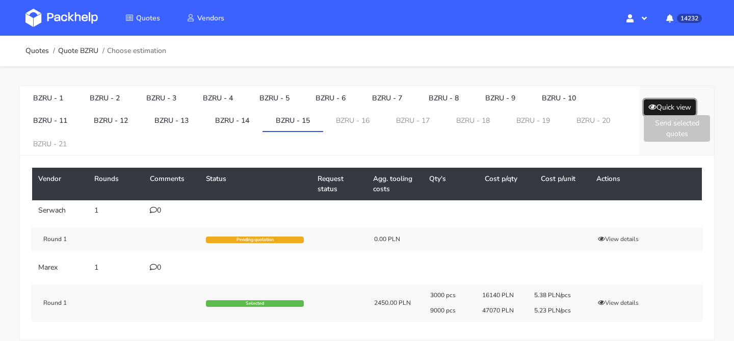
click at [663, 110] on button "Quick view" at bounding box center [670, 107] width 52 height 16
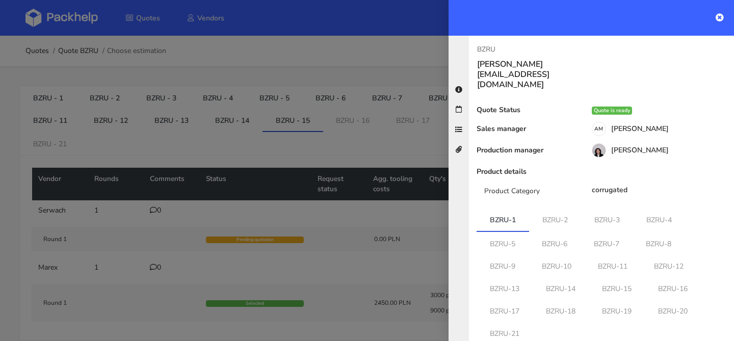
click at [327, 151] on div at bounding box center [367, 170] width 734 height 341
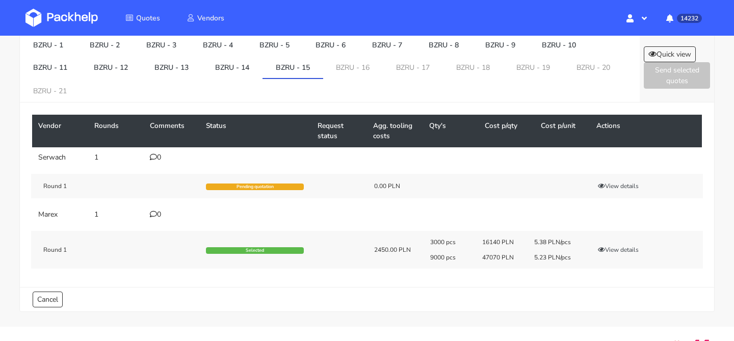
scroll to position [74, 0]
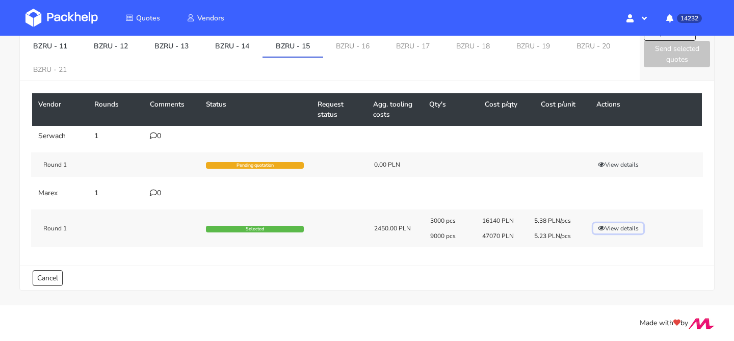
click at [609, 228] on button "View details" at bounding box center [618, 228] width 50 height 10
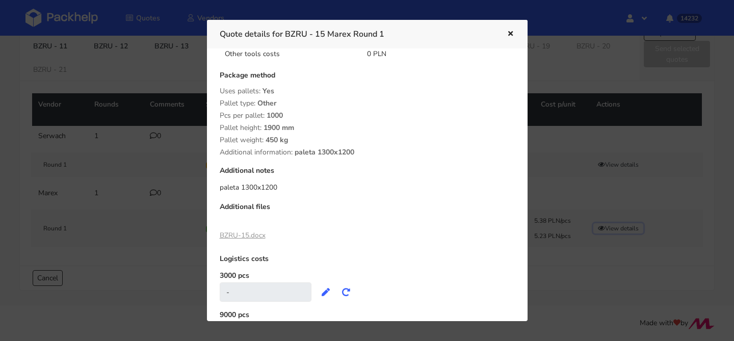
scroll to position [200, 0]
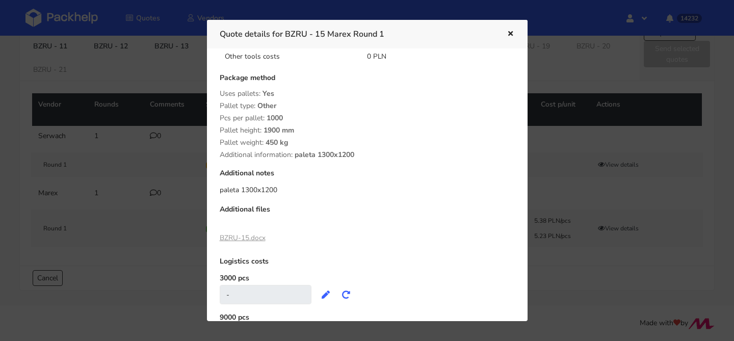
click at [165, 186] on div at bounding box center [367, 170] width 734 height 341
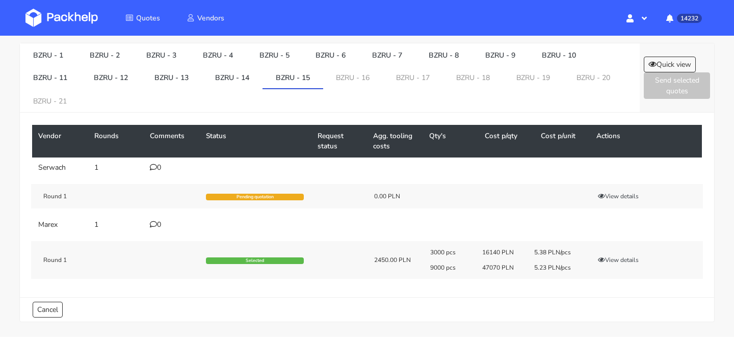
scroll to position [48, 0]
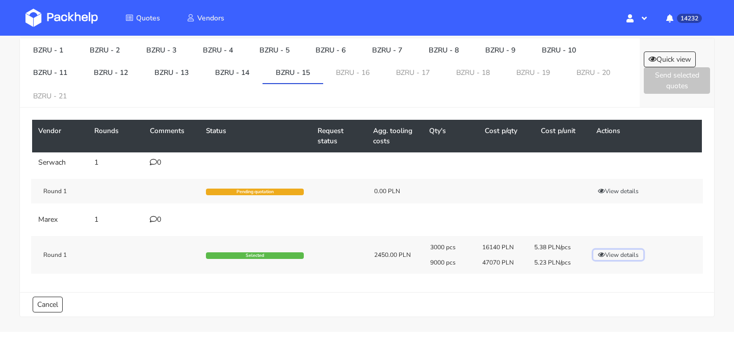
click at [622, 254] on button "View details" at bounding box center [618, 255] width 50 height 10
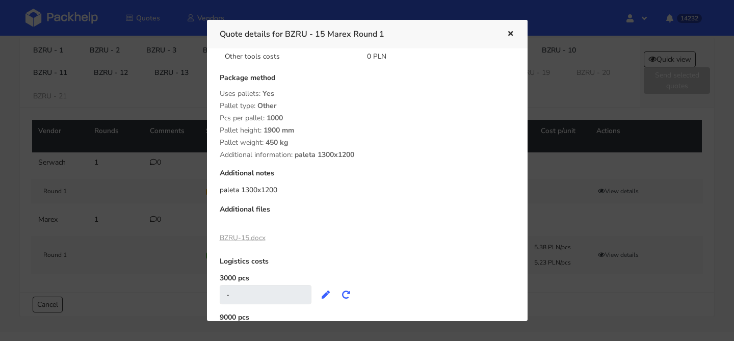
drag, startPoint x: 360, startPoint y: 153, endPoint x: 214, endPoint y: 79, distance: 163.6
click at [214, 79] on div "Quantity 3000 pcs Per unit 16140 PLN 5.38 PLN 9000 pcs Per unit 47070 PLN 5.23 …" at bounding box center [366, 116] width 309 height 474
copy div "Package method Uses pallets: Yes Pallet type: Other Pcs per pallet: 1000 Pallet…"
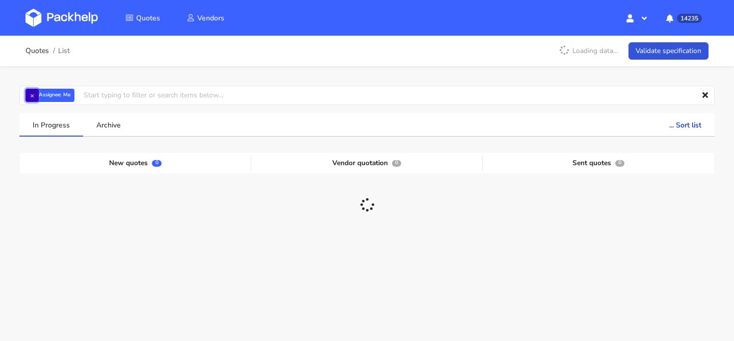
click at [35, 94] on button "×" at bounding box center [31, 95] width 13 height 13
click at [38, 94] on input "text" at bounding box center [366, 95] width 695 height 19
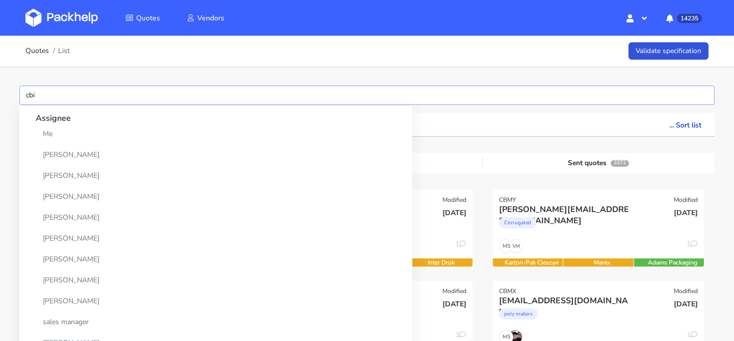
type input "cbiv"
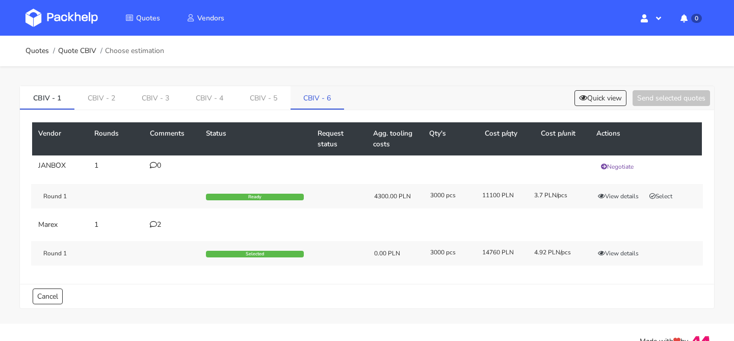
click at [301, 95] on link "CBIV - 6" at bounding box center [317, 97] width 54 height 22
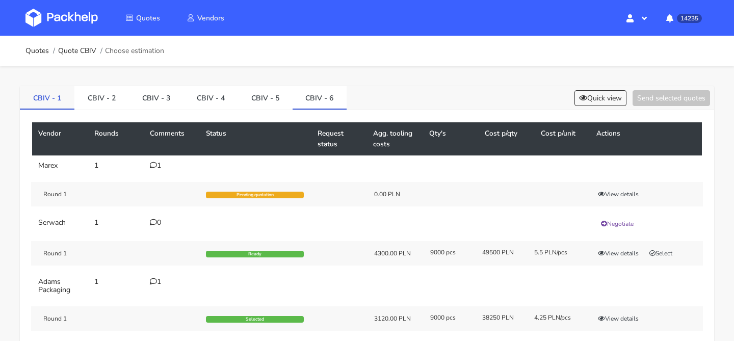
click at [60, 105] on link "CBIV - 1" at bounding box center [47, 97] width 55 height 22
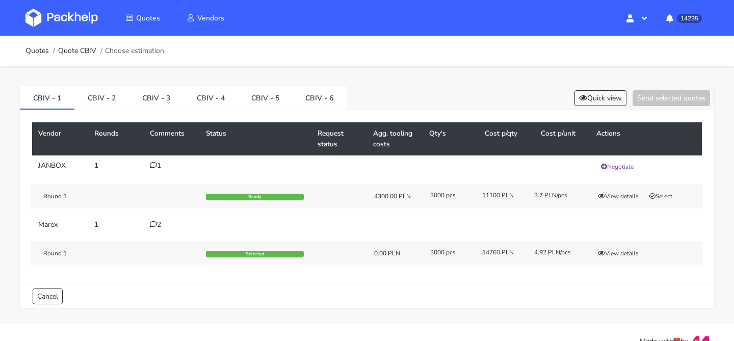
click at [156, 223] on div "2" at bounding box center [172, 225] width 44 height 8
click at [298, 103] on link "CBIV - 6" at bounding box center [317, 97] width 54 height 22
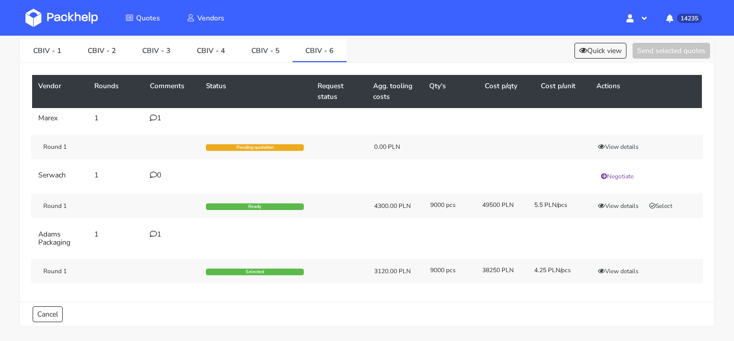
scroll to position [48, 0]
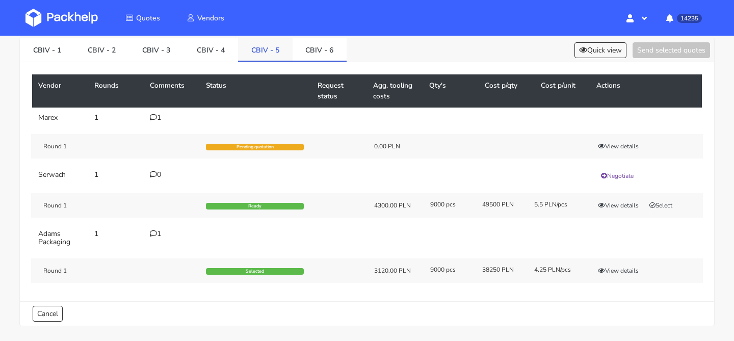
click at [253, 51] on link "CBIV - 5" at bounding box center [265, 49] width 55 height 22
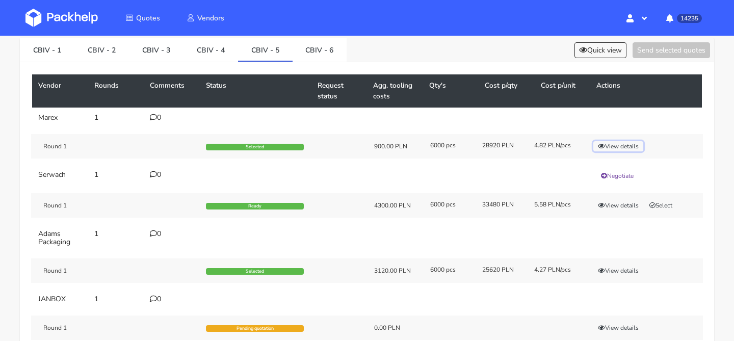
click at [616, 148] on button "View details" at bounding box center [618, 146] width 50 height 10
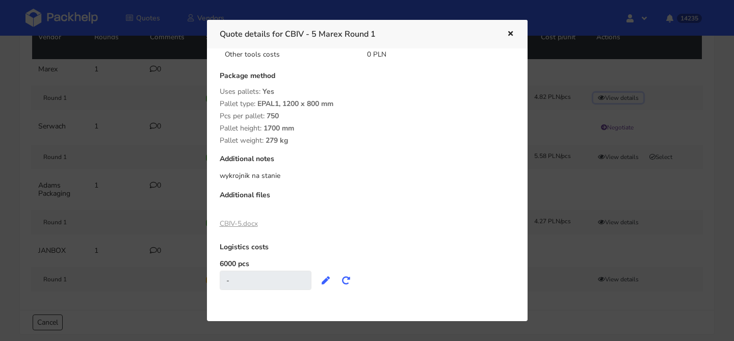
scroll to position [100, 0]
click at [505, 34] on button "button" at bounding box center [508, 34] width 11 height 13
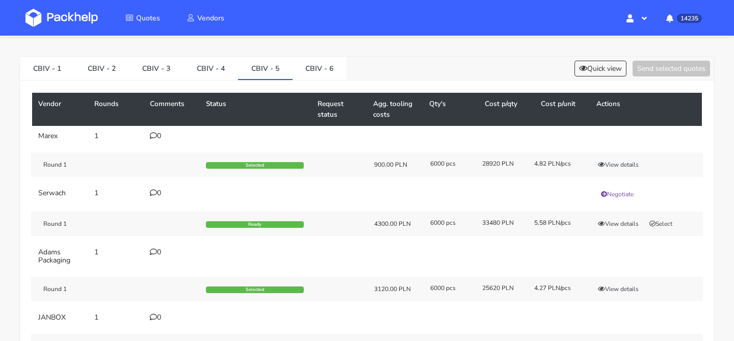
scroll to position [0, 0]
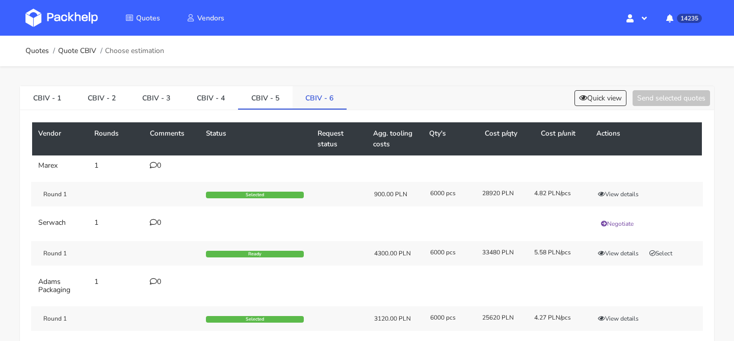
click at [316, 95] on link "CBIV - 6" at bounding box center [319, 97] width 55 height 22
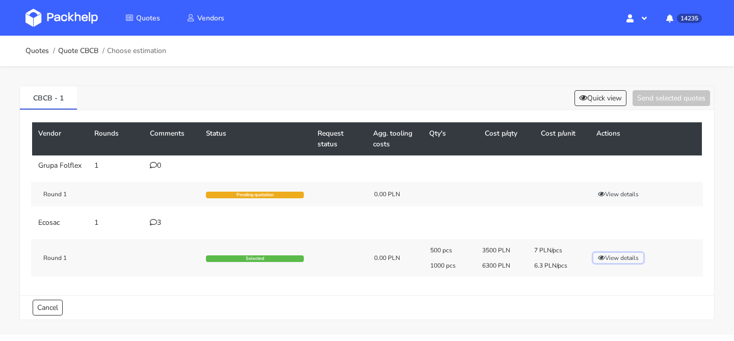
click at [620, 258] on button "View details" at bounding box center [618, 258] width 50 height 10
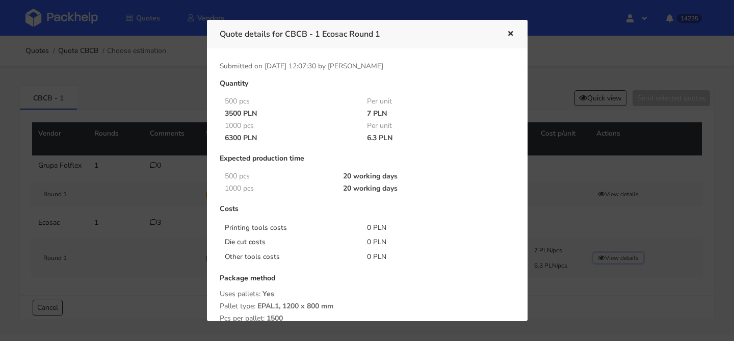
scroll to position [12, 0]
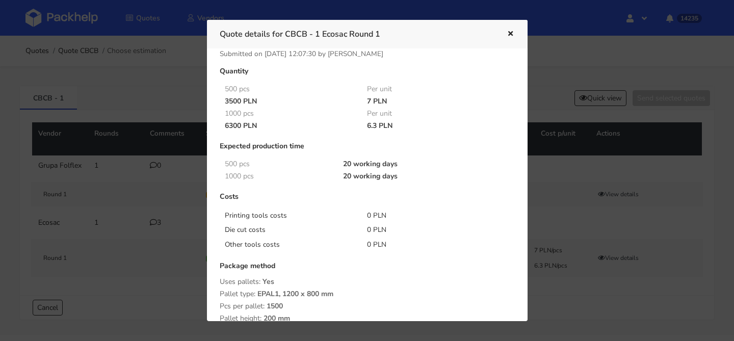
click at [133, 158] on div at bounding box center [367, 170] width 734 height 341
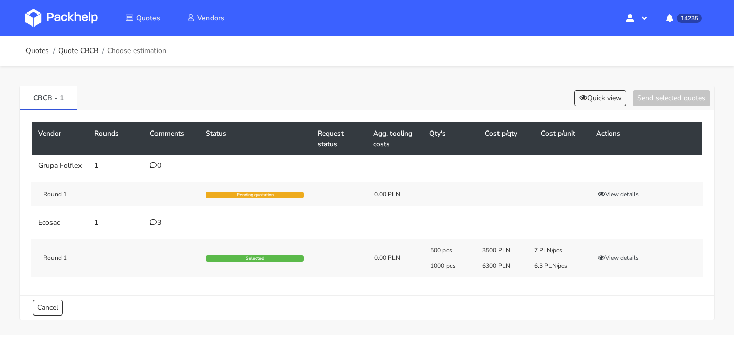
click at [133, 157] on td "1" at bounding box center [116, 165] width 56 height 20
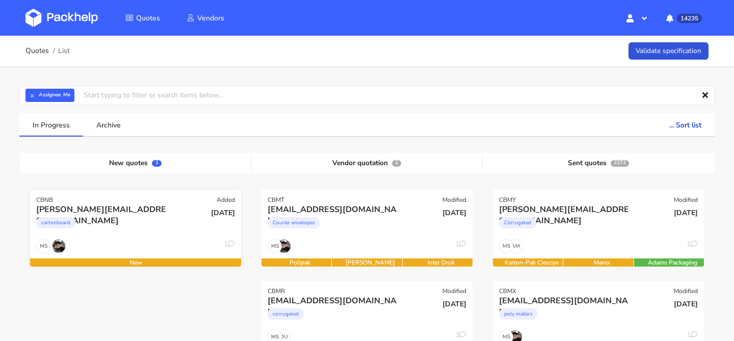
click at [126, 227] on div "cartonboard" at bounding box center [103, 225] width 135 height 20
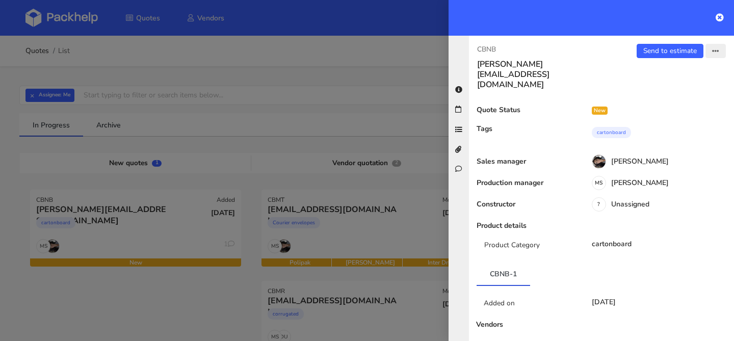
click at [717, 56] on button "button" at bounding box center [715, 51] width 20 height 14
click at [673, 91] on link "Edit quote" at bounding box center [682, 91] width 90 height 17
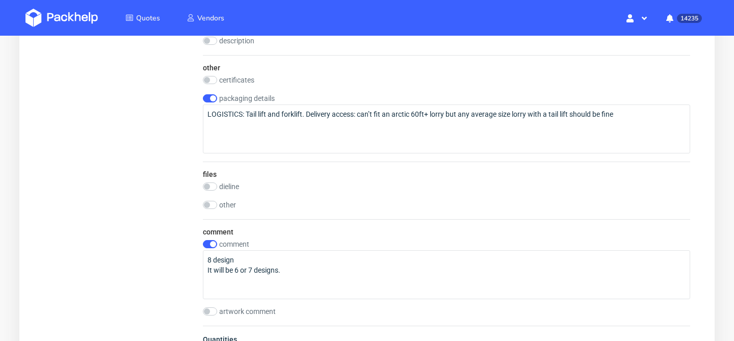
scroll to position [1004, 0]
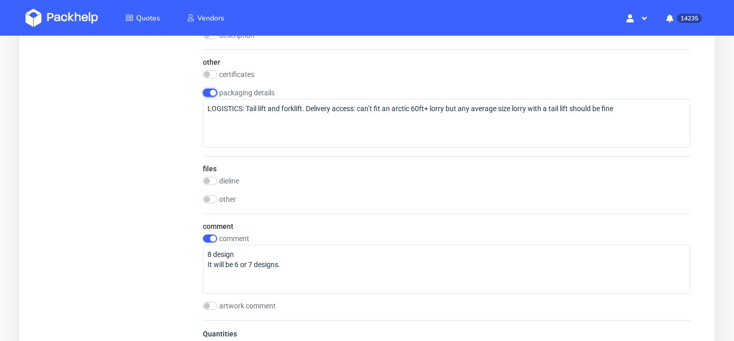
click at [210, 92] on input "checkbox" at bounding box center [210, 93] width 14 height 8
checkbox input "false"
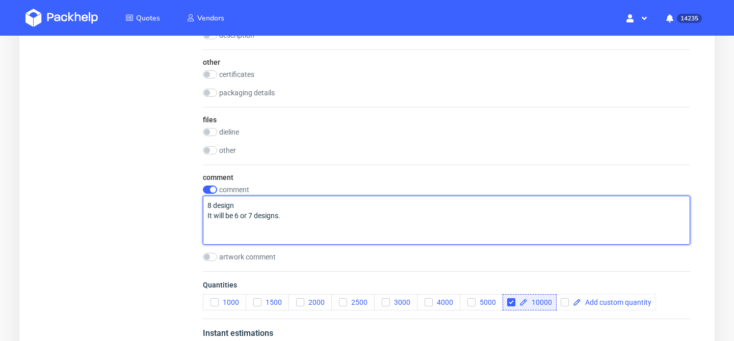
click at [253, 219] on textarea "8 design It will be 6 or 7 designs." at bounding box center [446, 220] width 487 height 49
click at [279, 219] on textarea "8 design It will be 6 or 7 designs." at bounding box center [446, 220] width 487 height 49
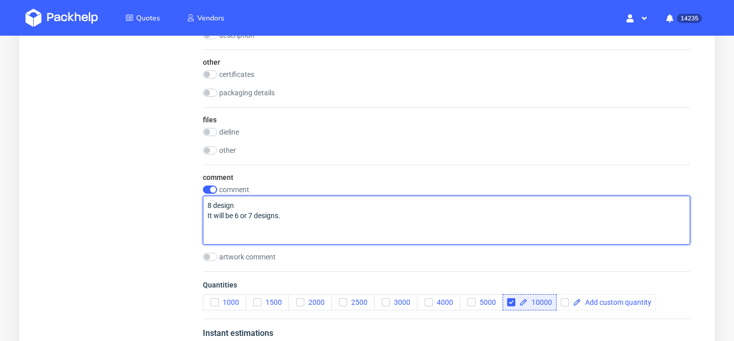
drag, startPoint x: 288, startPoint y: 218, endPoint x: 172, endPoint y: 204, distance: 117.1
type textarea "5"
type textarea "6 grafik po równo"
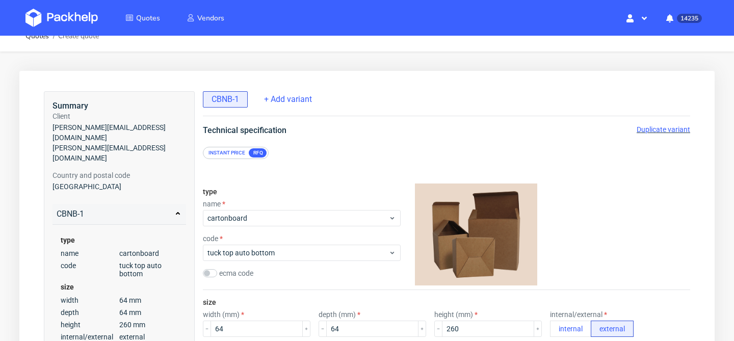
scroll to position [0, 0]
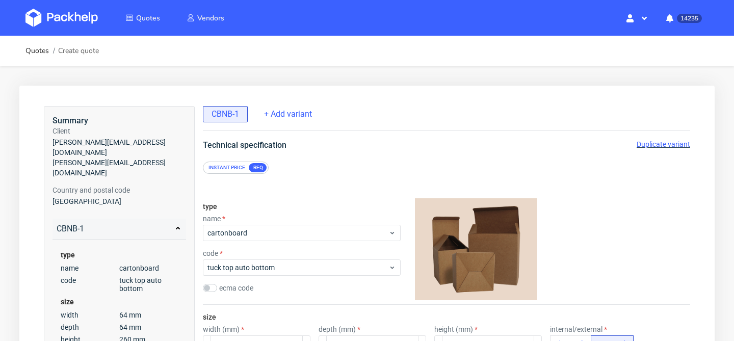
click at [656, 146] on span "Duplicate variant" at bounding box center [663, 144] width 54 height 8
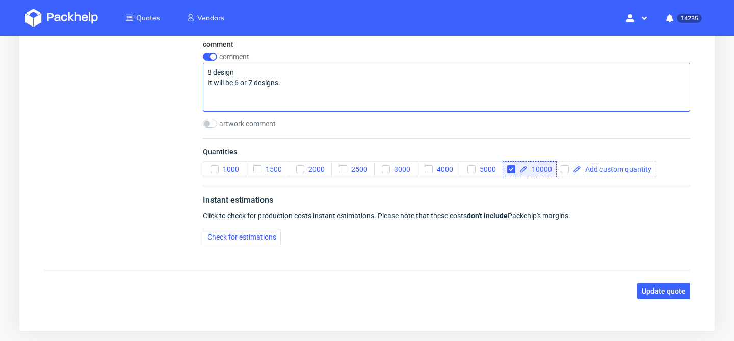
scroll to position [1131, 0]
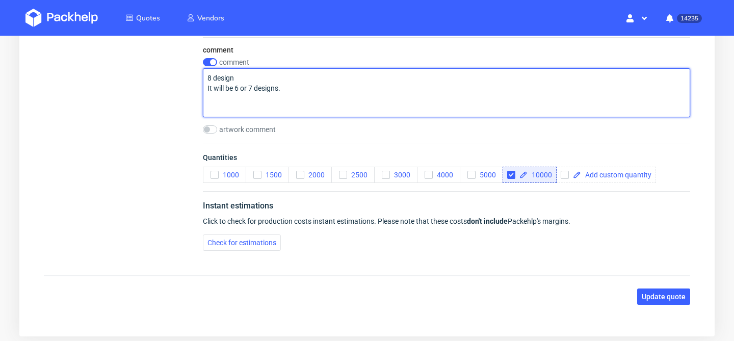
drag, startPoint x: 288, startPoint y: 90, endPoint x: 182, endPoint y: 77, distance: 106.7
type textarea "7 grafik po równo"
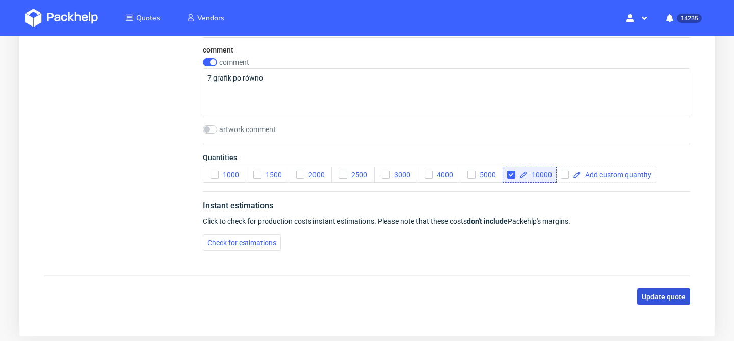
click at [671, 298] on span "Update quote" at bounding box center [664, 296] width 44 height 7
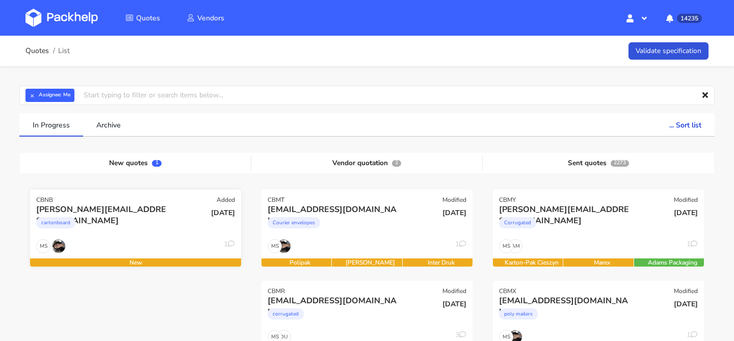
click at [164, 227] on div "cartonboard" at bounding box center [103, 225] width 135 height 20
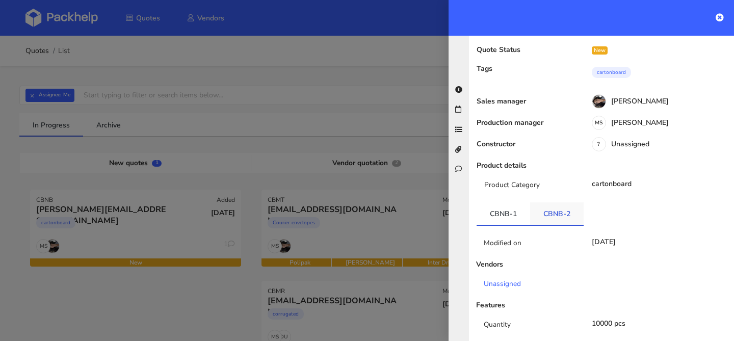
click at [554, 202] on link "CBNB-2" at bounding box center [557, 213] width 54 height 22
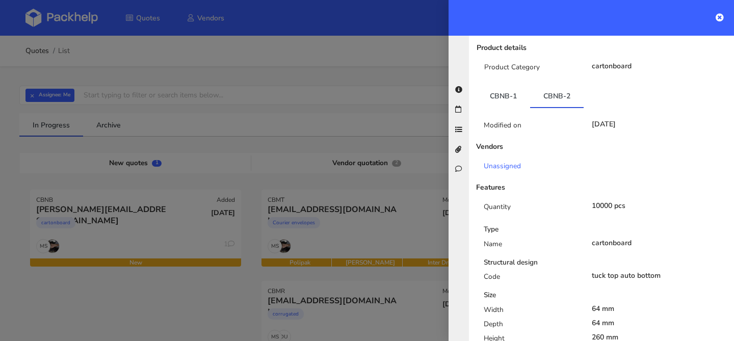
scroll to position [176, 0]
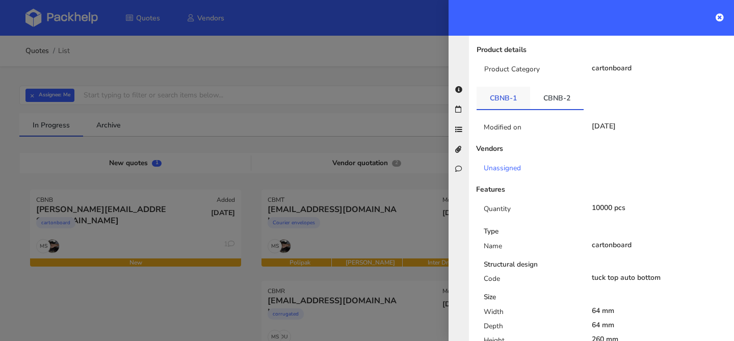
click at [517, 87] on link "CBNB-1" at bounding box center [503, 98] width 54 height 22
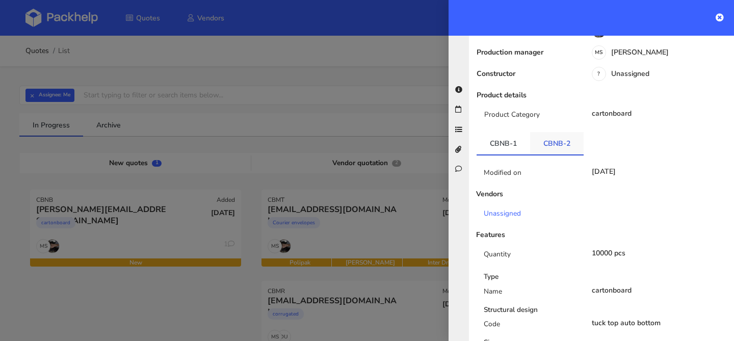
click at [563, 132] on link "CBNB-2" at bounding box center [557, 143] width 54 height 22
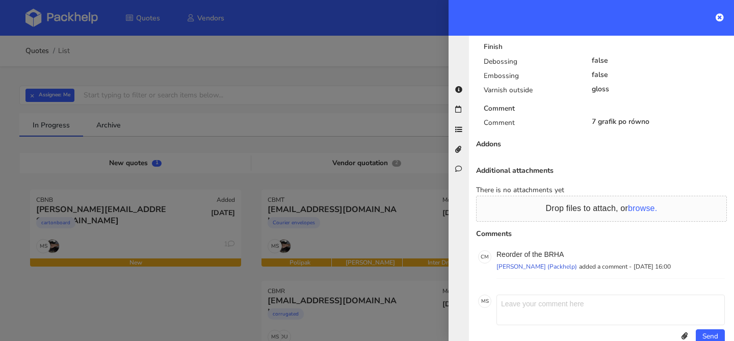
scroll to position [0, 0]
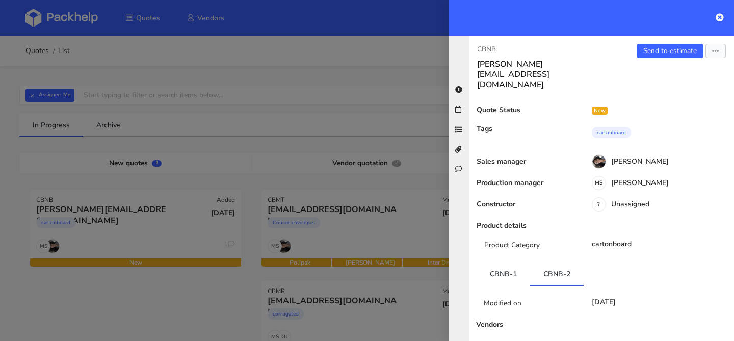
click at [678, 59] on div "Send to estimate View quote Edit quote Missing data Reject quote Export to PDF" at bounding box center [667, 67] width 132 height 46
click at [678, 52] on link "Send to estimate" at bounding box center [669, 51] width 67 height 14
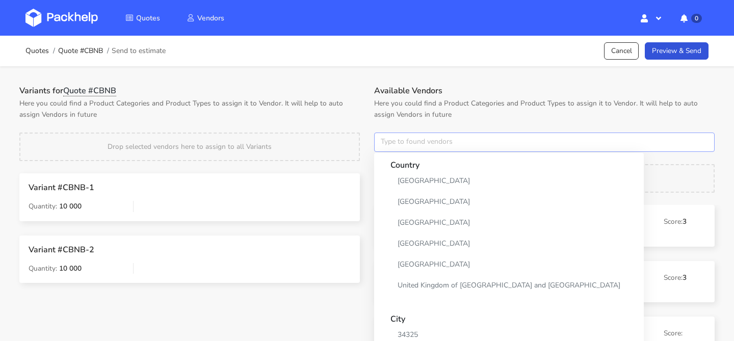
click at [395, 140] on input "text" at bounding box center [544, 141] width 340 height 19
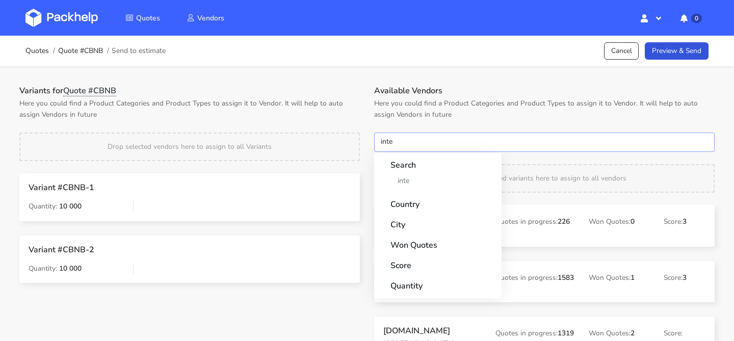
type input "inter"
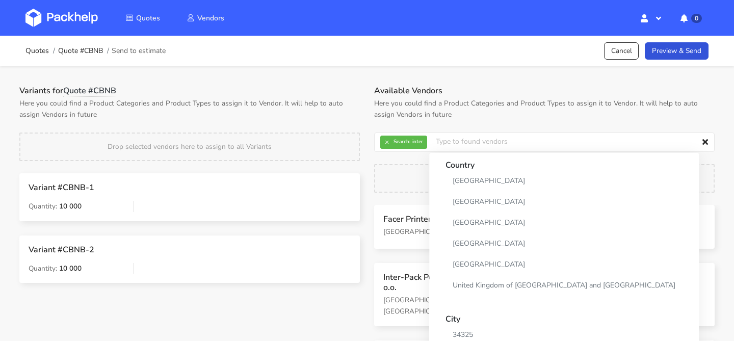
click at [401, 277] on h3 "Inter-Pack Polonia Sp. z o.o." at bounding box center [432, 282] width 98 height 20
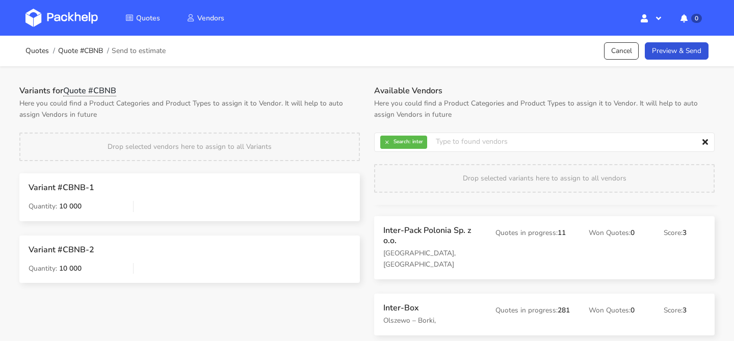
scroll to position [68, 0]
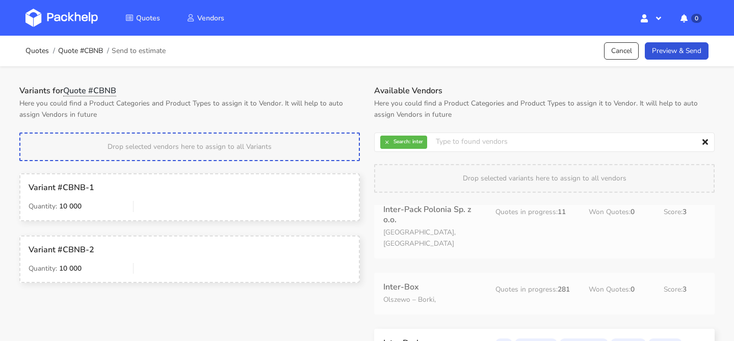
drag, startPoint x: 408, startPoint y: 321, endPoint x: 287, endPoint y: 133, distance: 223.3
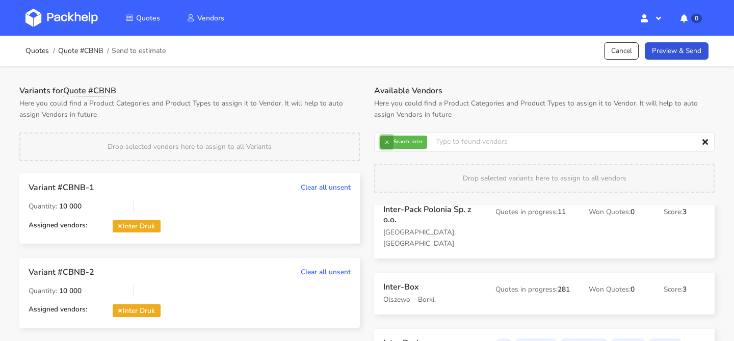
click at [385, 146] on button "×" at bounding box center [386, 142] width 13 height 13
click at [385, 146] on input "text" at bounding box center [544, 141] width 340 height 19
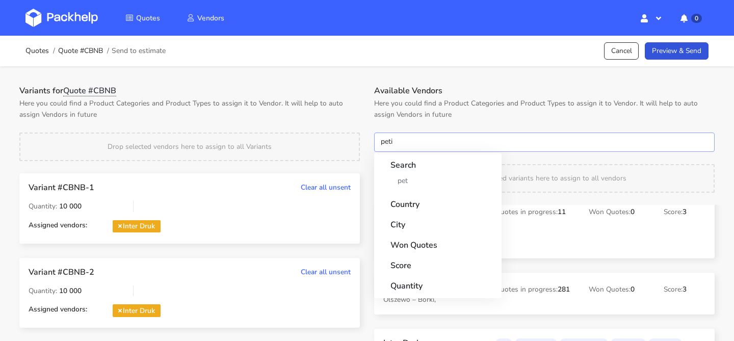
type input "petit"
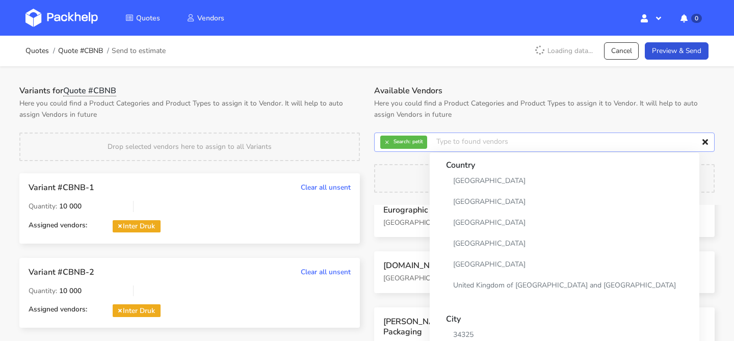
scroll to position [0, 0]
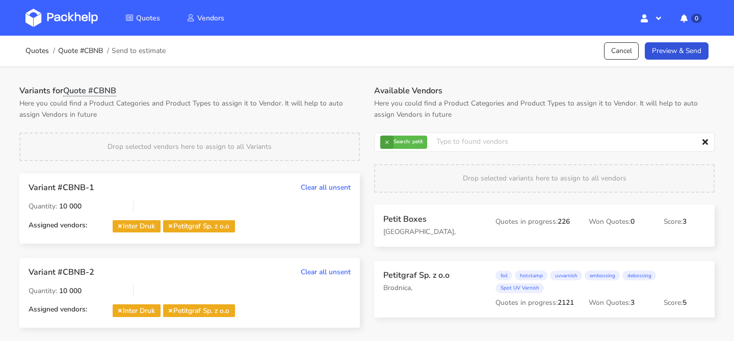
click at [393, 144] on span "× Search: petit" at bounding box center [401, 142] width 43 height 13
click at [393, 144] on button "×" at bounding box center [386, 142] width 13 height 13
click at [393, 144] on input "text" at bounding box center [544, 141] width 340 height 19
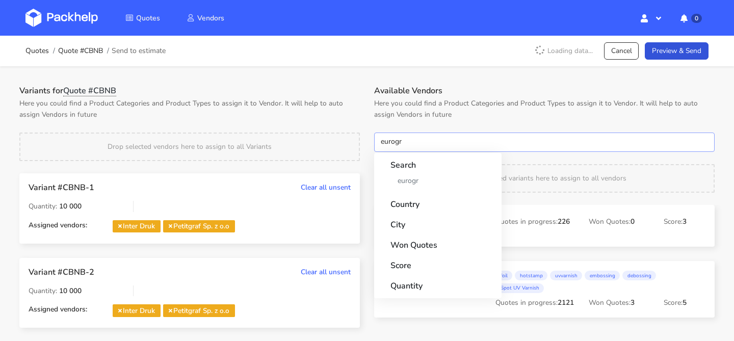
type input "eurogra"
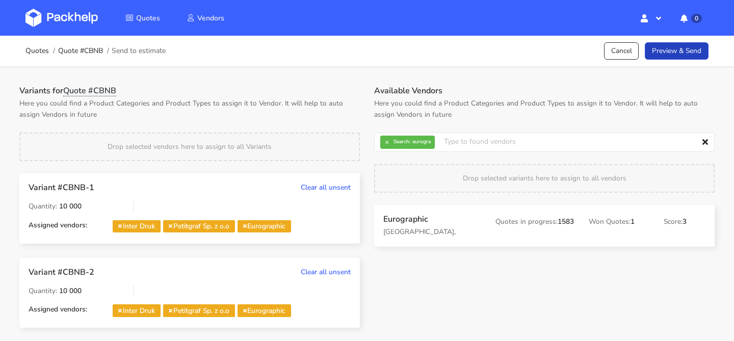
click at [682, 58] on link "Preview & Send" at bounding box center [677, 51] width 64 height 18
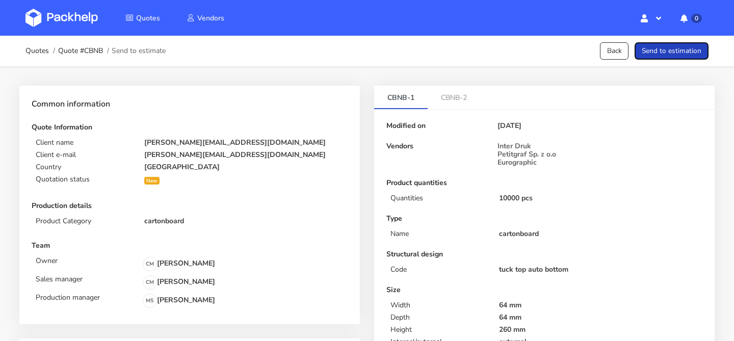
click at [682, 58] on button "Send to estimation" at bounding box center [671, 51] width 74 height 18
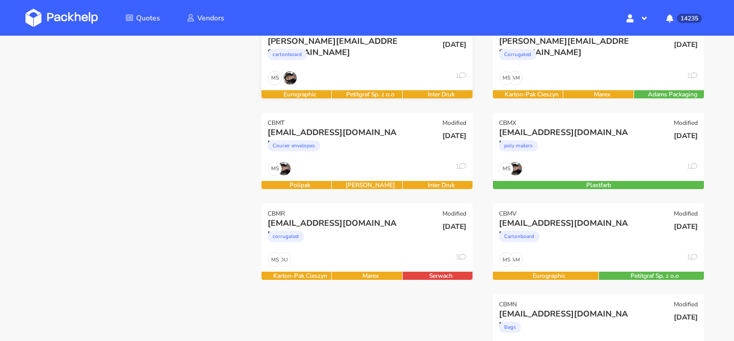
scroll to position [109, 0]
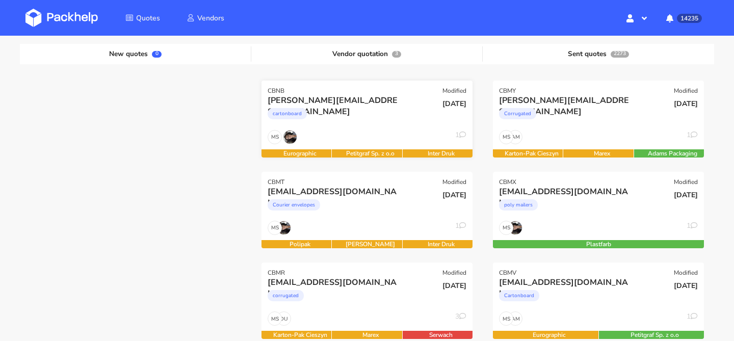
click at [380, 142] on div "MS 1" at bounding box center [366, 139] width 211 height 19
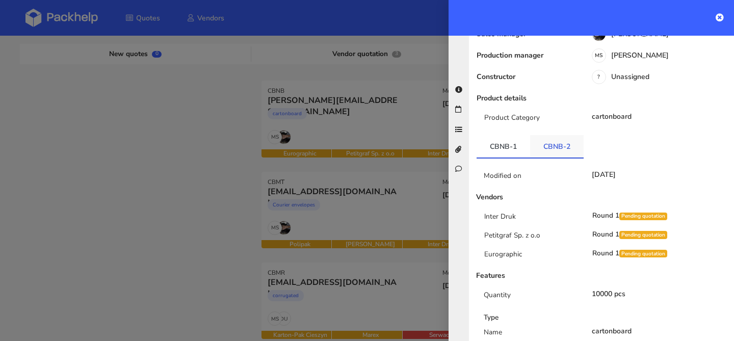
click at [554, 135] on link "CBNB-2" at bounding box center [557, 146] width 54 height 22
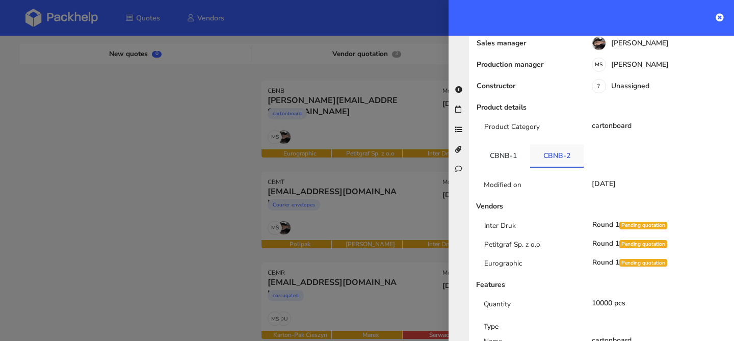
scroll to position [0, 0]
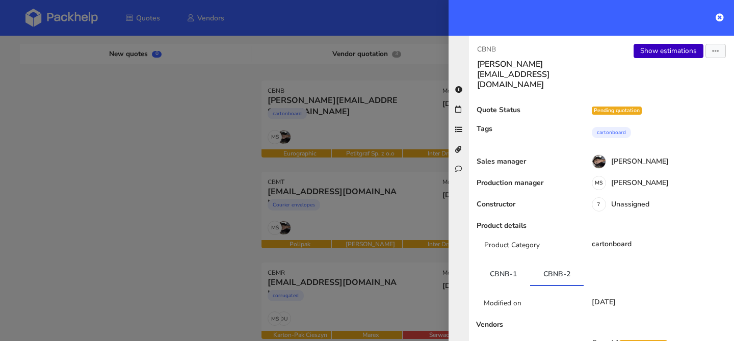
click at [648, 50] on link "Show estimations" at bounding box center [668, 51] width 70 height 14
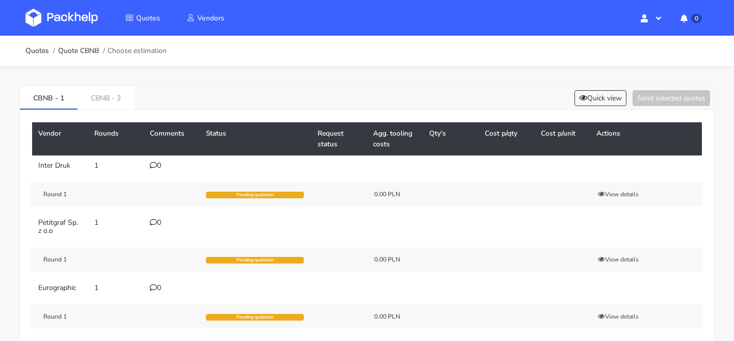
click at [153, 162] on icon at bounding box center [153, 165] width 7 height 7
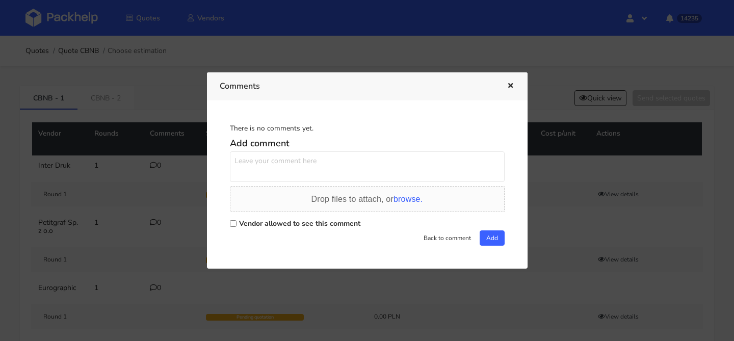
click at [260, 168] on textarea at bounding box center [367, 166] width 275 height 31
paste textarea "R714253612"
type textarea "powtórka R714253612"
click at [297, 225] on label "Vendor allowed to see this comment" at bounding box center [299, 224] width 121 height 10
click at [236, 225] on input "Vendor allowed to see this comment" at bounding box center [233, 223] width 7 height 7
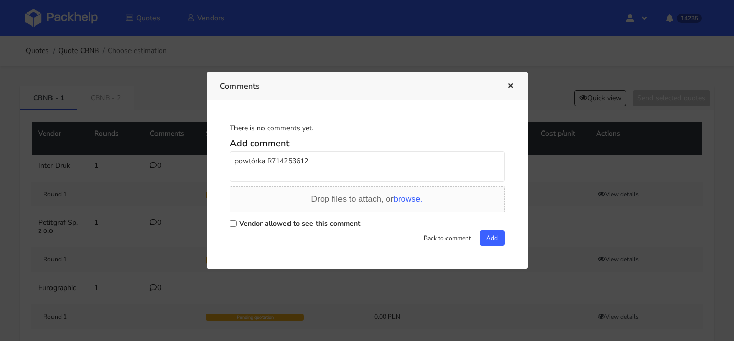
checkbox input "true"
click at [484, 235] on button "Add" at bounding box center [491, 237] width 25 height 15
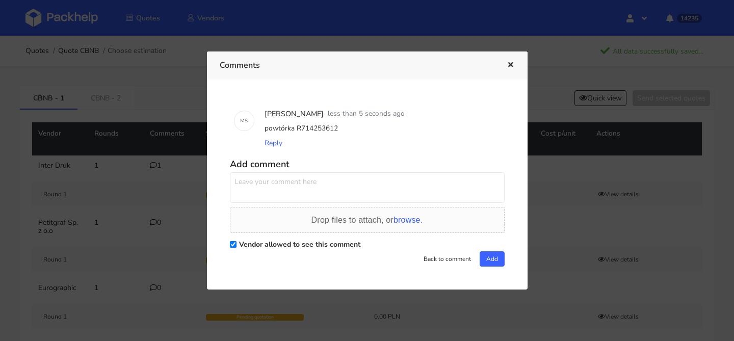
click at [514, 65] on icon "button" at bounding box center [510, 65] width 9 height 7
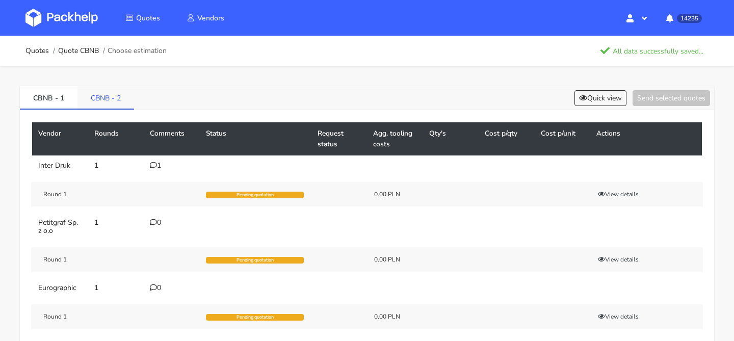
click at [77, 108] on link "CBNB - 2" at bounding box center [105, 97] width 57 height 22
click at [41, 94] on link "CBNB - 1" at bounding box center [49, 97] width 58 height 22
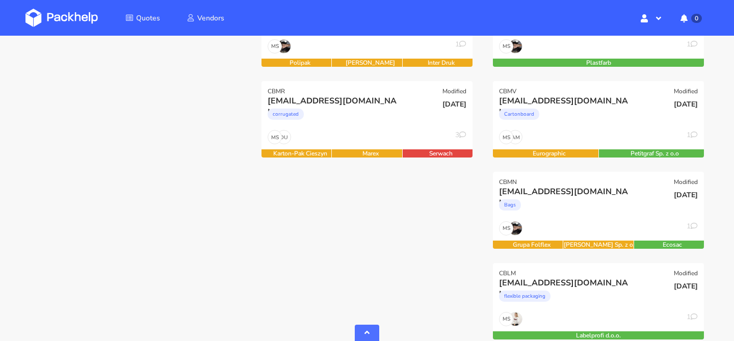
scroll to position [312, 0]
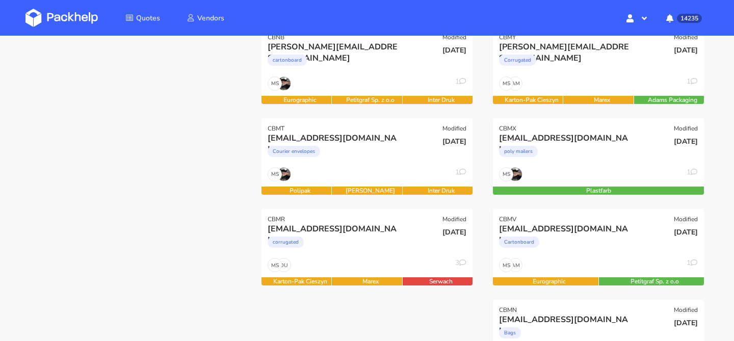
scroll to position [175, 0]
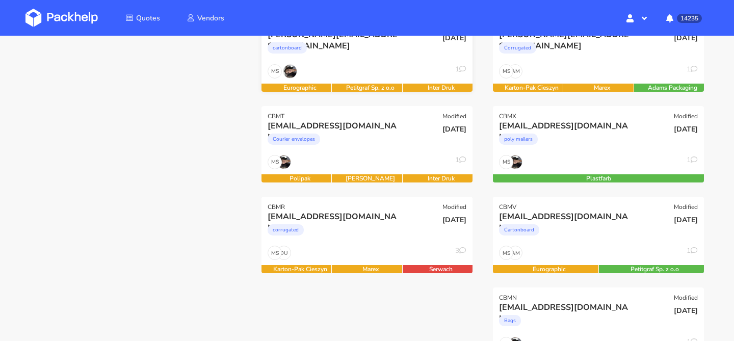
click at [349, 70] on div "MS 1" at bounding box center [366, 73] width 211 height 19
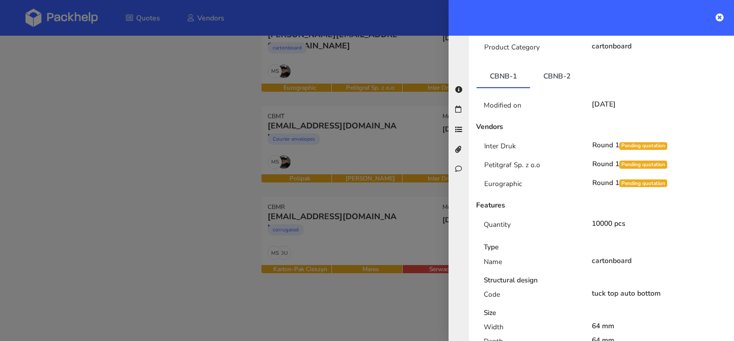
scroll to position [193, 0]
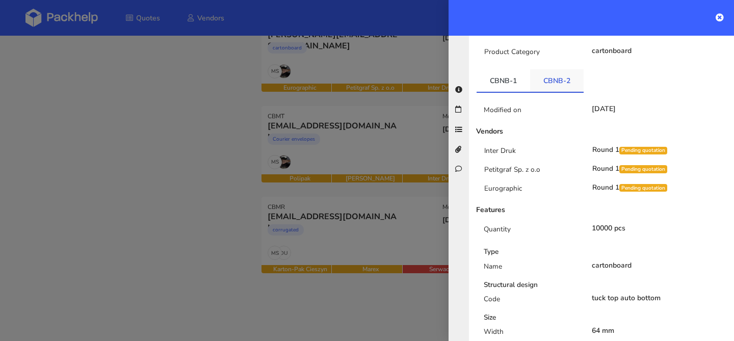
click at [551, 69] on link "CBNB-2" at bounding box center [557, 80] width 54 height 22
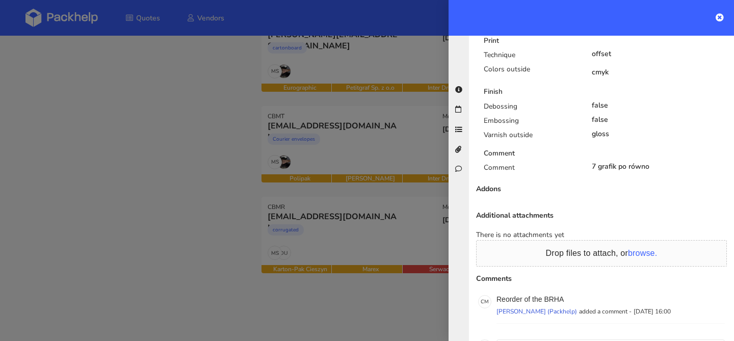
scroll to position [612, 0]
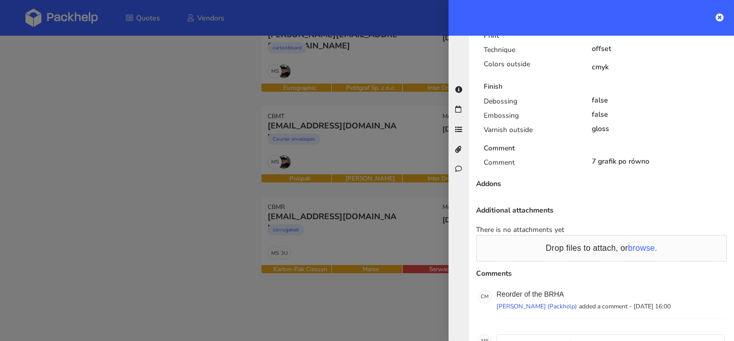
click at [369, 136] on div at bounding box center [367, 170] width 734 height 341
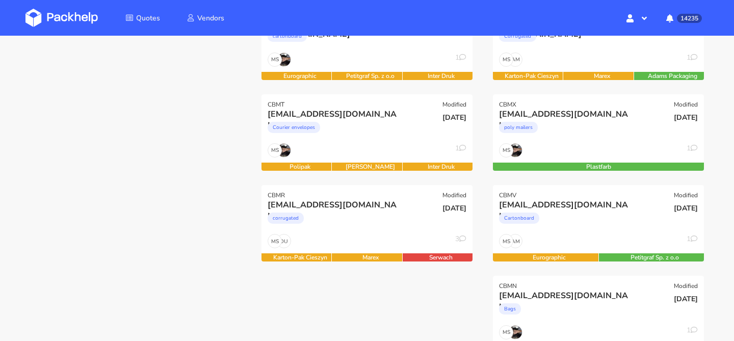
scroll to position [188, 0]
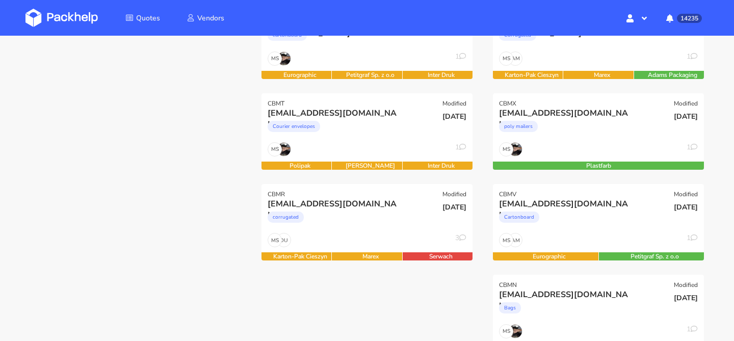
click at [369, 136] on div "Courier envelopes" at bounding box center [335, 129] width 135 height 20
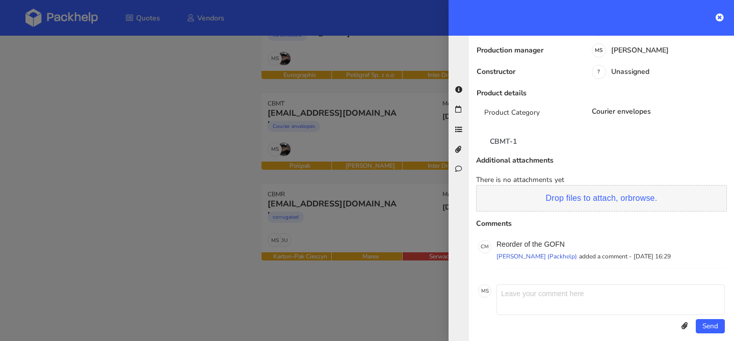
scroll to position [109, 0]
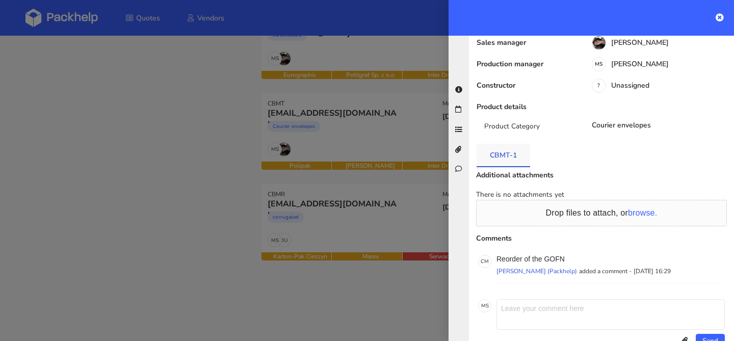
click at [520, 150] on link "CBMT-1" at bounding box center [503, 155] width 54 height 22
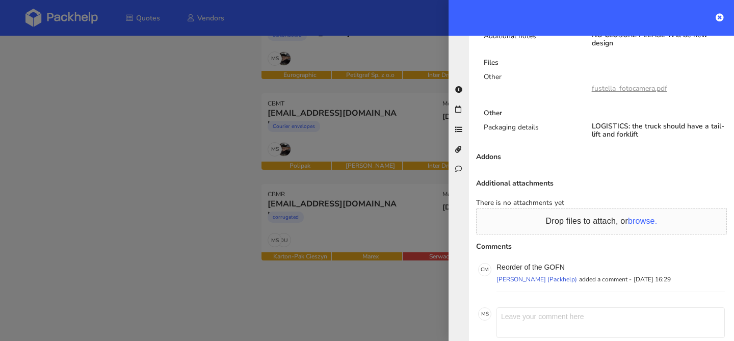
scroll to position [727, 0]
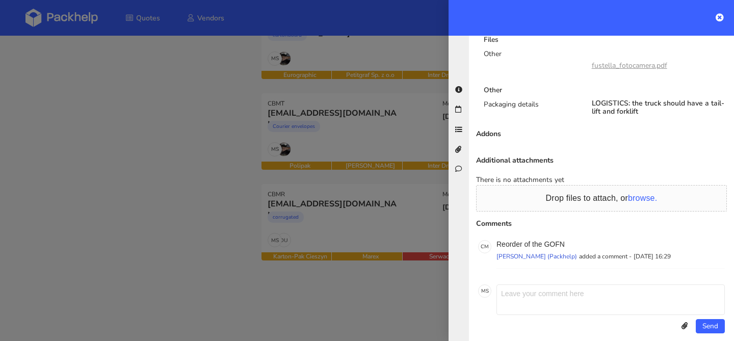
click at [401, 126] on div at bounding box center [367, 170] width 734 height 341
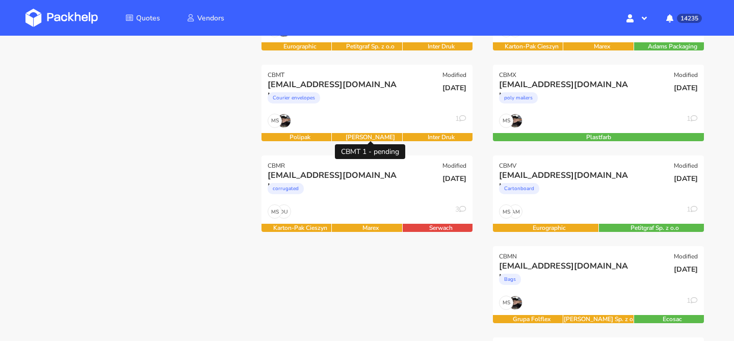
scroll to position [226, 0]
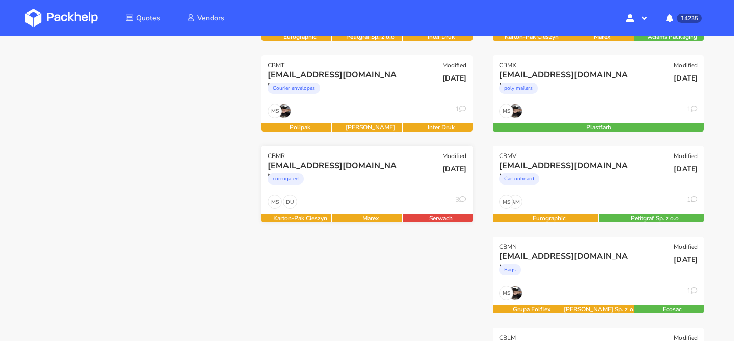
click at [371, 185] on div "corrugated" at bounding box center [335, 181] width 135 height 20
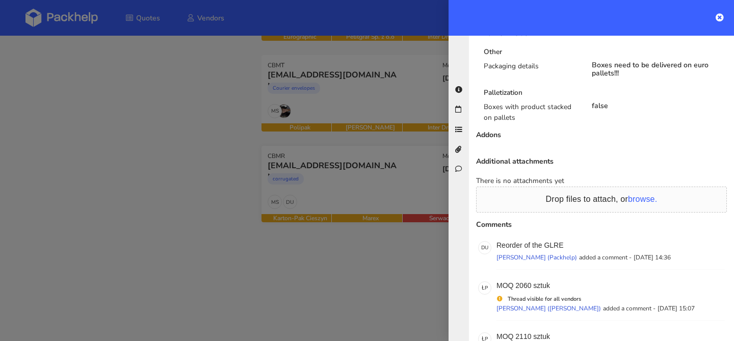
click at [371, 185] on div at bounding box center [367, 170] width 734 height 341
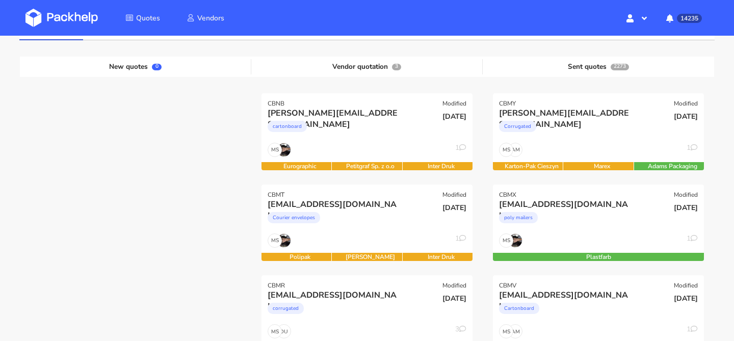
scroll to position [90, 0]
